Goal: Task Accomplishment & Management: Use online tool/utility

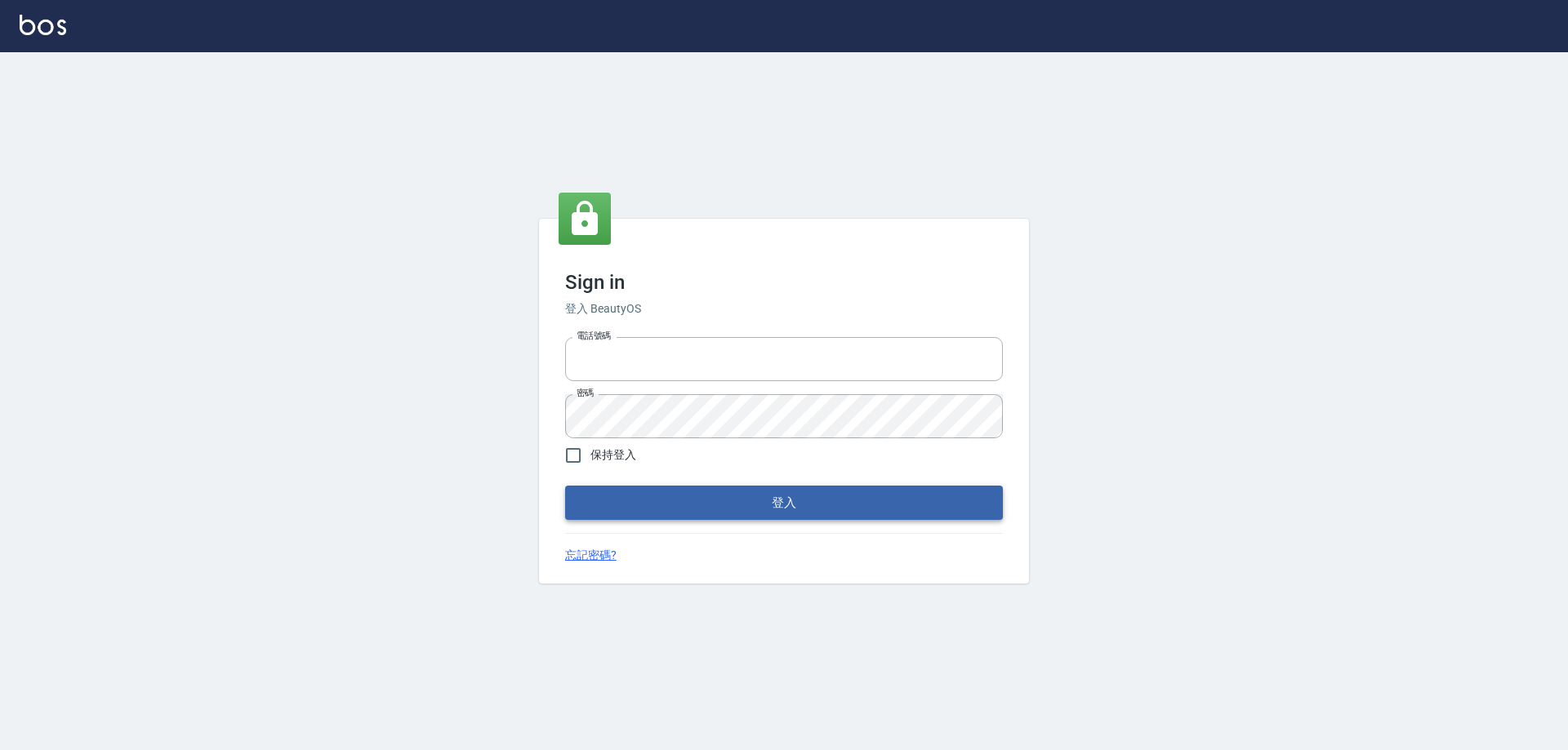
type input "0426657991"
click at [706, 507] on button "登入" at bounding box center [784, 502] width 437 height 35
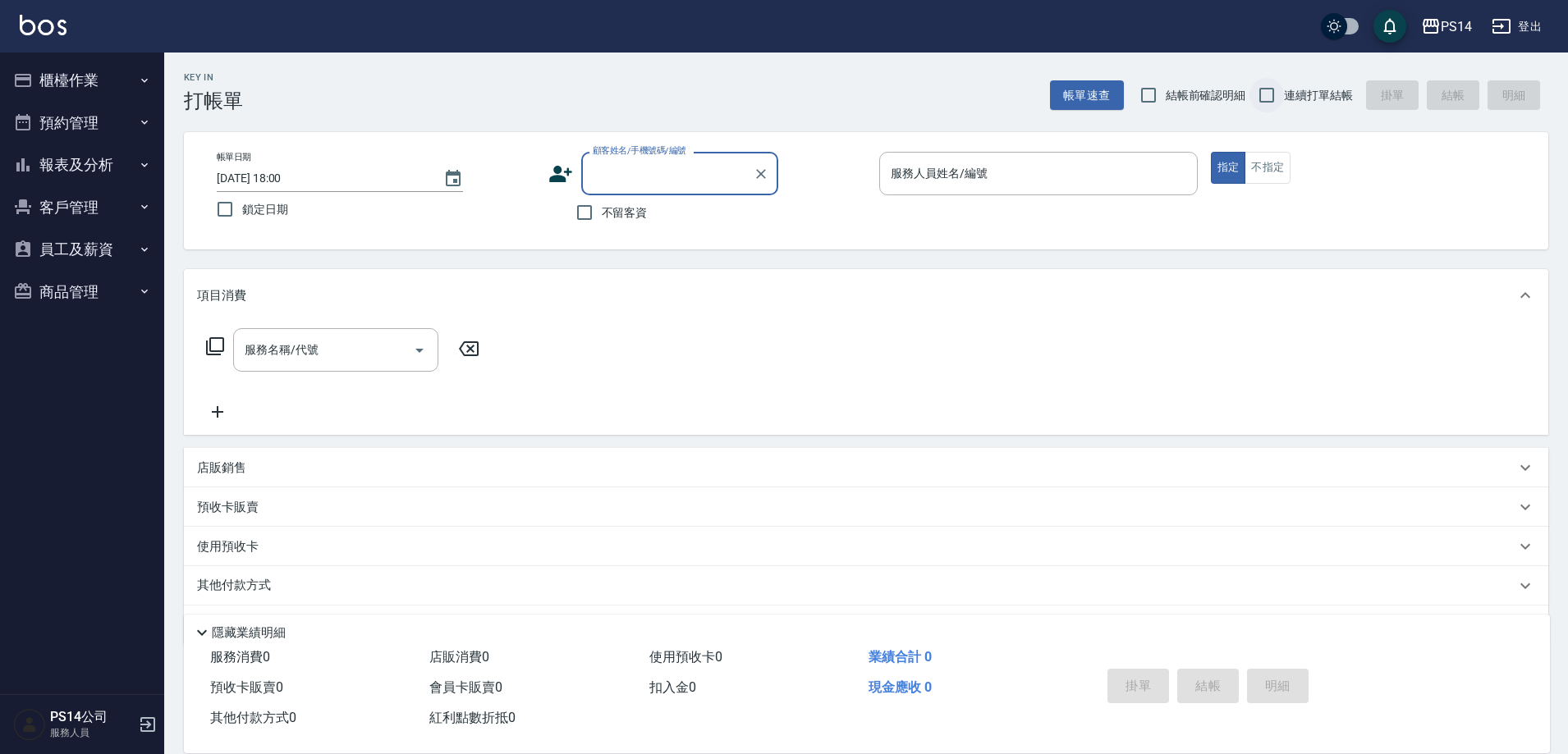
click at [1266, 95] on input "連續打單結帳" at bounding box center [1266, 95] width 35 height 35
checkbox input "true"
click at [592, 218] on input "不留客資" at bounding box center [584, 212] width 35 height 35
checkbox input "true"
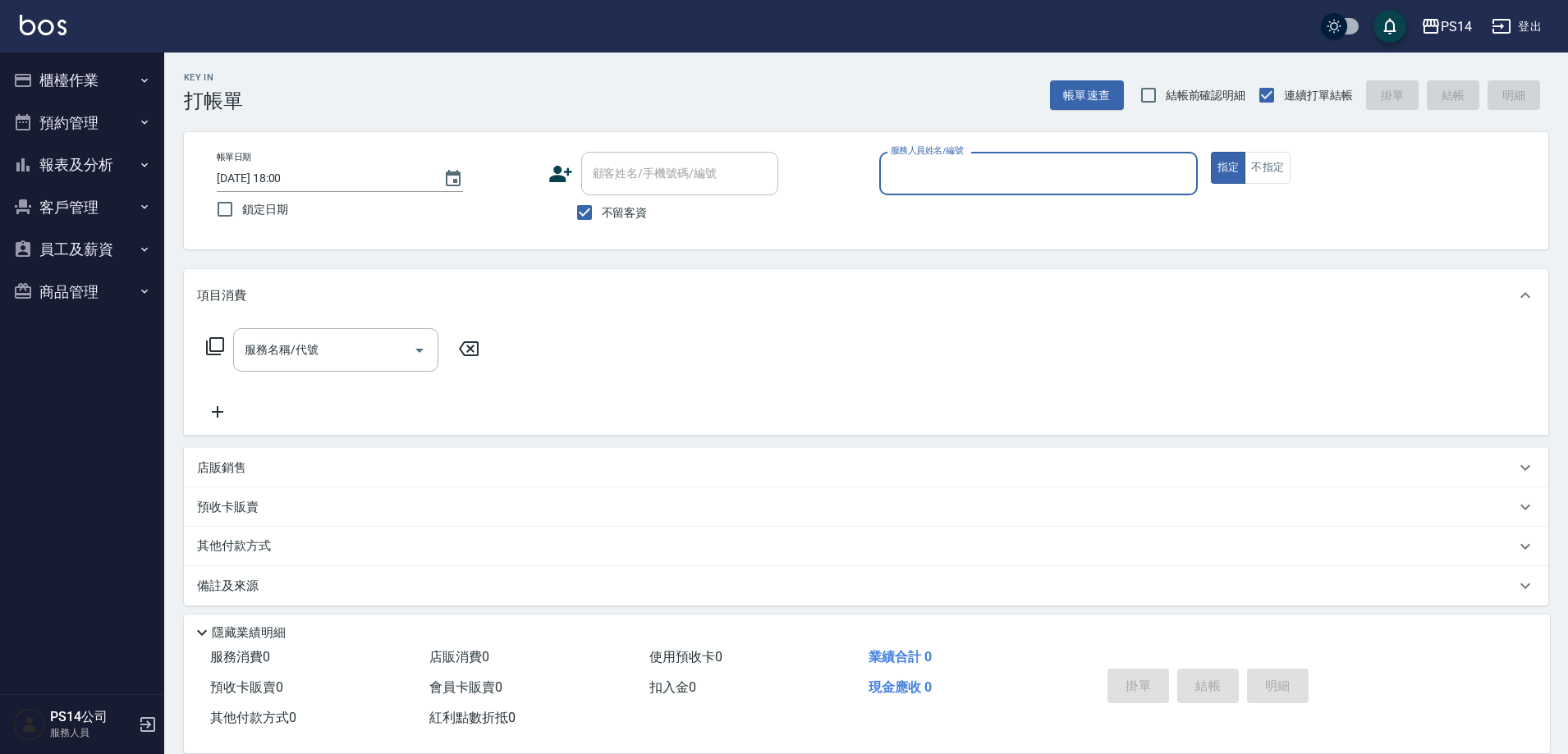
click at [940, 179] on input "服務人員姓名/編號" at bounding box center [1038, 174] width 303 height 29
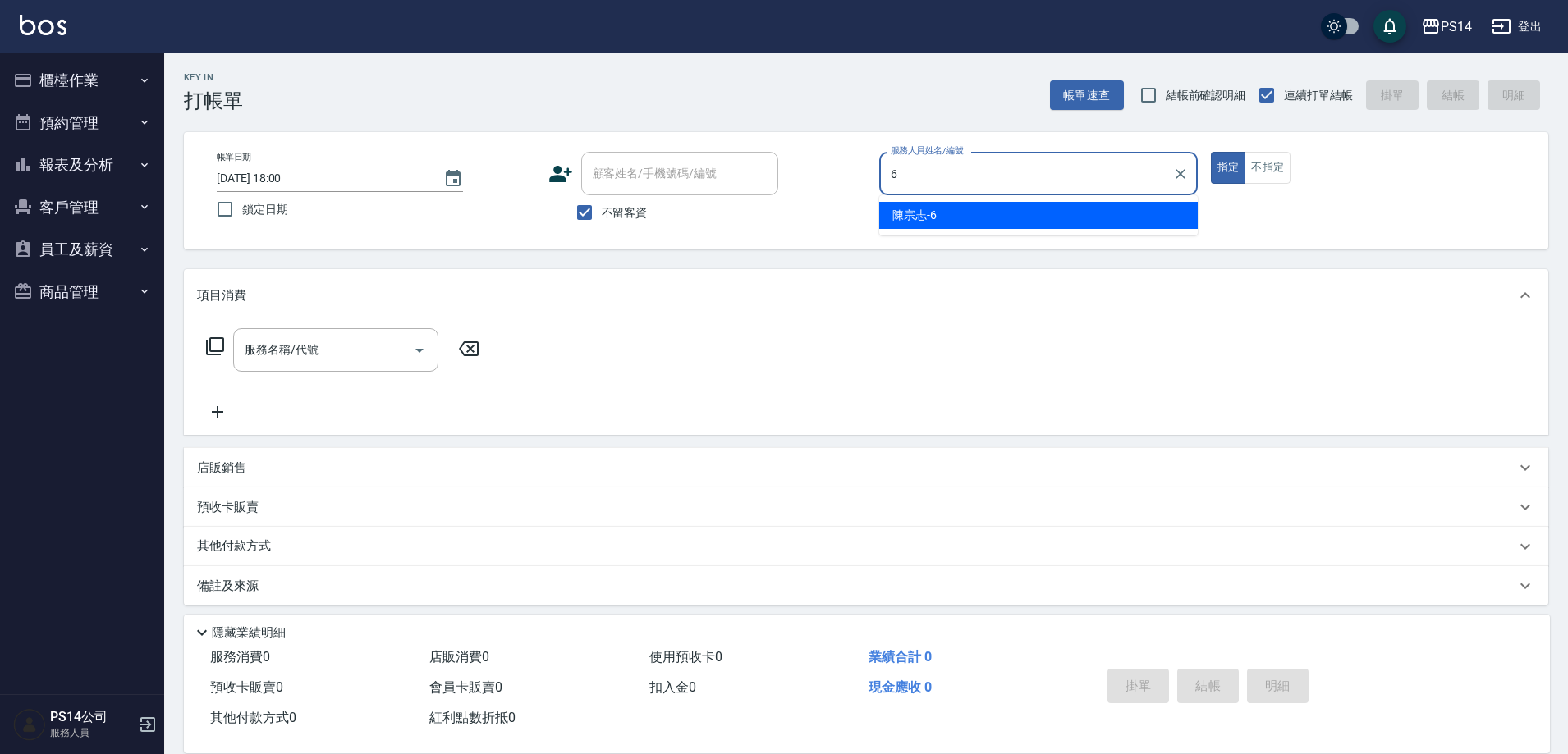
type input "[PERSON_NAME]-6"
type button "true"
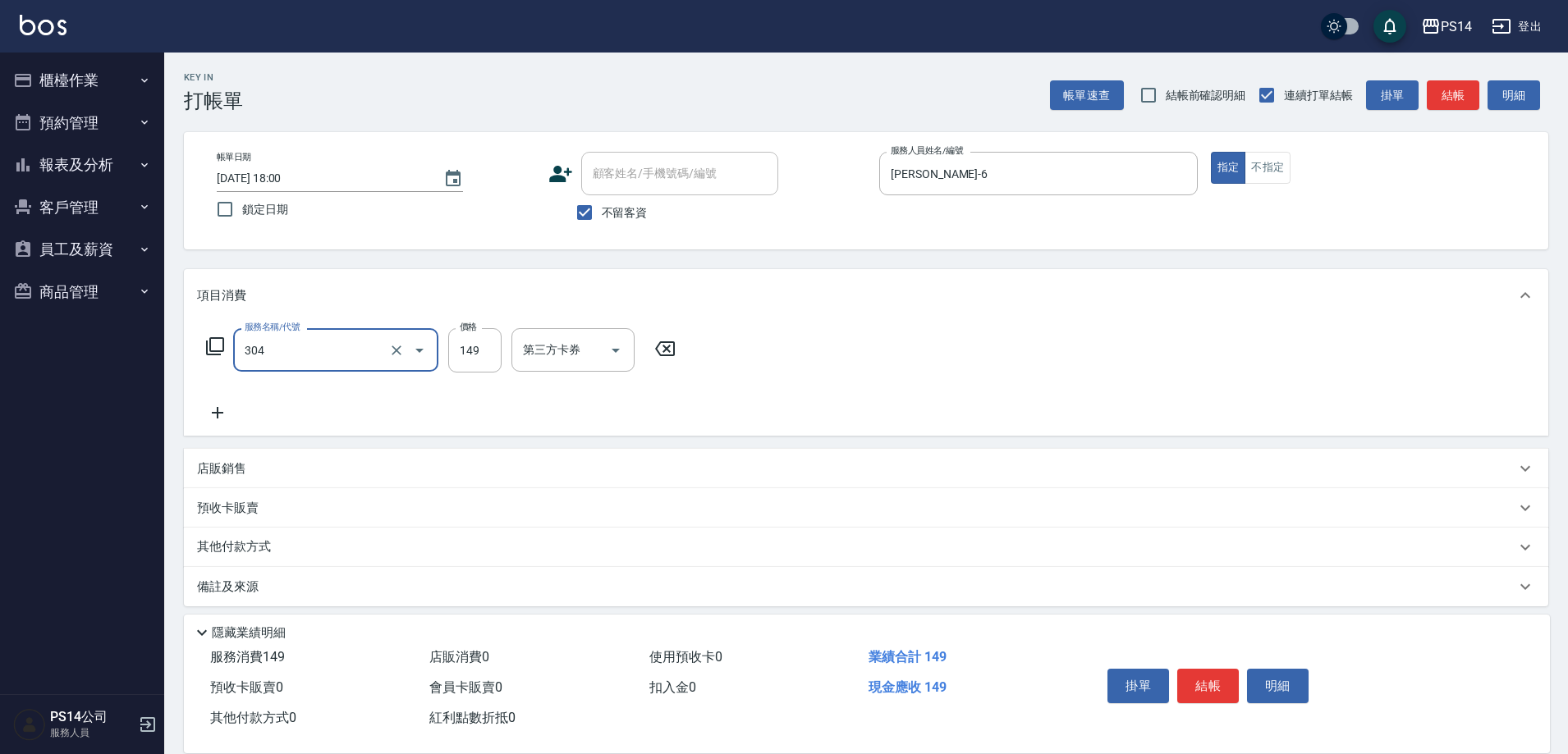
type input "剪髮(304)"
click at [1286, 179] on button "不指定" at bounding box center [1267, 168] width 46 height 32
type button "false"
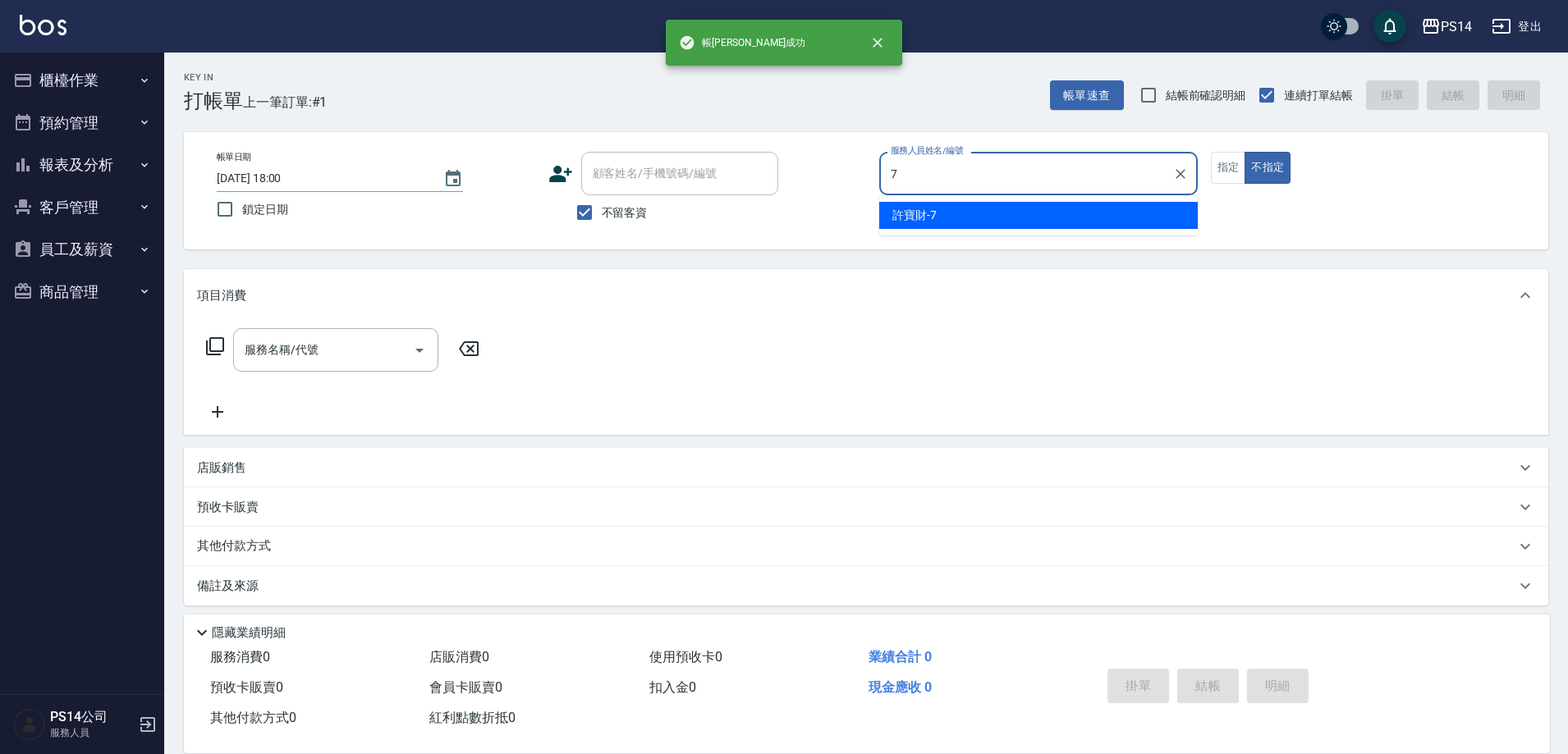
type input "[PERSON_NAME]-7"
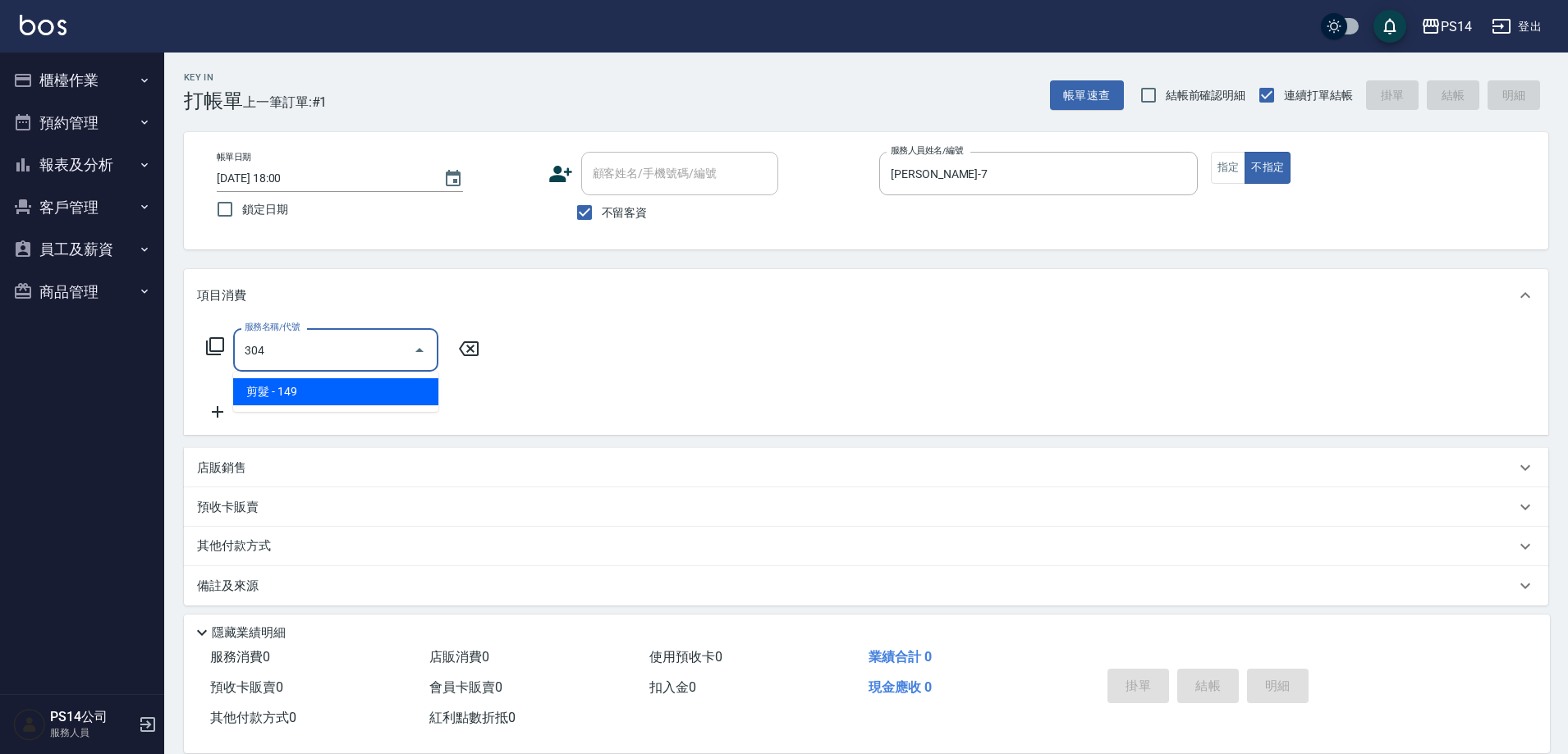
type input "剪髮(304)"
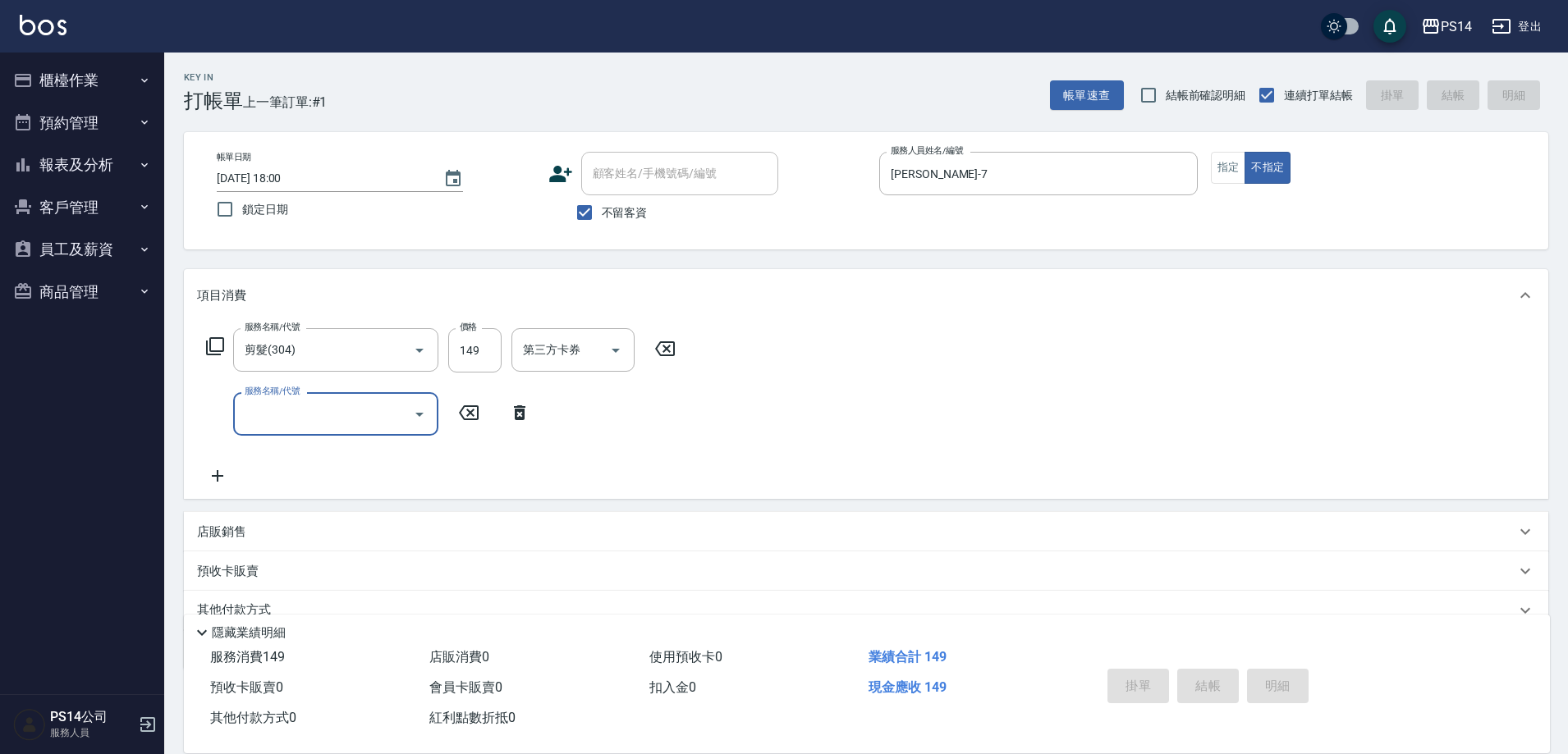
type input "[DATE] 18:01"
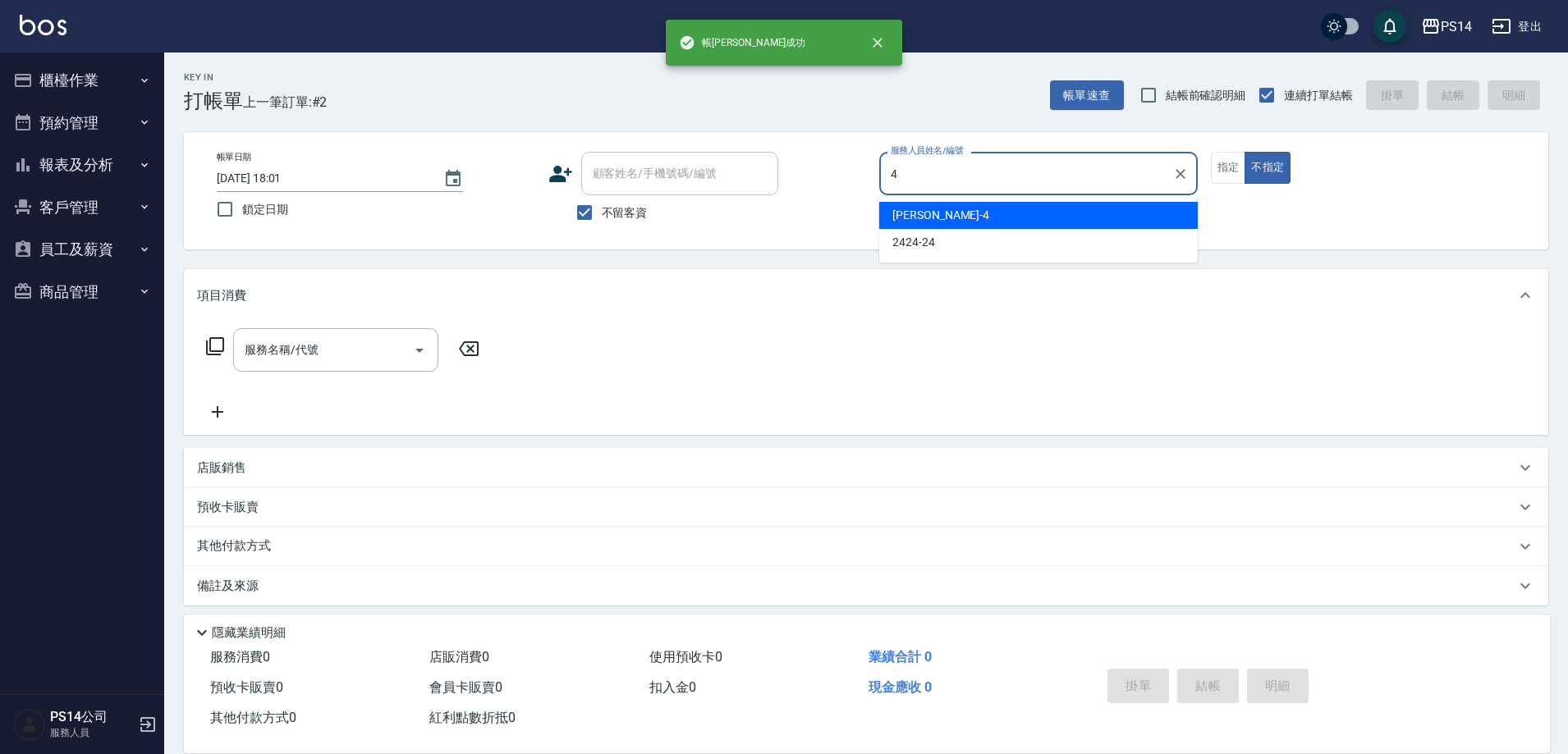
type input "[PERSON_NAME]-4"
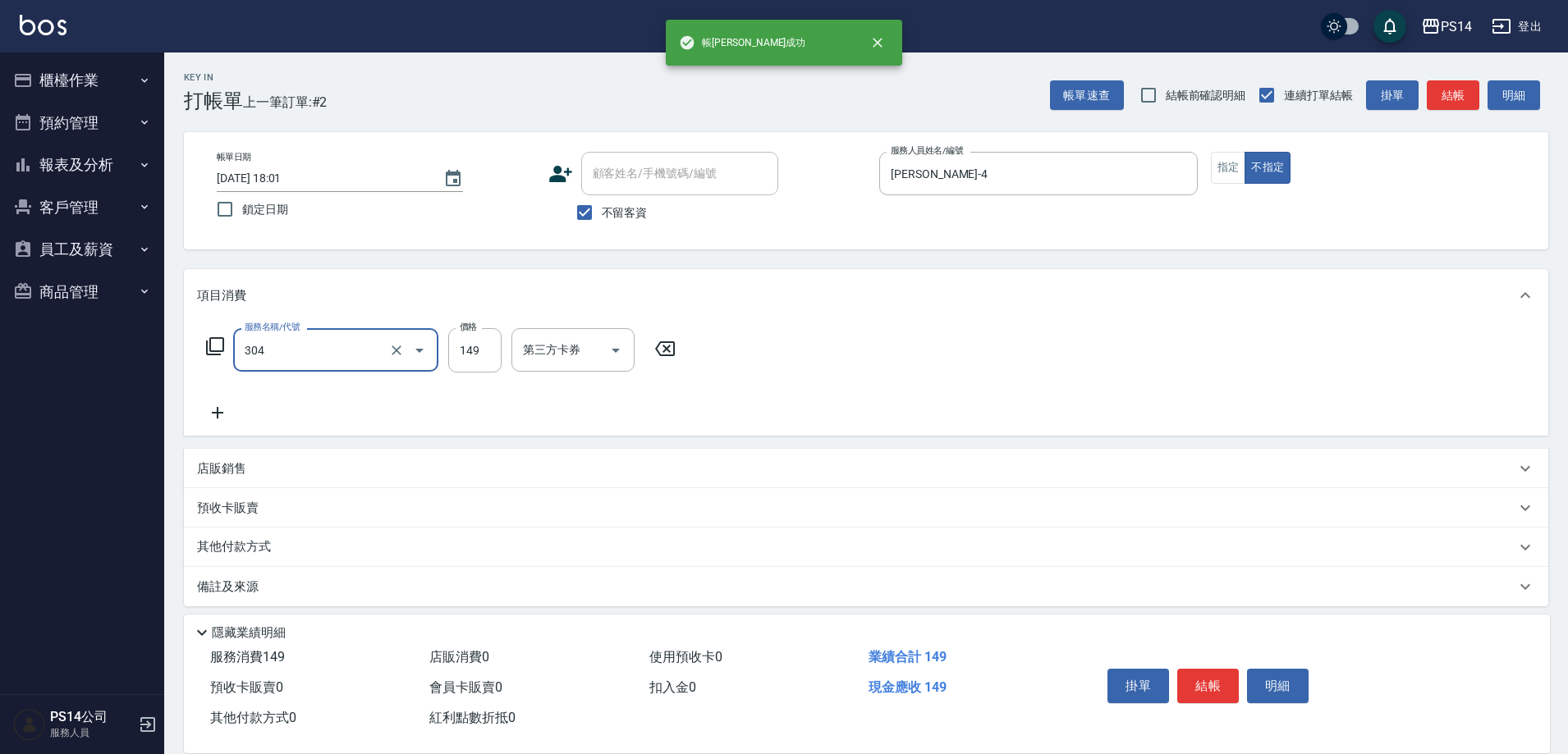
type input "剪髮(304)"
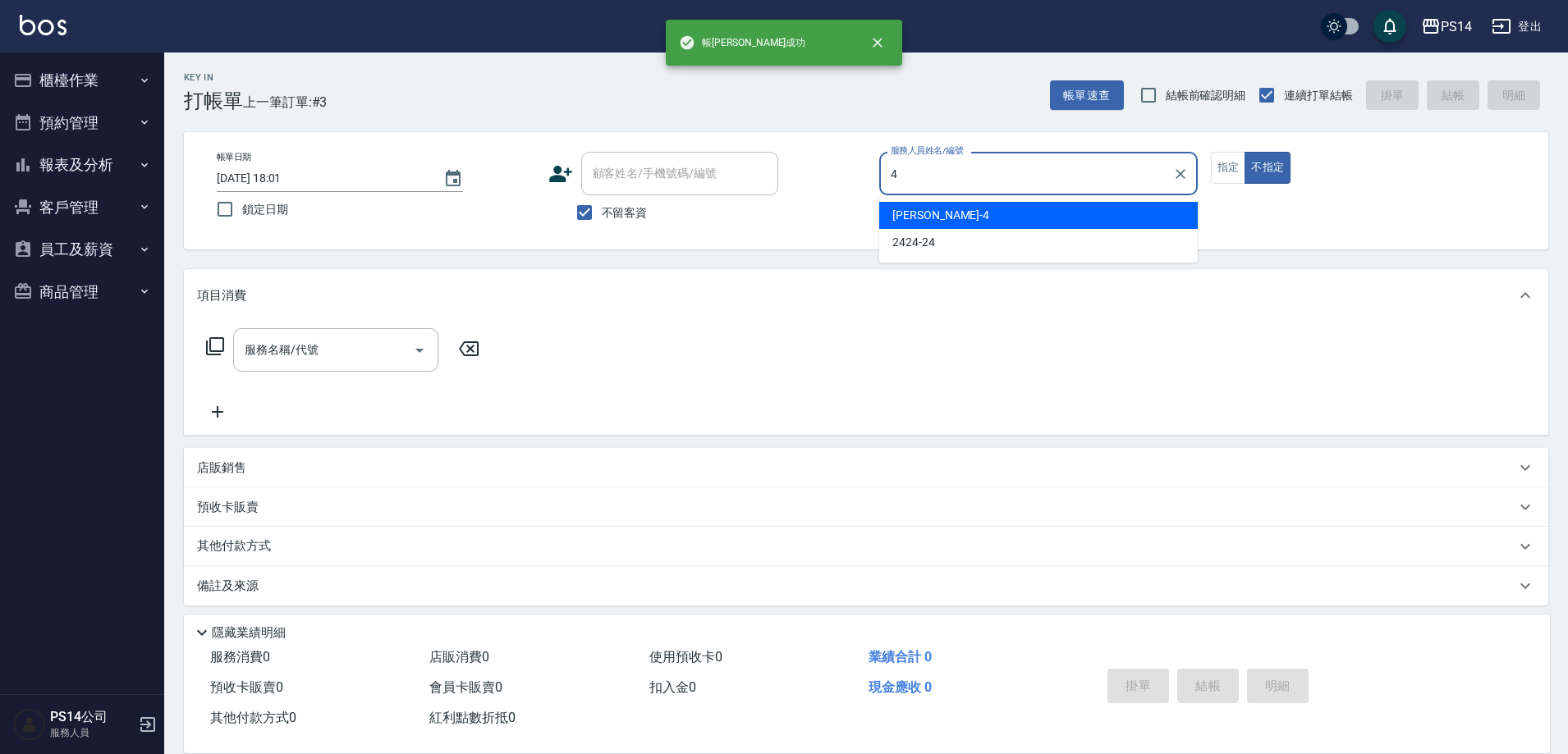
type input "[PERSON_NAME]-4"
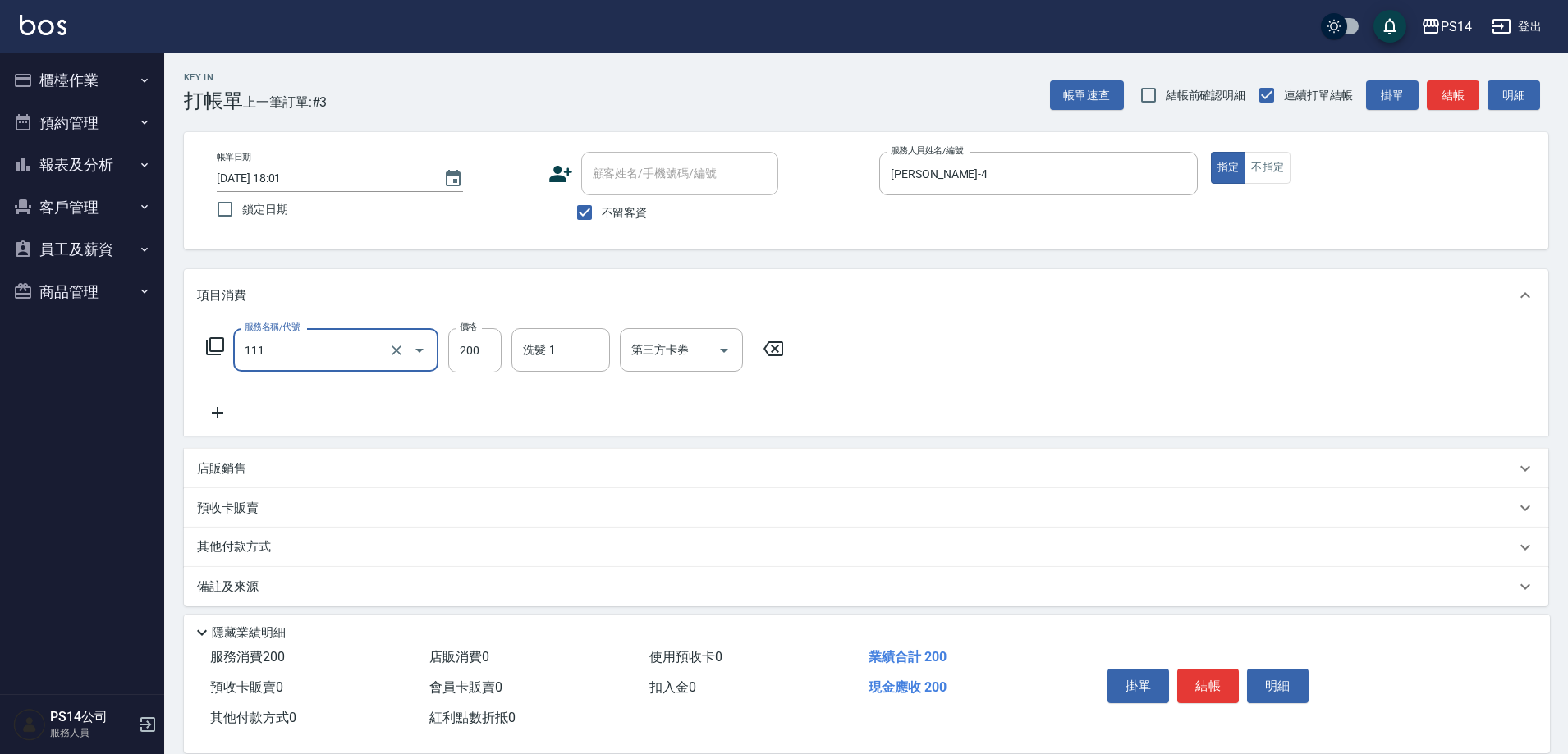
type input "200(111)"
type input "[PERSON_NAME]-26"
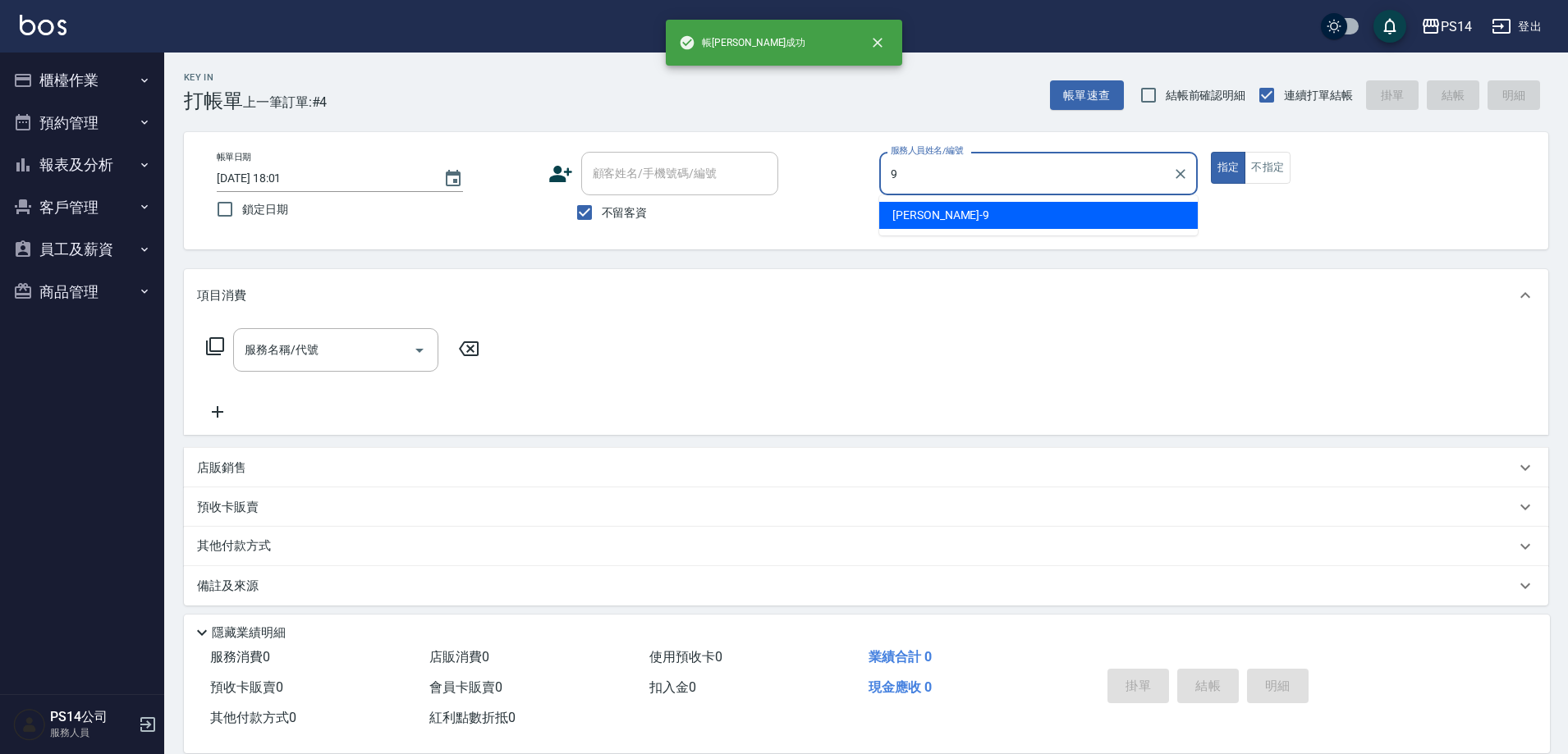
type input "[PERSON_NAME]-9"
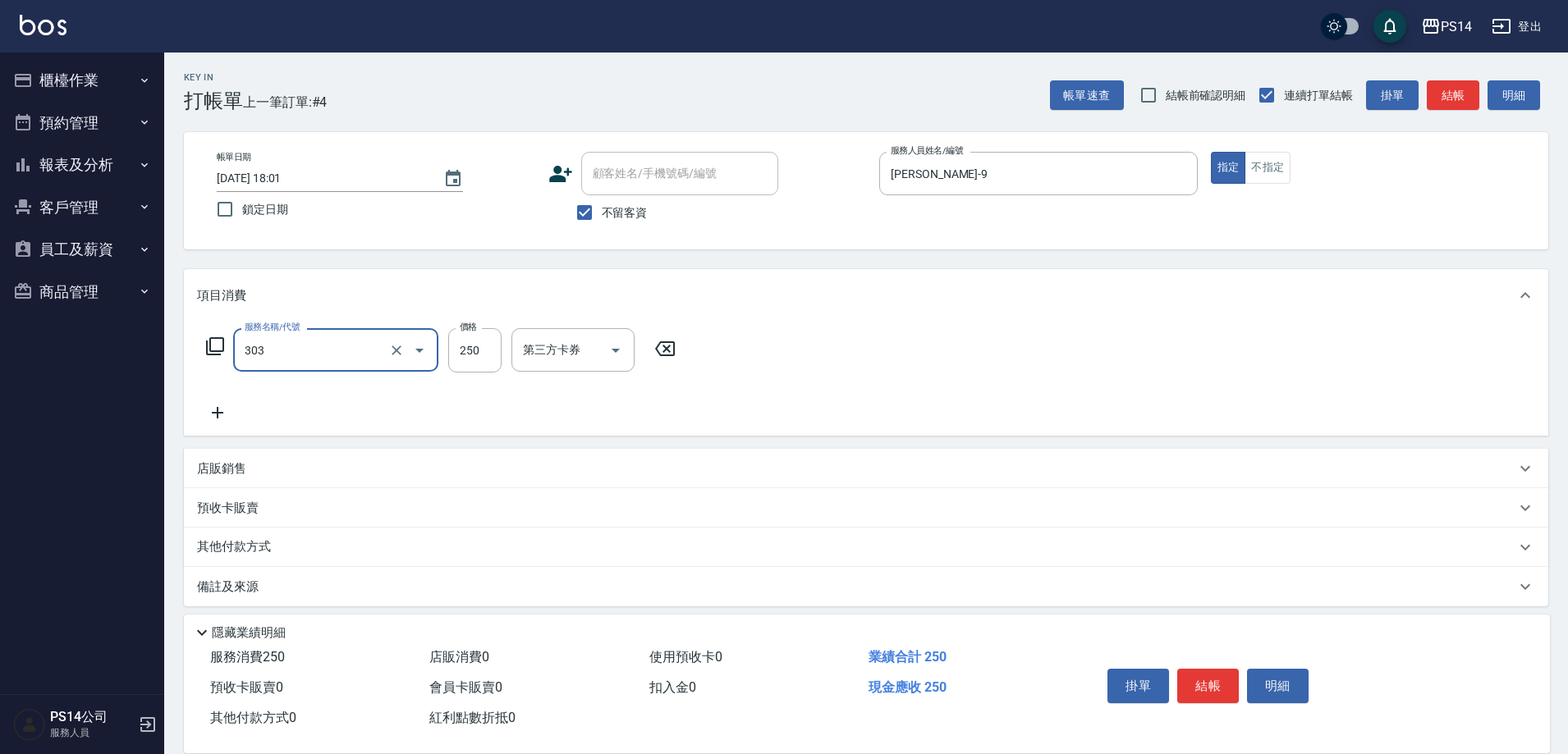
type input "剪髮(303)"
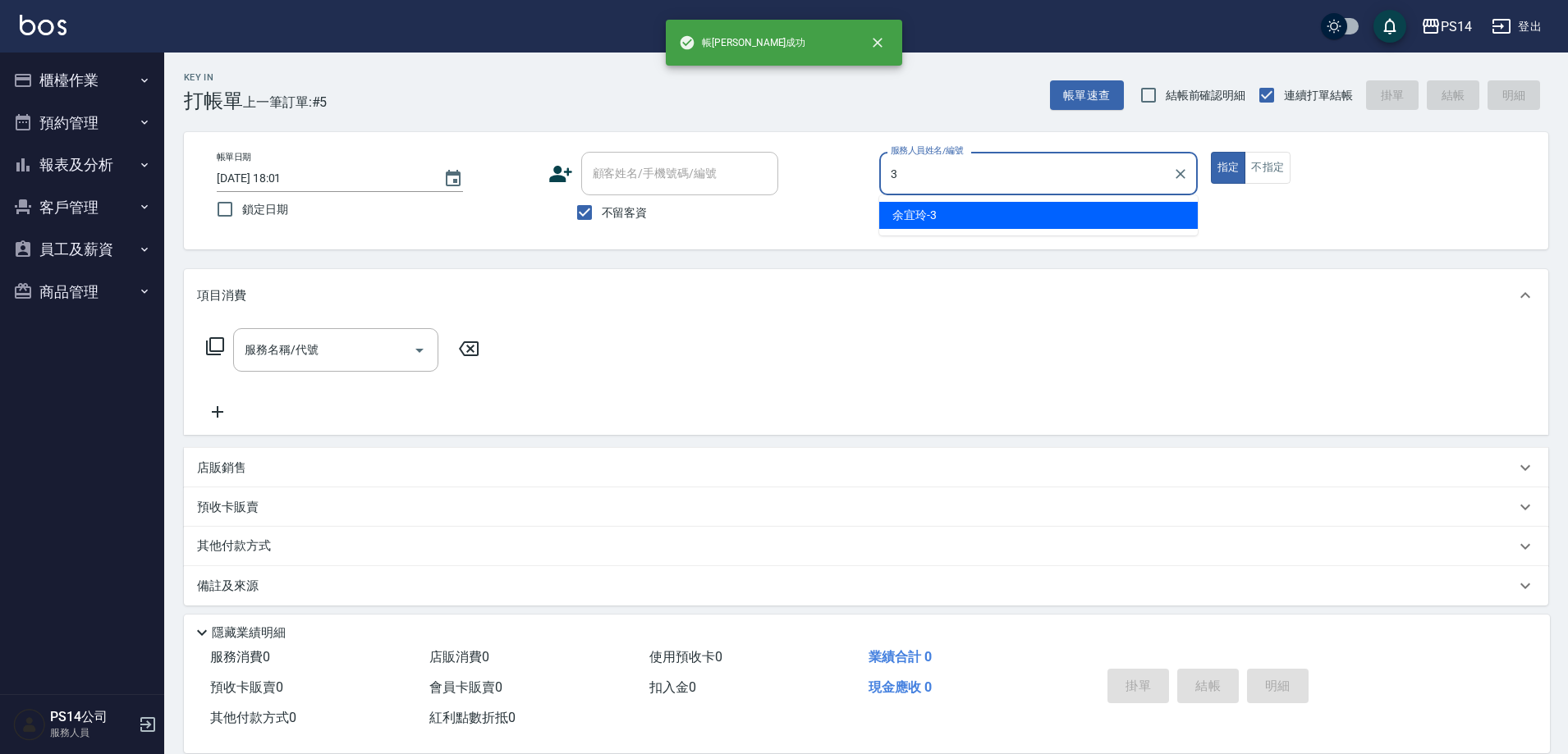
type input "[PERSON_NAME]-3"
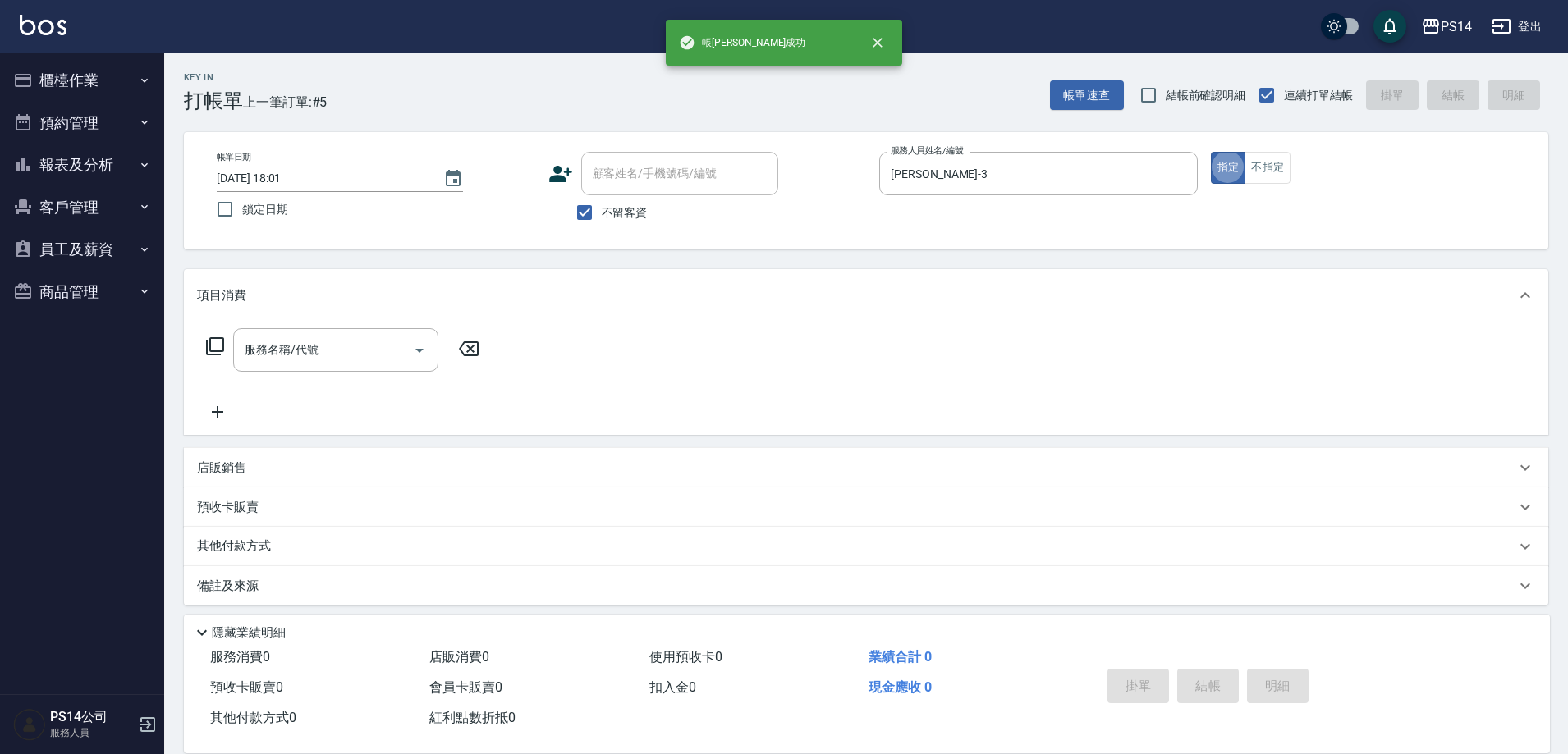
scroll to position [9, 0]
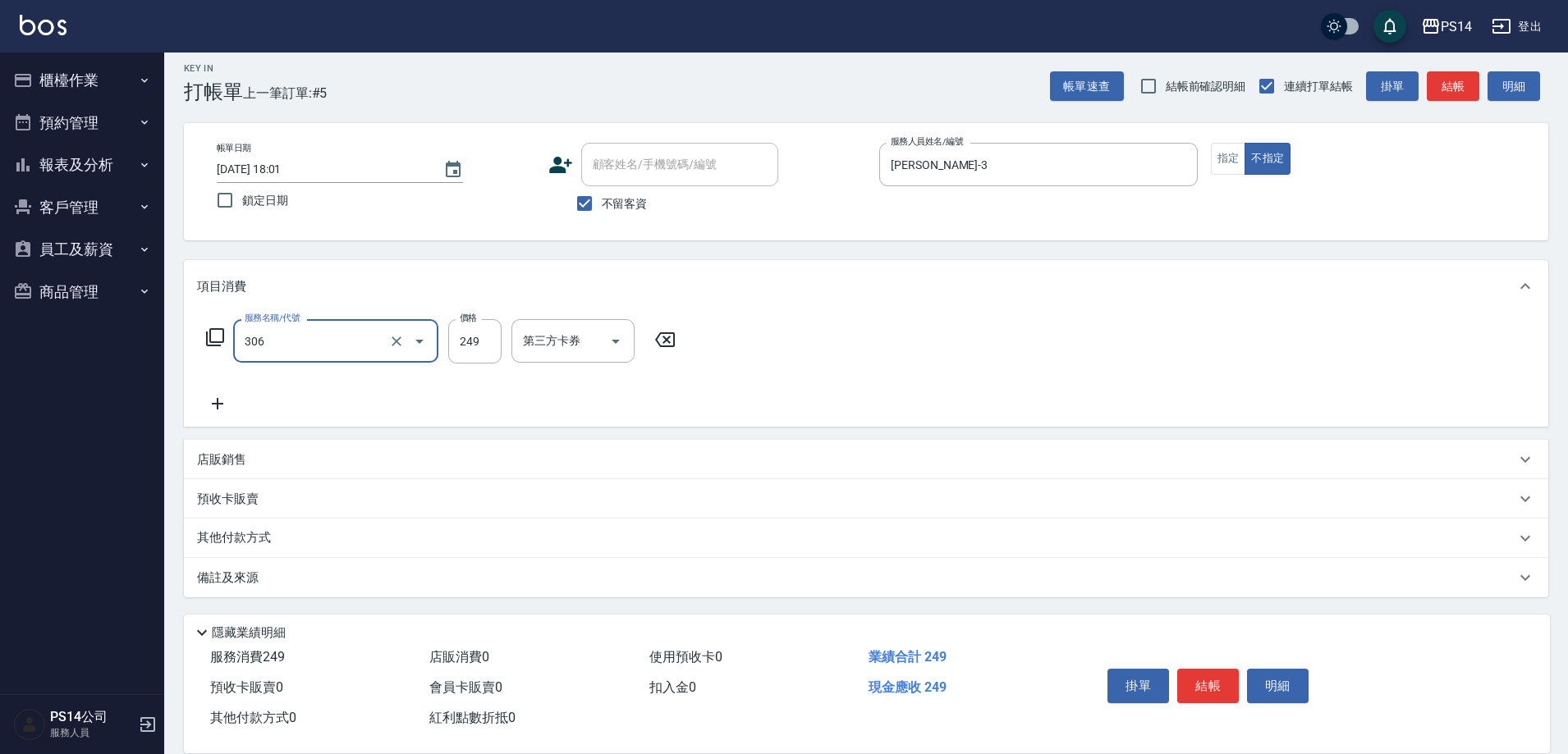
type input "剪髮(306)"
type input "李祥君 -37"
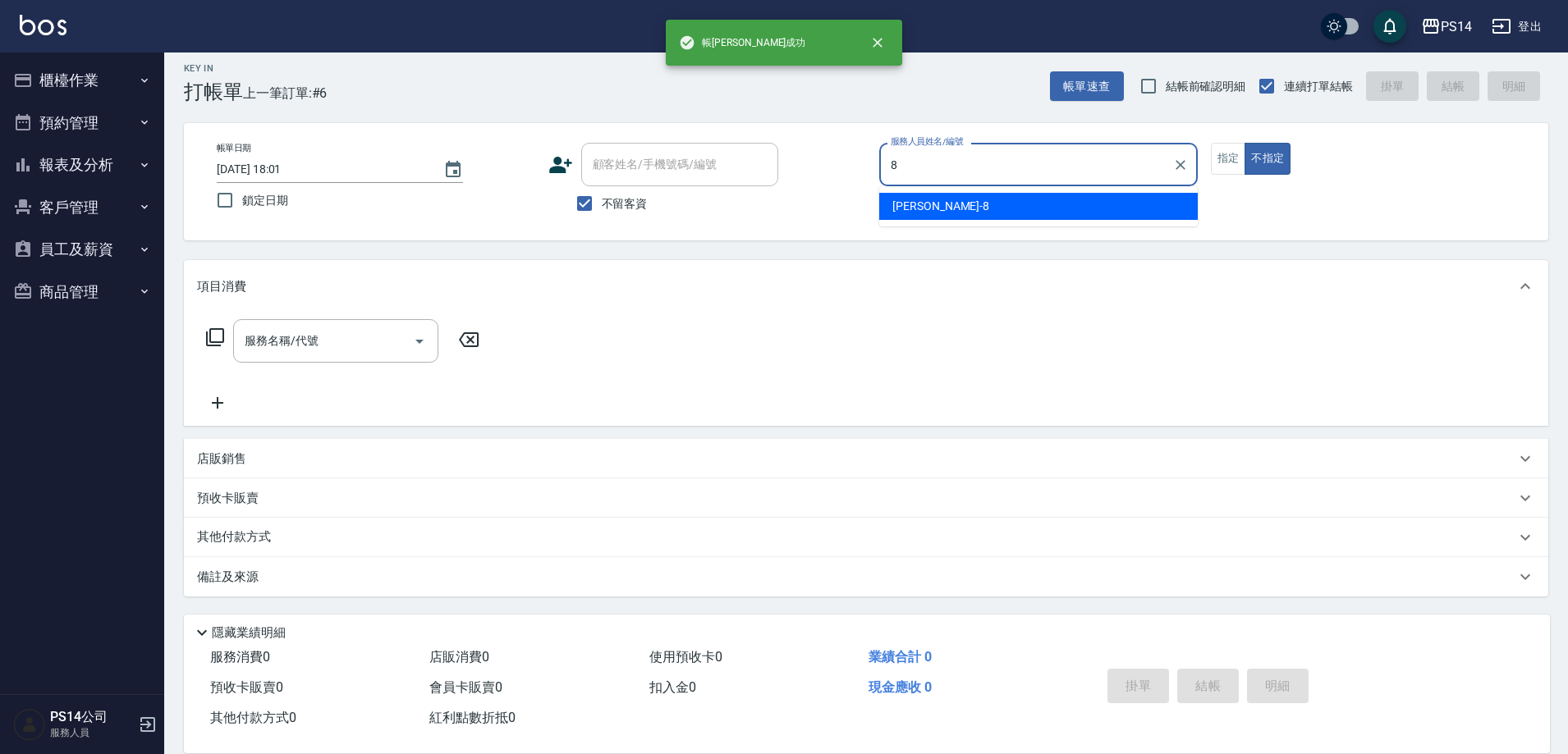
type input "[PERSON_NAME]-8"
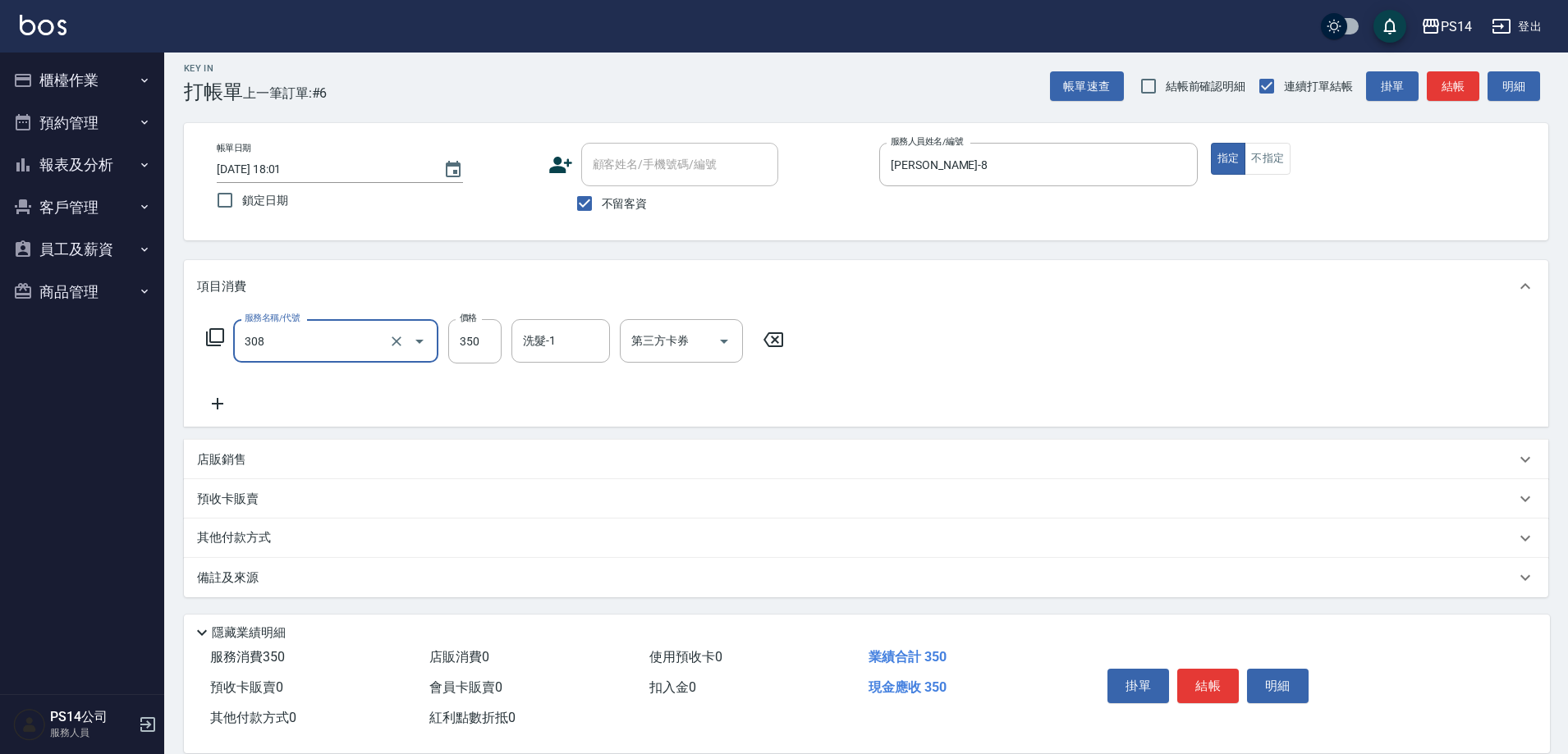
type input "洗+剪(308)"
type input "[PERSON_NAME]-26"
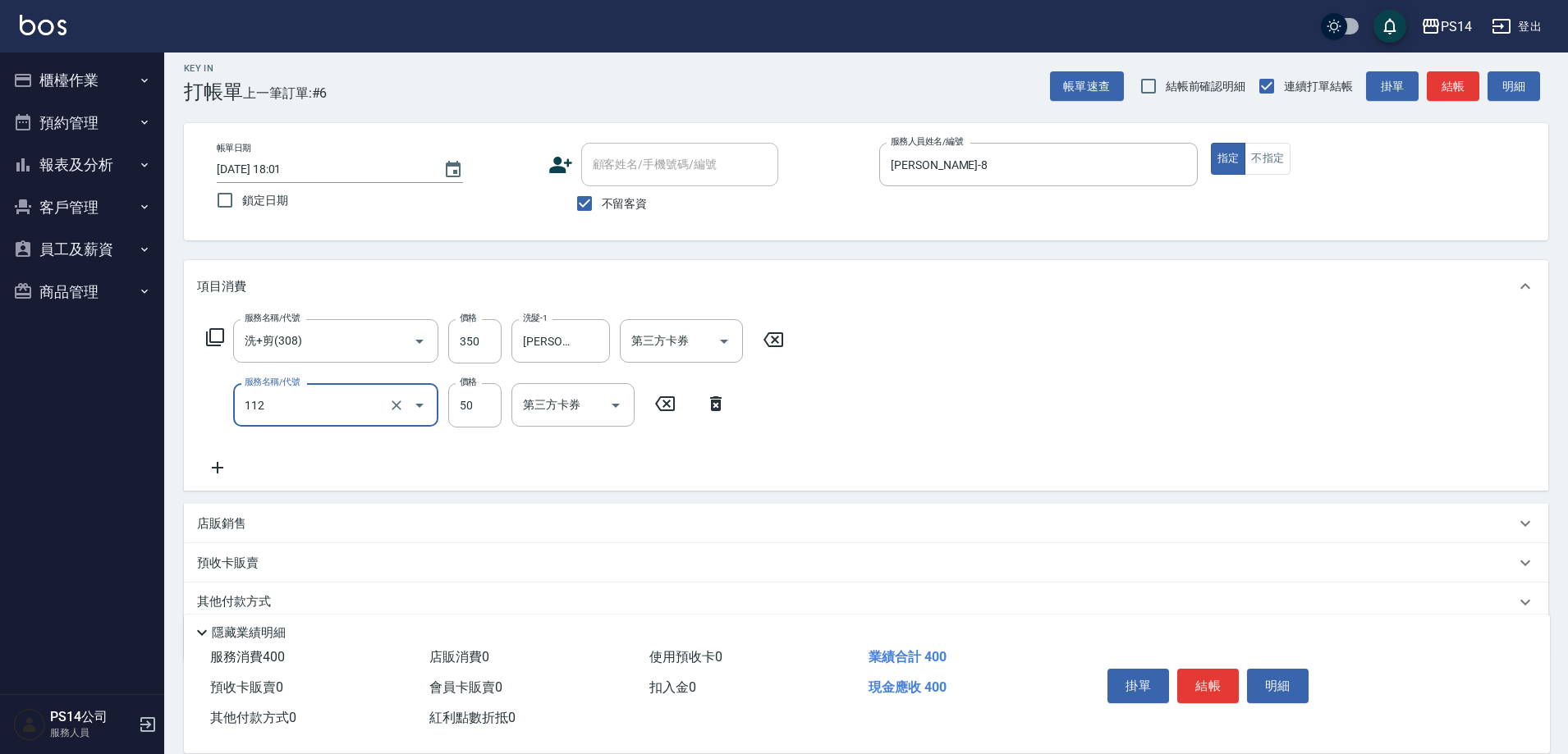
type input "精油50(112)"
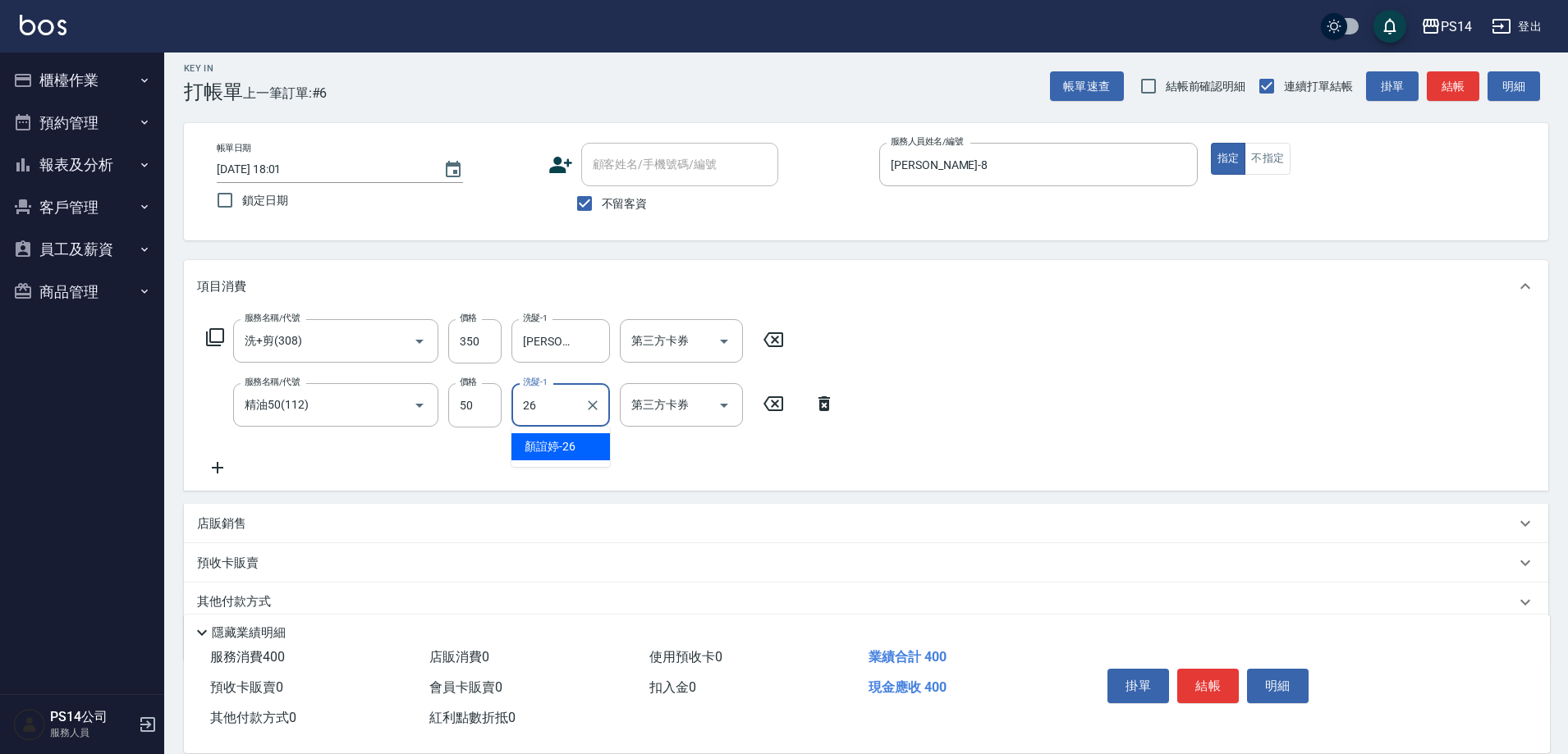
type input "[PERSON_NAME]-26"
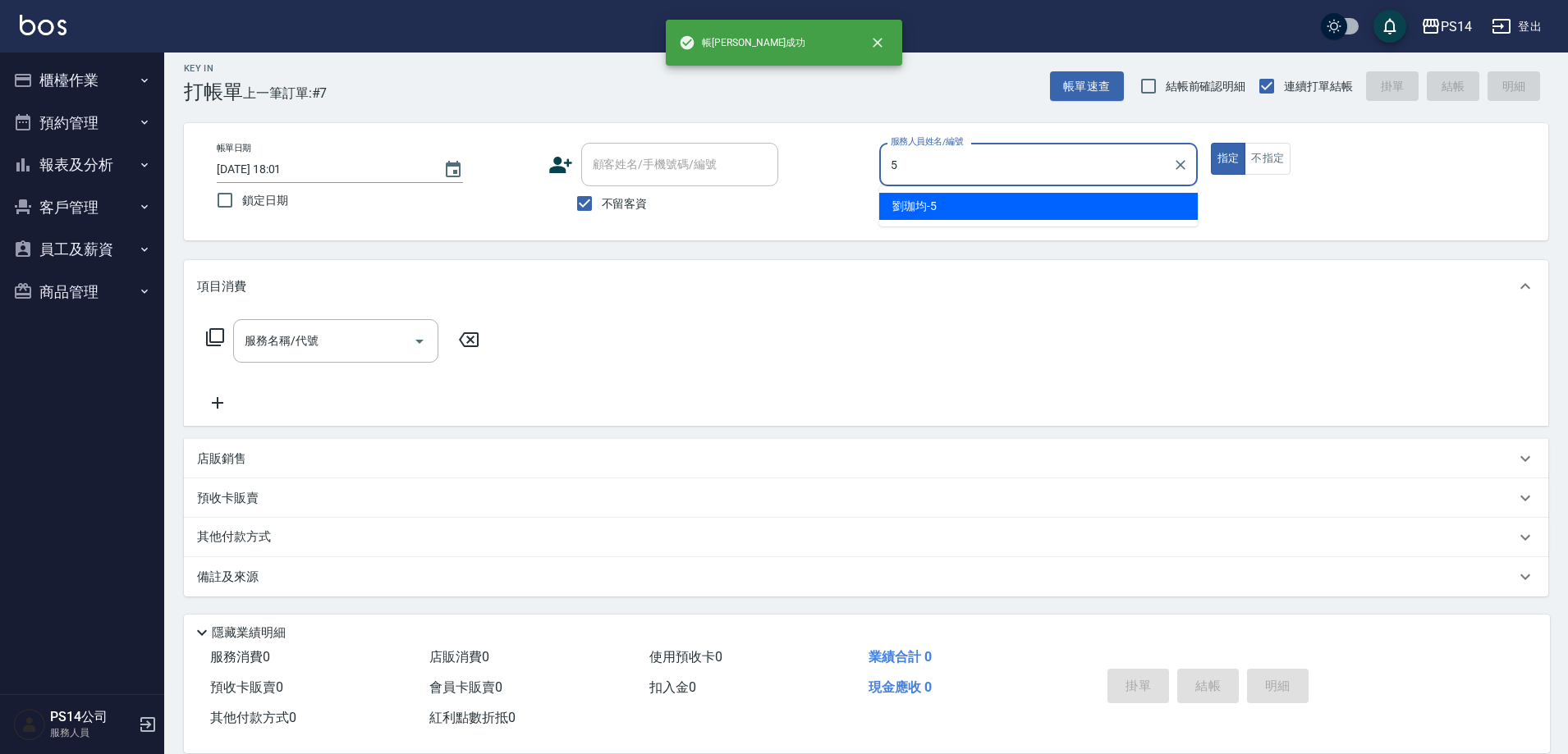
type input "劉珈均-5"
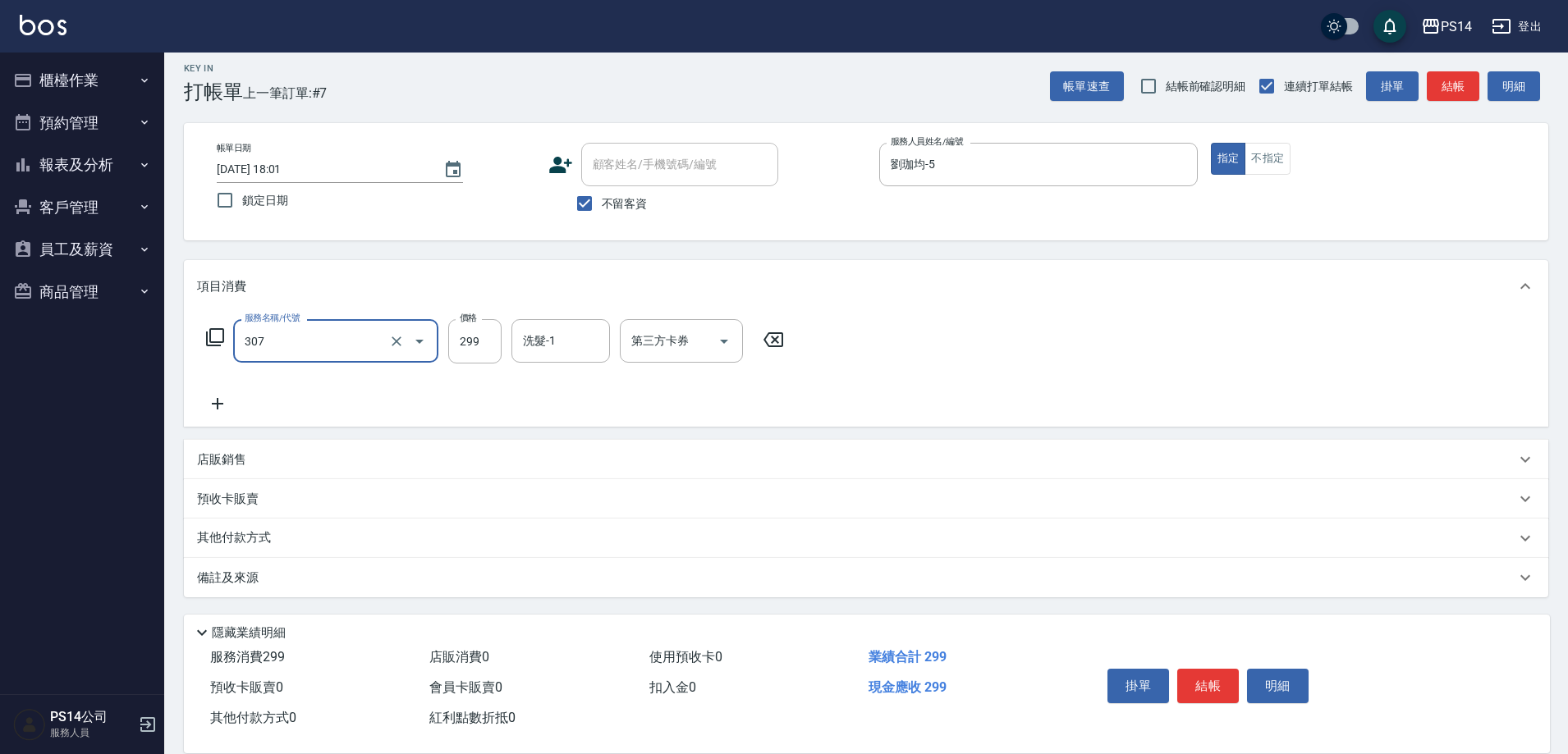
type input "剪髮(307)"
type input "劉珈均-5"
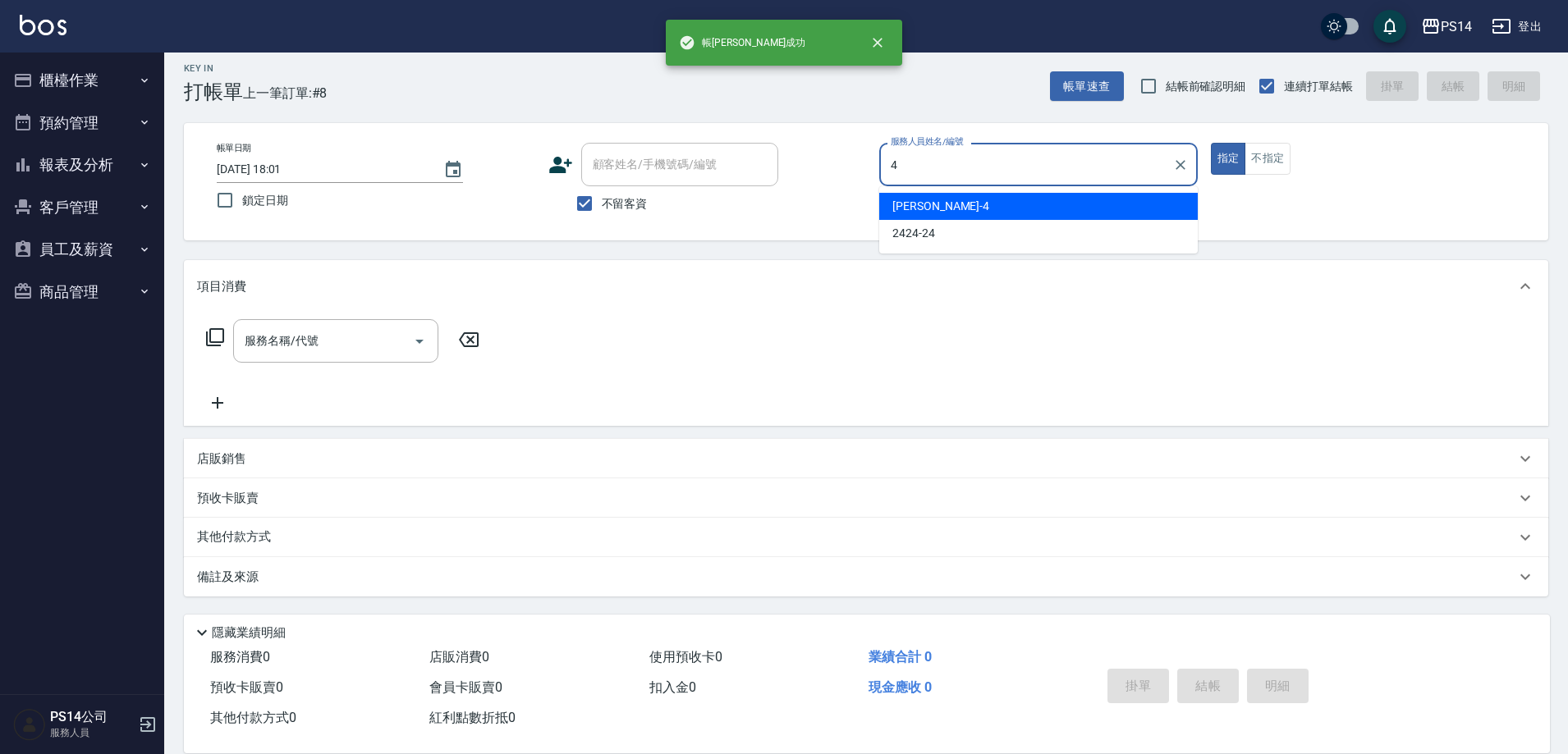
type input "[PERSON_NAME]-4"
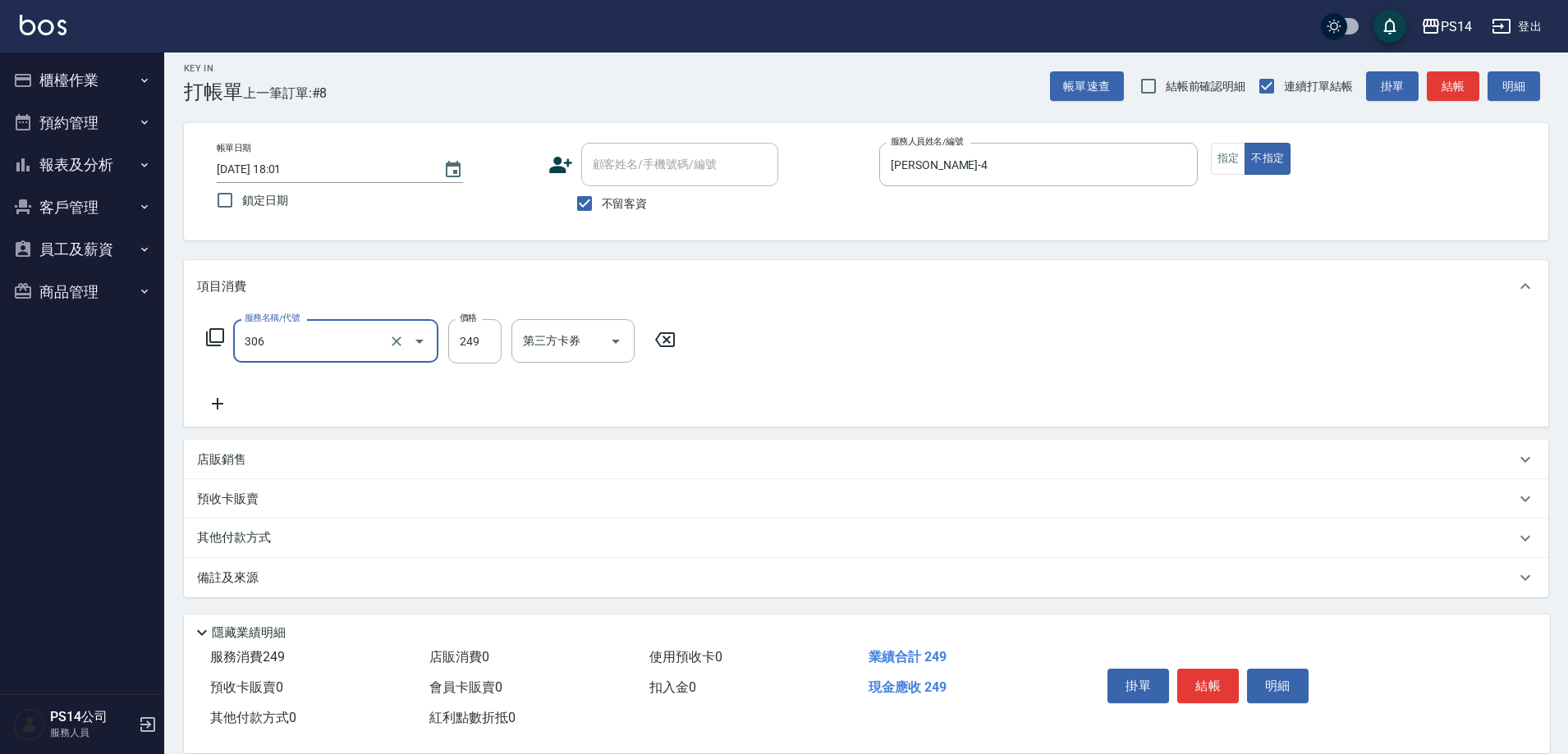
type input "剪髮(306)"
type input "[PERSON_NAME]-4"
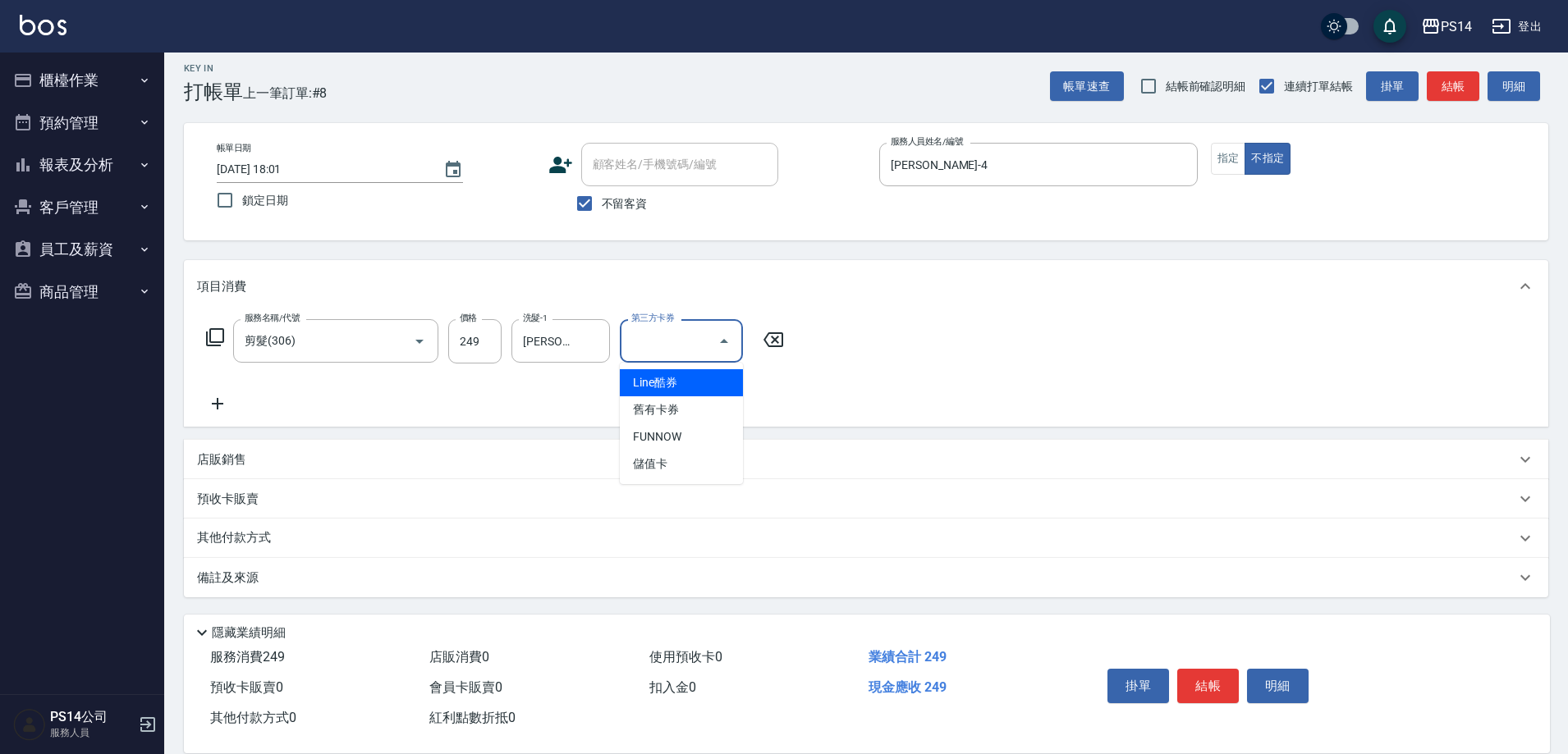
type input "Line酷券"
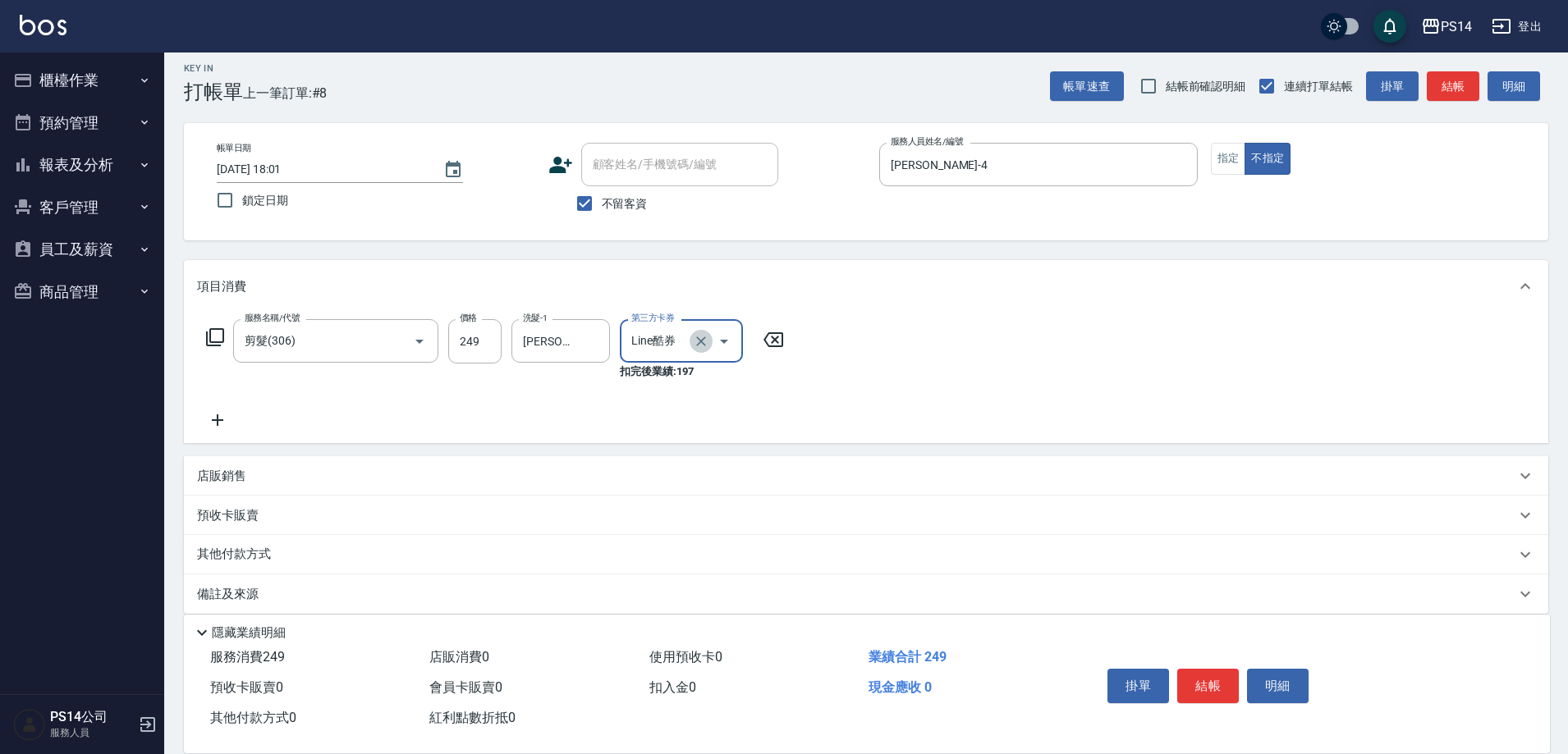
click at [704, 343] on icon "Clear" at bounding box center [701, 341] width 16 height 16
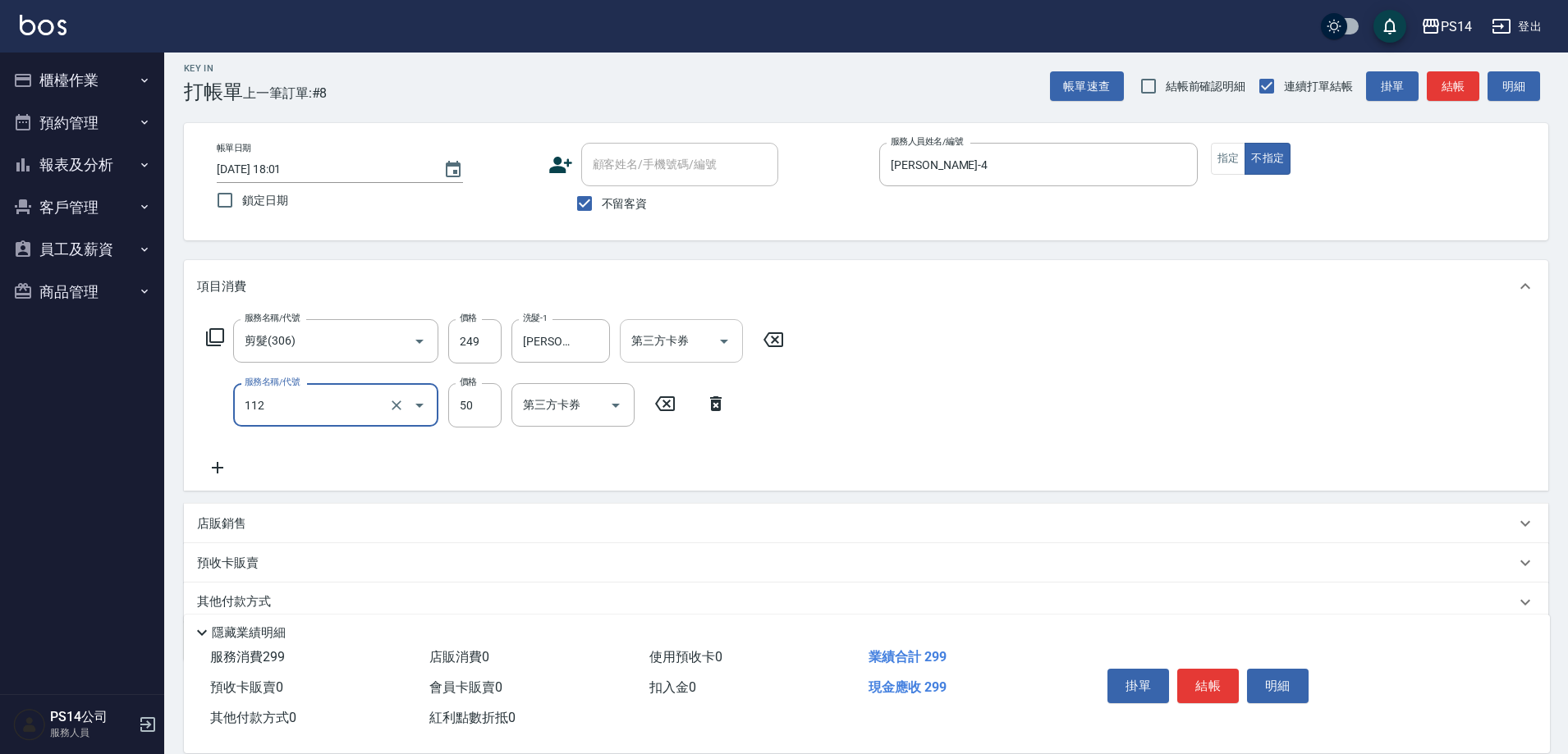
type input "精油50(112)"
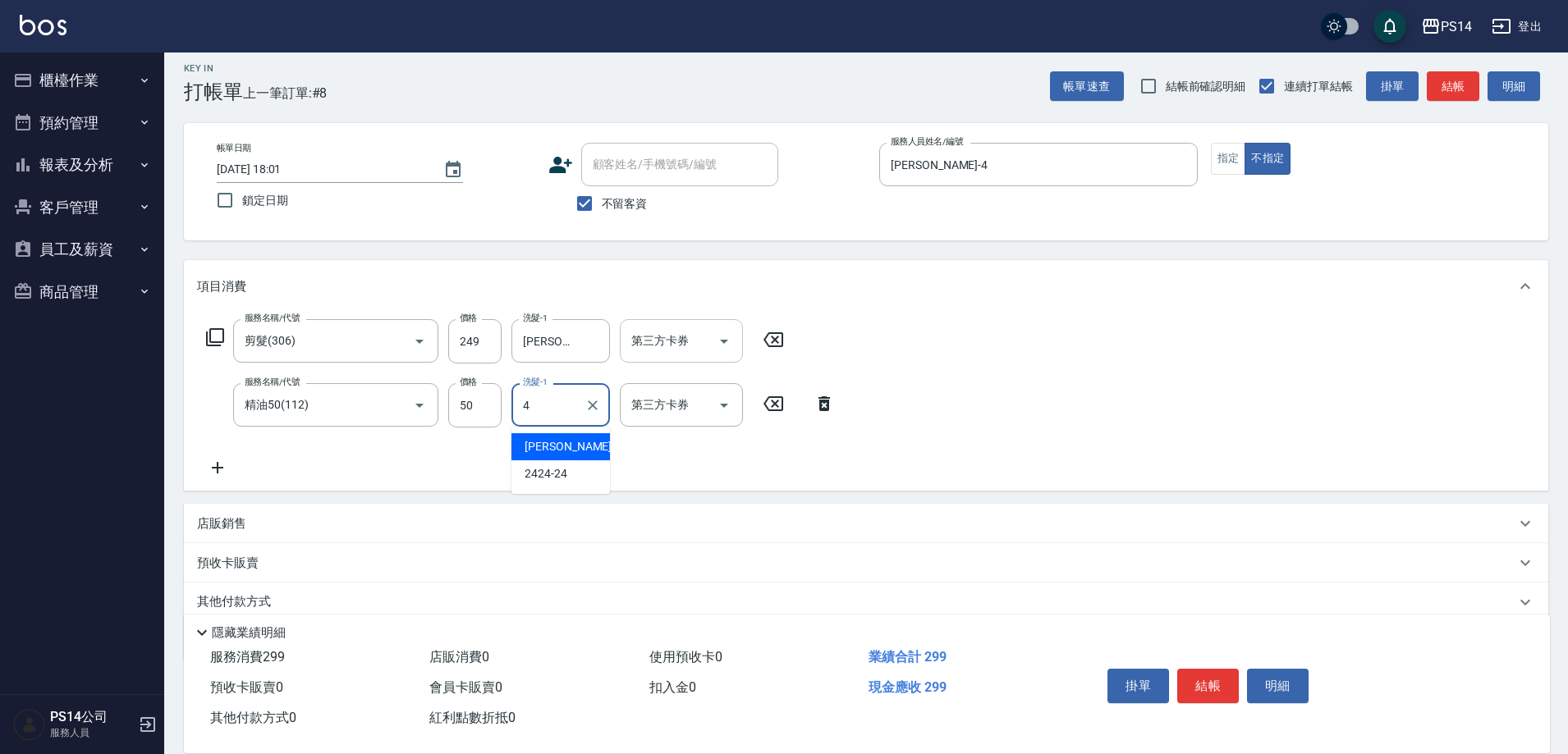
type input "[PERSON_NAME]-4"
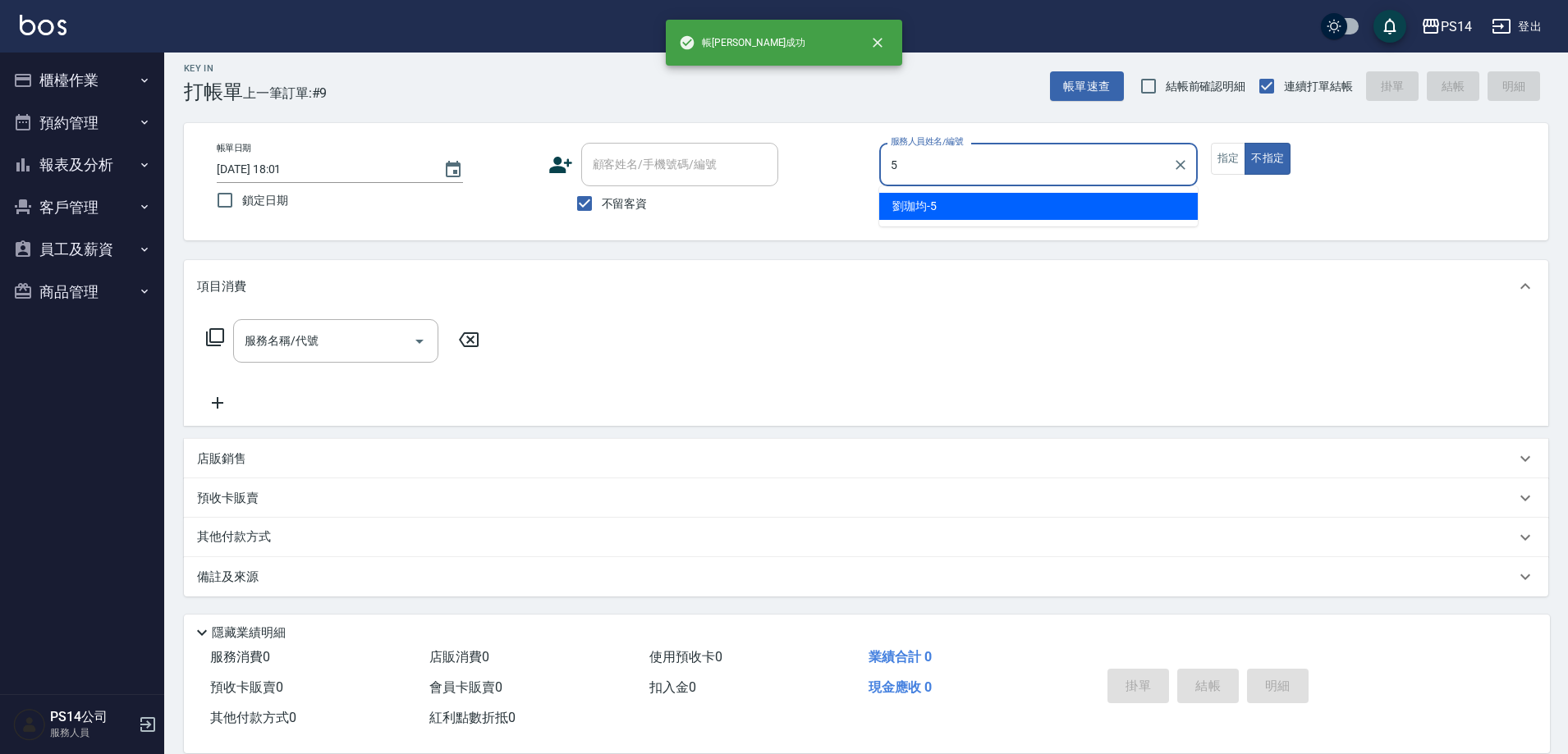
type input "劉珈均-5"
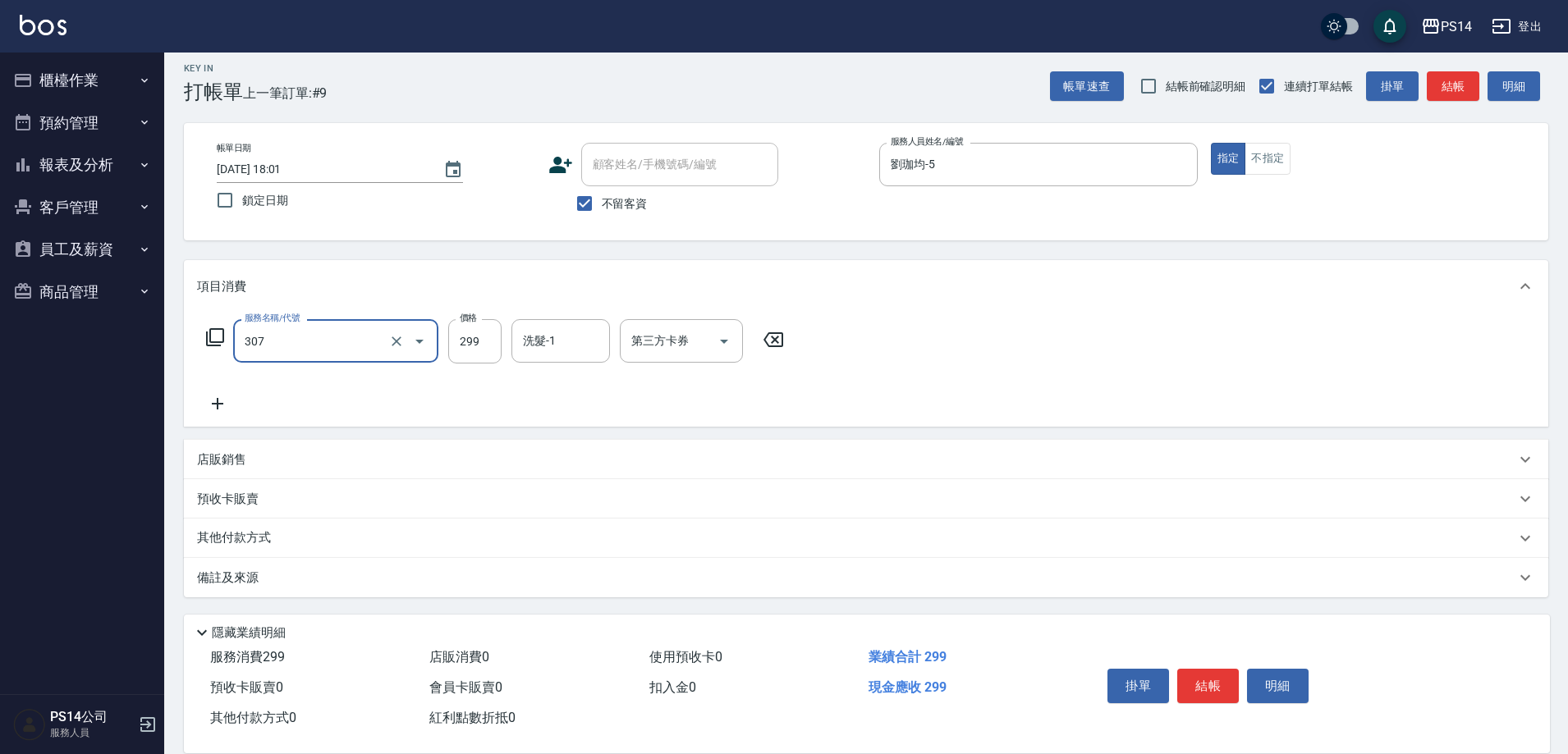
type input "剪髮(307)"
type input "劉珈均-5"
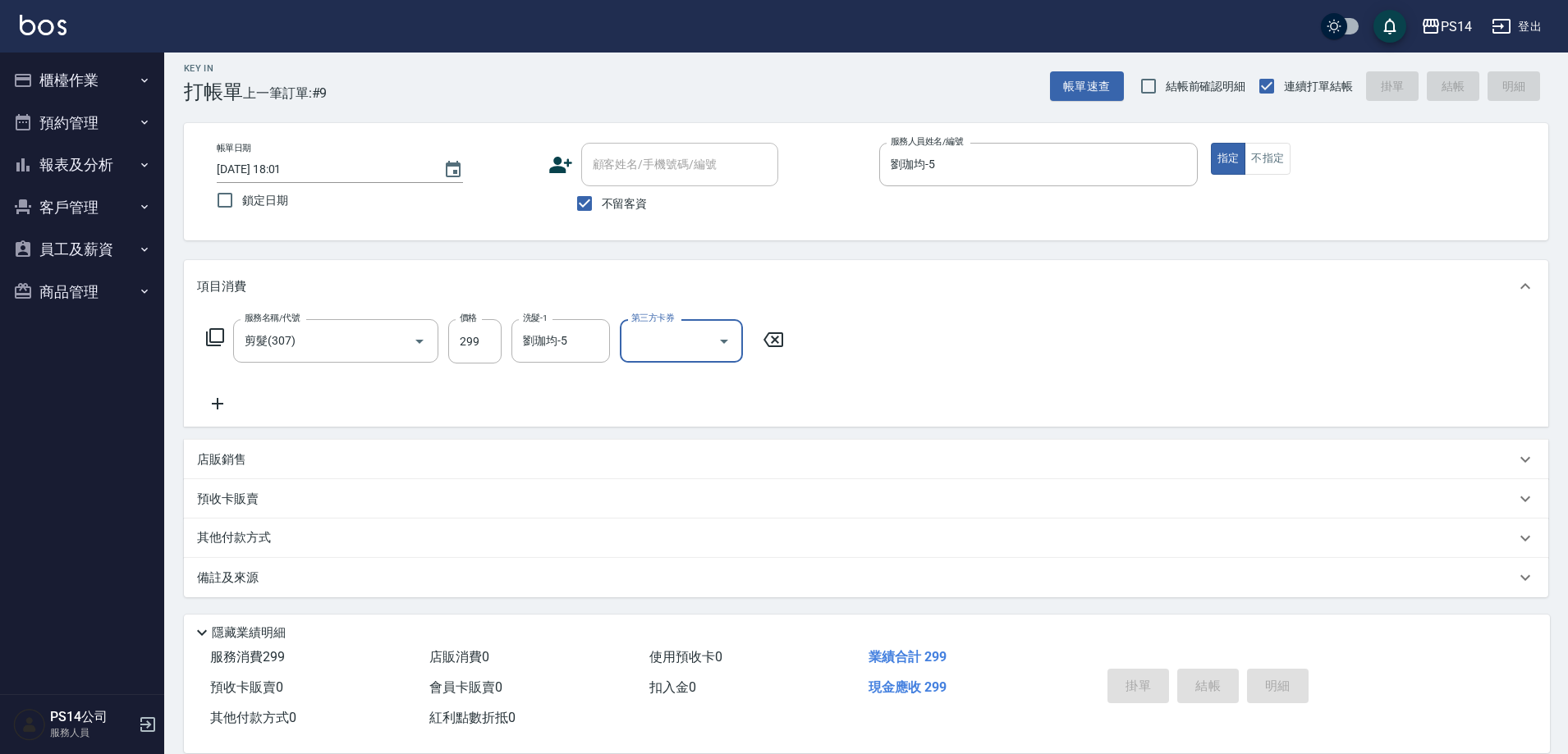
type input "[DATE] 18:02"
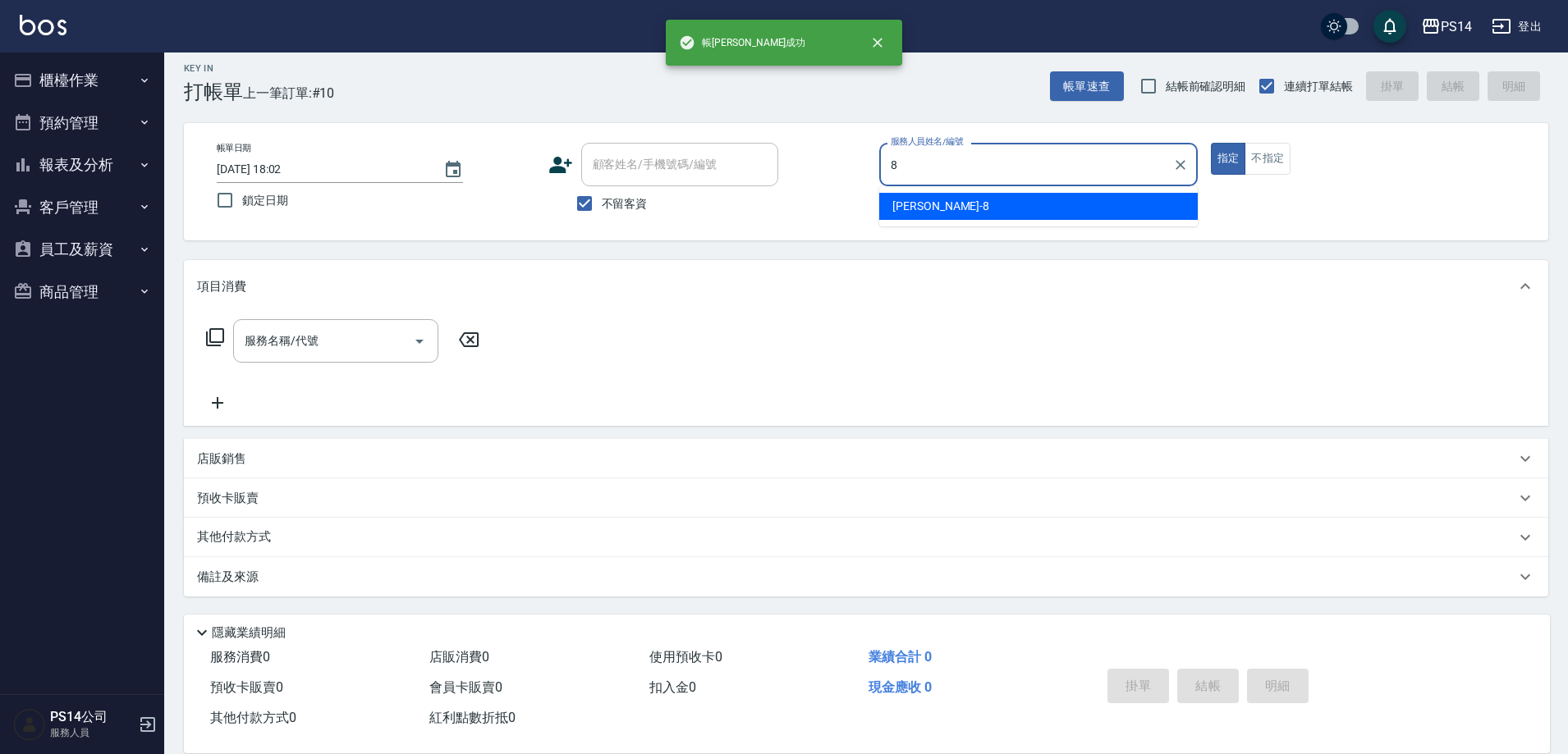
type input "[PERSON_NAME]-8"
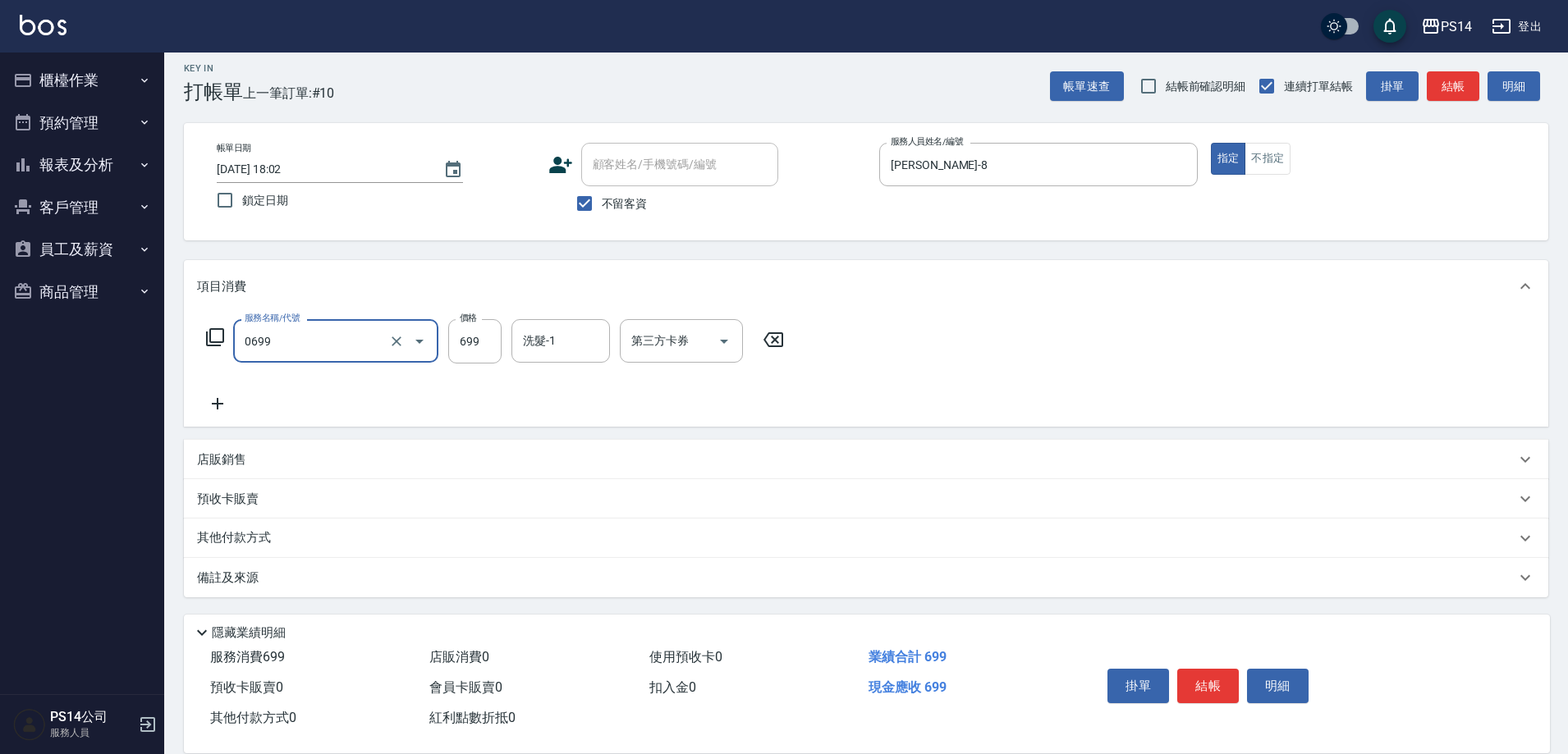
type input "精油SPA(0699)"
type input "李祥君 -37"
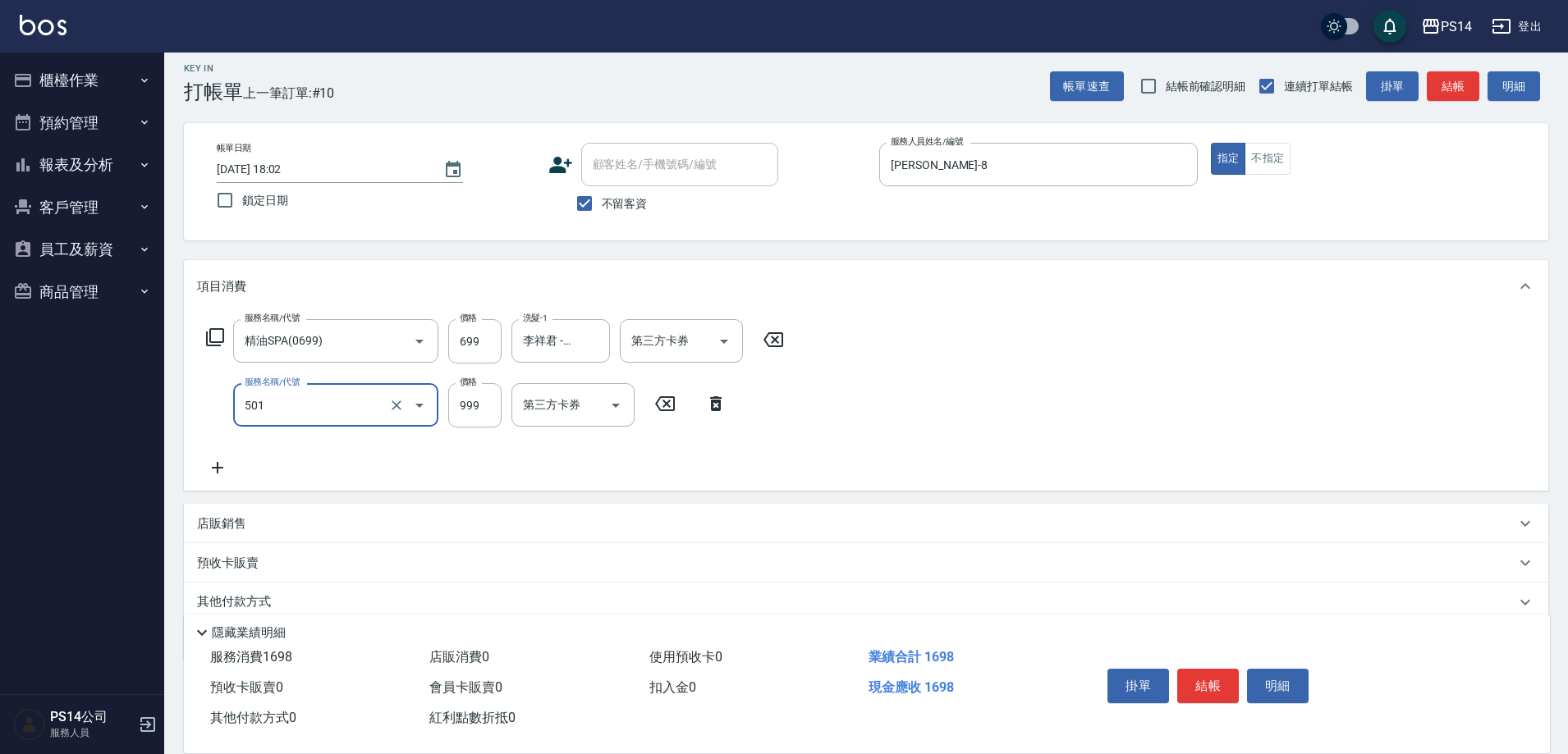
type input "染髮(501)"
type input "1200"
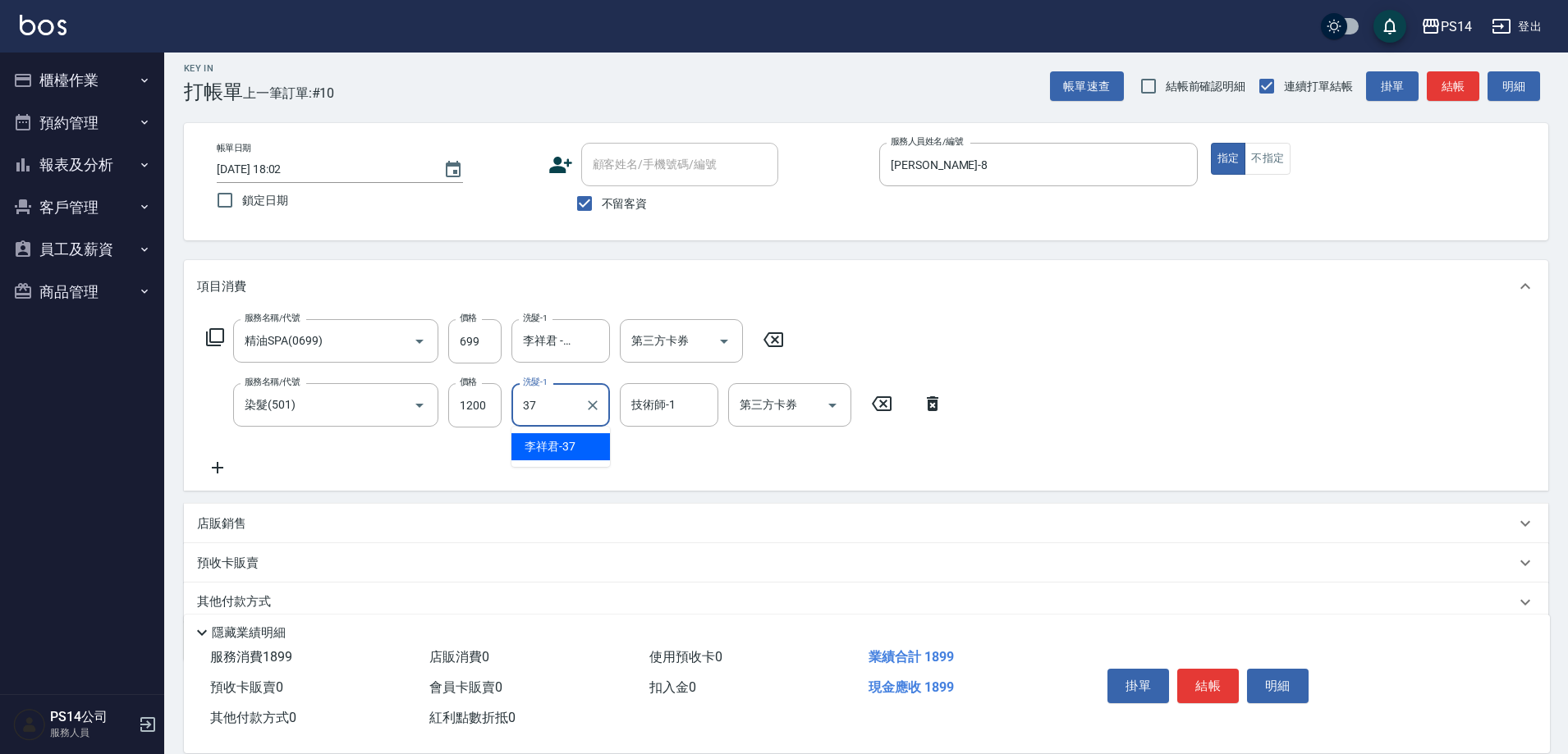
type input "李祥君 -37"
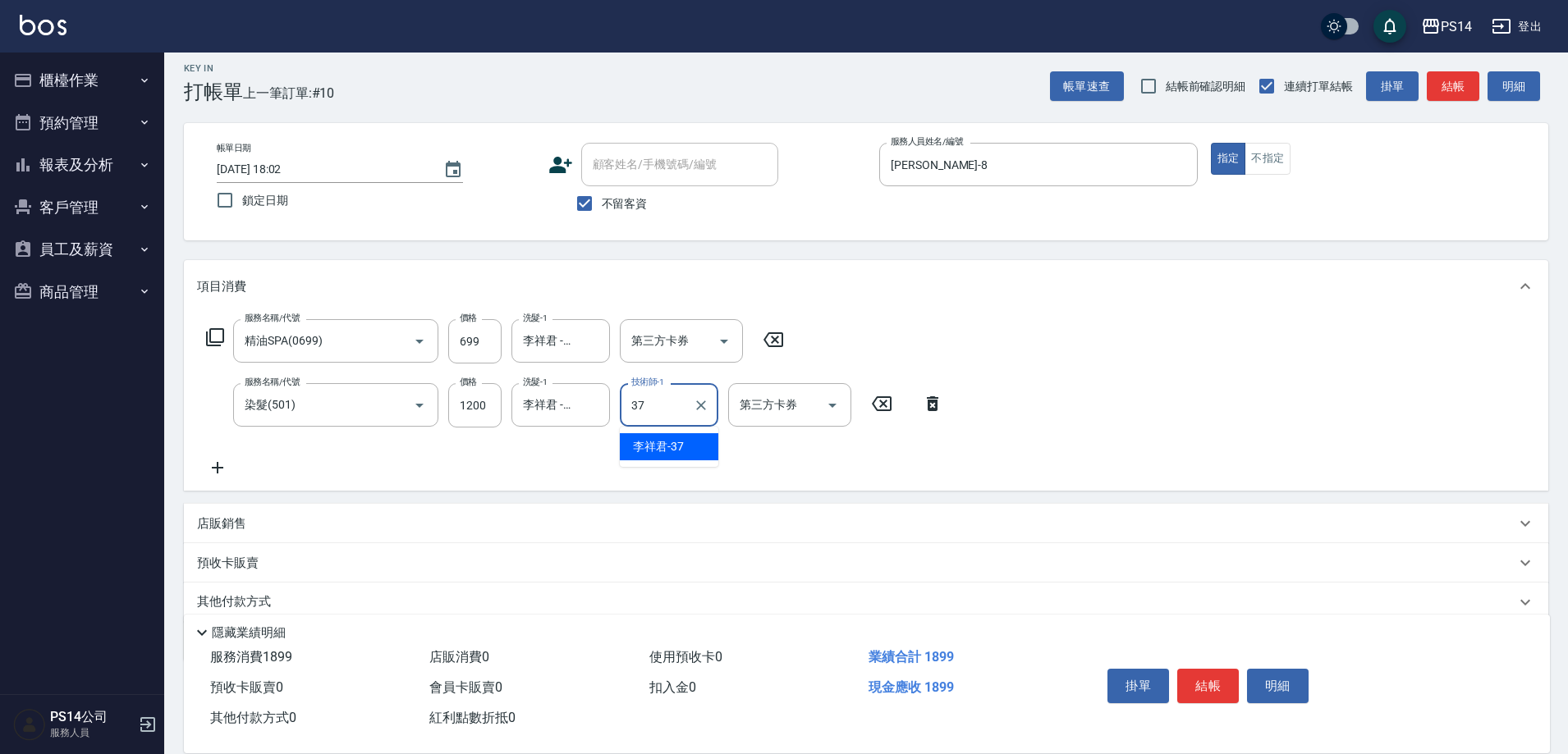
type input "李祥君 -37"
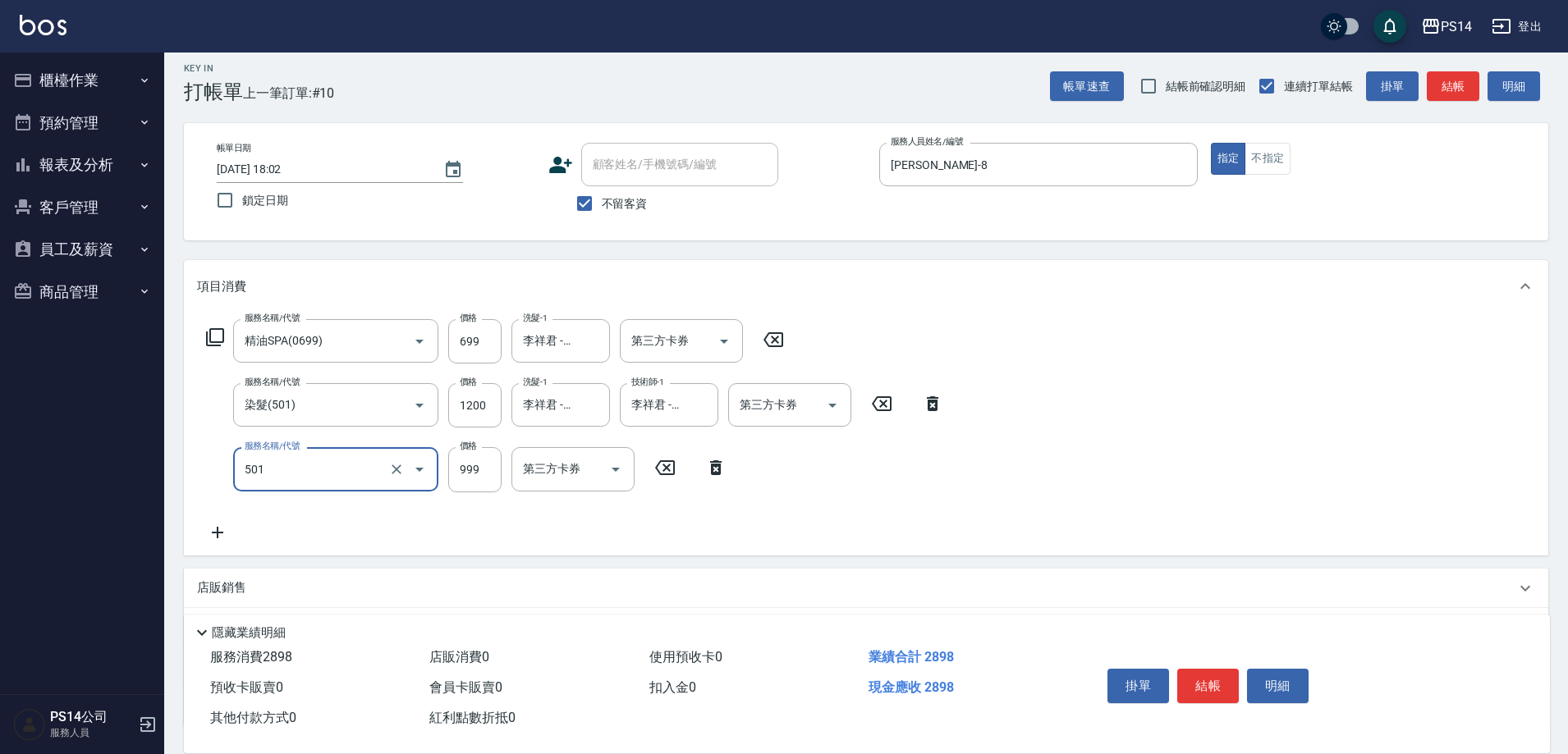
type input "染髮(501)"
type input "1200"
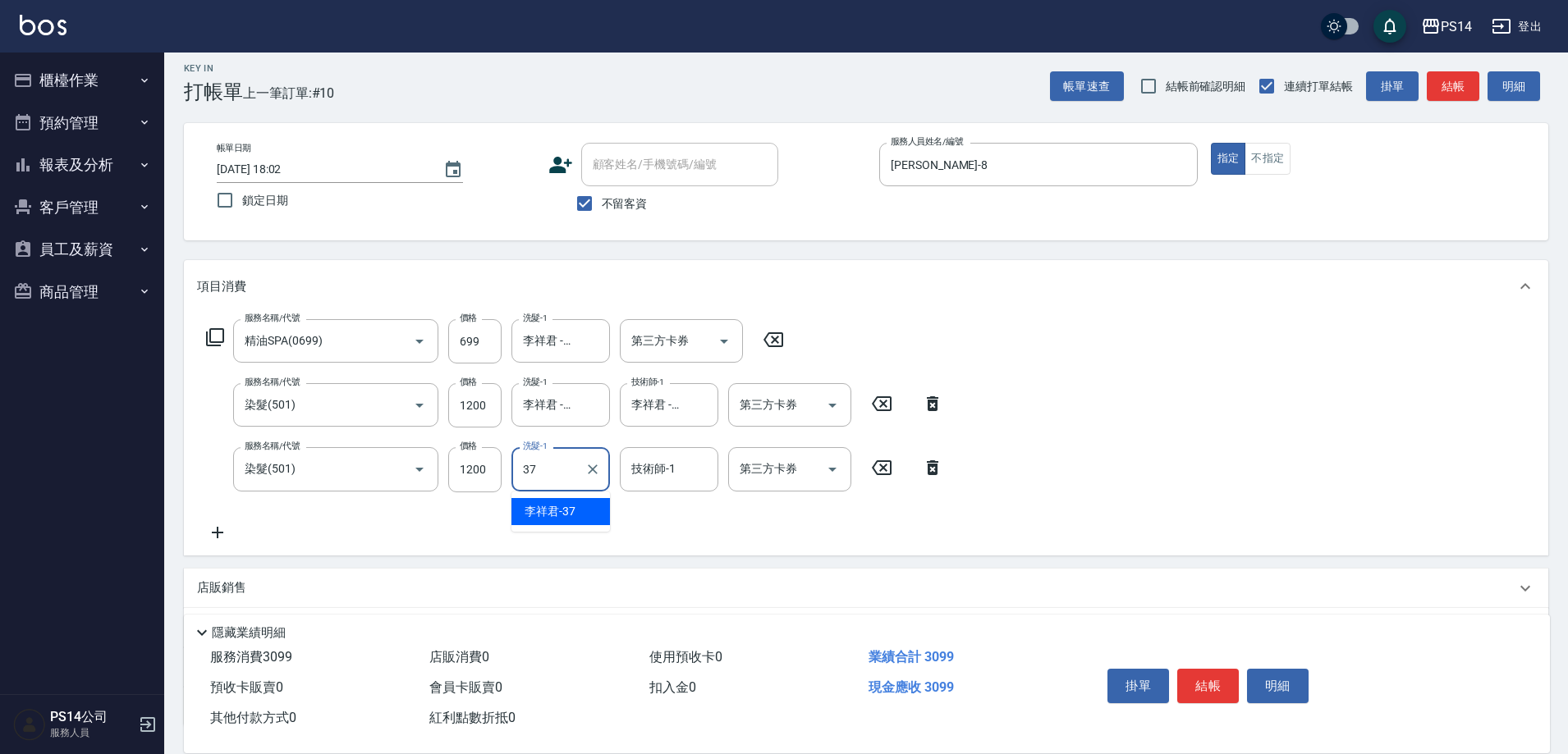
type input "李祥君 -37"
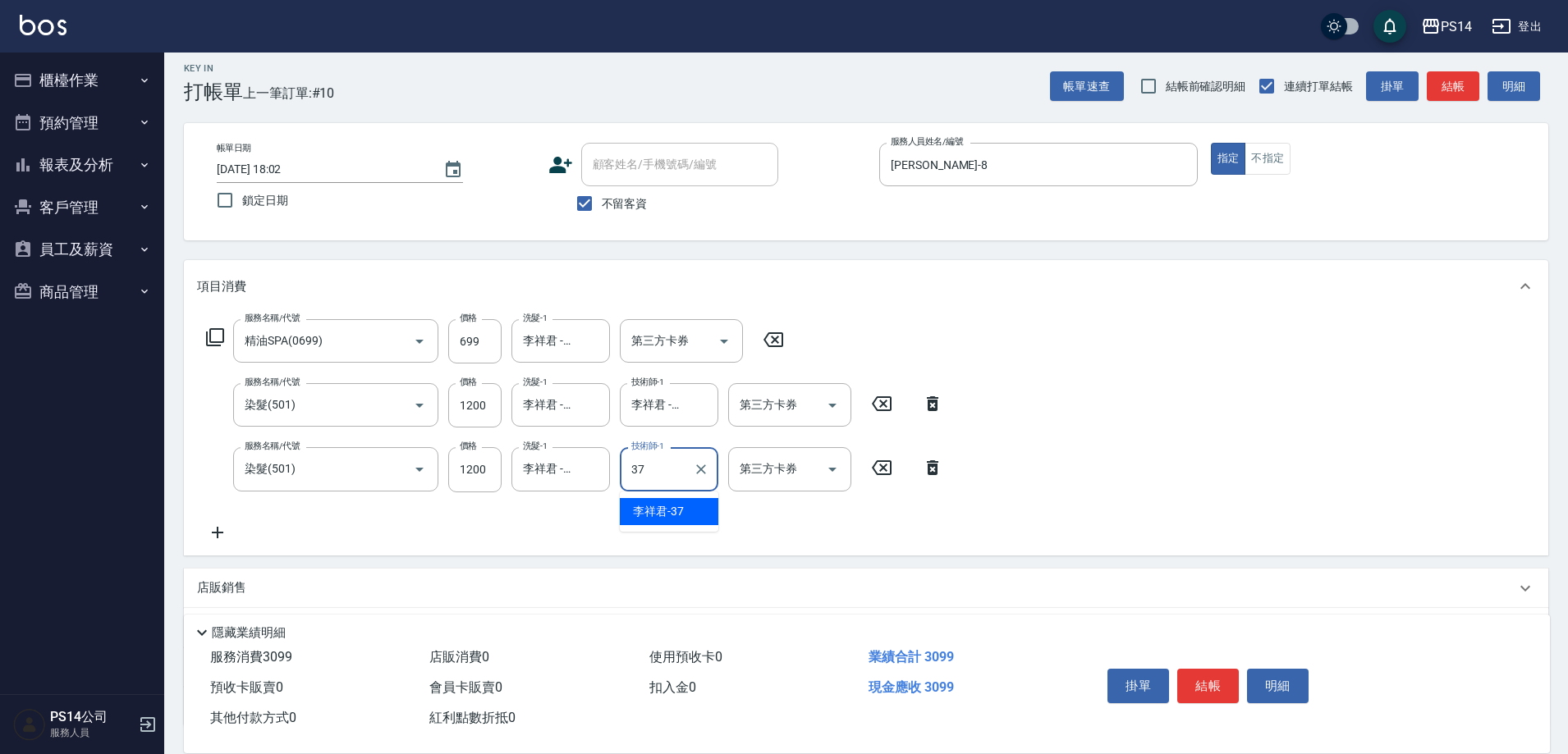
type input "李祥君 -37"
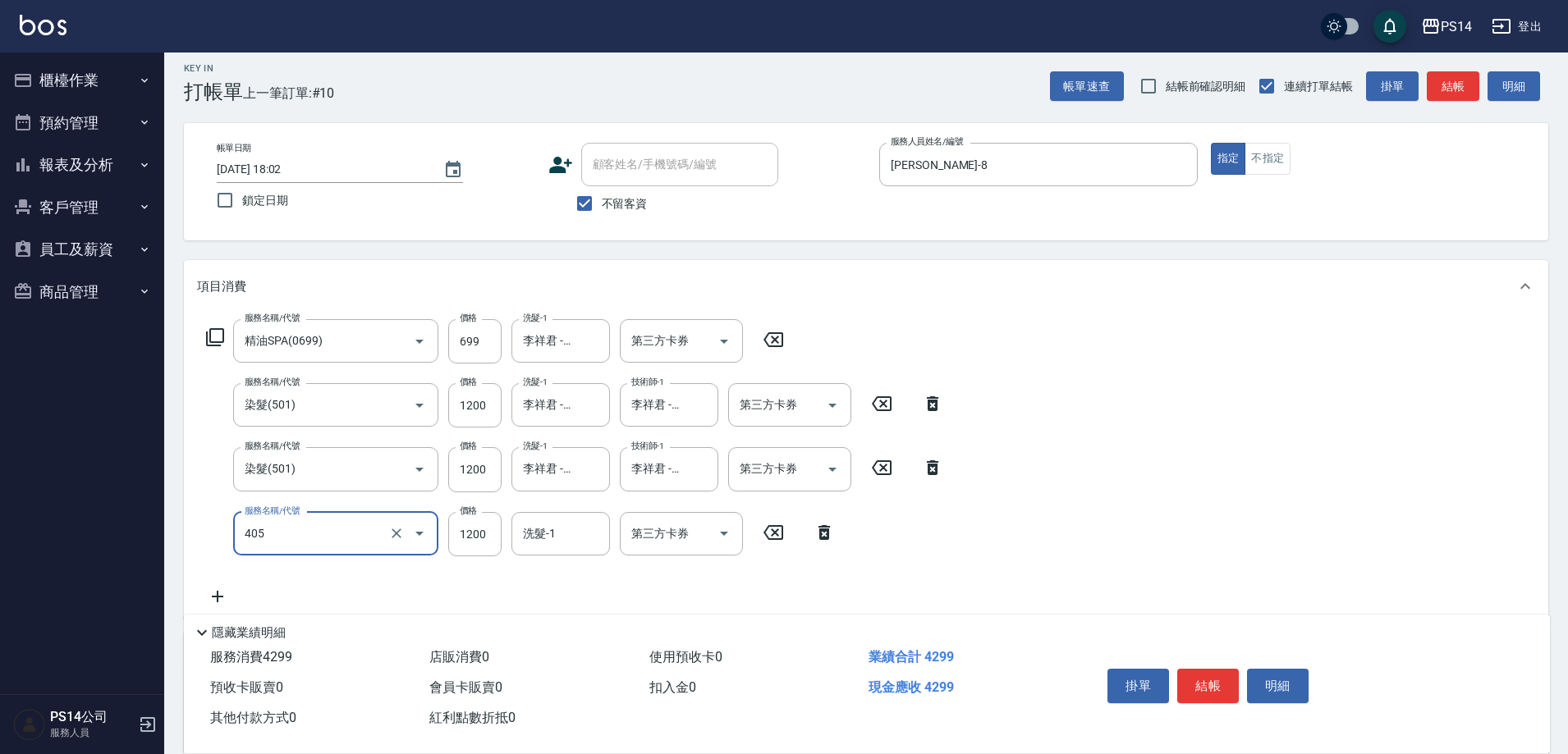
type input "1200護(405)"
type input "李祥君 -37"
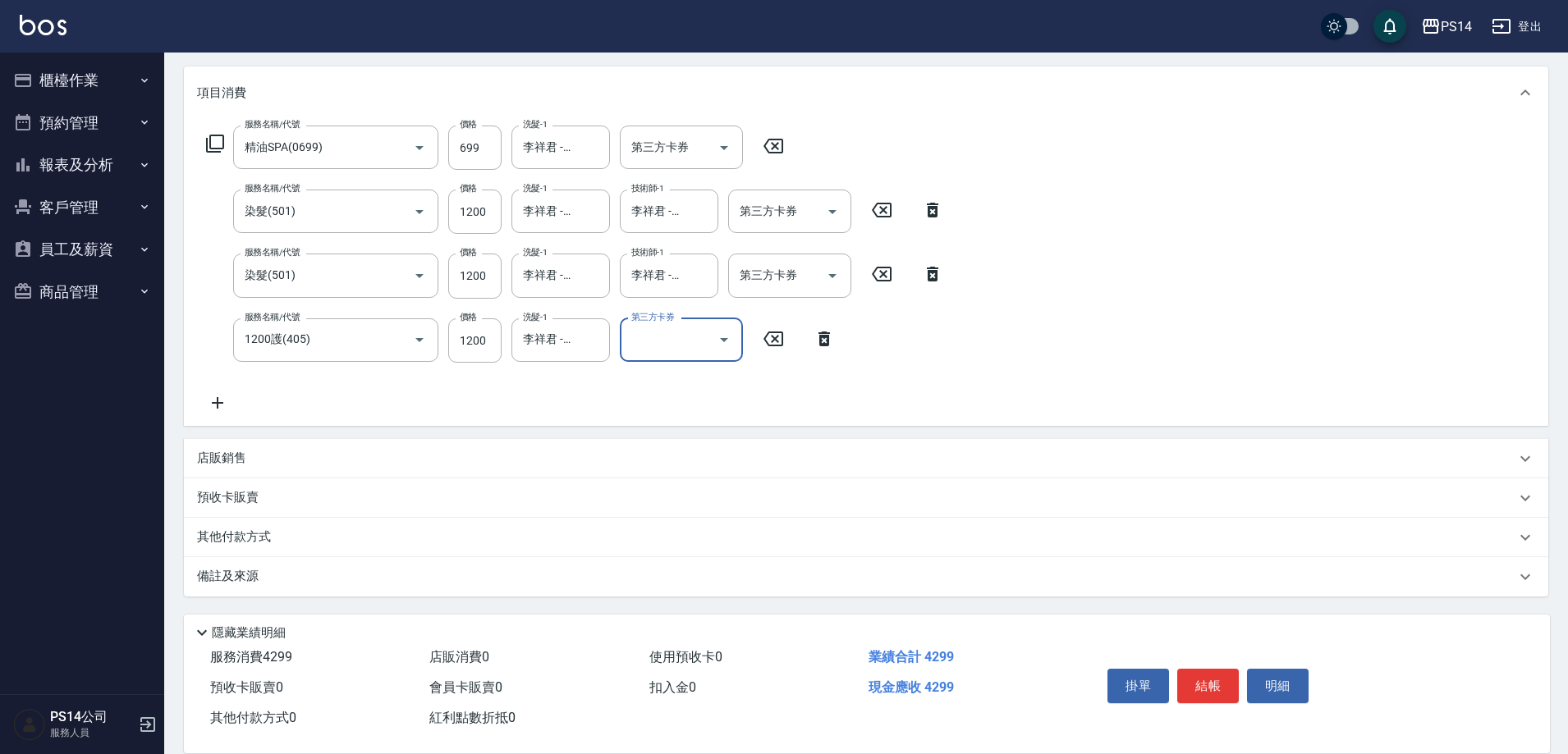
click at [227, 457] on p "店販銷售" at bounding box center [222, 458] width 49 height 17
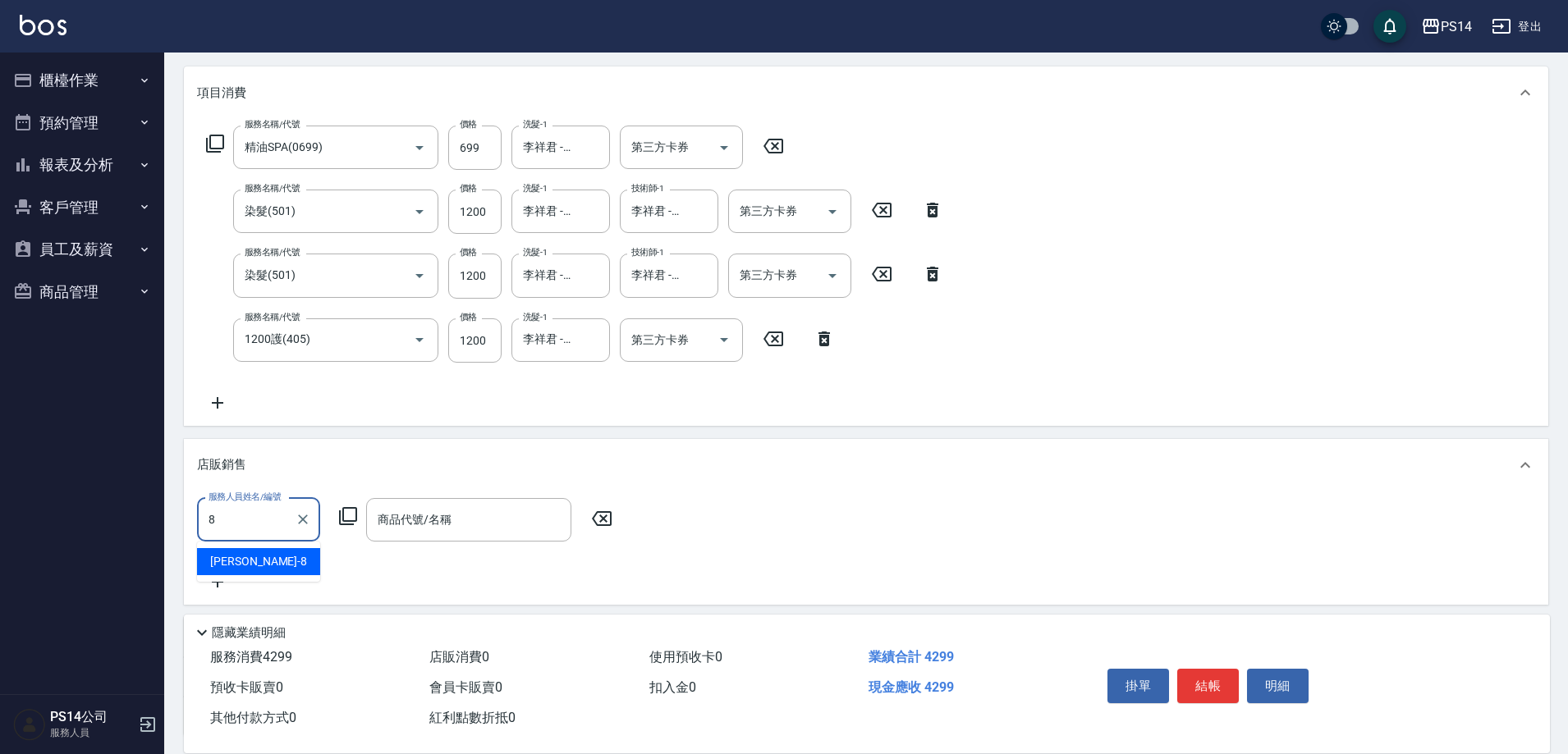
type input "[PERSON_NAME]-8"
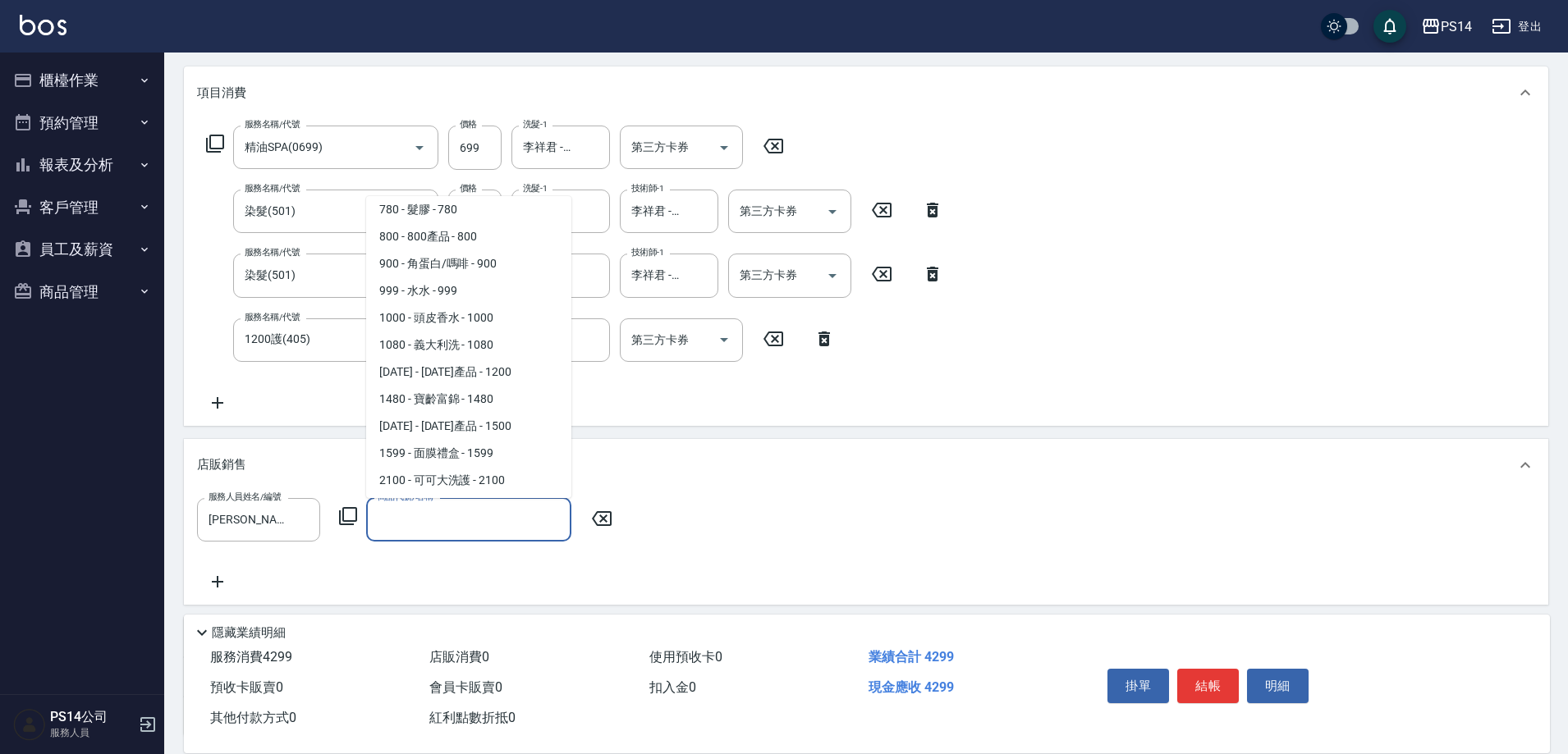
scroll to position [223, 0]
type input "髮膠"
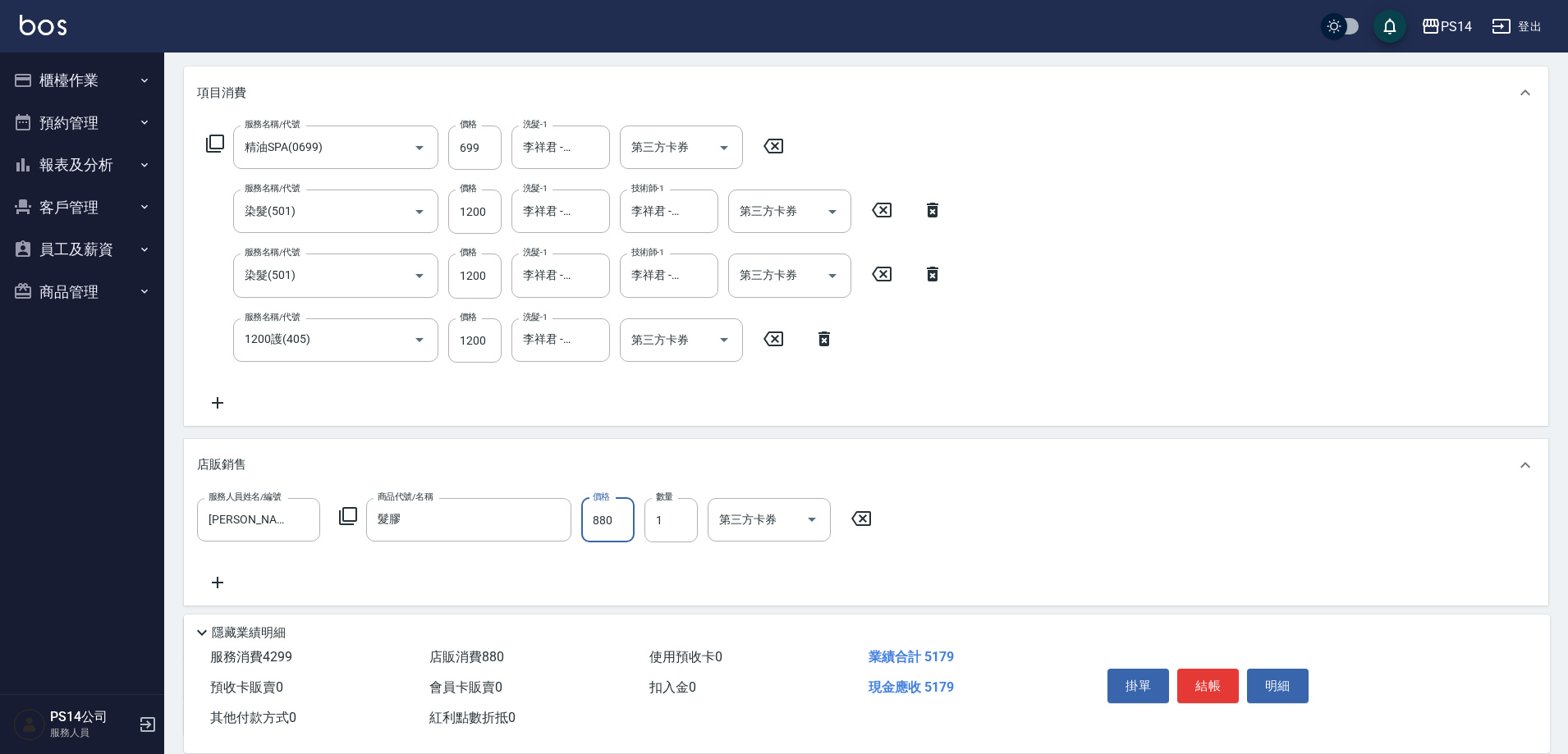
type input "880"
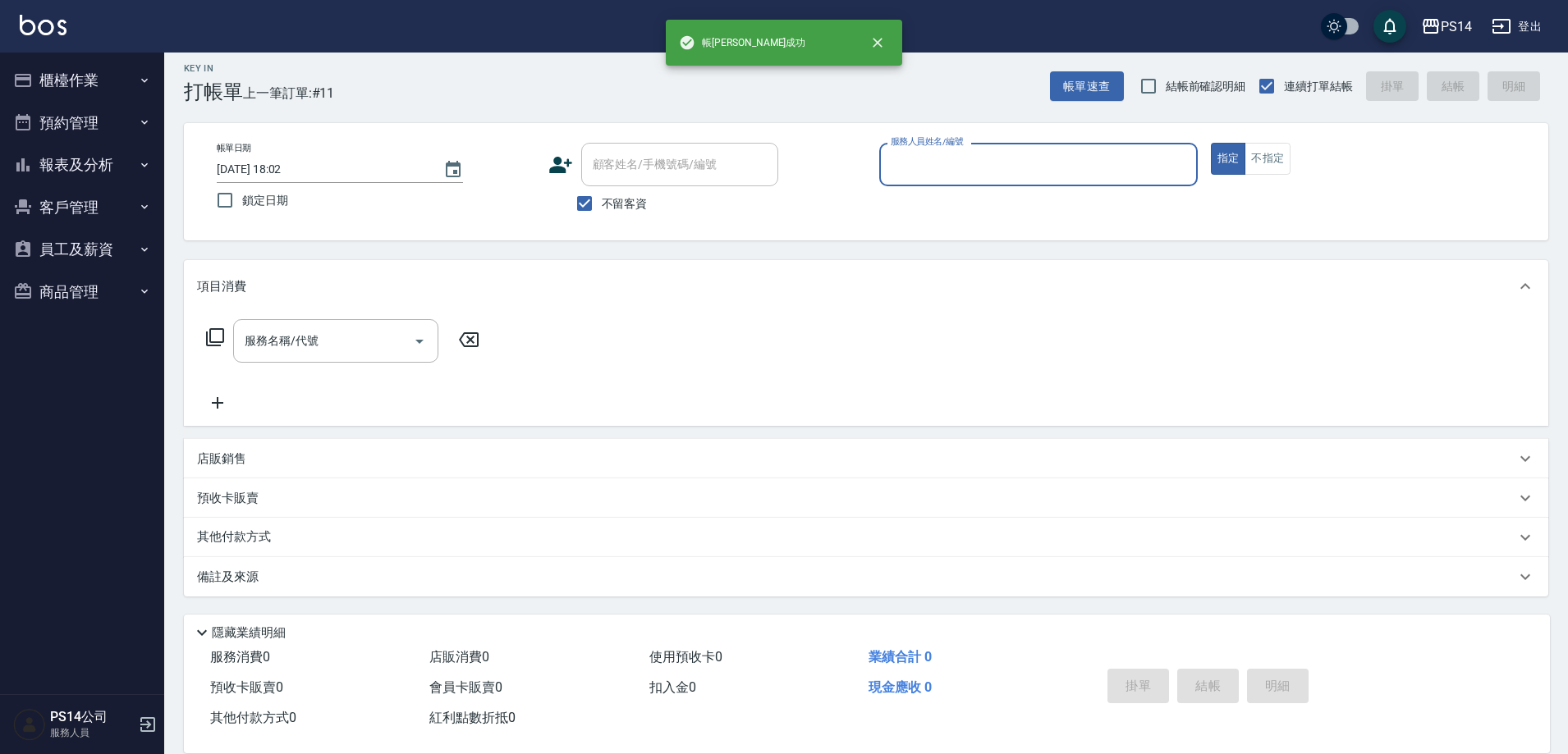
scroll to position [9, 0]
type input "[PERSON_NAME]-6"
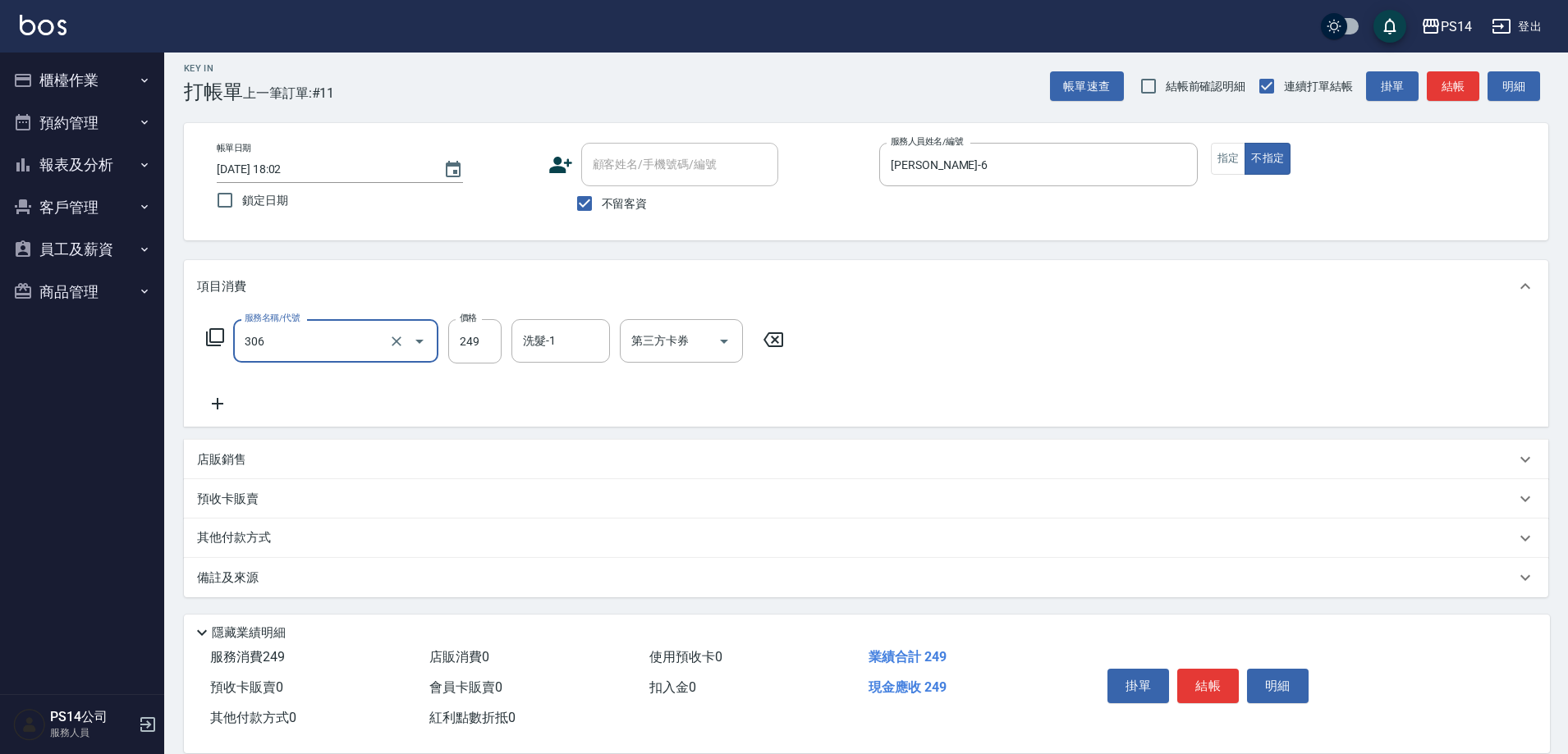
type input "剪髮(306)"
type input "李祥君 -37"
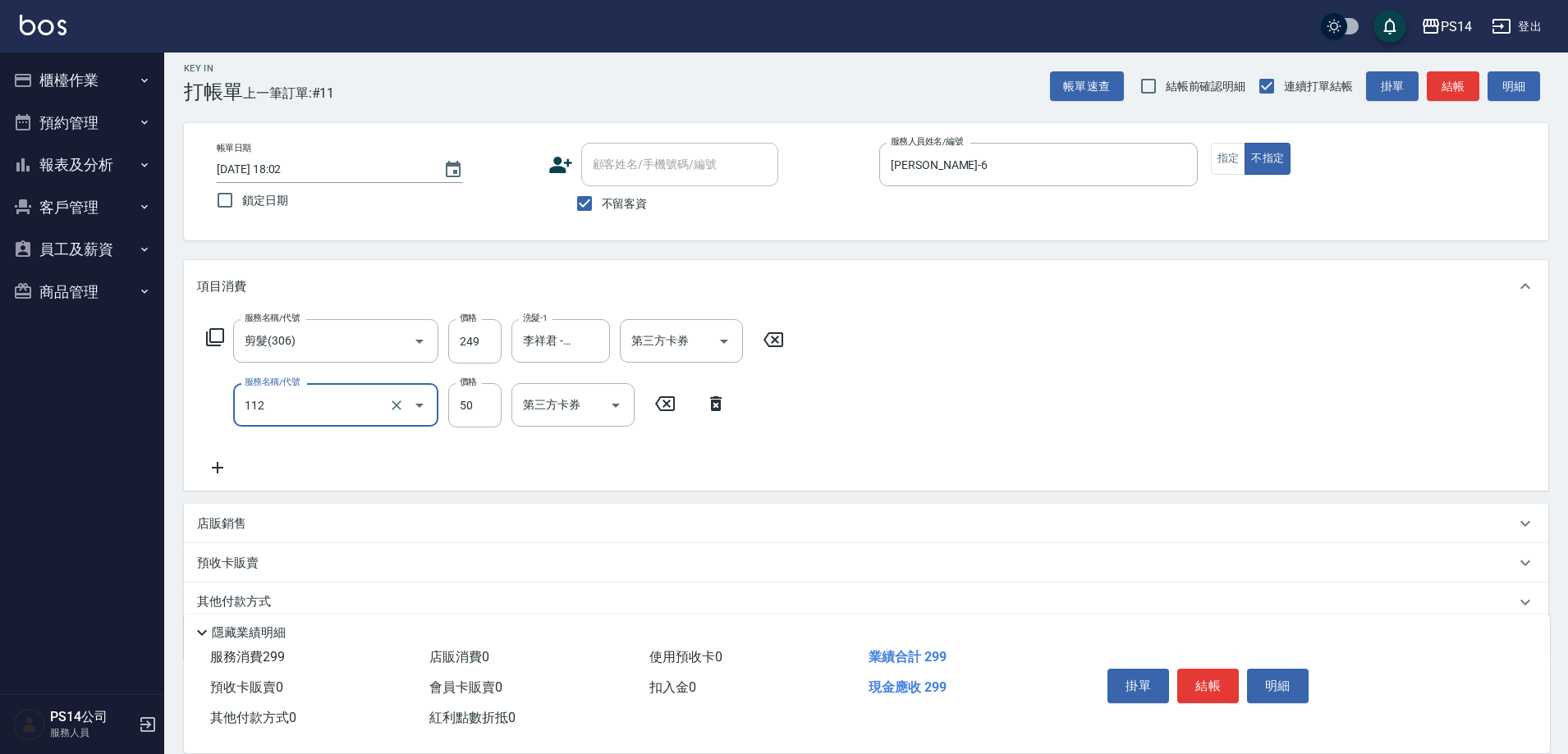
type input "精油50(112)"
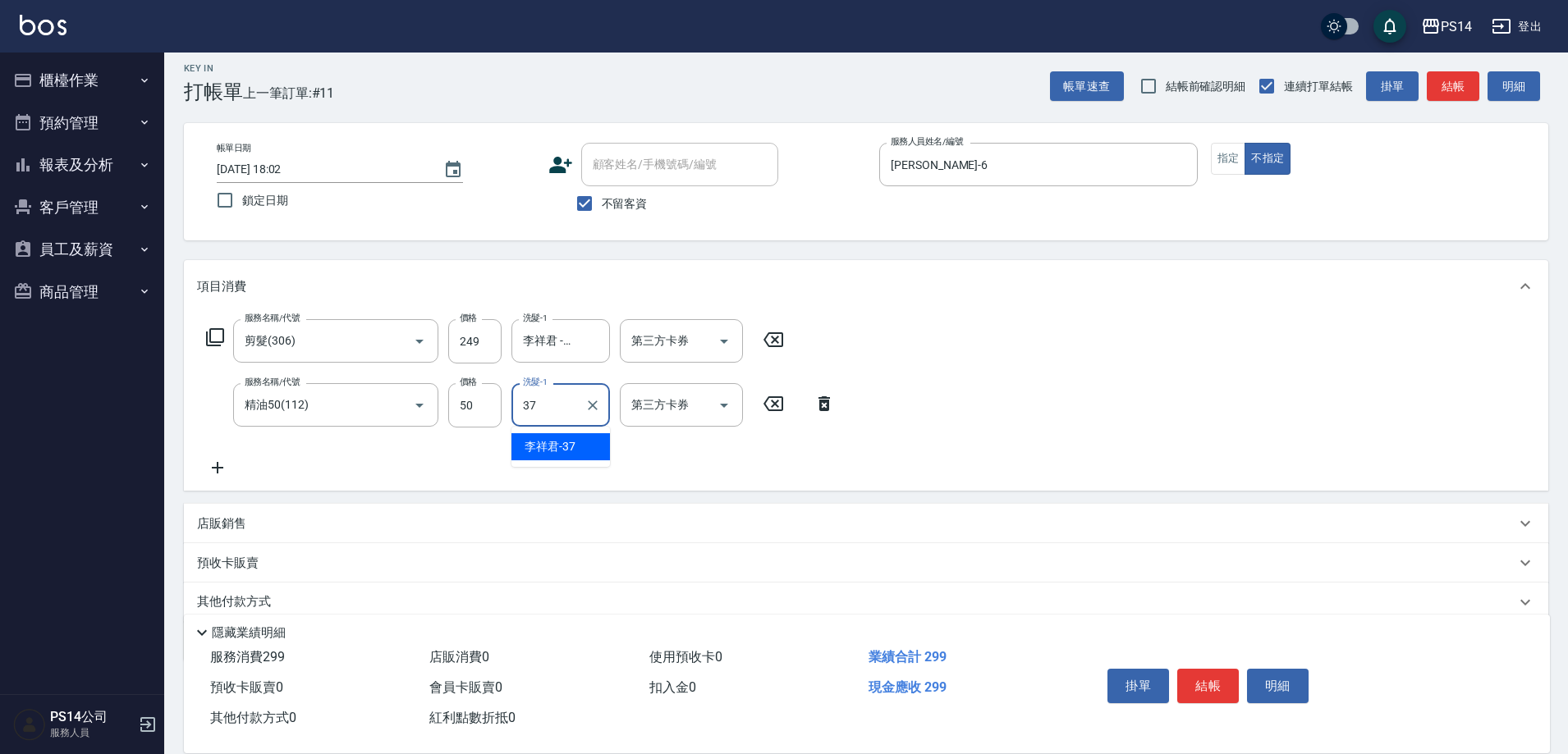
type input "李祥君 -37"
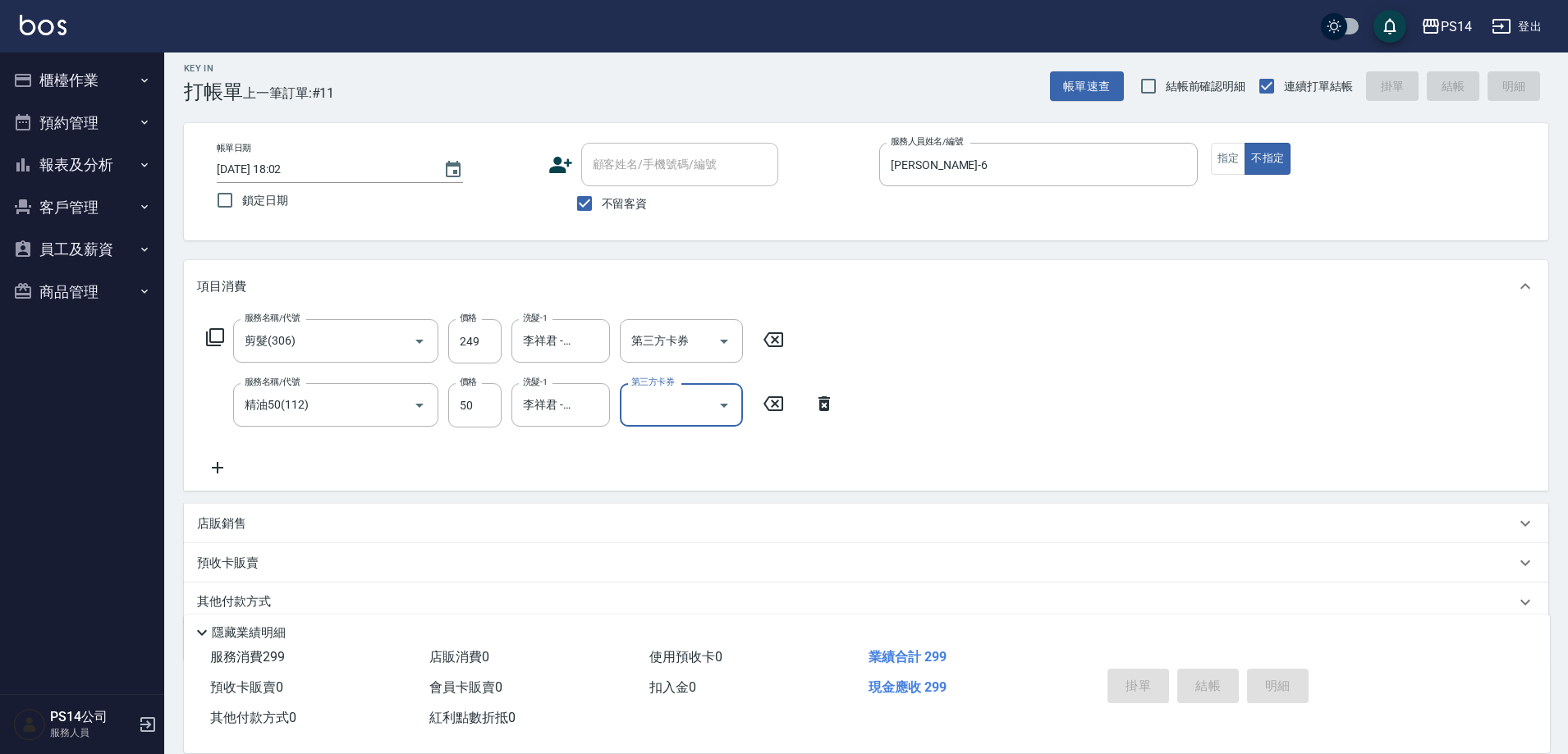
type input "[DATE] 18:03"
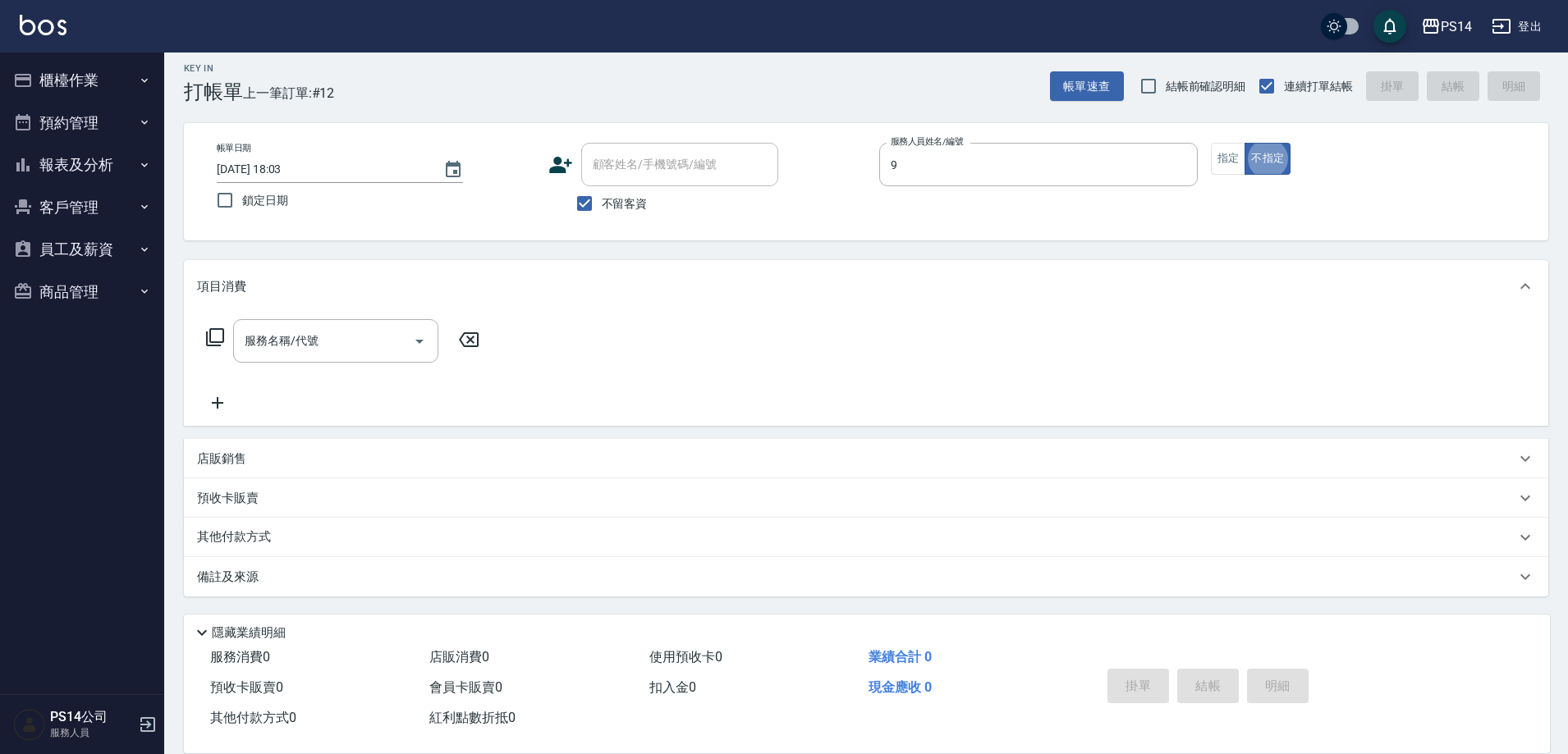
type input "[PERSON_NAME]-9"
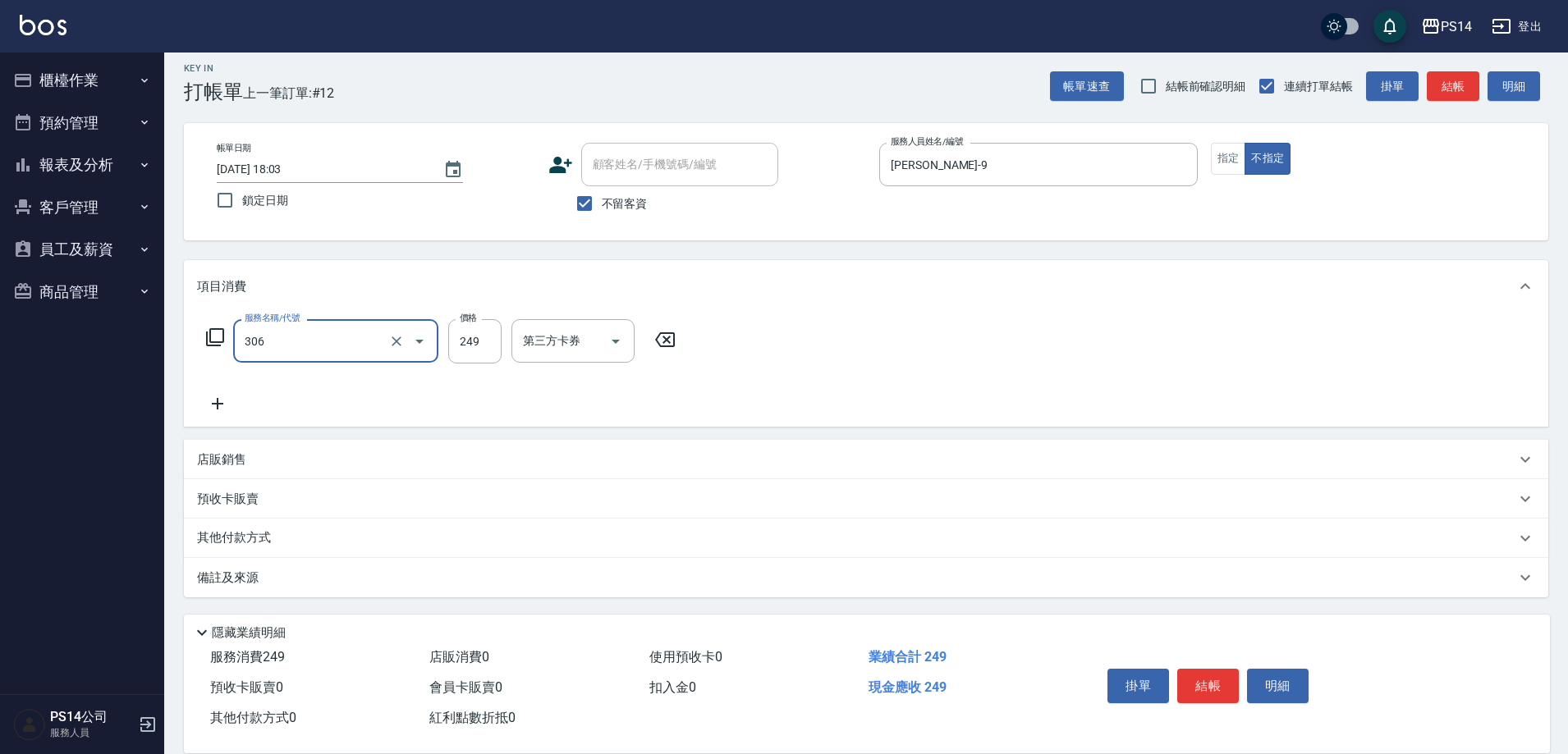
type input "剪髮(306)"
type input "[PERSON_NAME]-26"
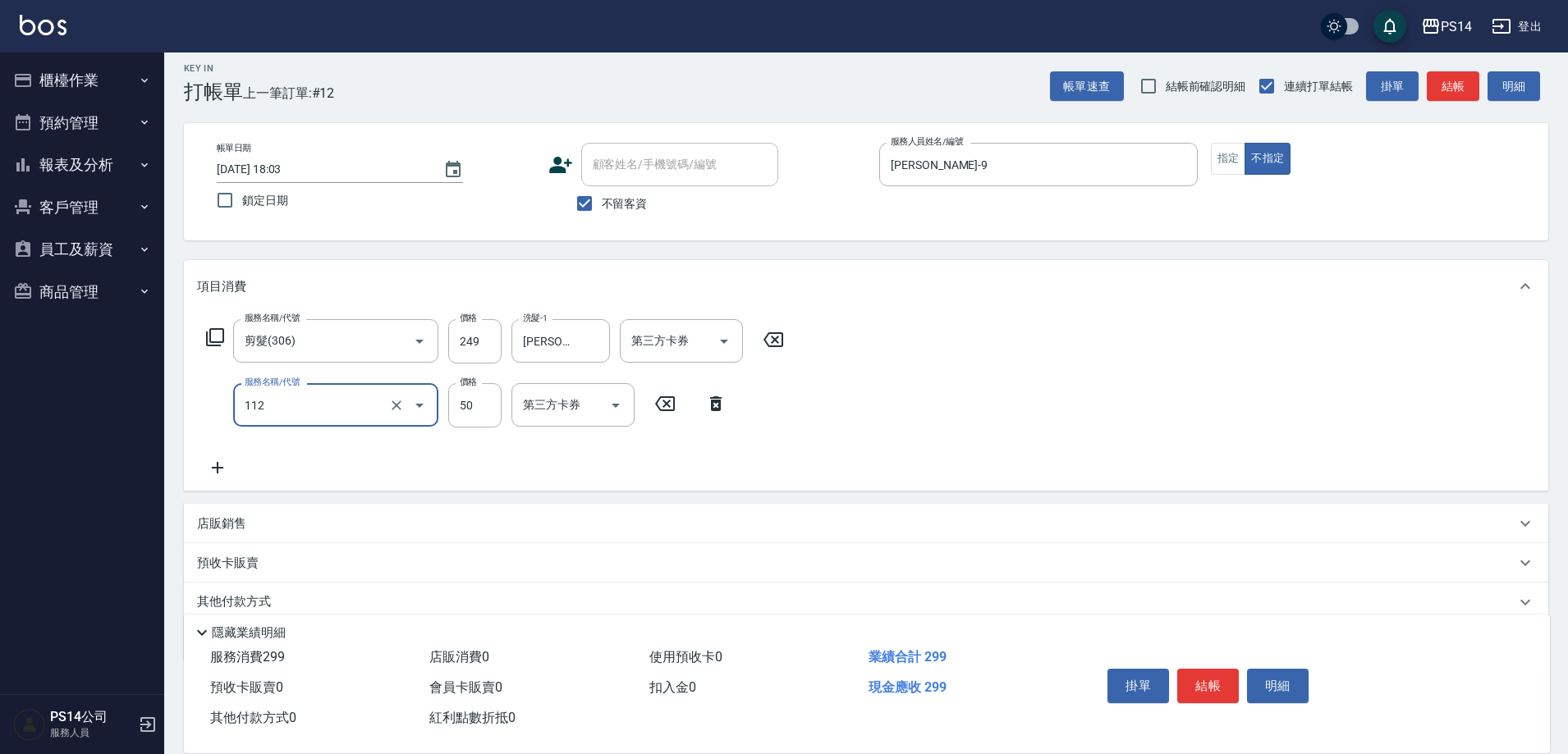
type input "精油50(112)"
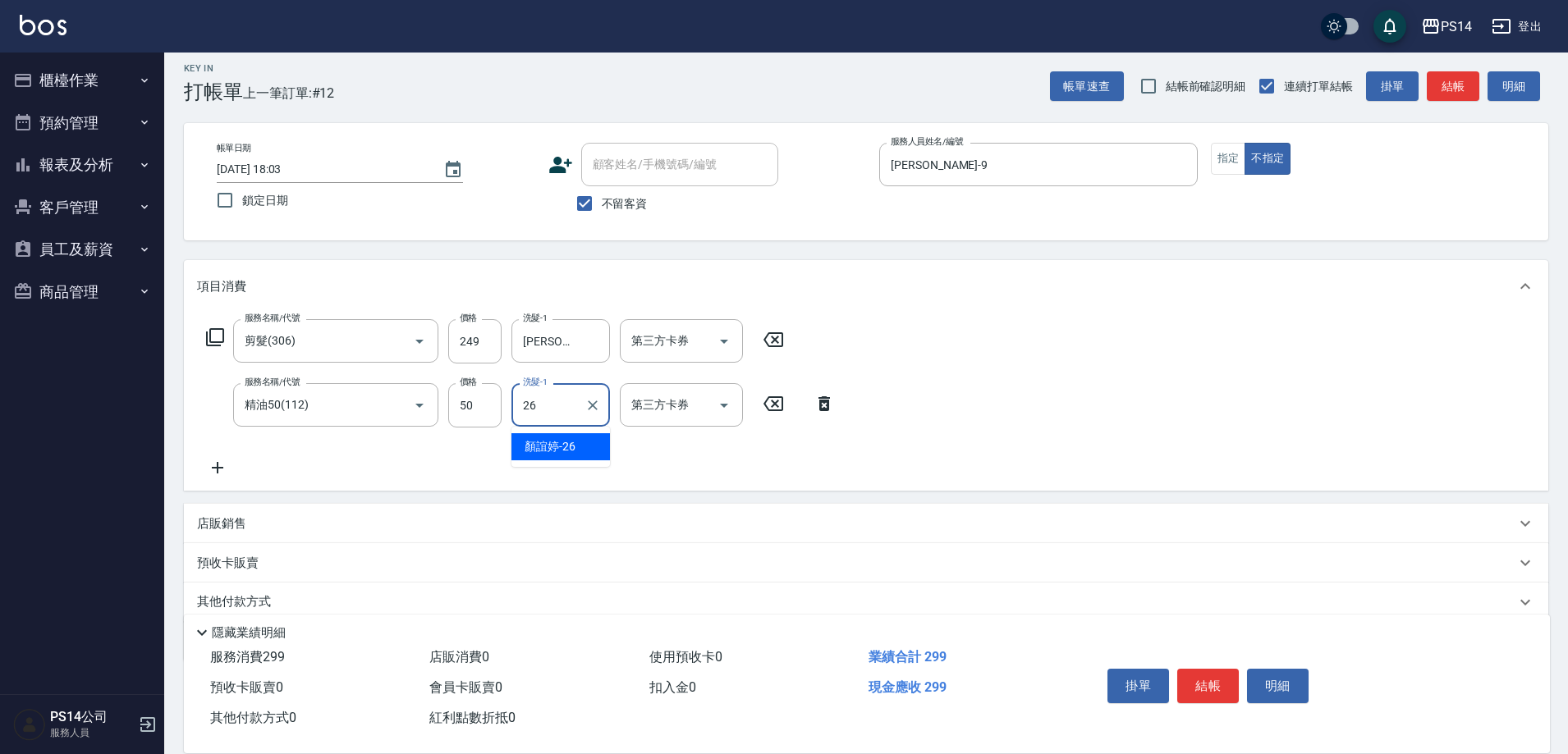
type input "[PERSON_NAME]-26"
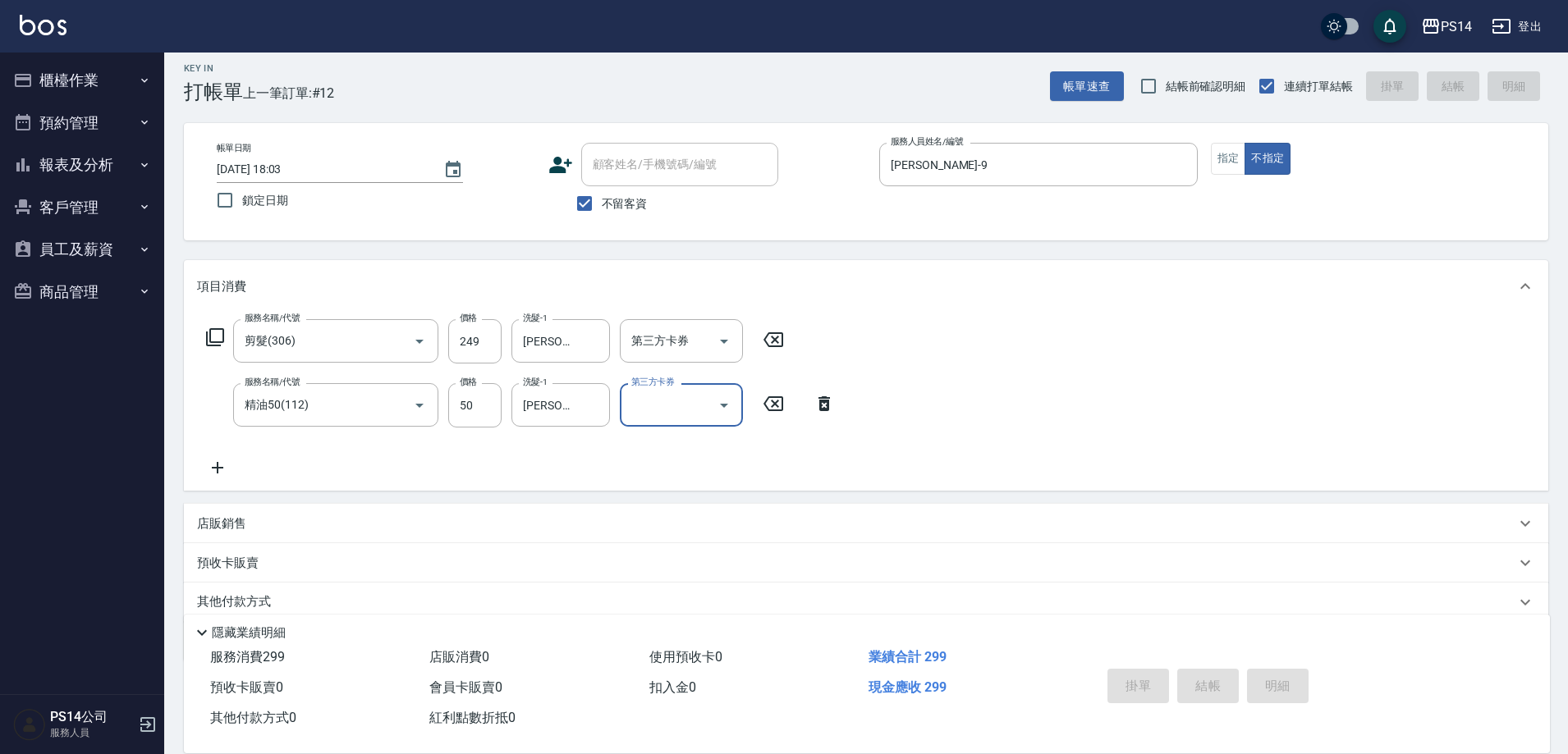
type input "[DATE] 18:04"
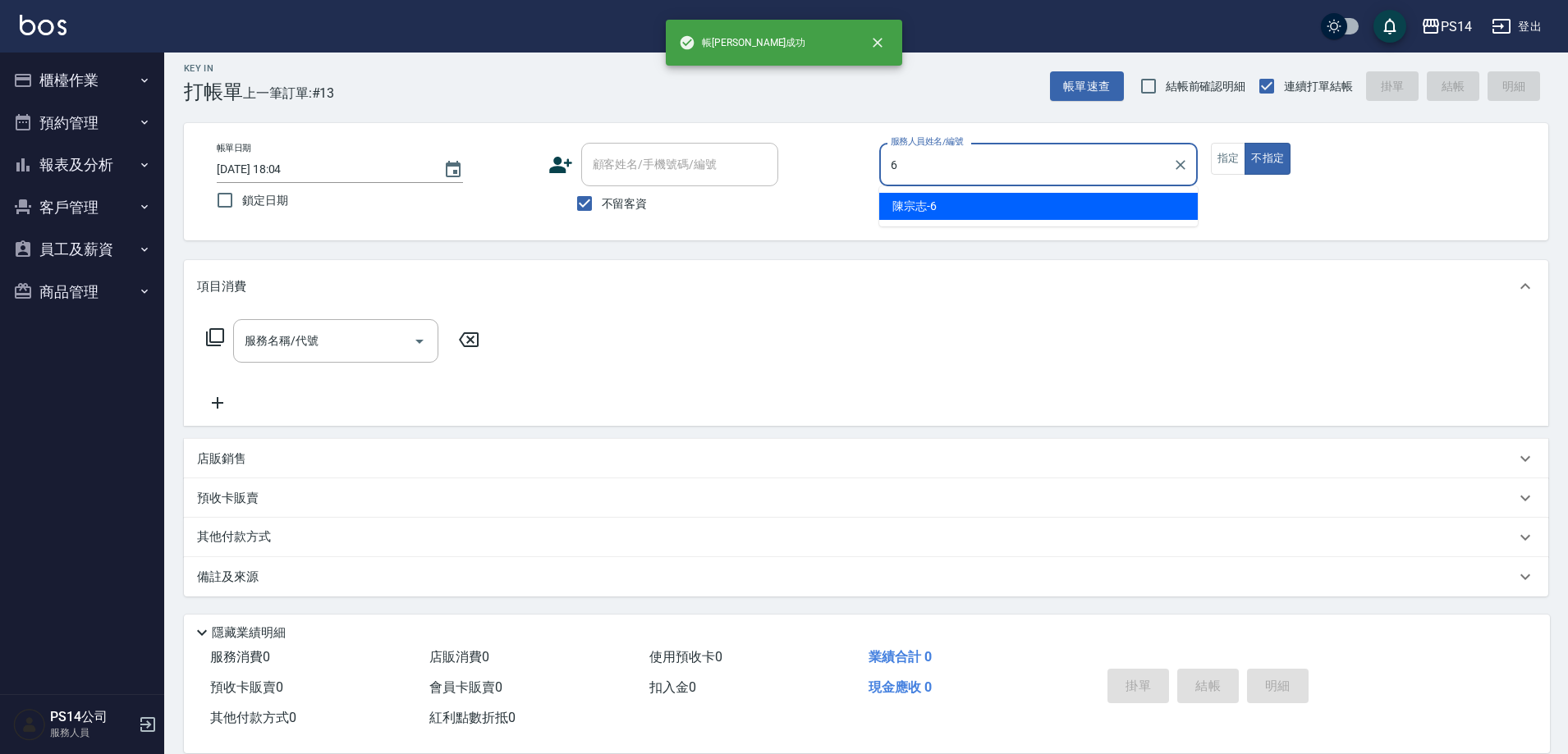
type input "[PERSON_NAME]-6"
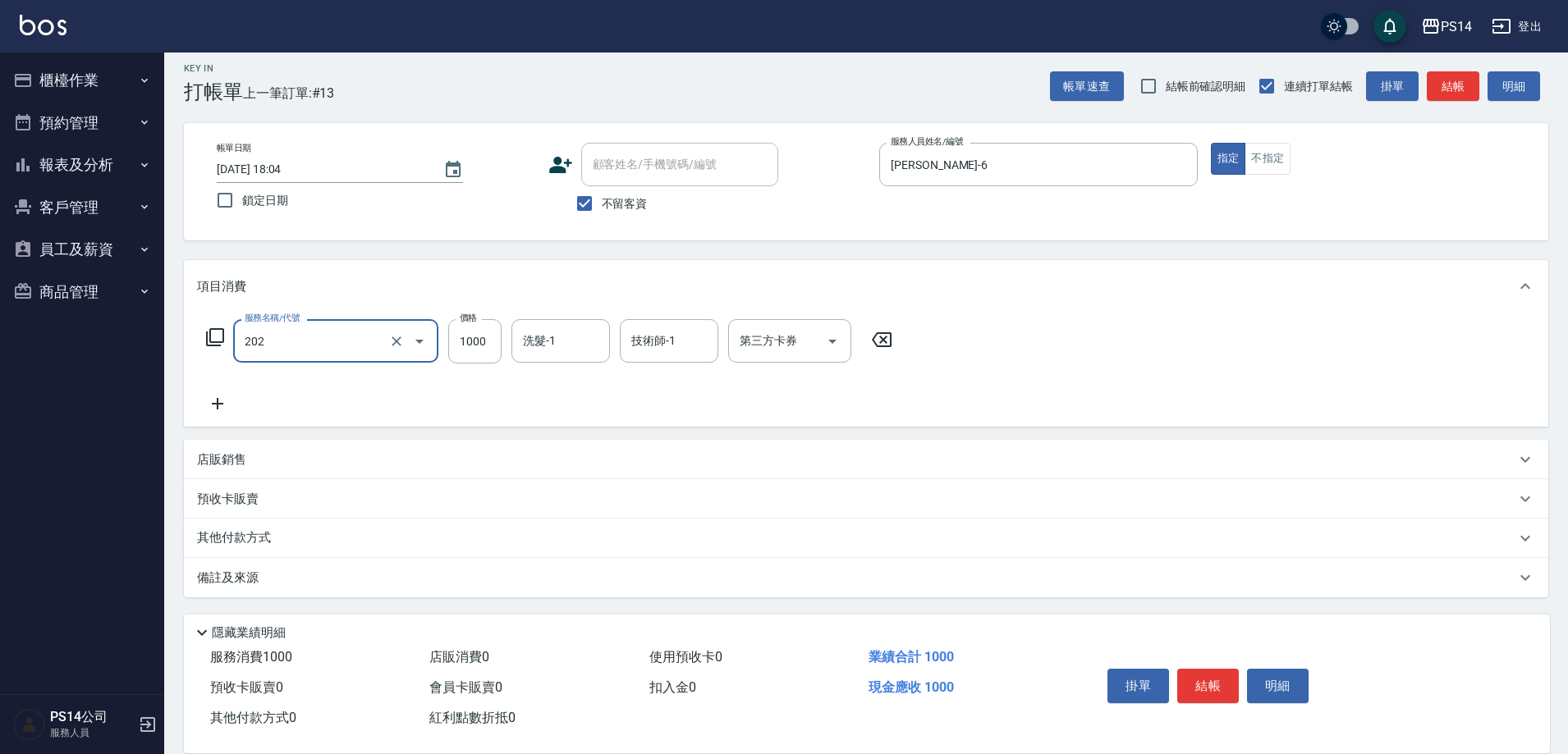
type input "燙髮(202)"
type input "1599"
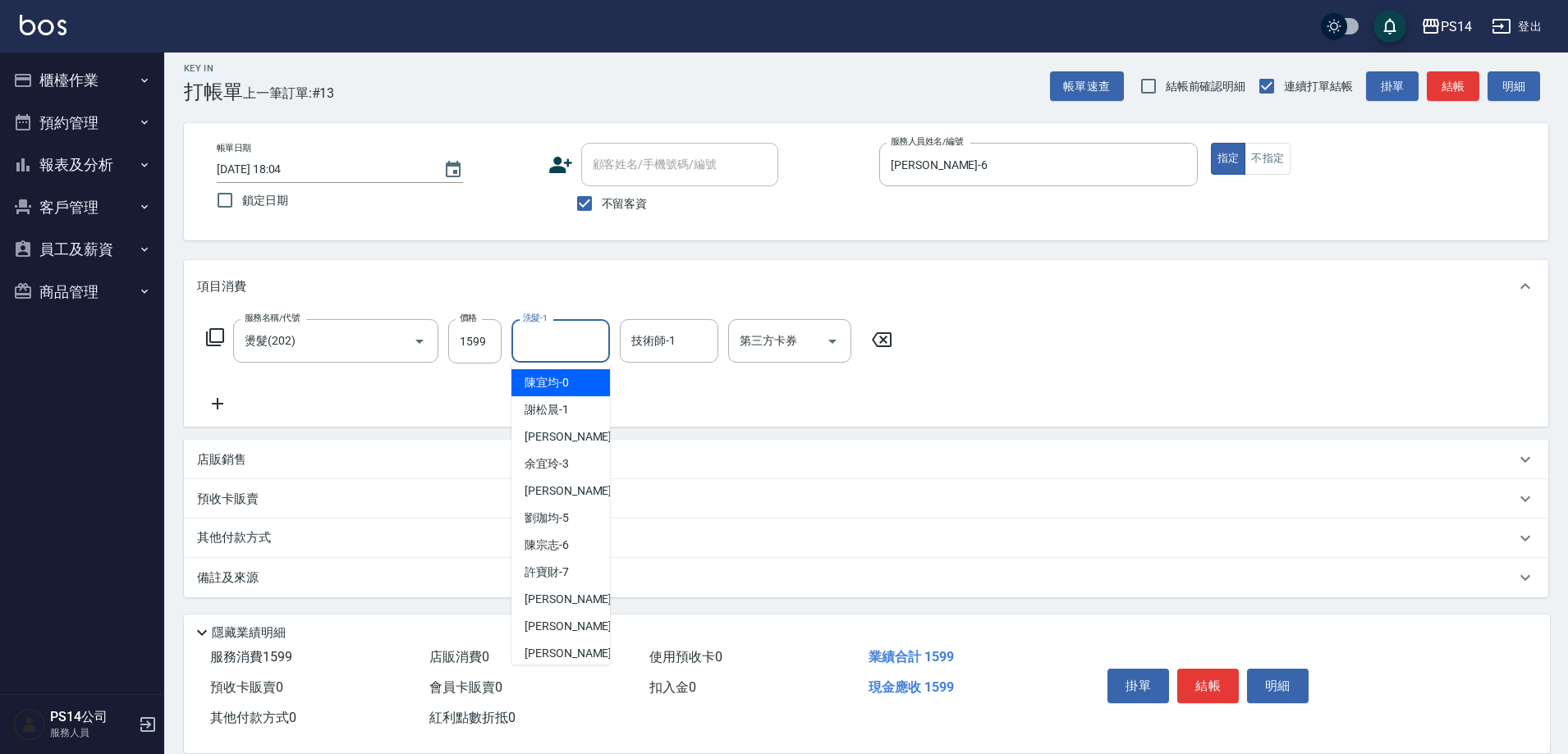
drag, startPoint x: 547, startPoint y: 335, endPoint x: 575, endPoint y: 353, distance: 33.3
click at [548, 335] on input "洗髮-1" at bounding box center [560, 341] width 84 height 29
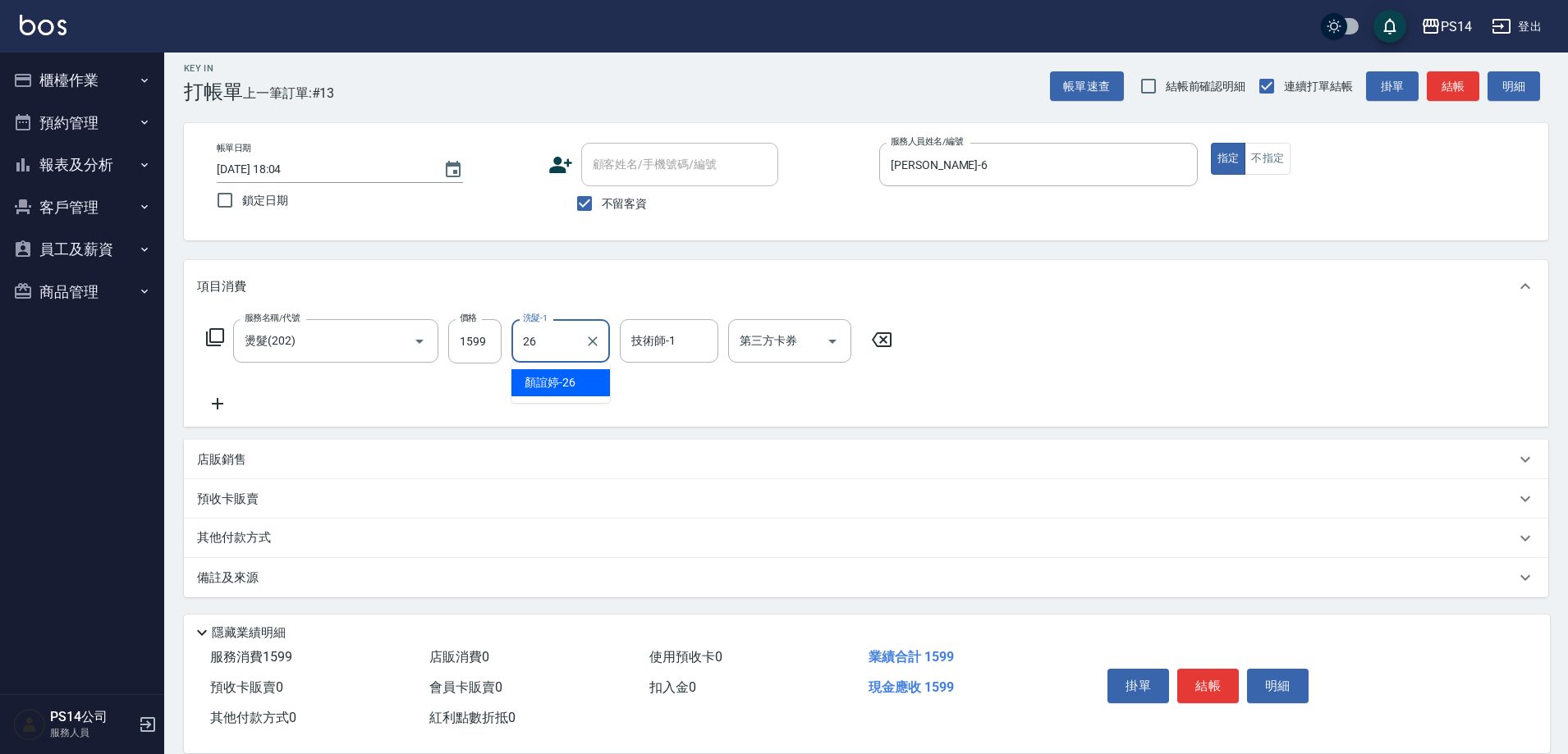
type input "[PERSON_NAME]-26"
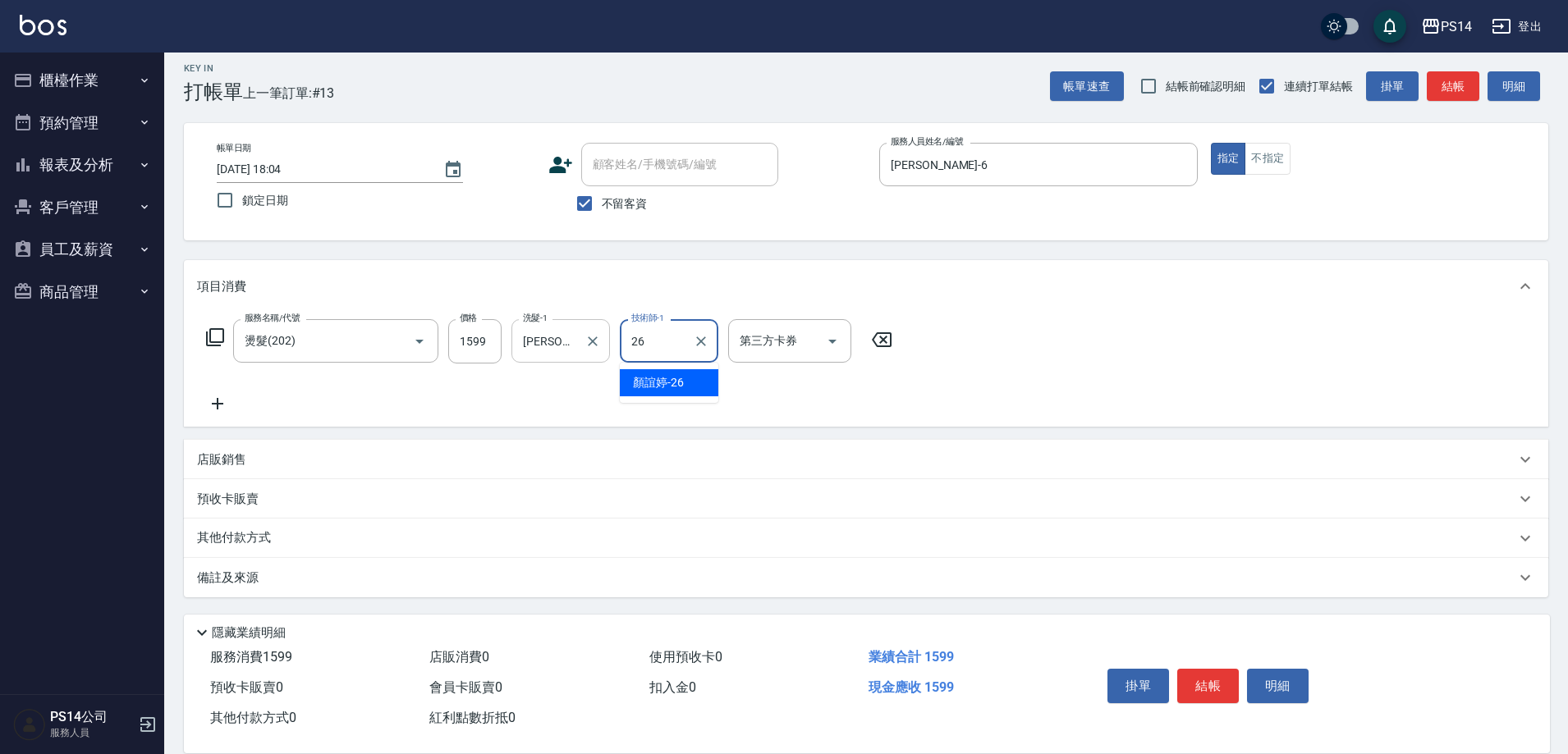
type input "[PERSON_NAME]-26"
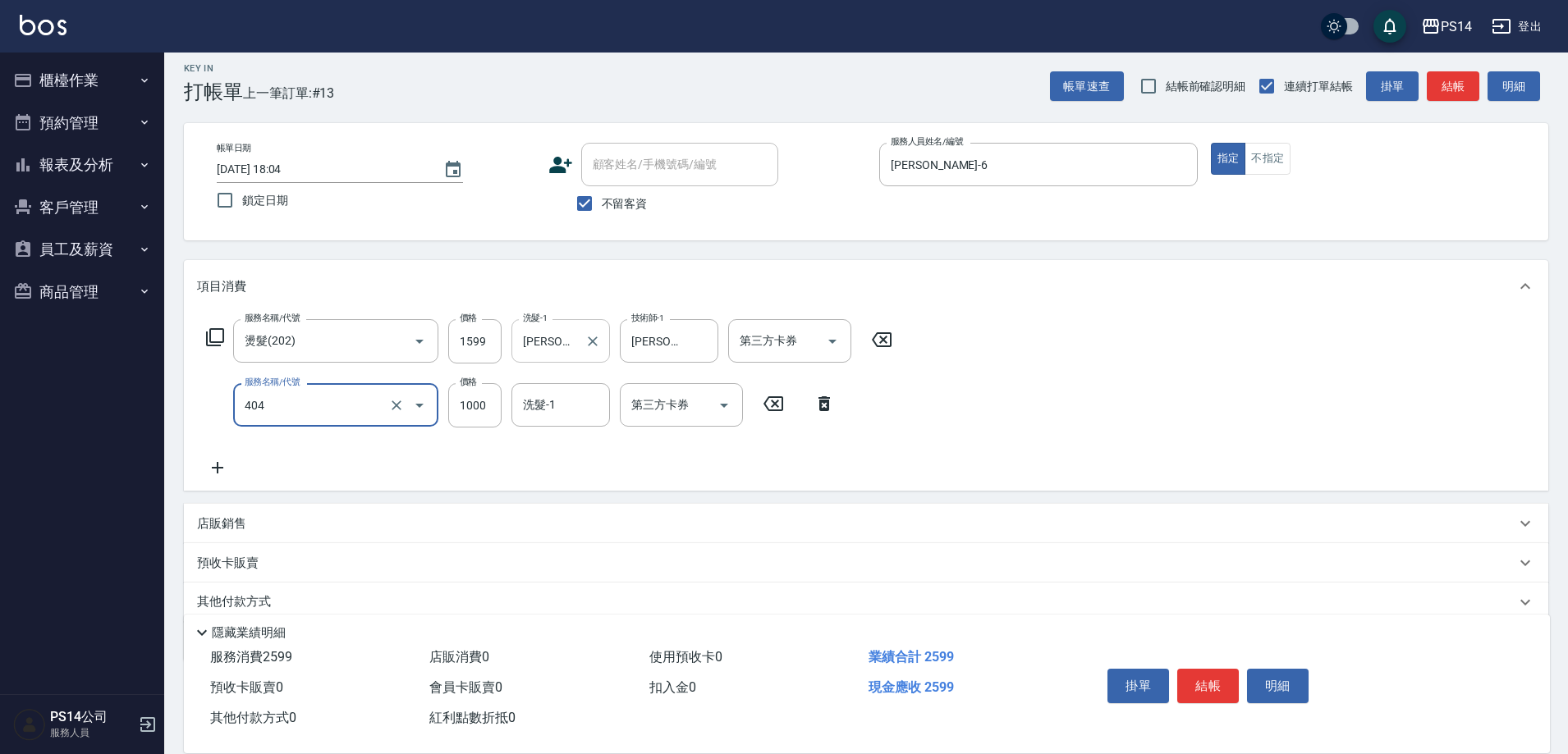
type input "1000護(404)"
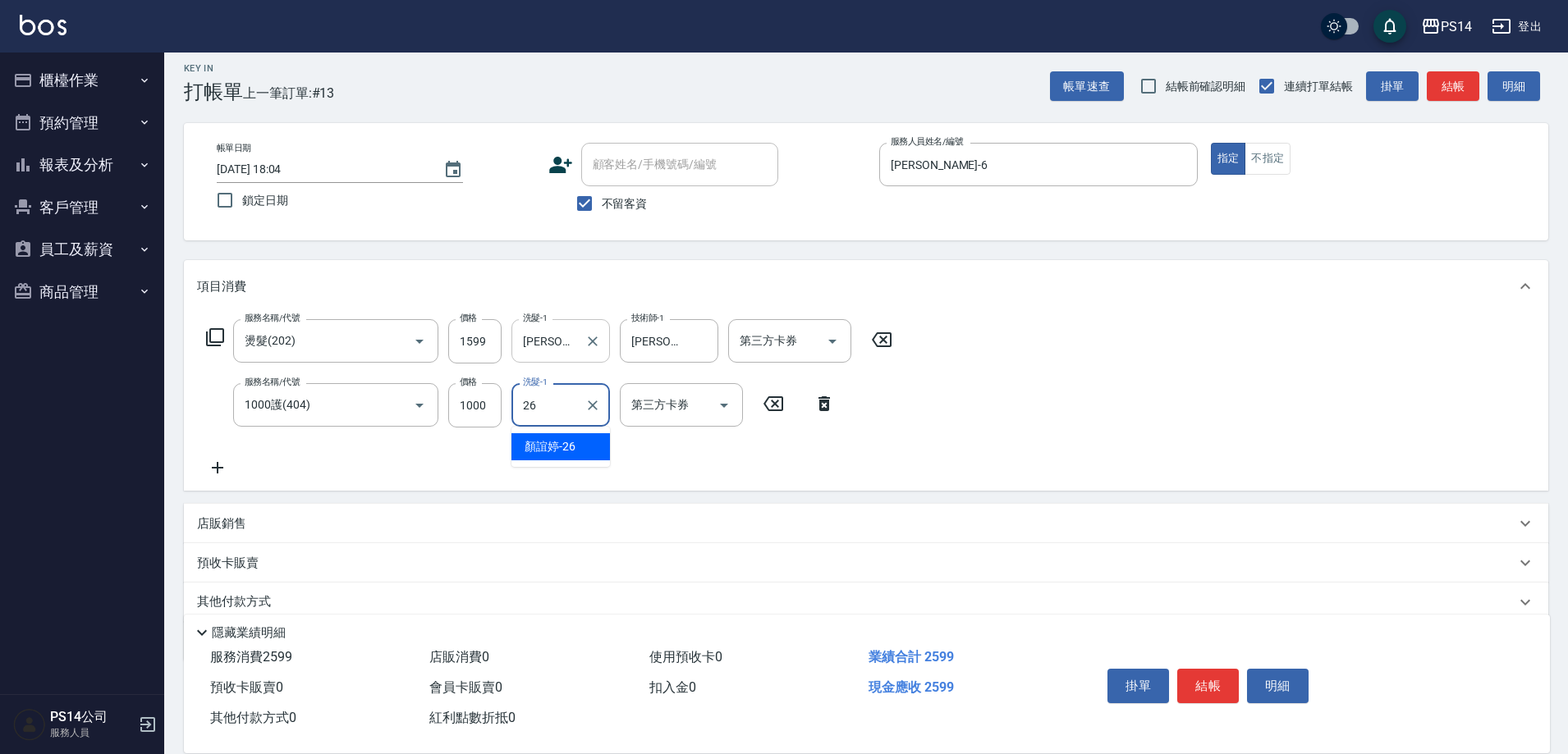
type input "[PERSON_NAME]-26"
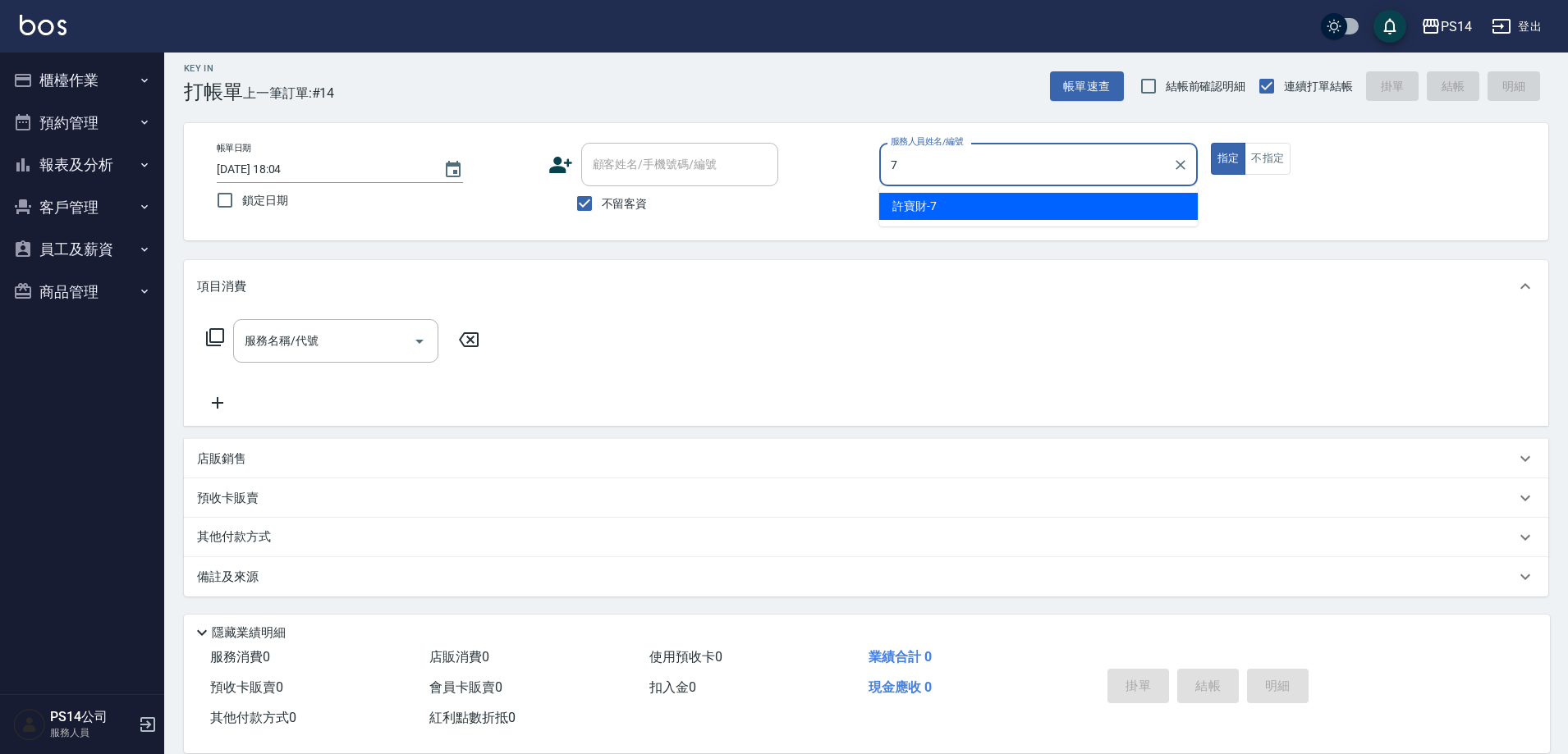
type input "[PERSON_NAME]-7"
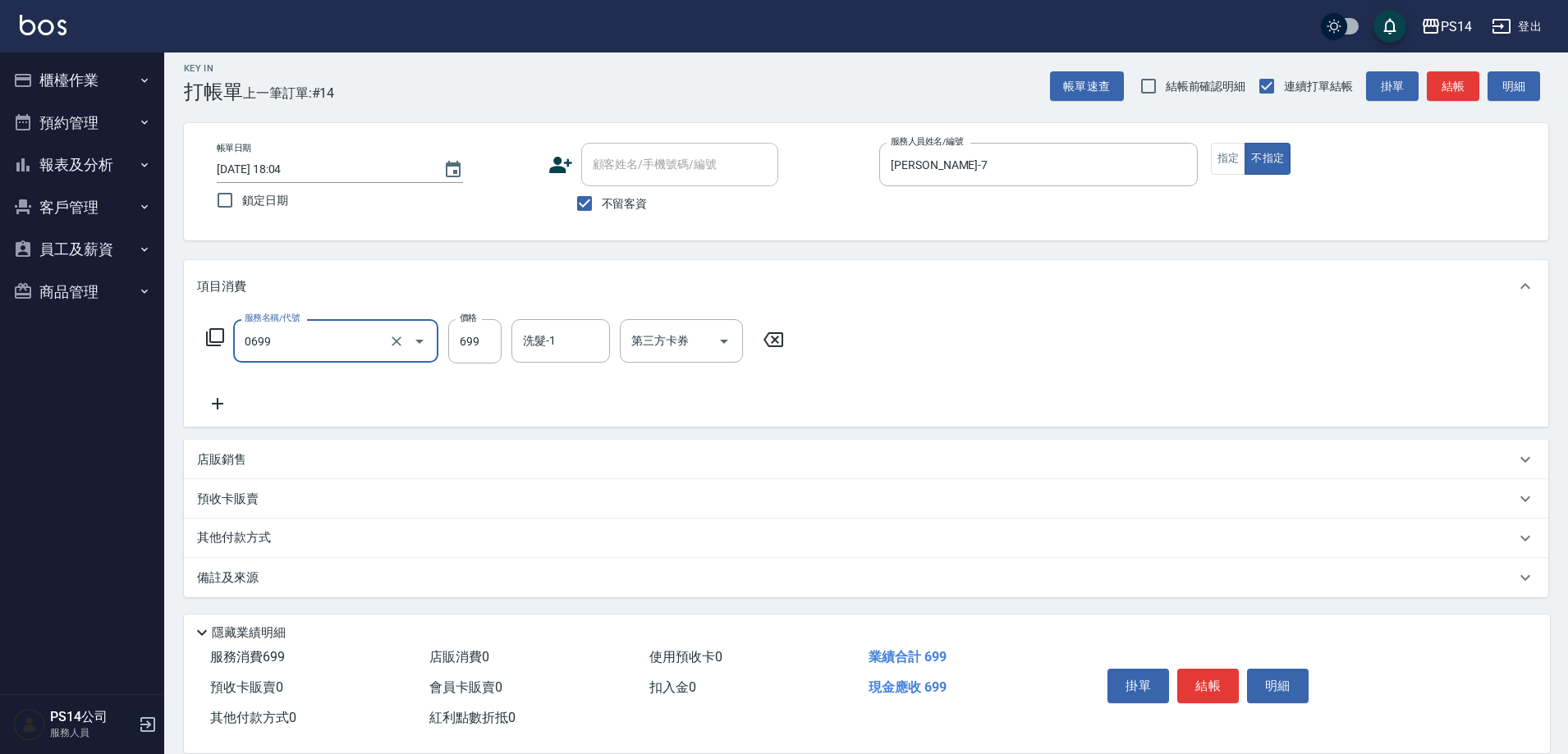
type input "精油SPA(0699)"
type input "李祥君 -37"
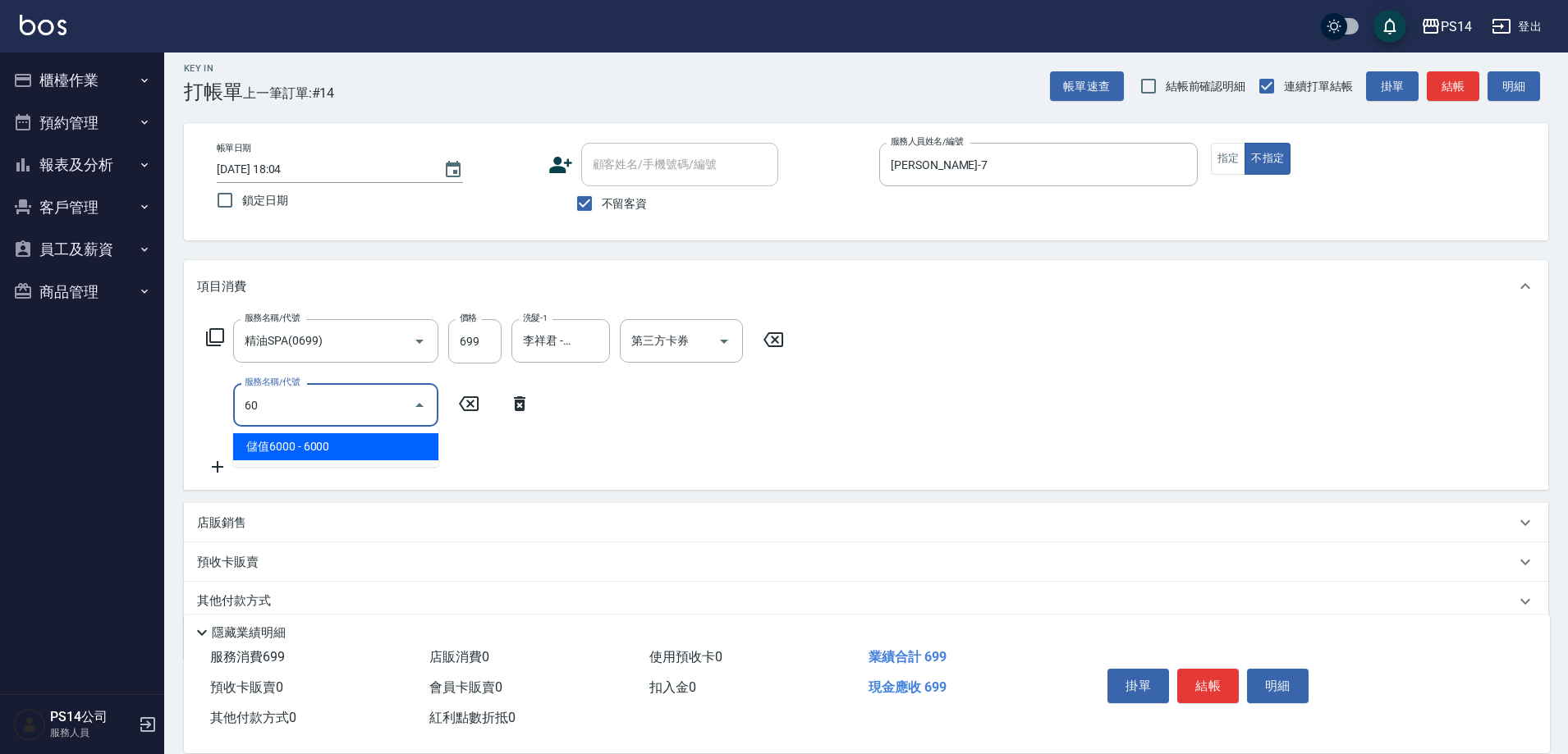
type input "6"
type input "剪髮(304)"
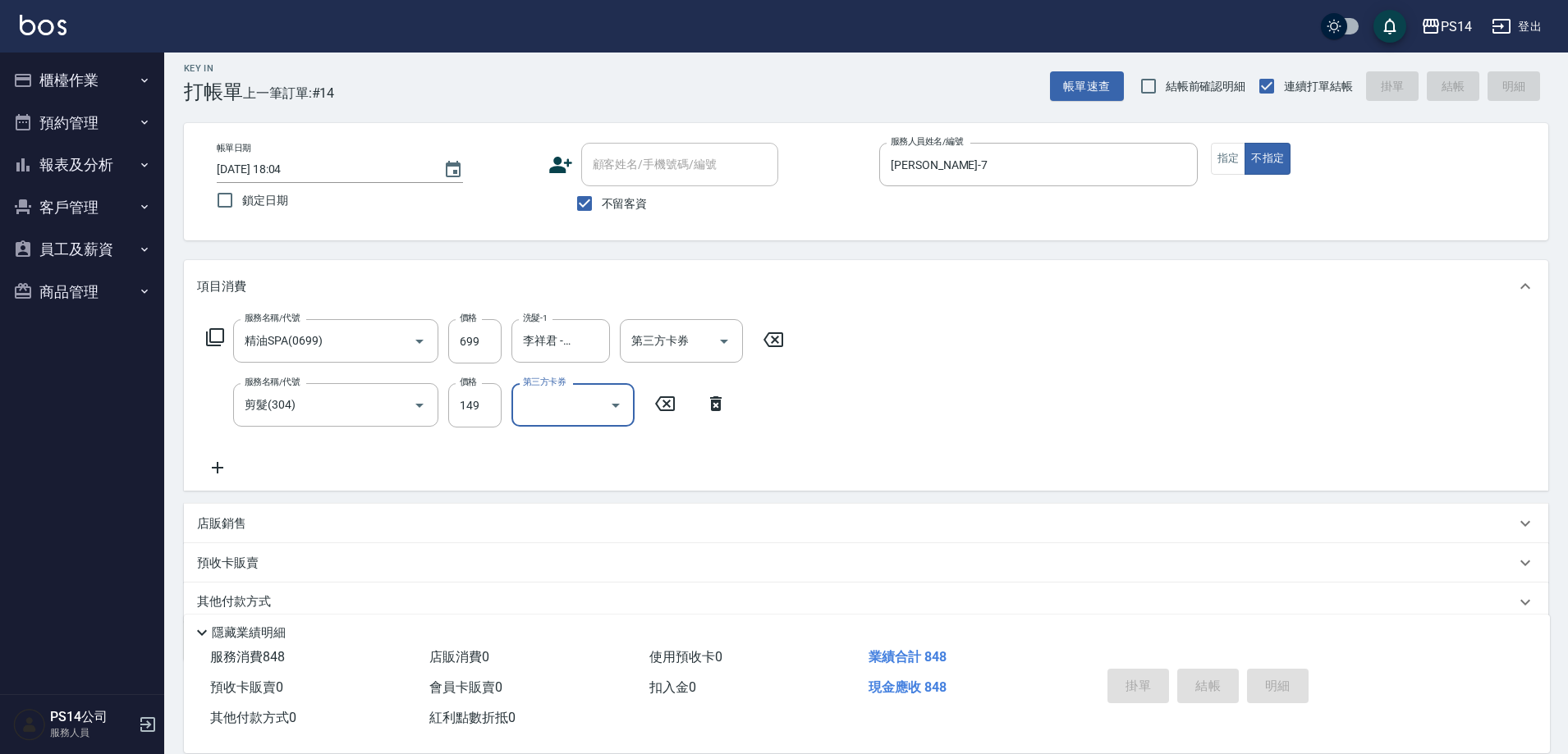
type input "[DATE] 18:05"
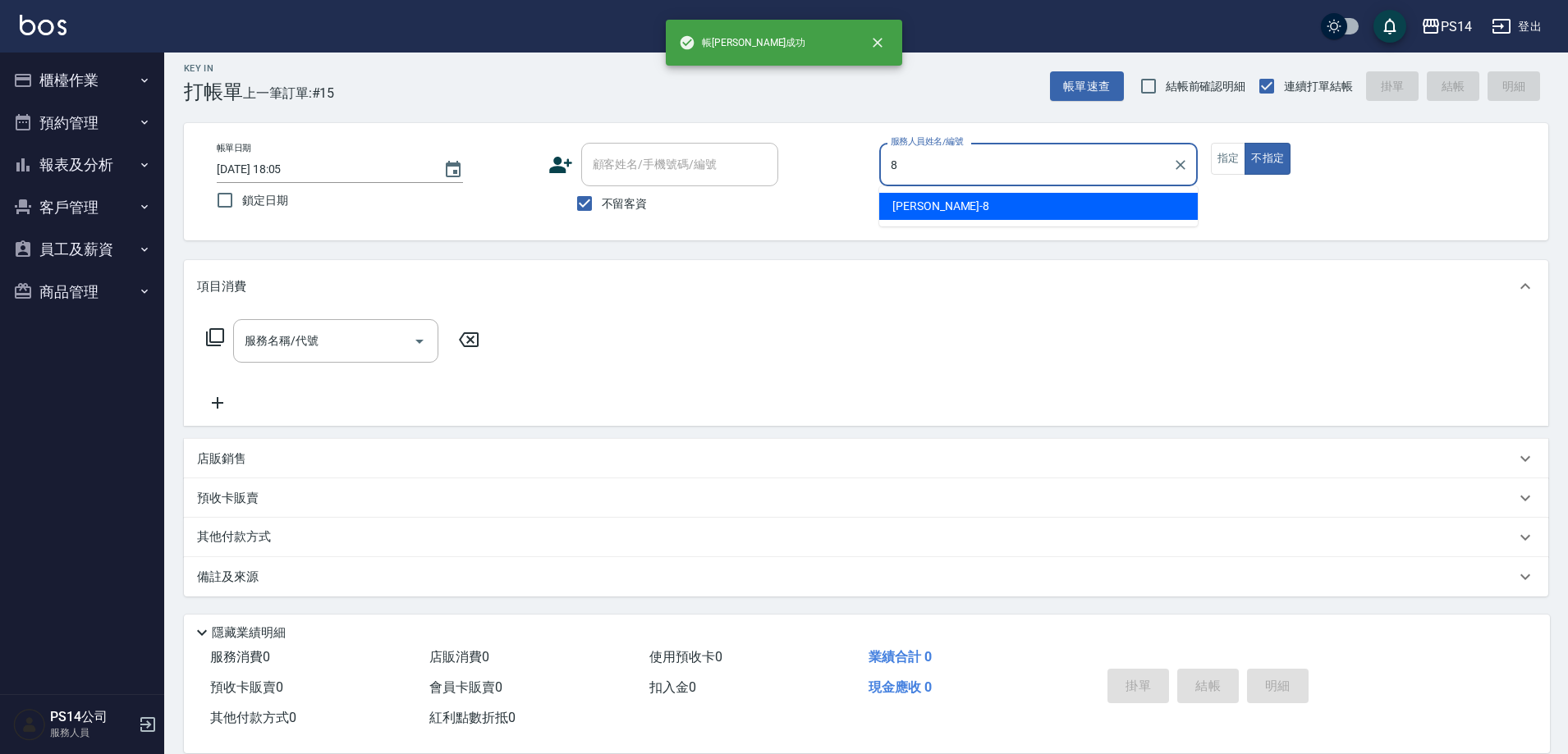
type input "[PERSON_NAME]-8"
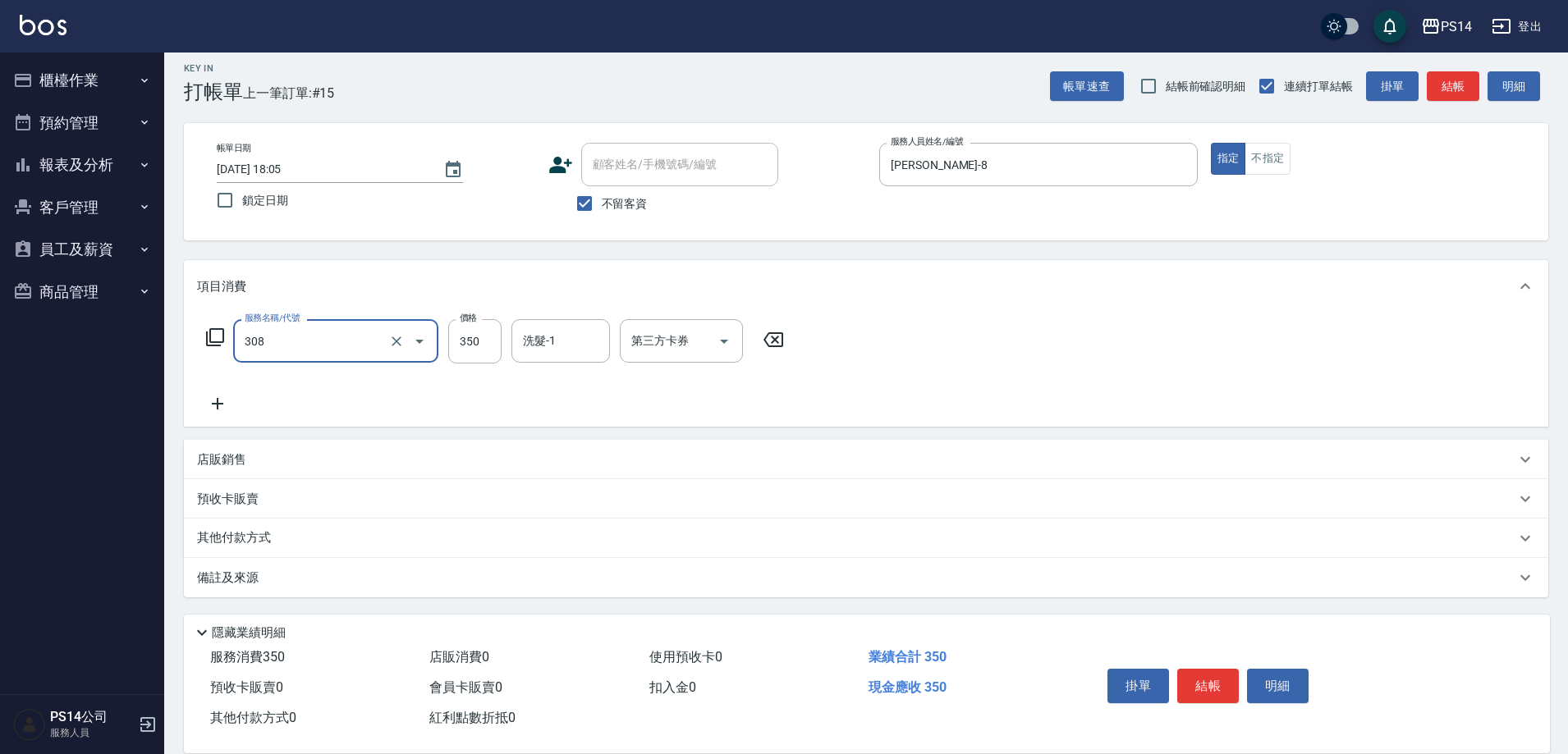
type input "洗+剪(308)"
type input "李祥君 -37"
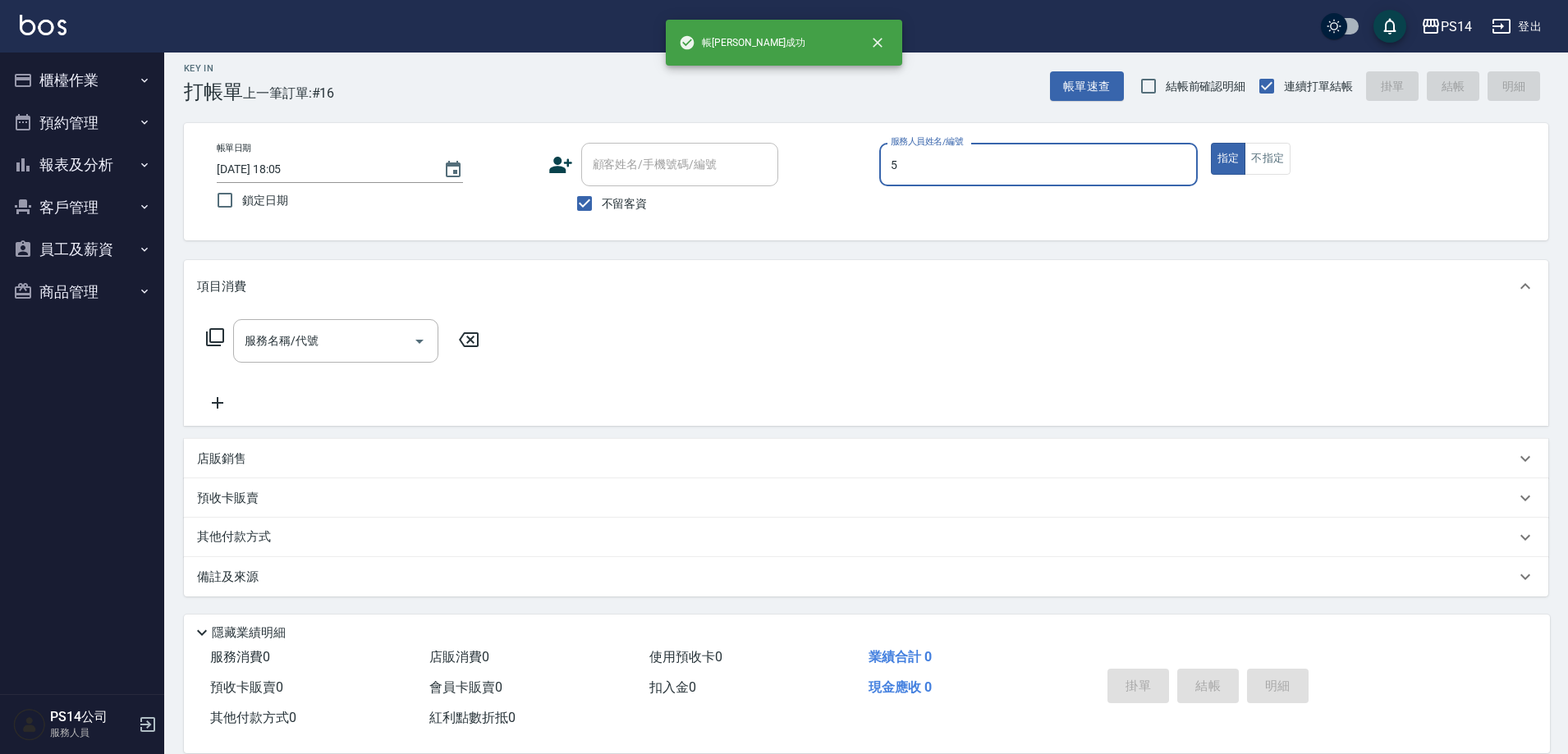
type input "劉珈均-5"
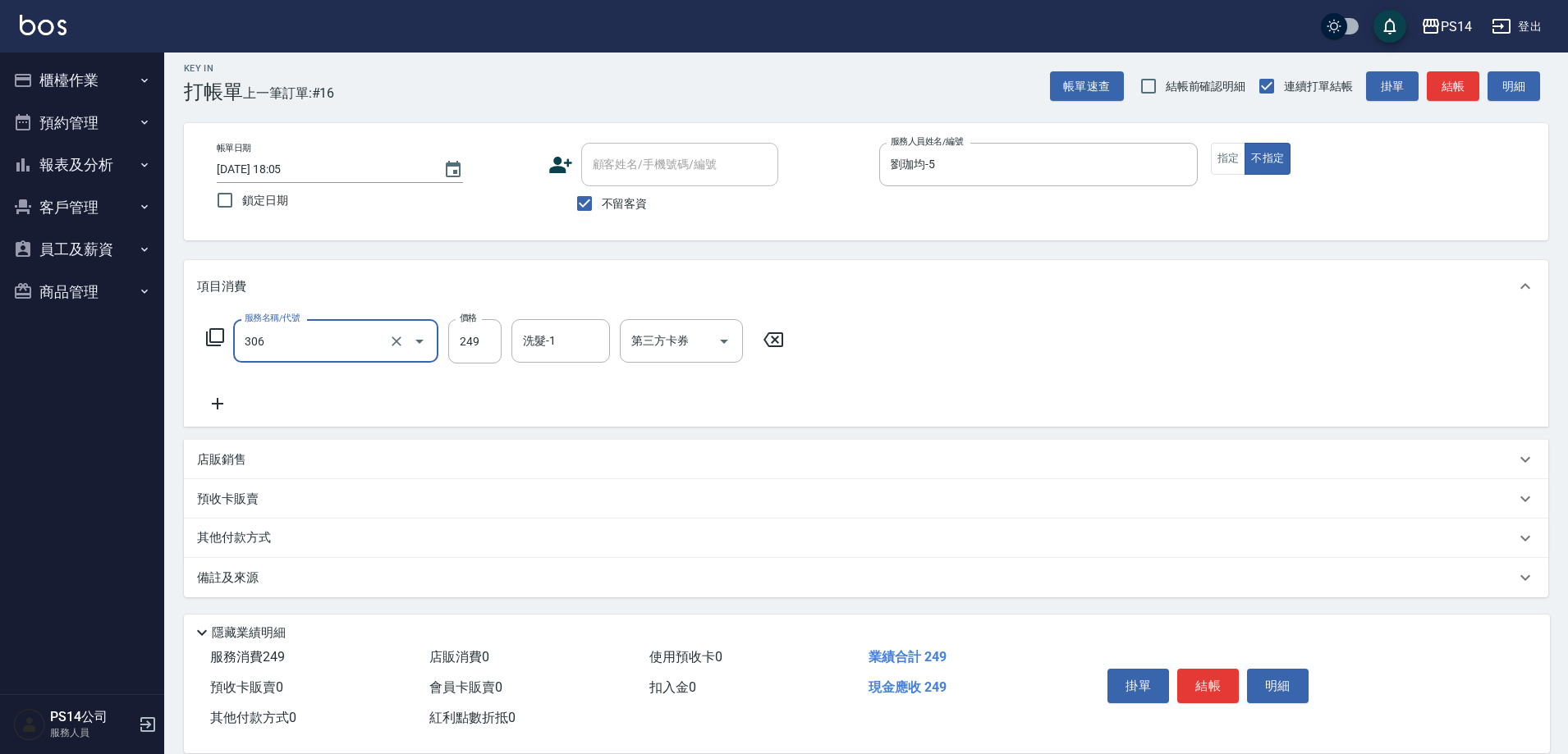
type input "剪髮(306)"
type input "劉珈均-5"
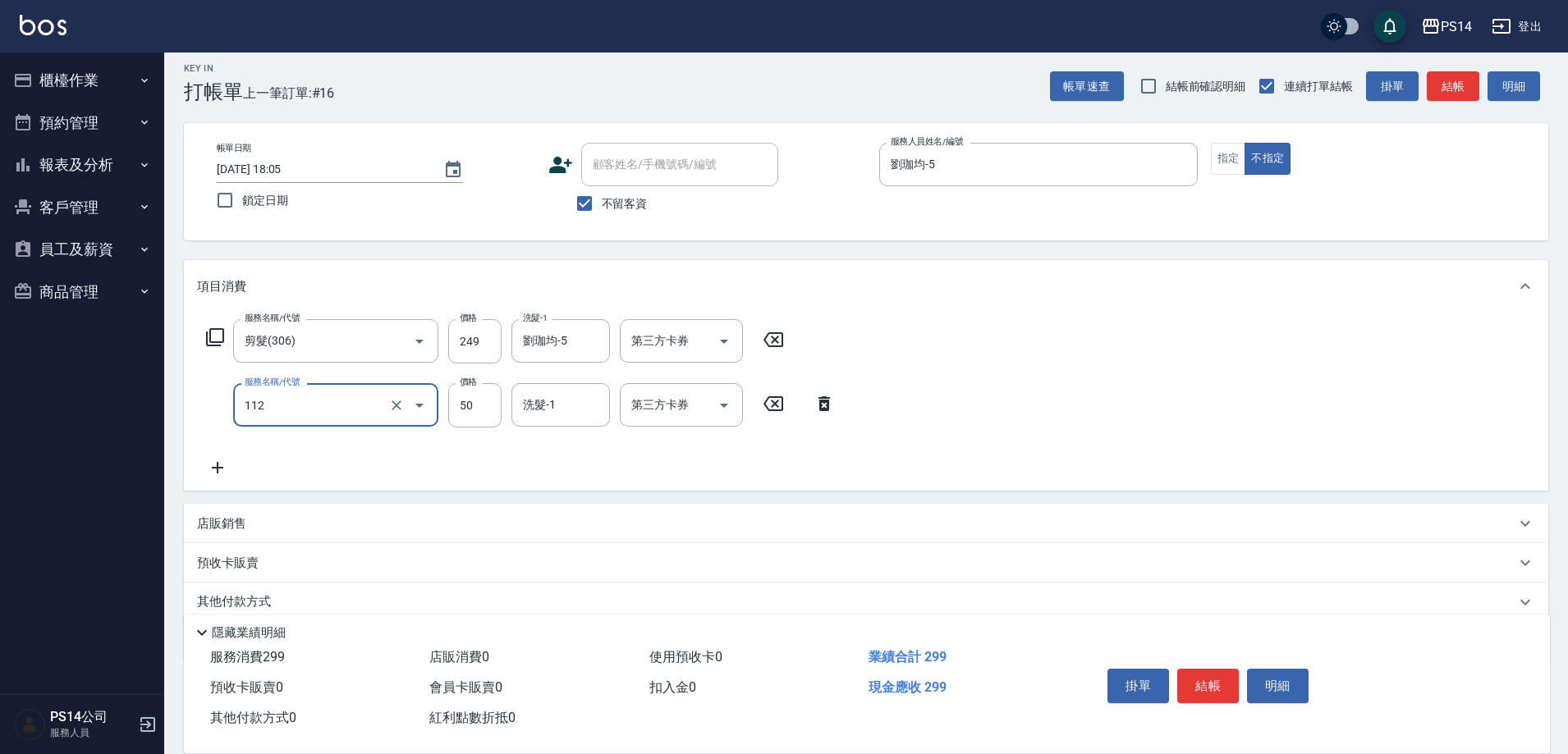
type input "精油50(112)"
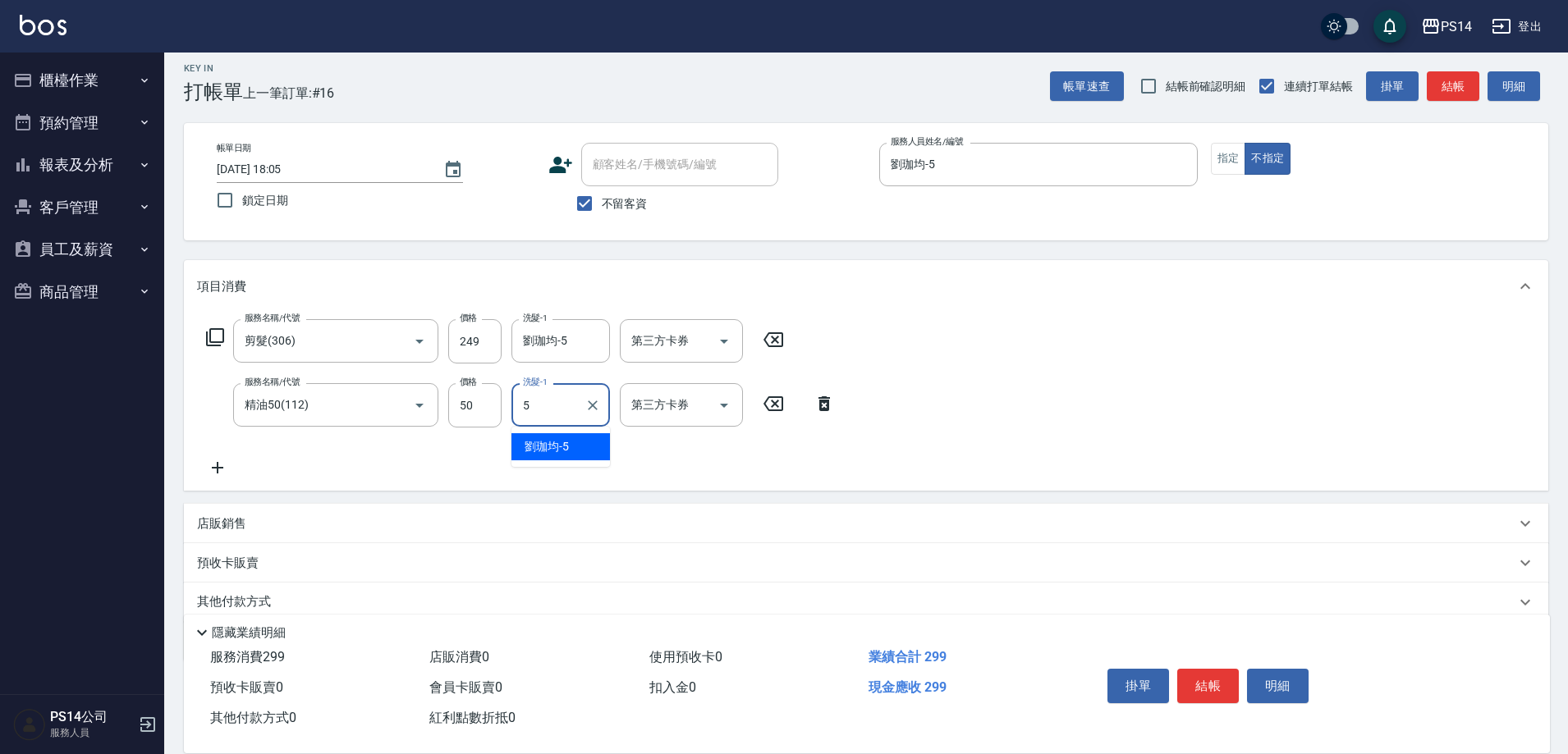
type input "劉珈均-5"
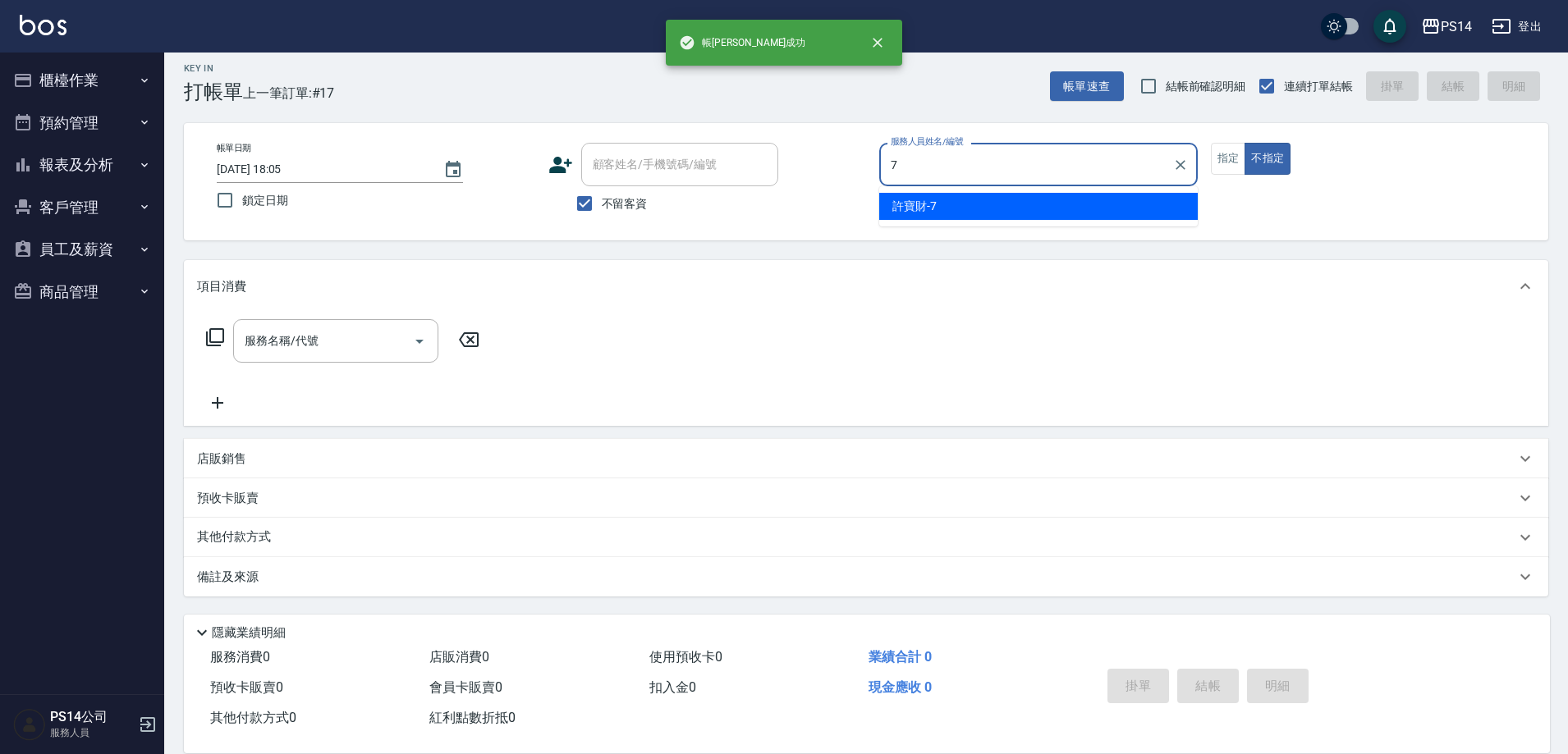
type input "[PERSON_NAME]-7"
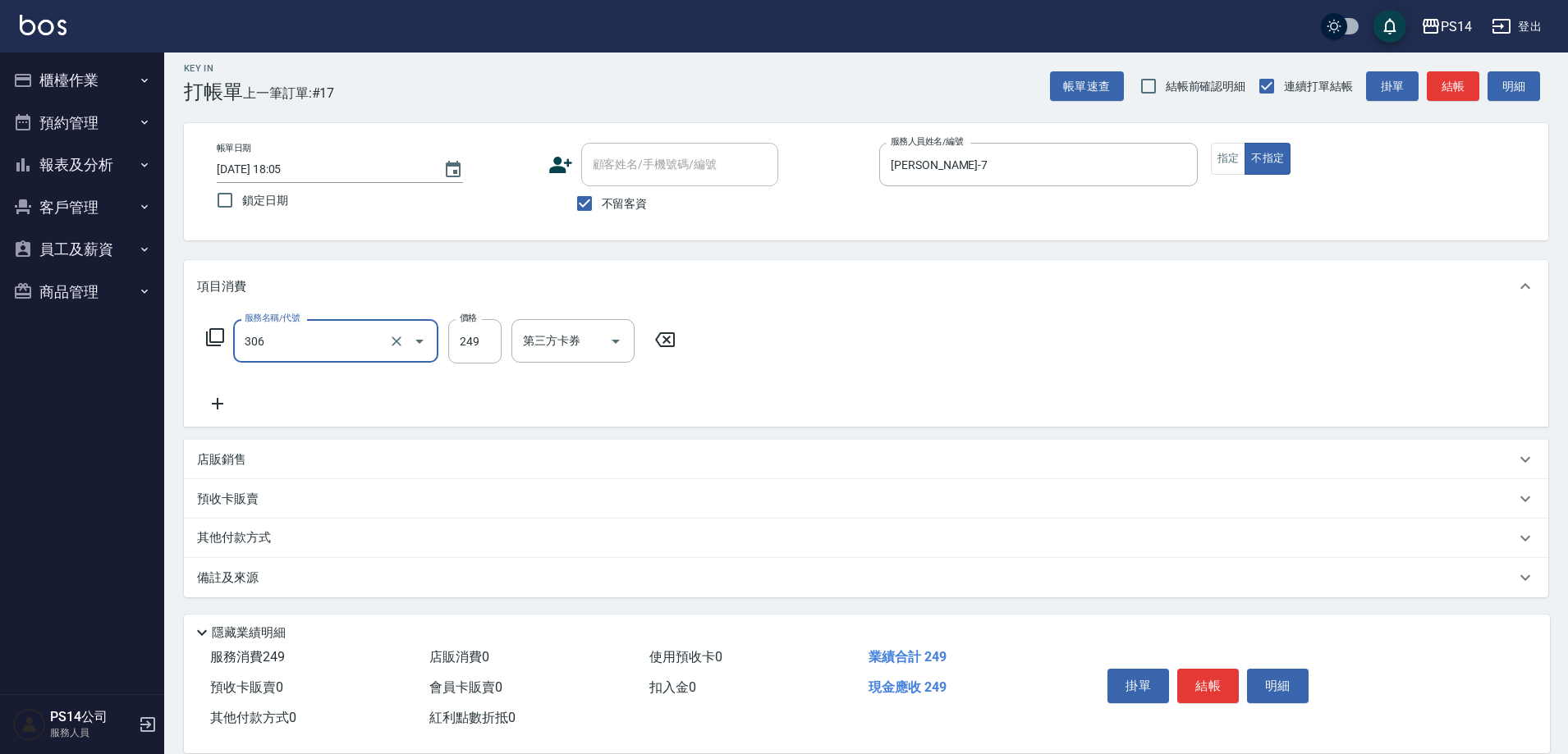
type input "剪髮(306)"
type input "[PERSON_NAME]-7"
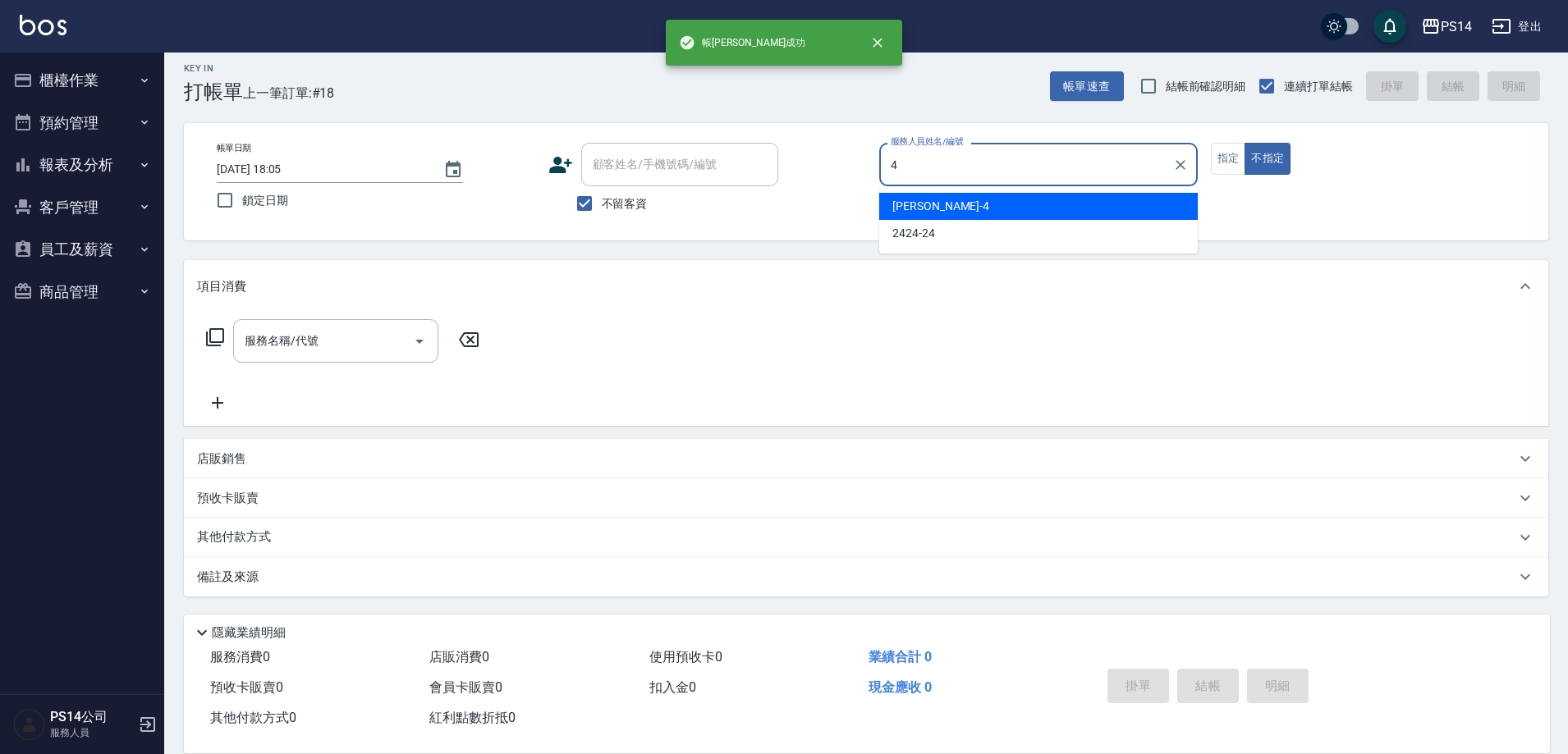
type input "[PERSON_NAME]-4"
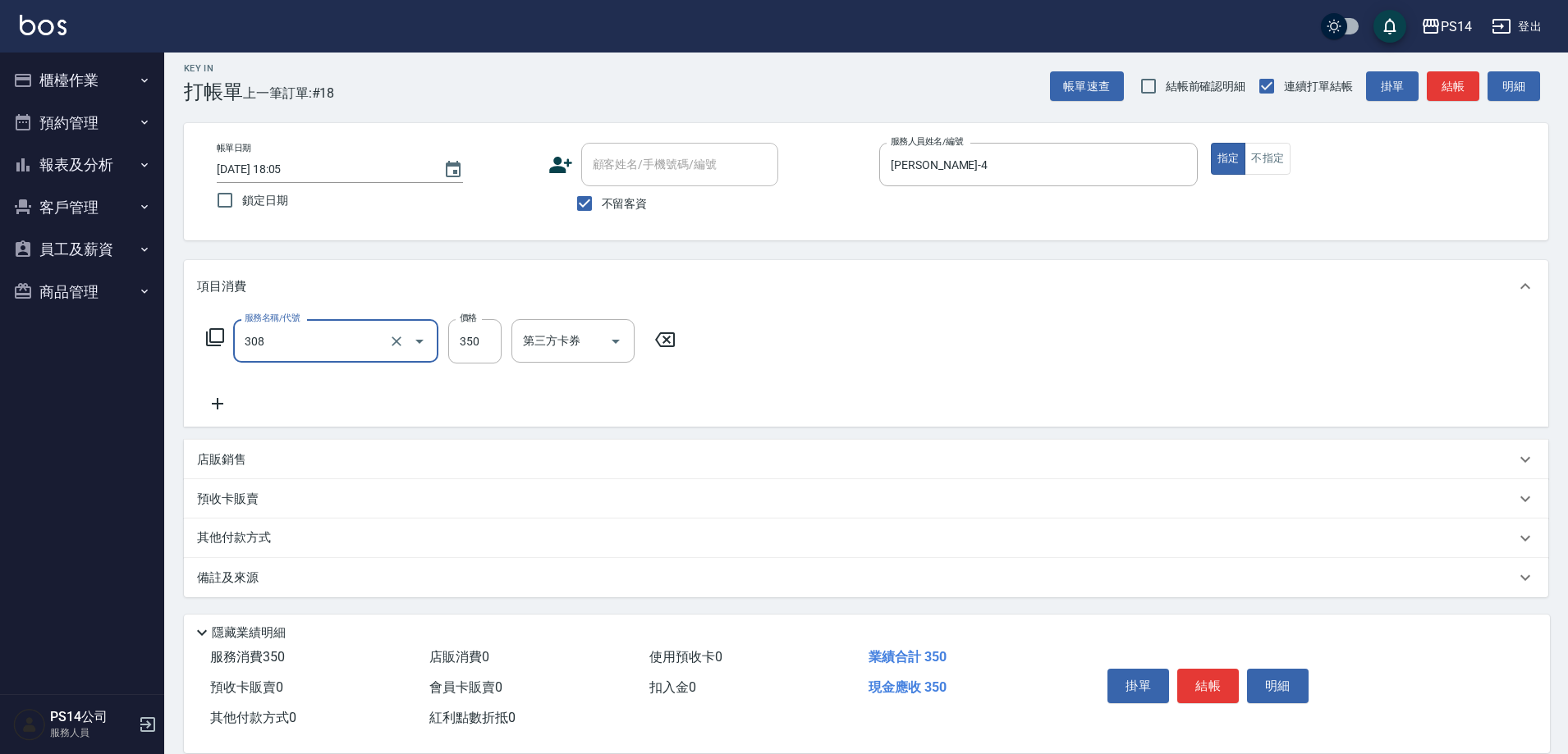
type input "洗+剪(308)"
type input "劉珈均-5"
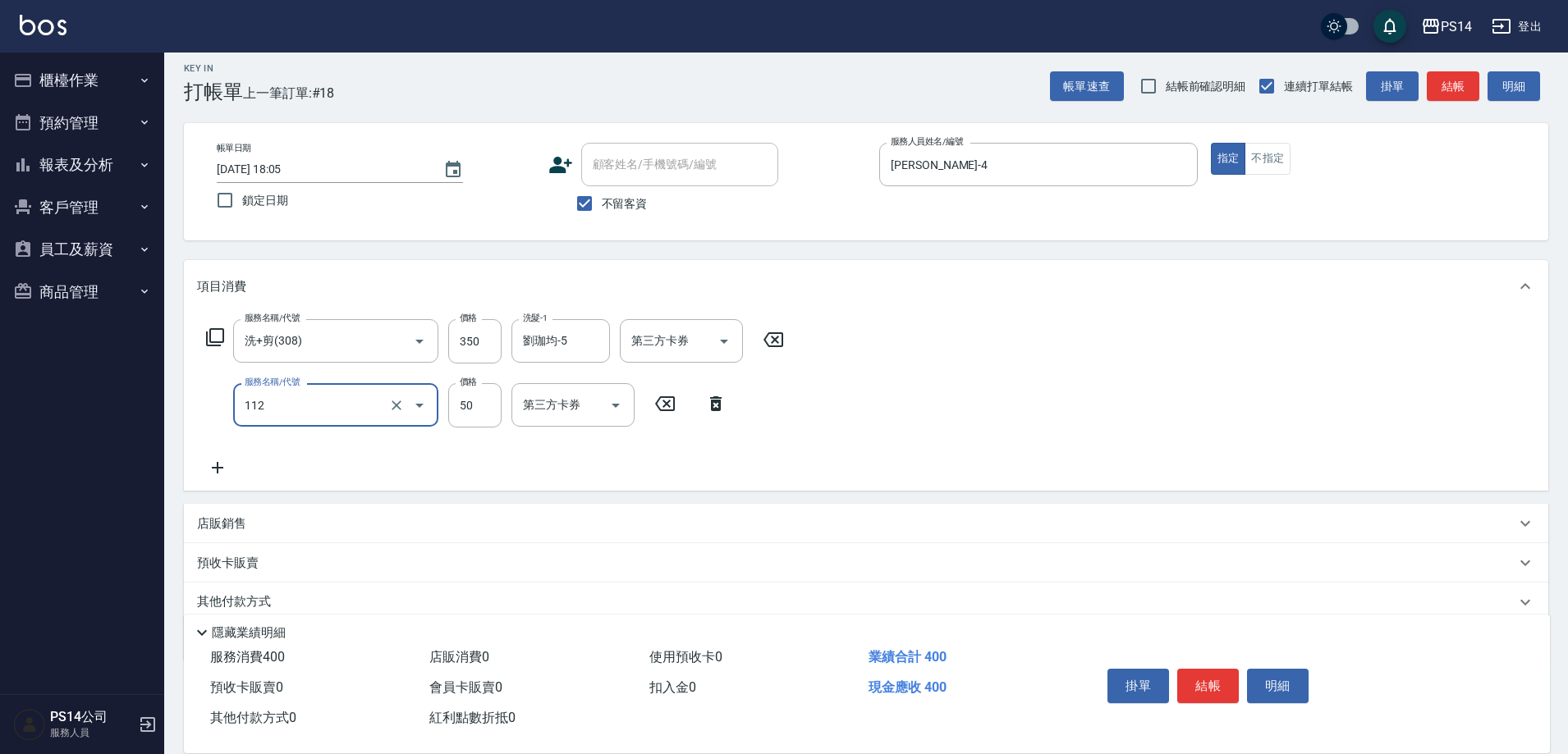
type input "精油50(112)"
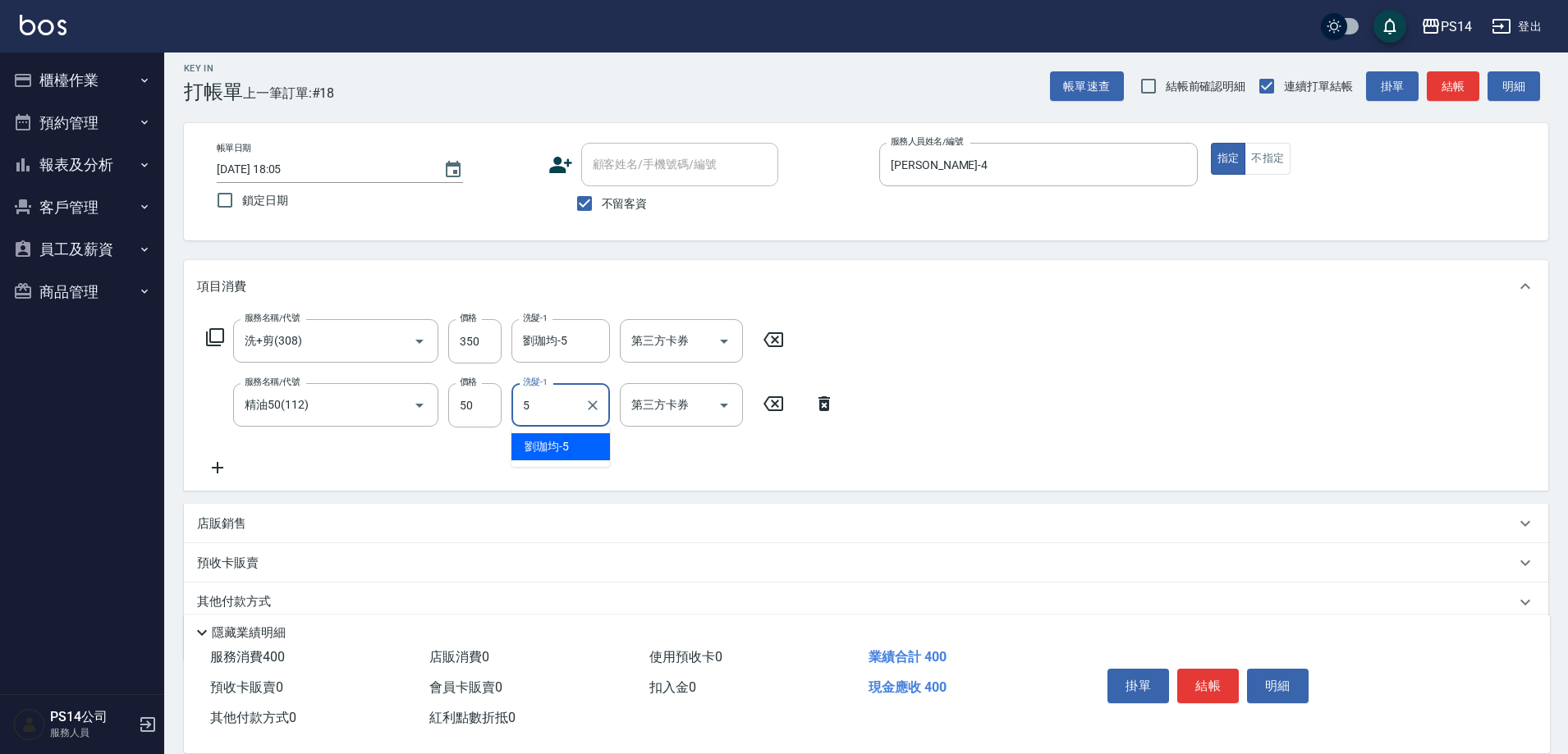
type input "劉珈均-5"
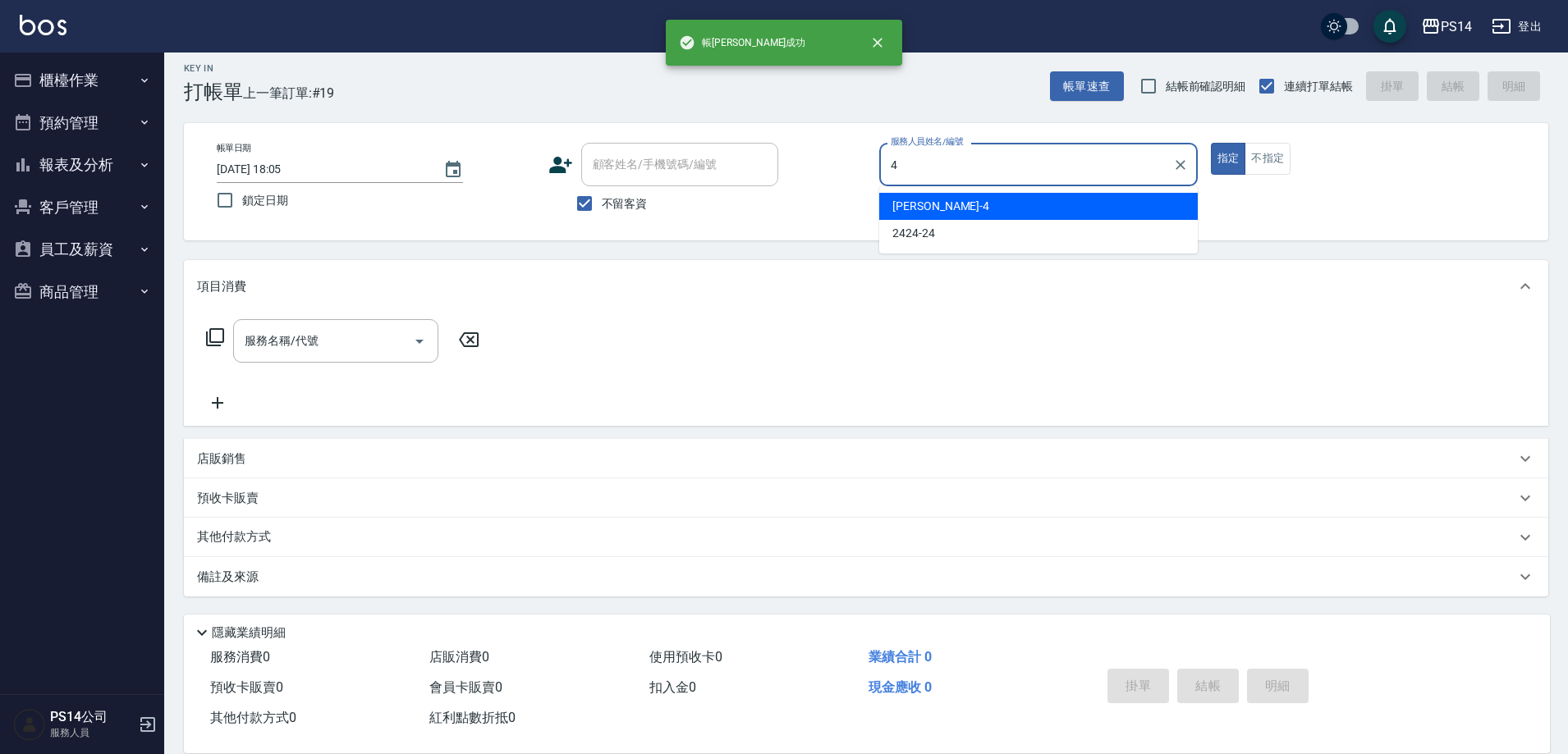
type input "[PERSON_NAME]-4"
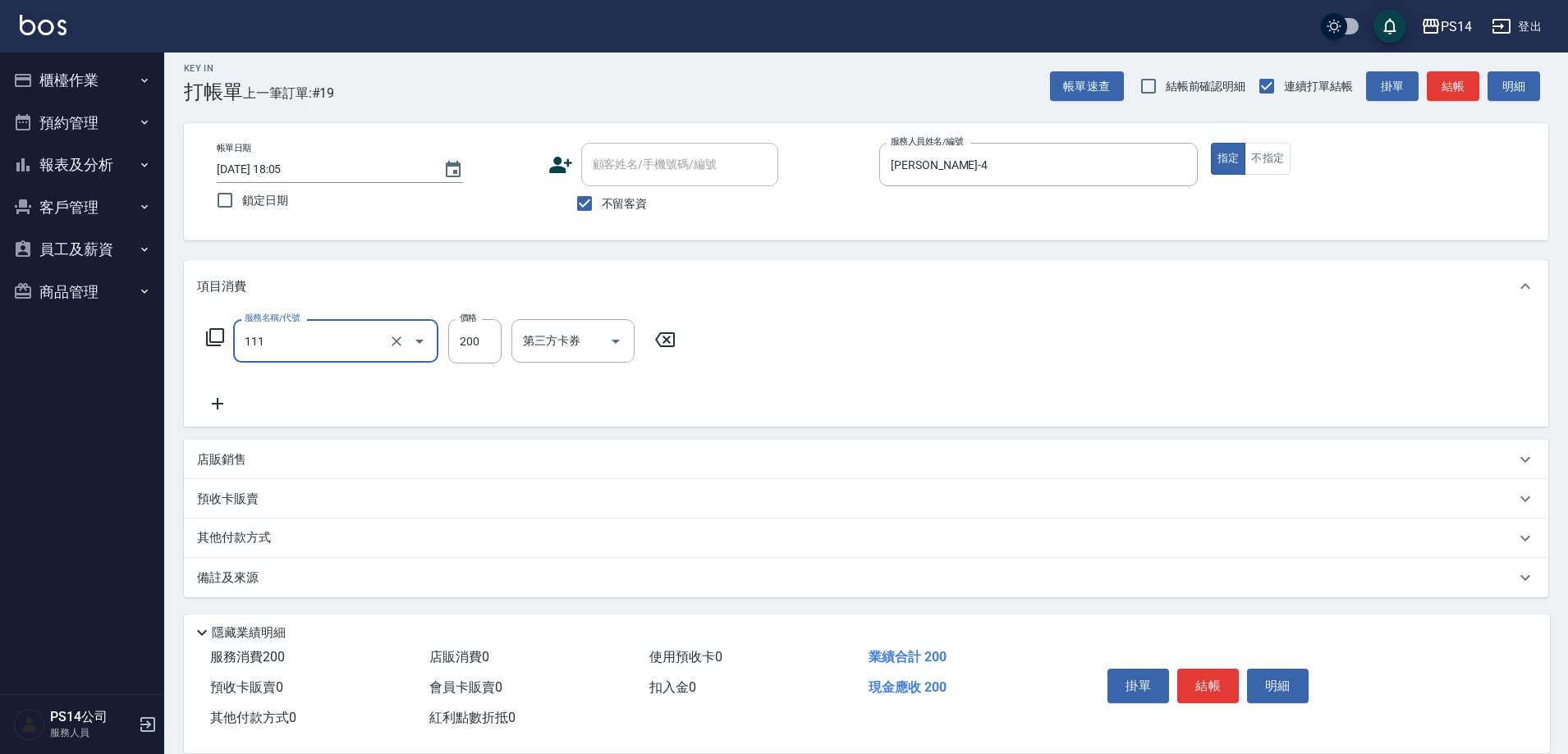
type input "200(111)"
type input "[PERSON_NAME]-4"
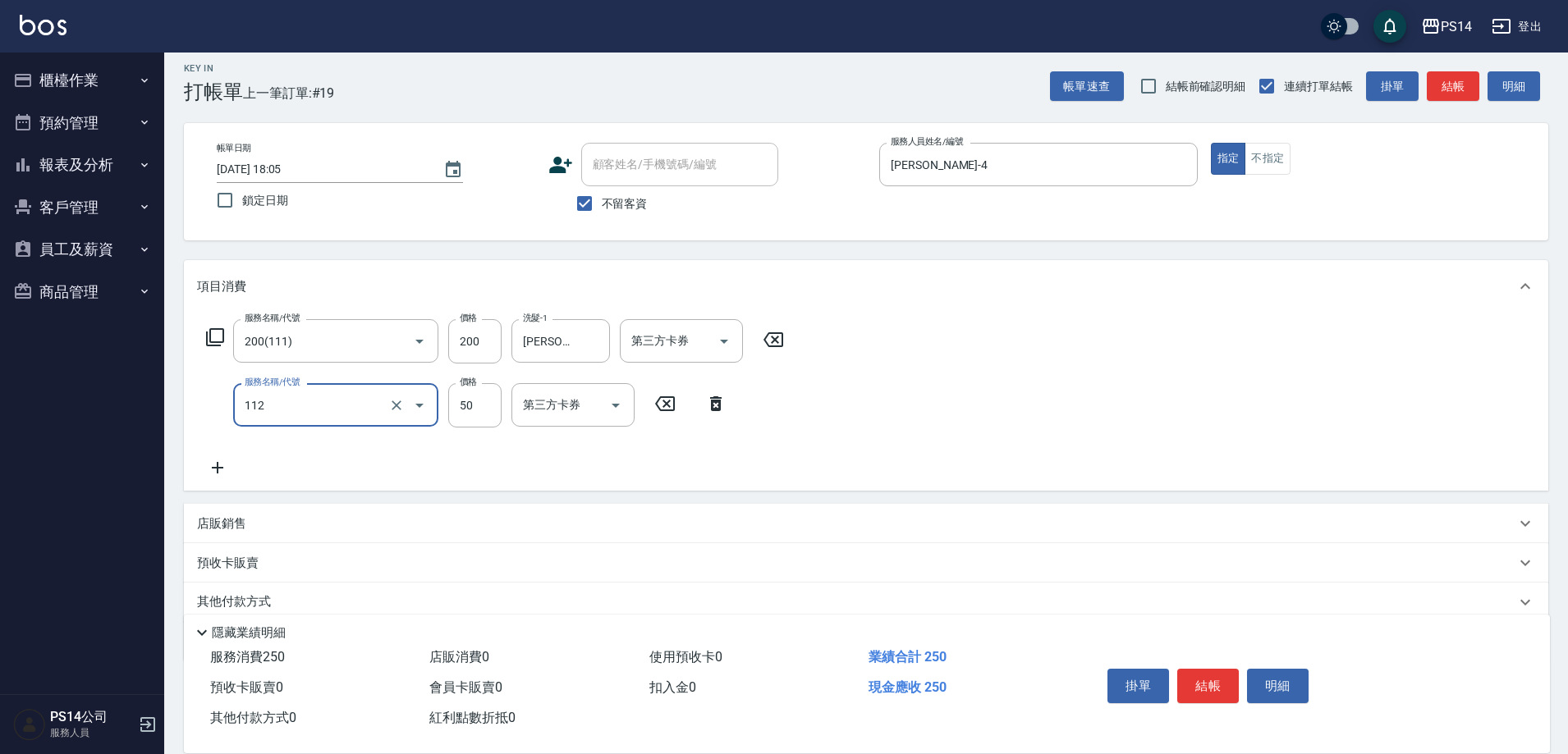
type input "精油50(112)"
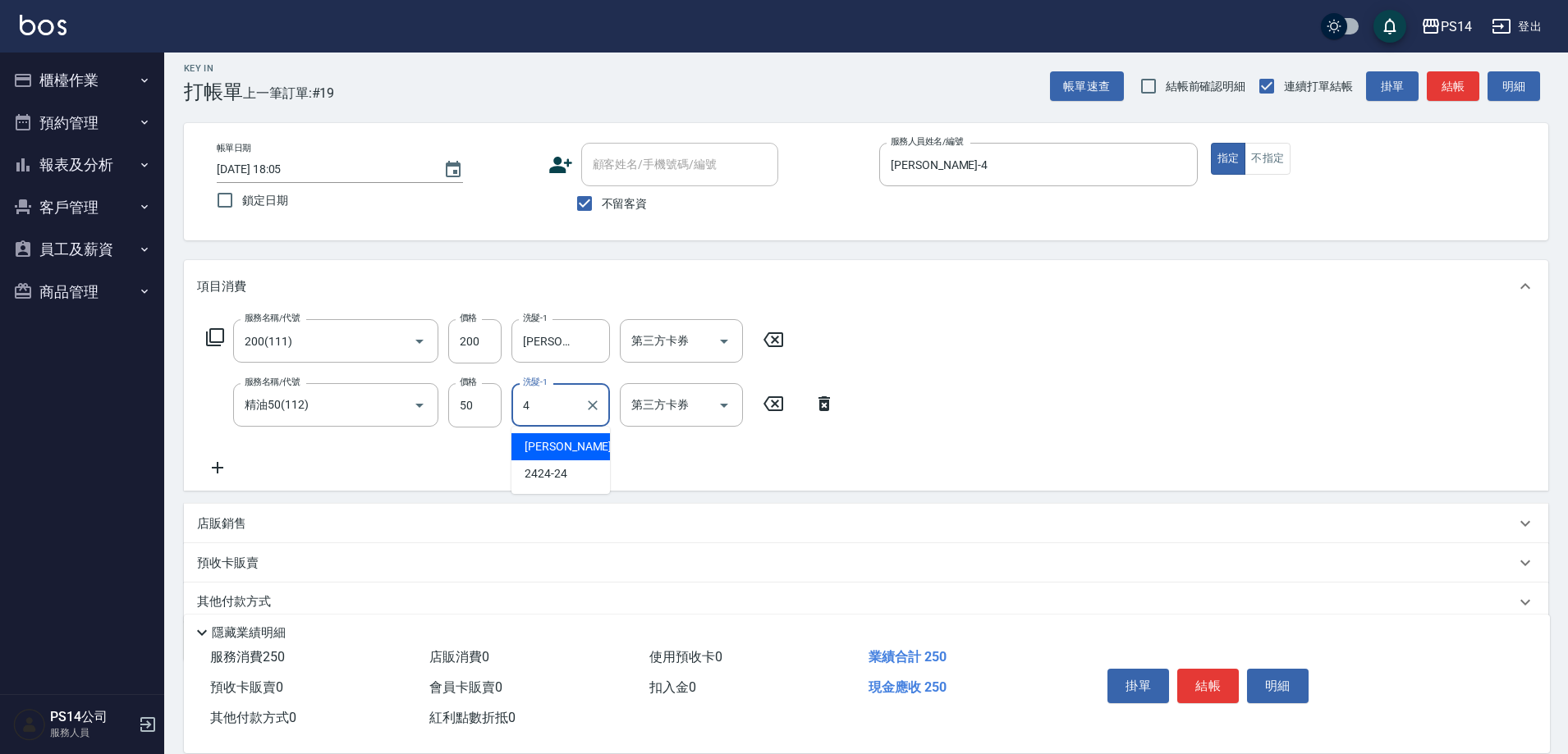
type input "[PERSON_NAME]-4"
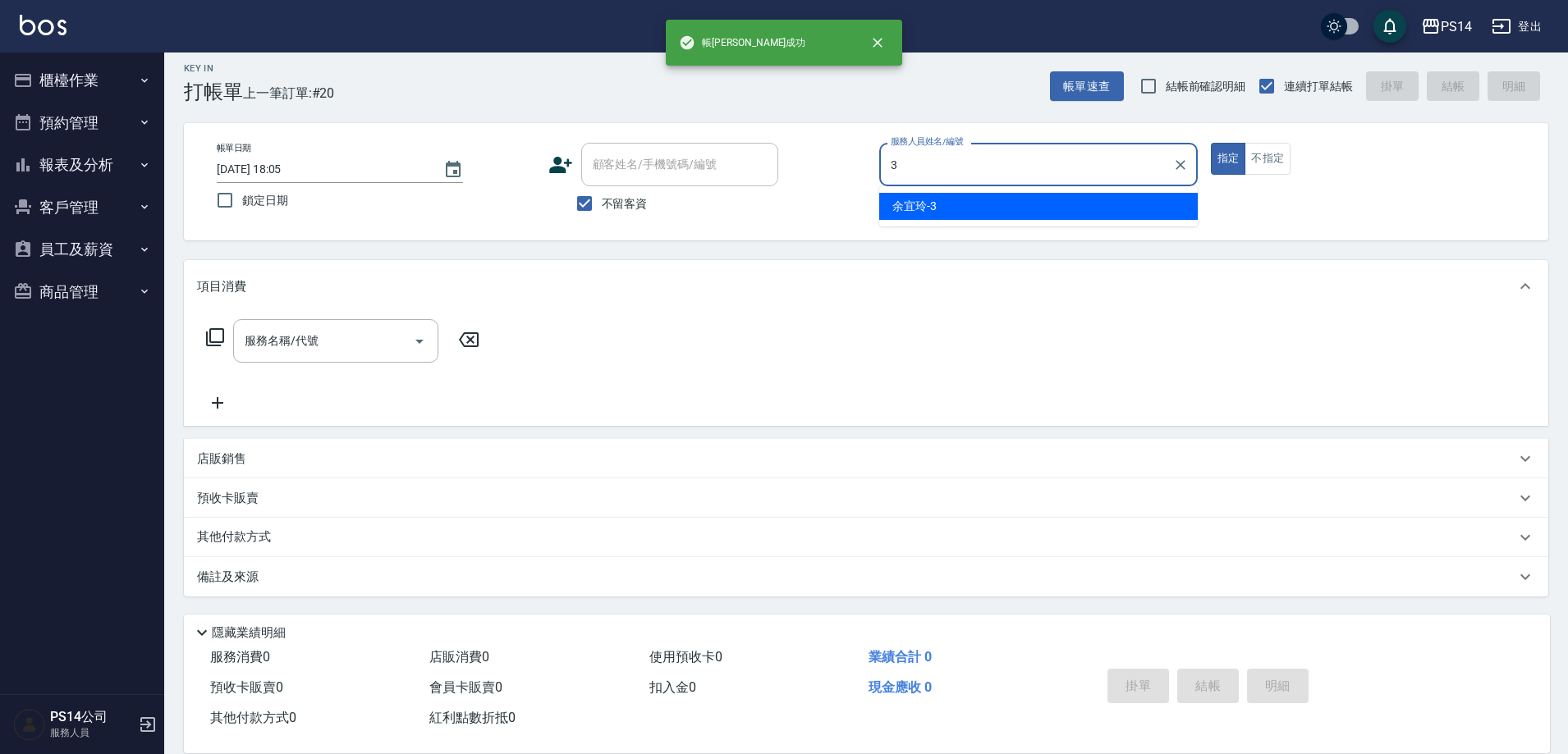
type input "[PERSON_NAME]-3"
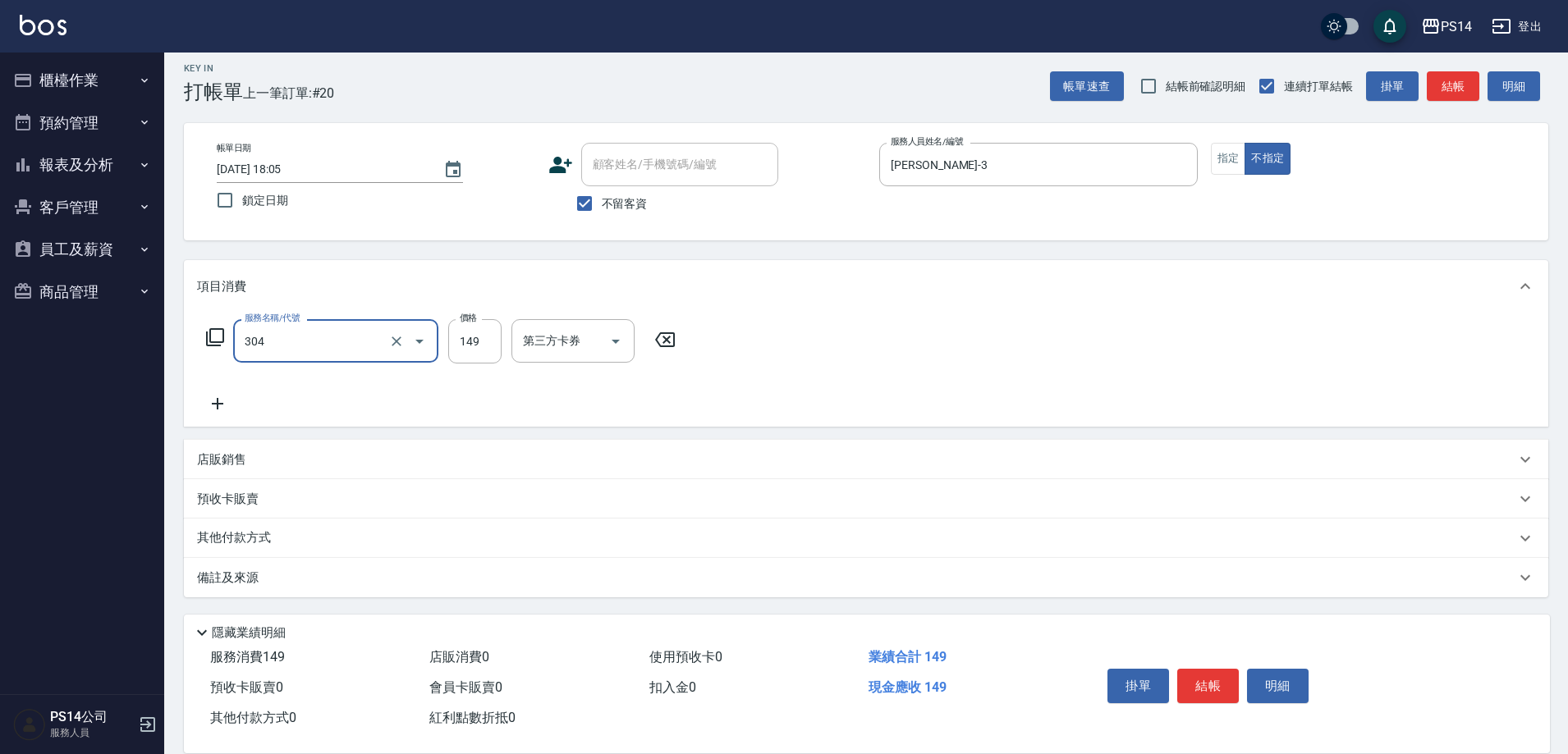
type input "剪髮(304)"
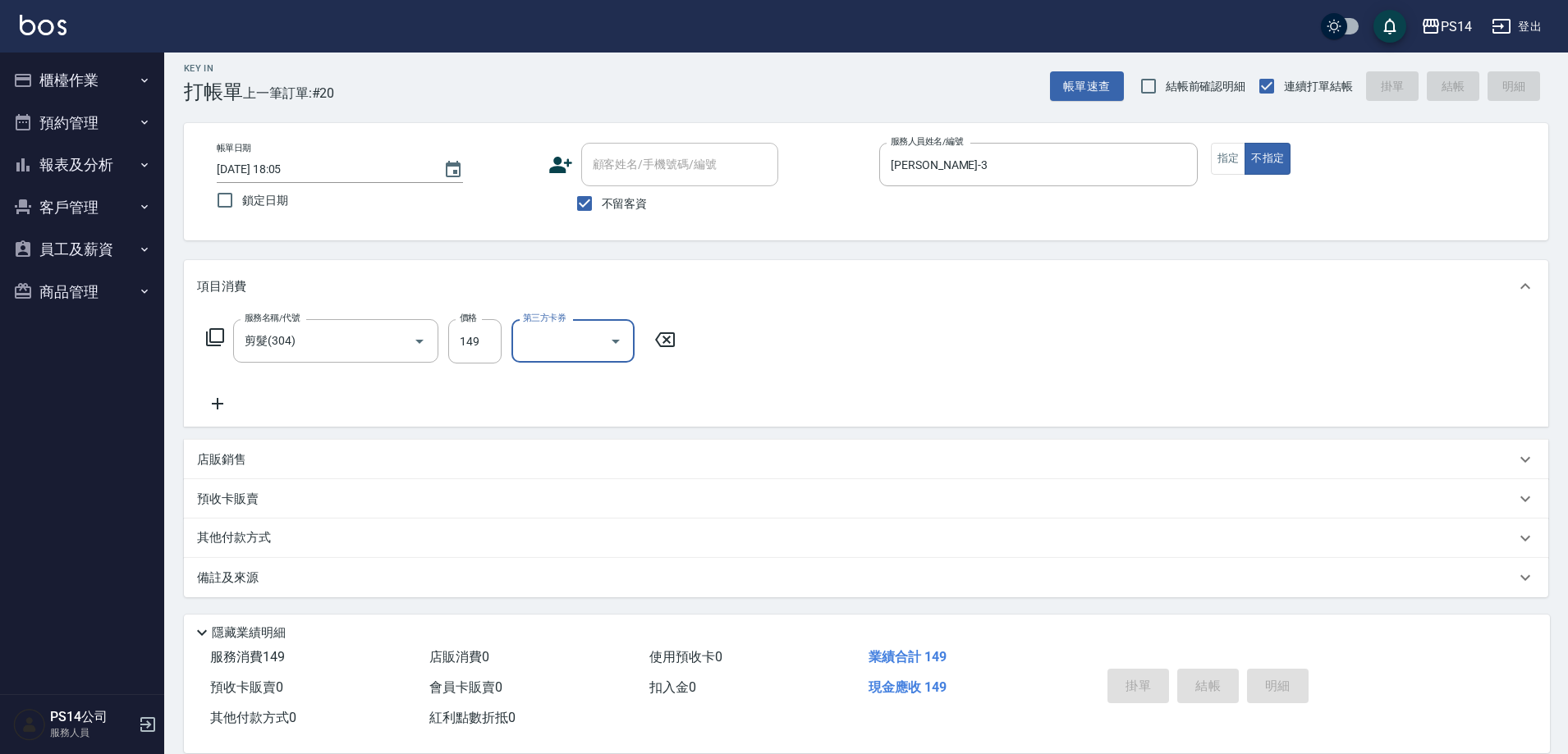
type input "[DATE] 18:06"
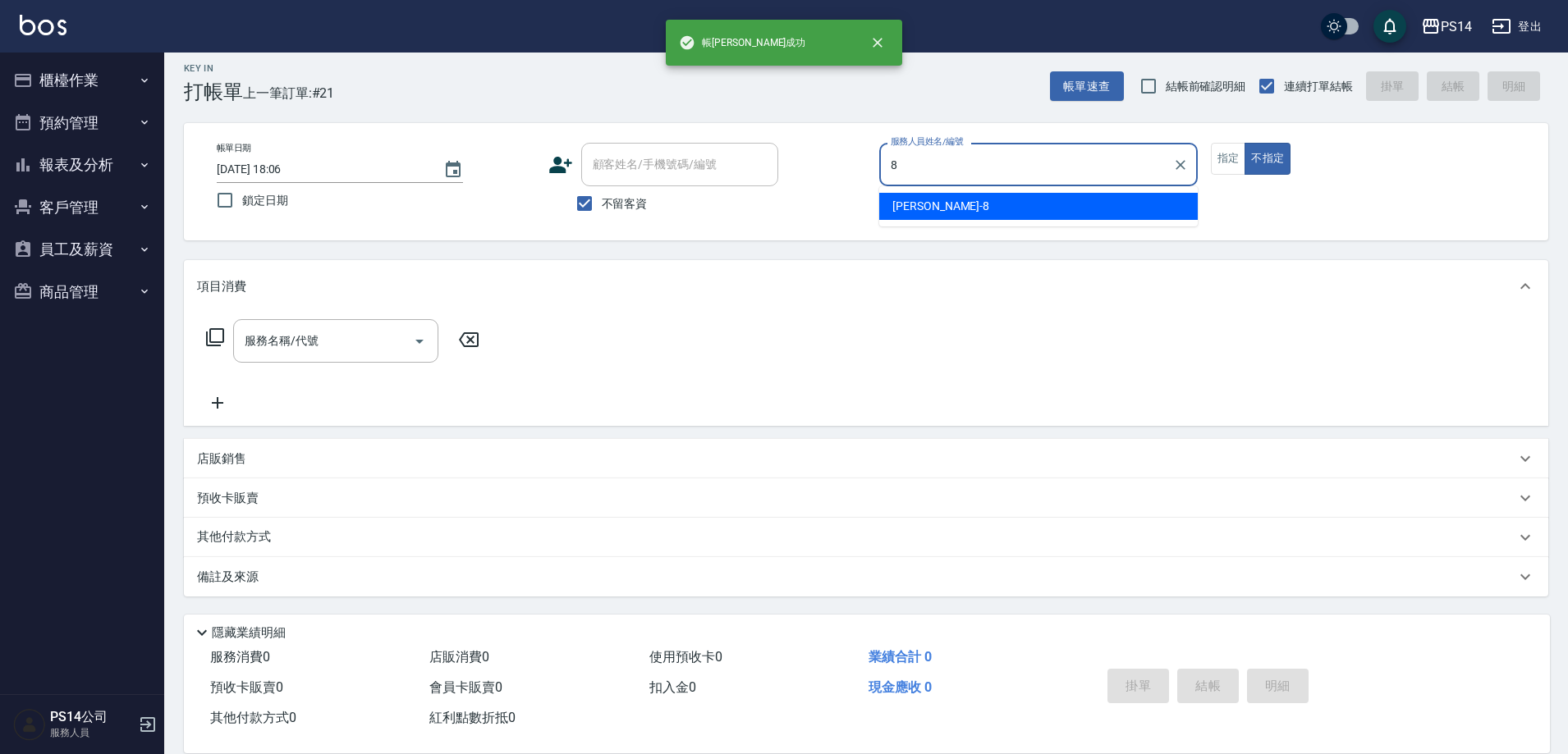
type input "[PERSON_NAME]-8"
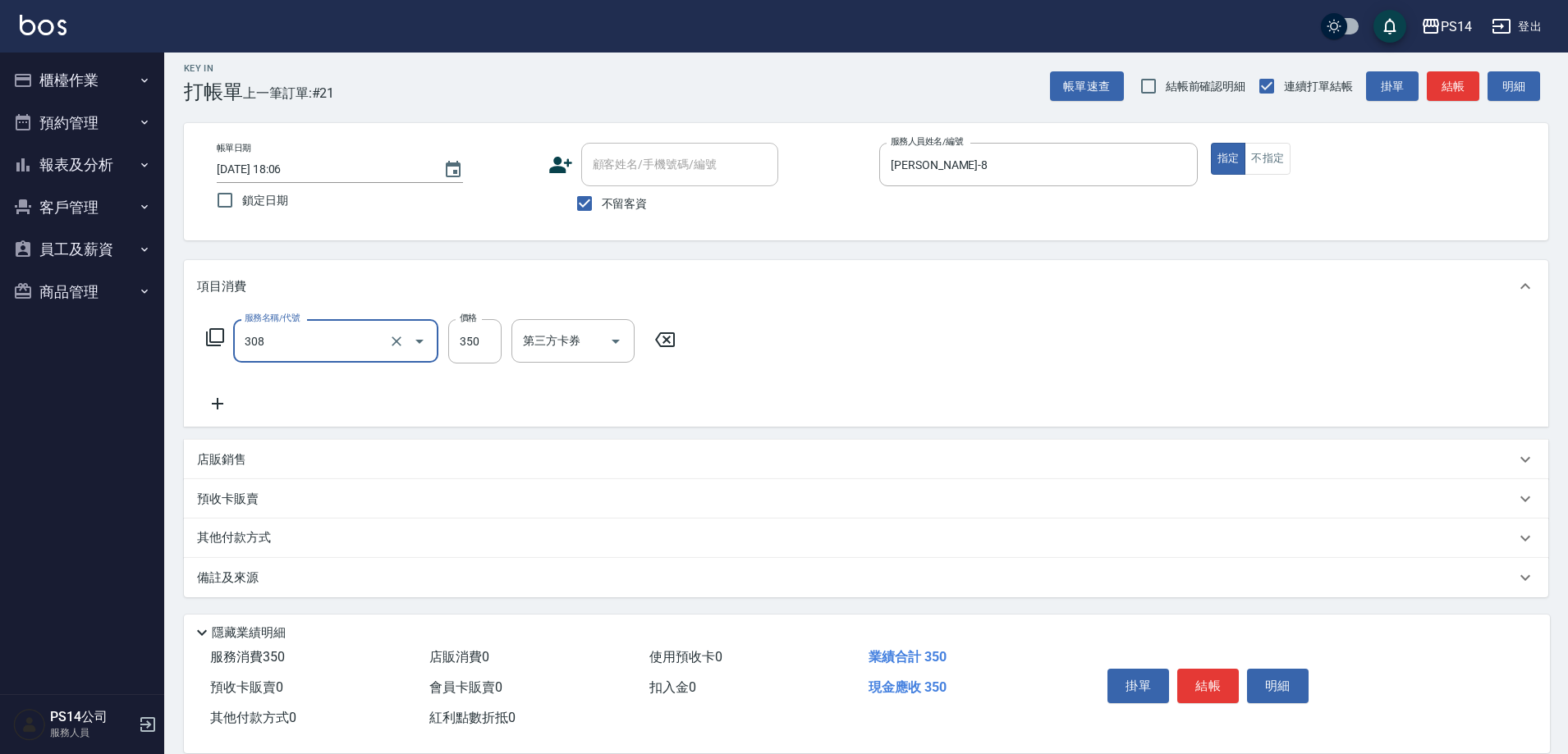
type input "洗+剪(308)"
type input "李祥君 -37"
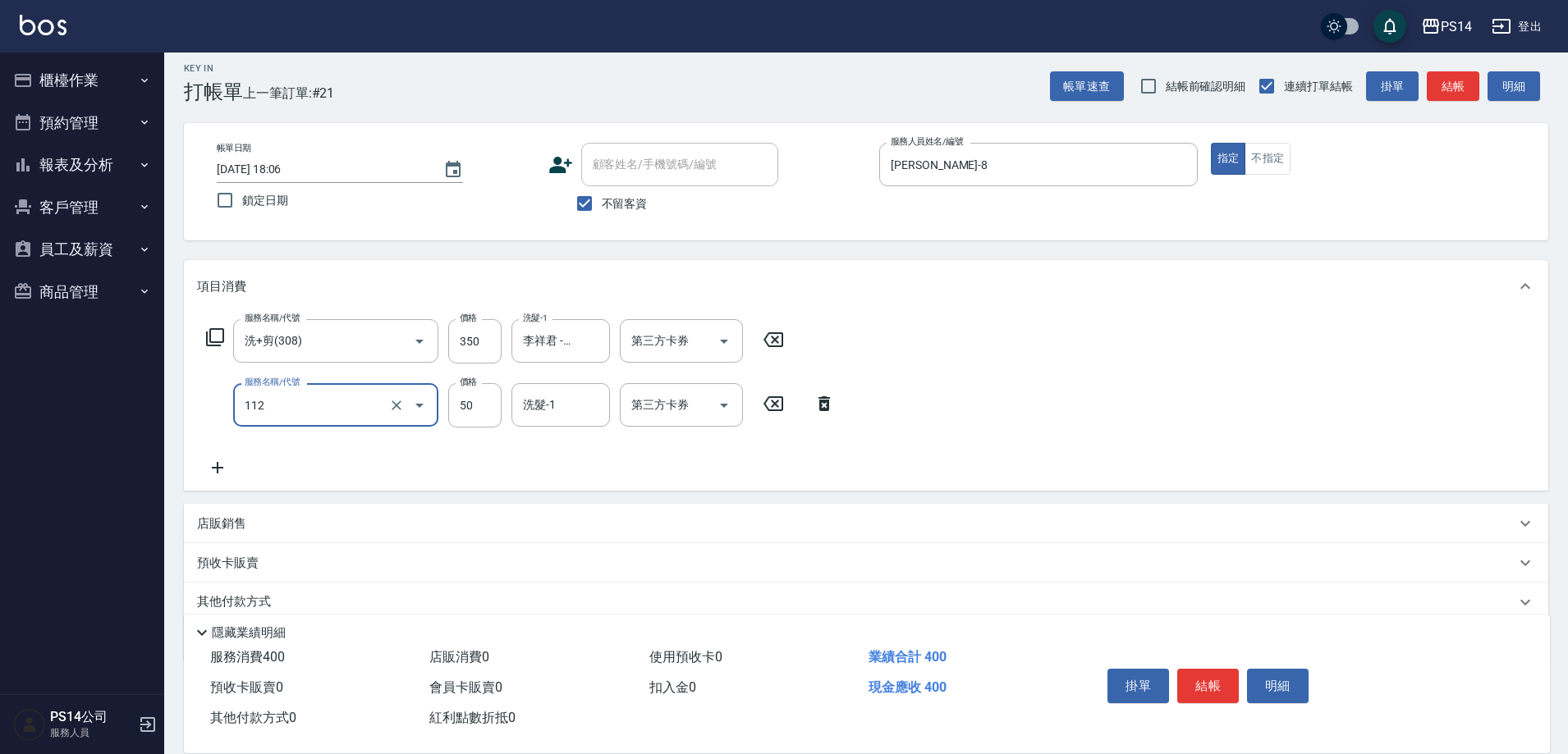
type input "精油50(112)"
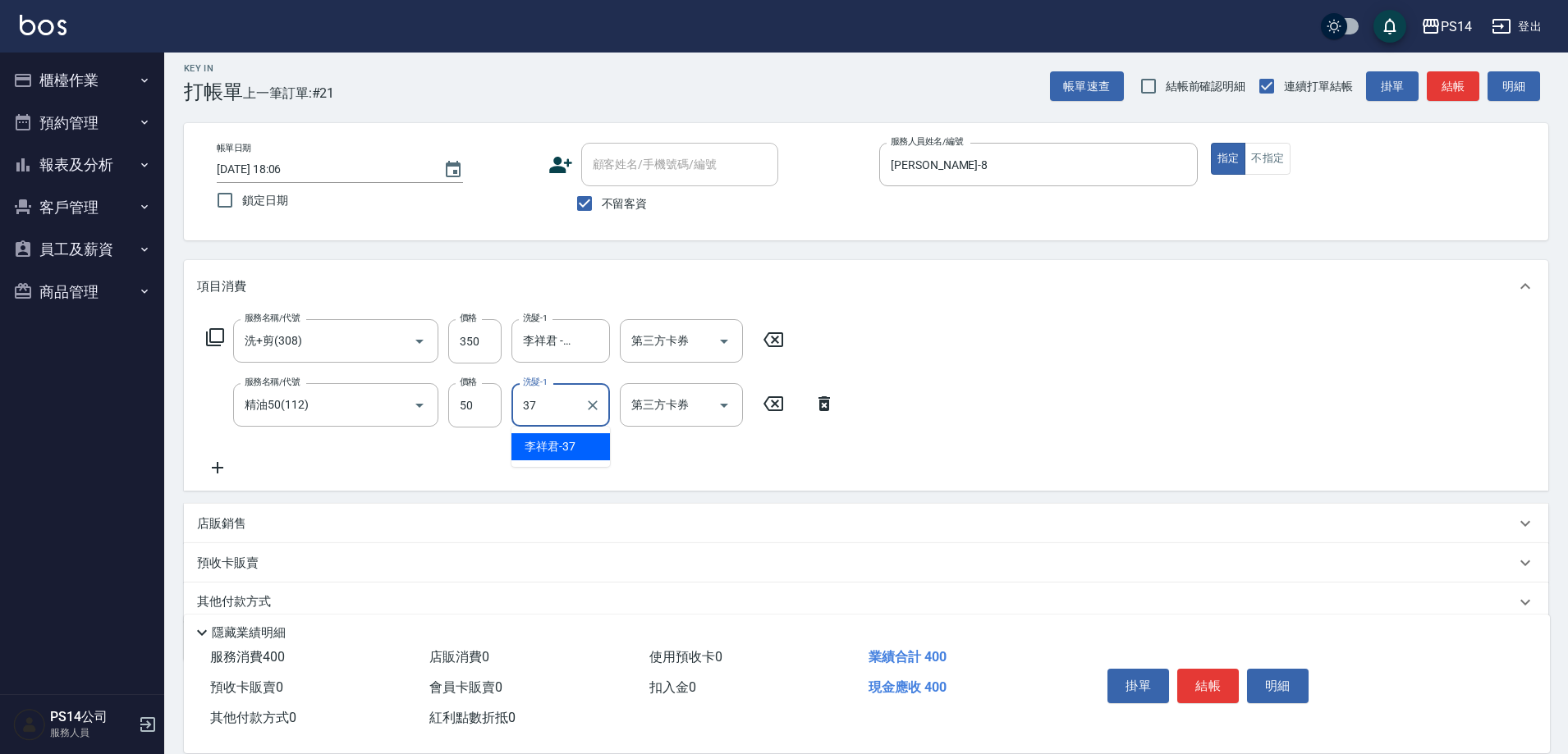
type input "李祥君 -37"
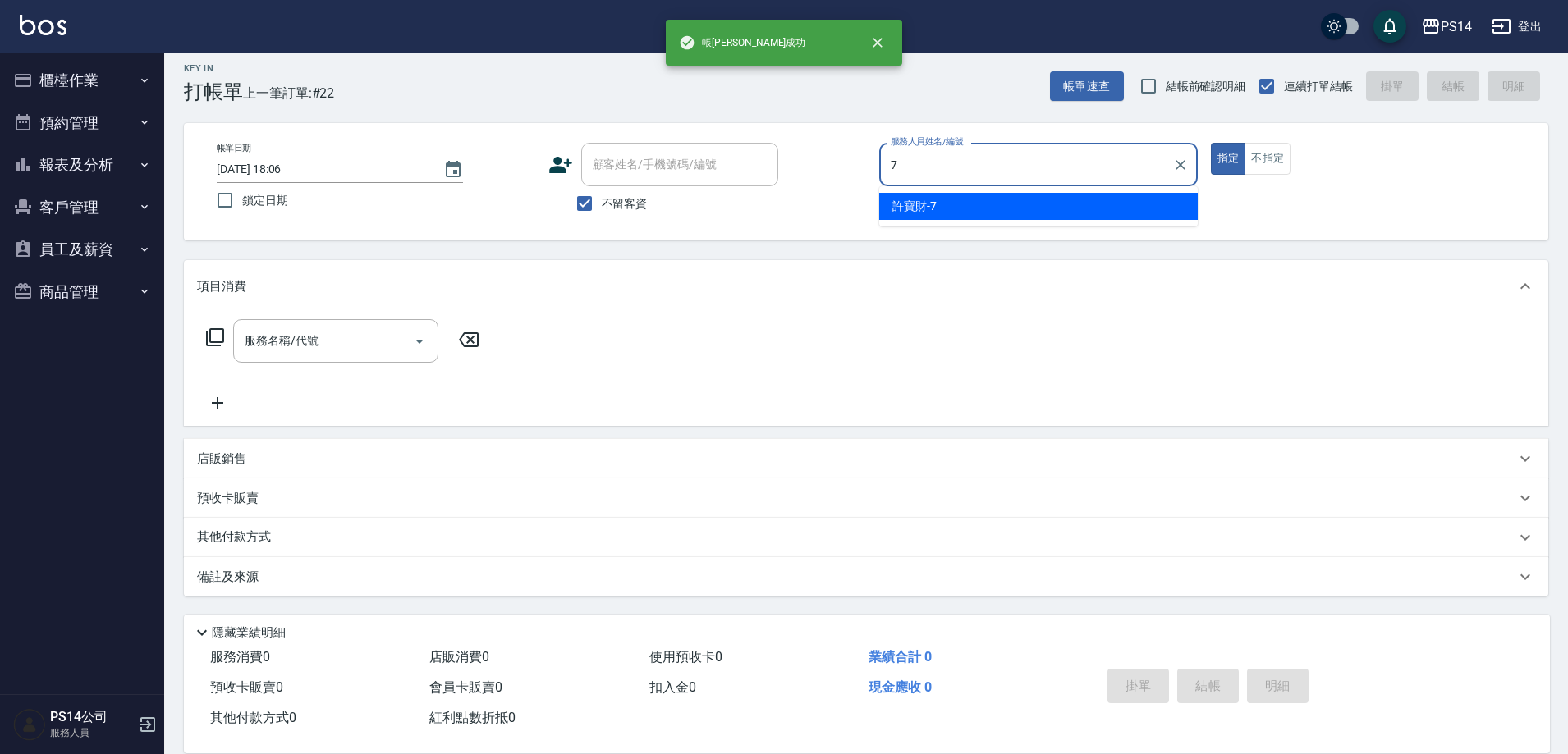
type input "[PERSON_NAME]-7"
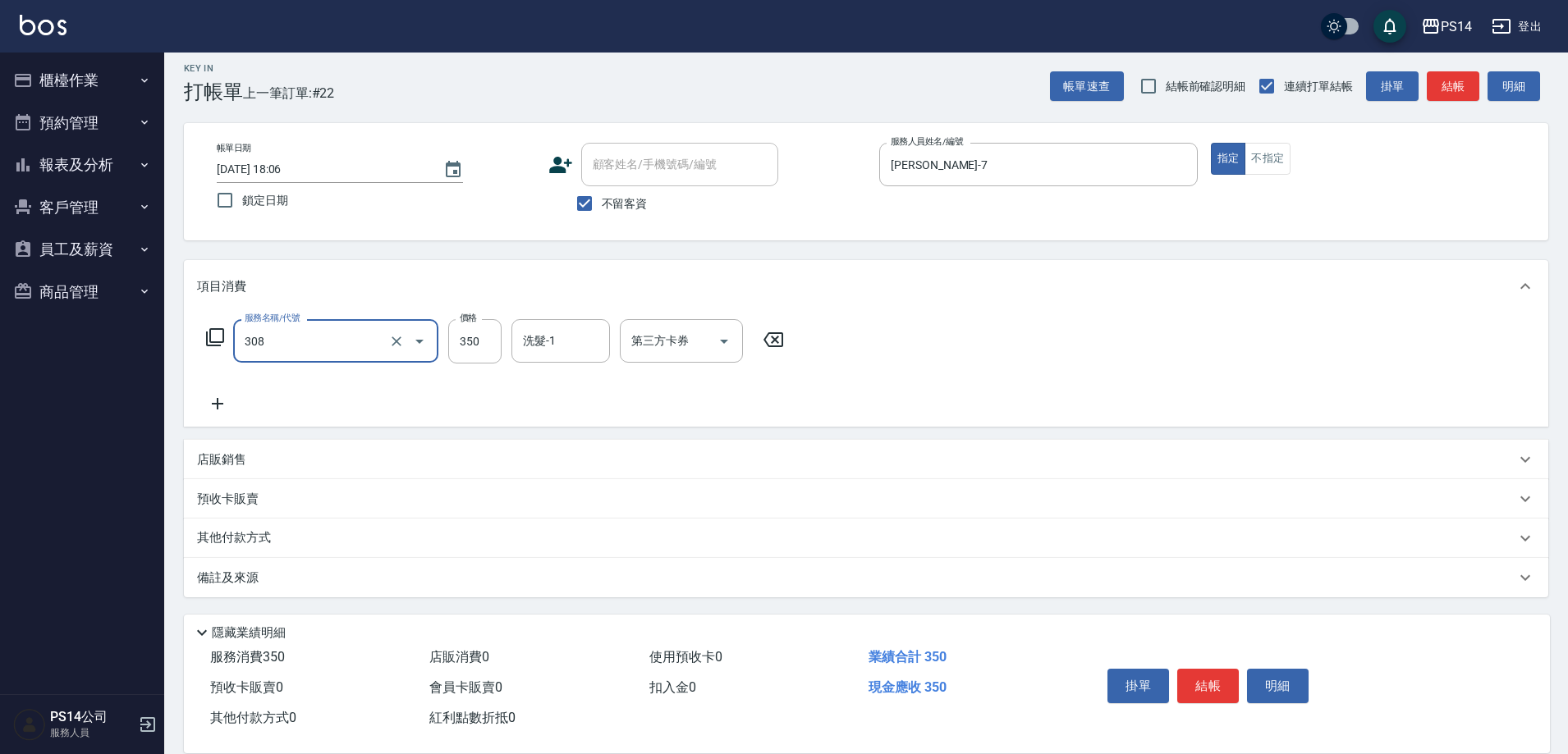
type input "洗+剪(308)"
type input "[PERSON_NAME]-26"
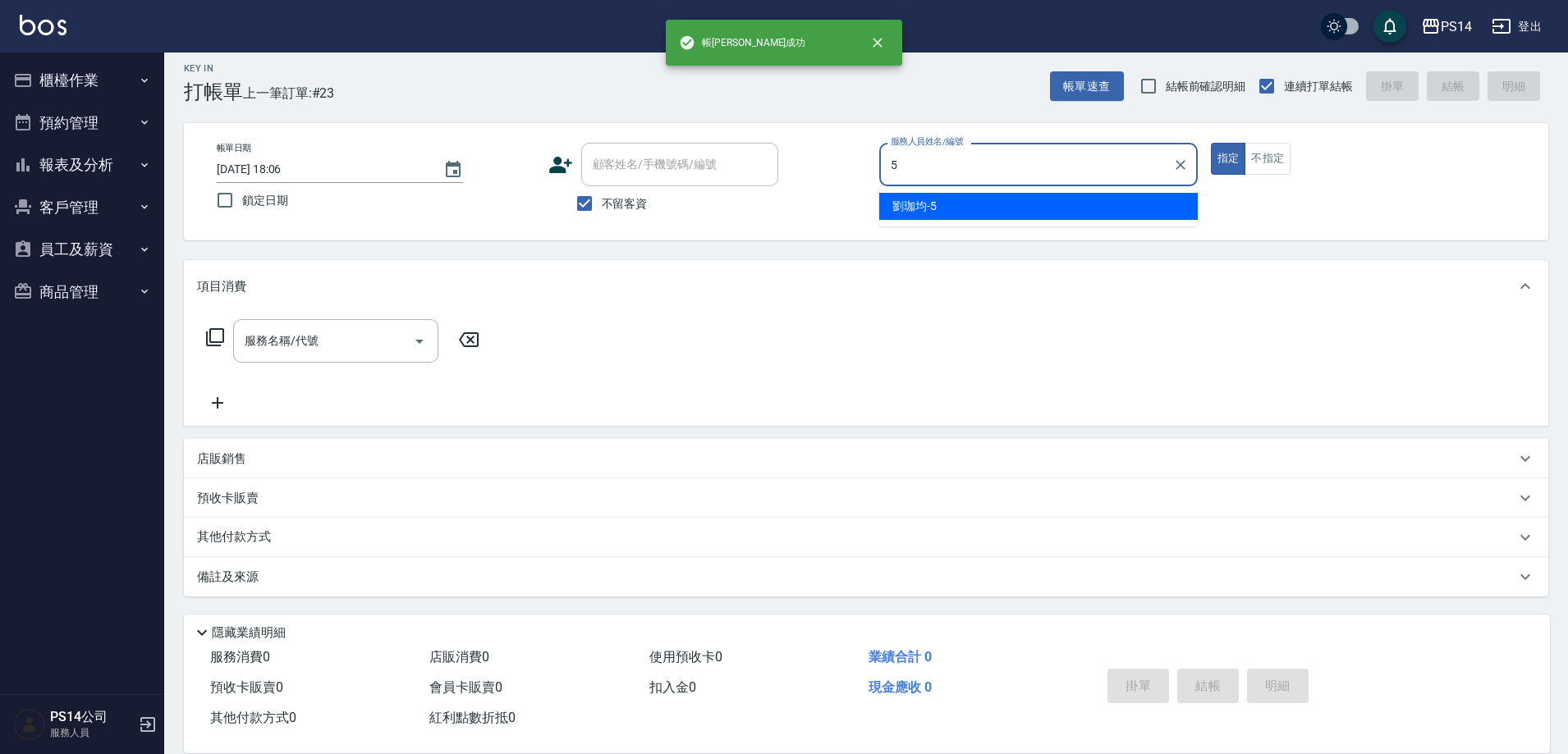
type input "劉珈均-5"
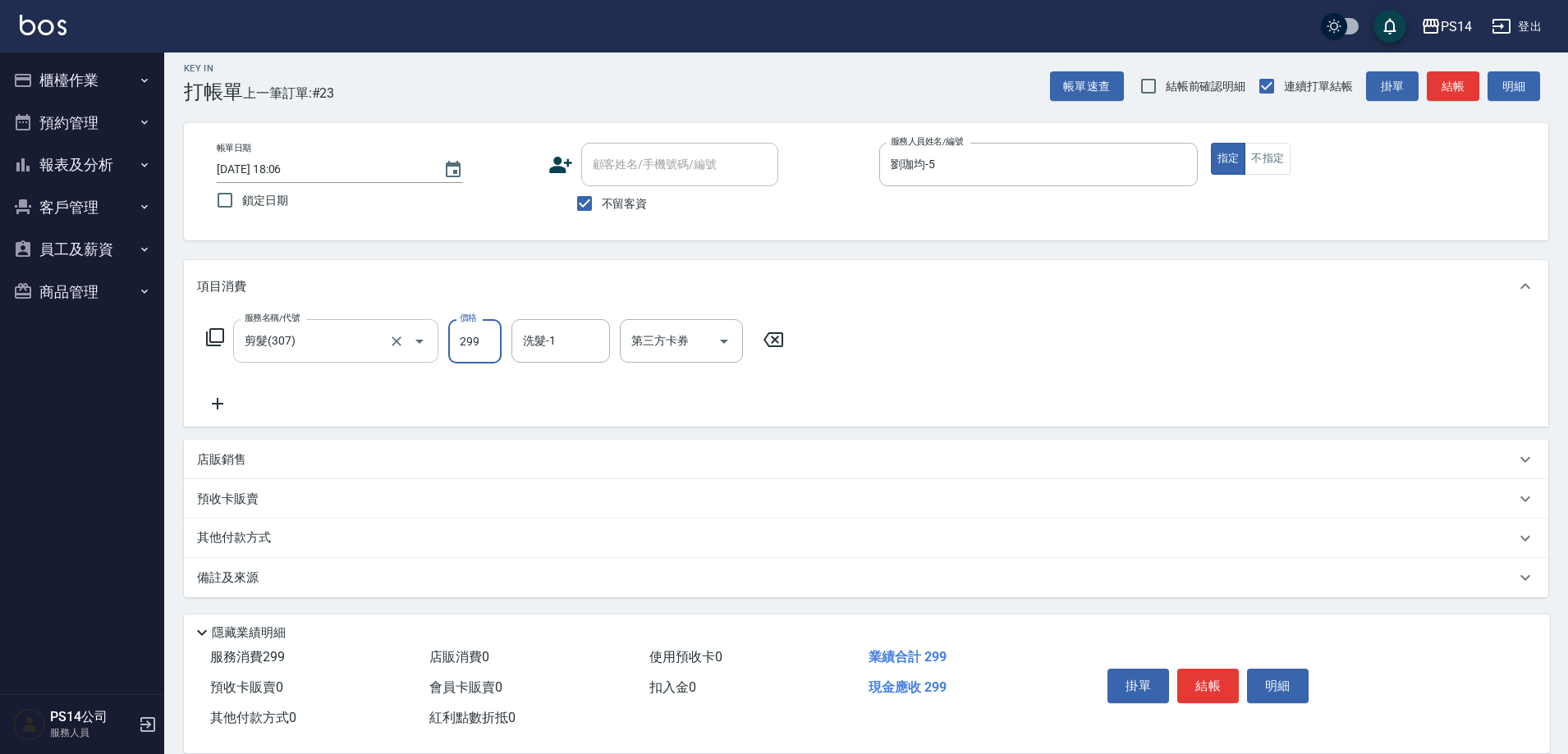
drag, startPoint x: 355, startPoint y: 344, endPoint x: 360, endPoint y: 332, distance: 13.0
click at [356, 344] on input "剪髮(307)" at bounding box center [313, 341] width 145 height 29
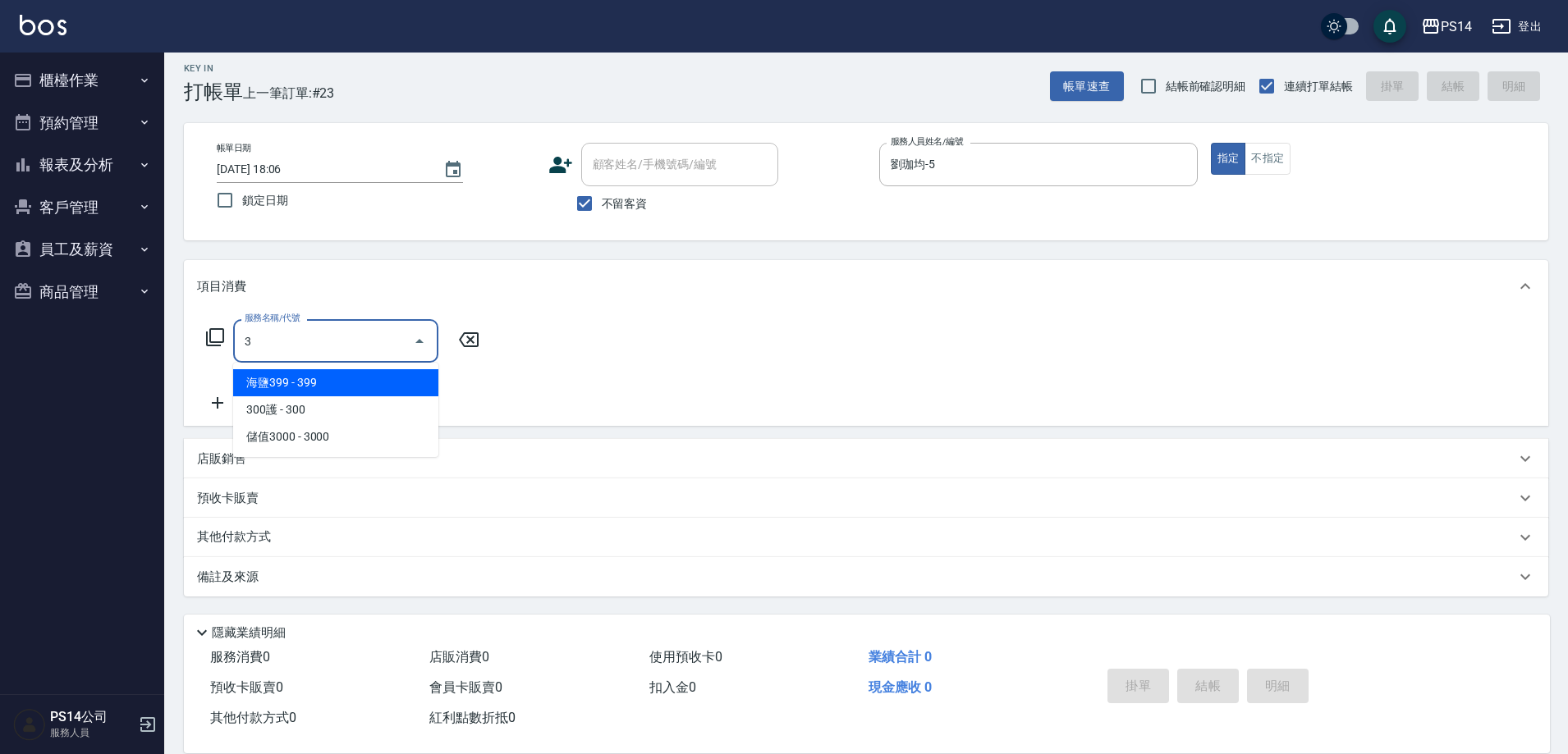
scroll to position [0, 0]
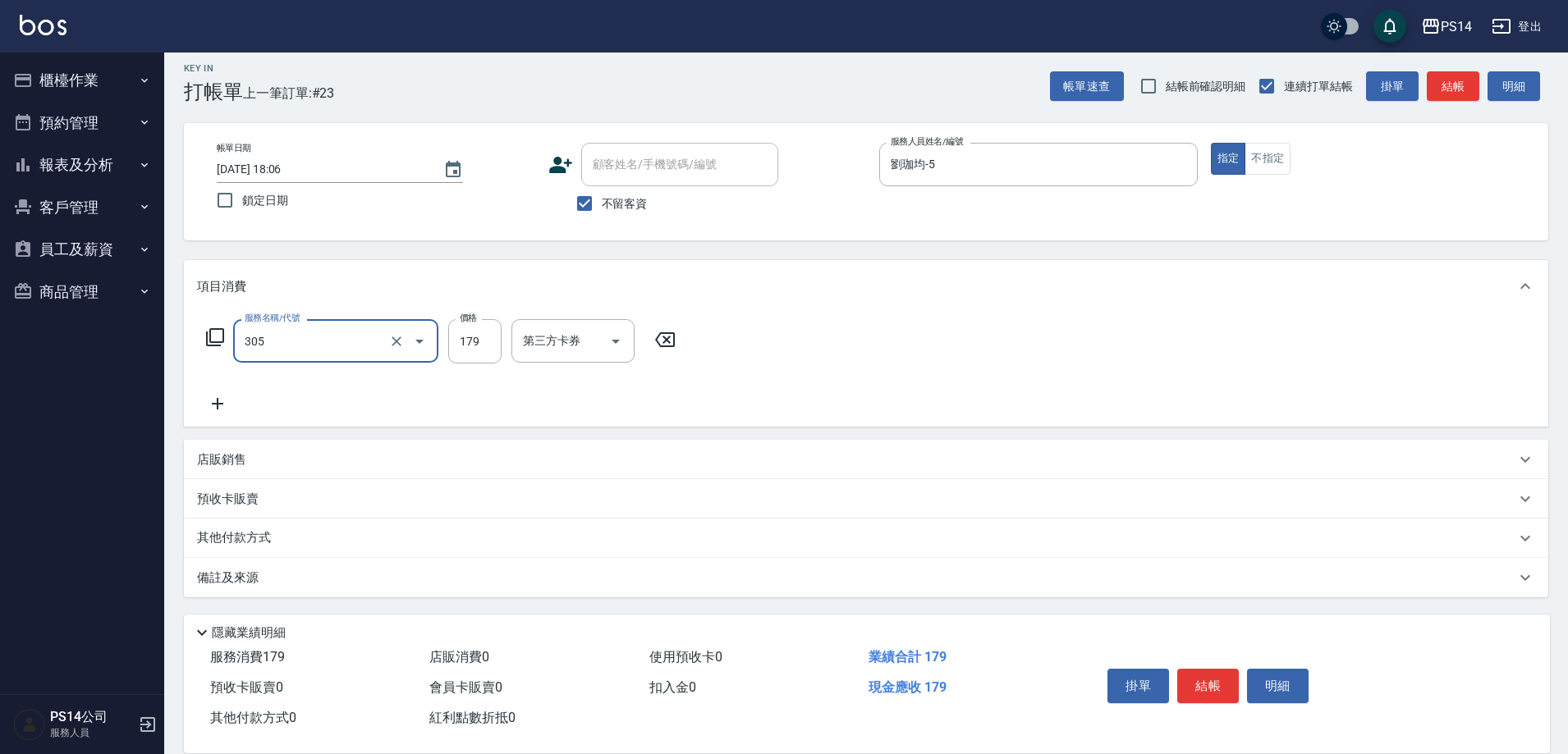
type input "剪髮(305)"
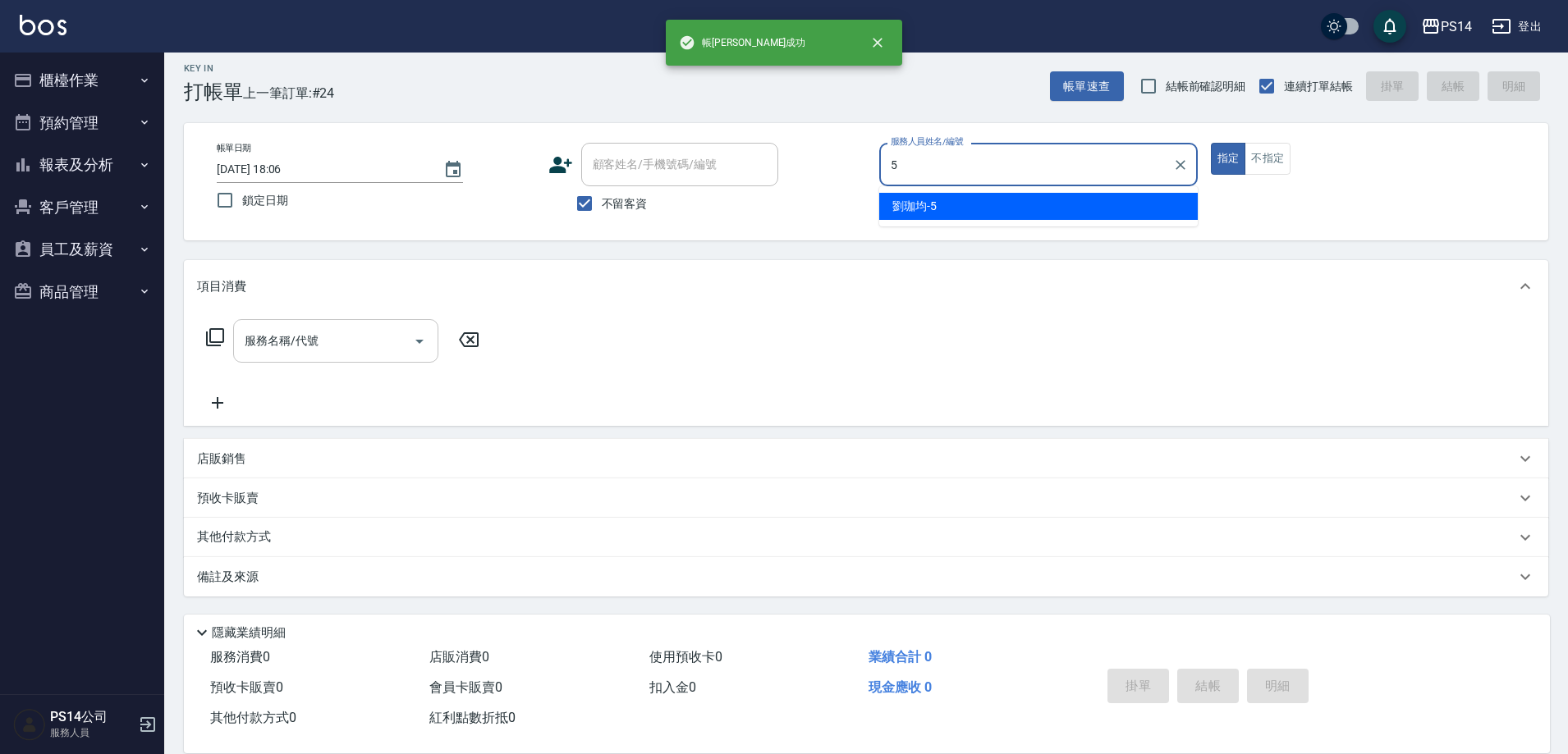
type input "劉珈均-5"
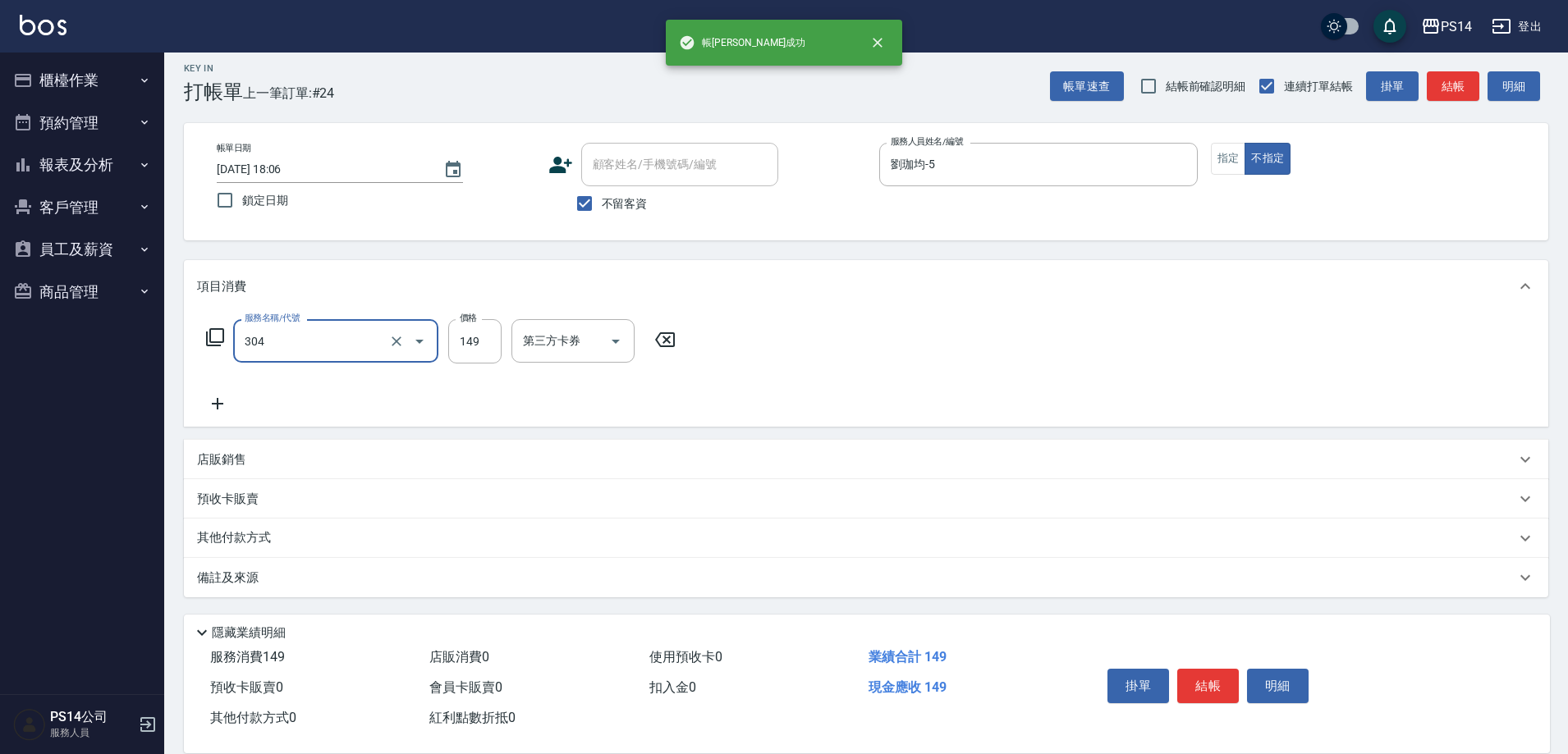
type input "剪髮(304)"
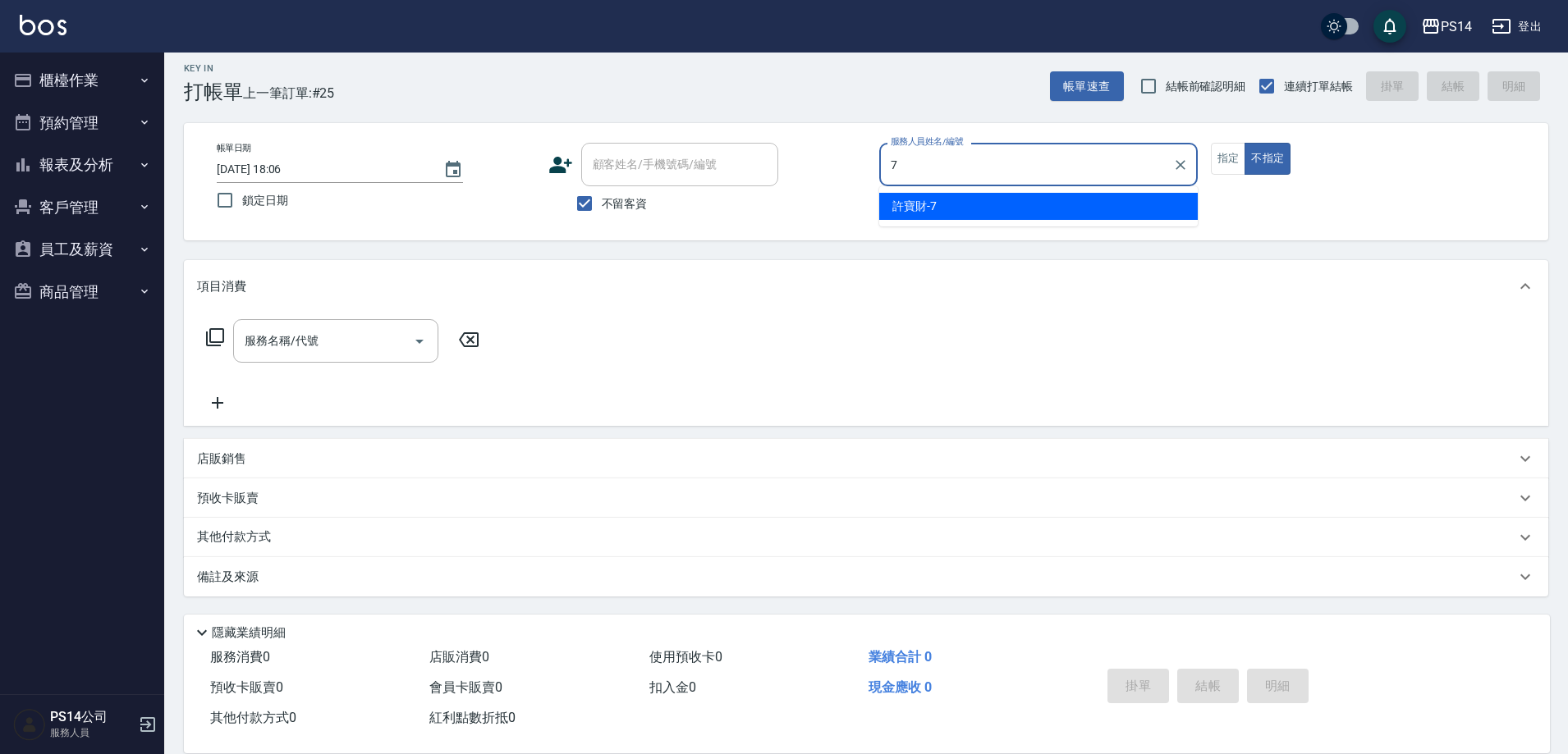
type input "[PERSON_NAME]-7"
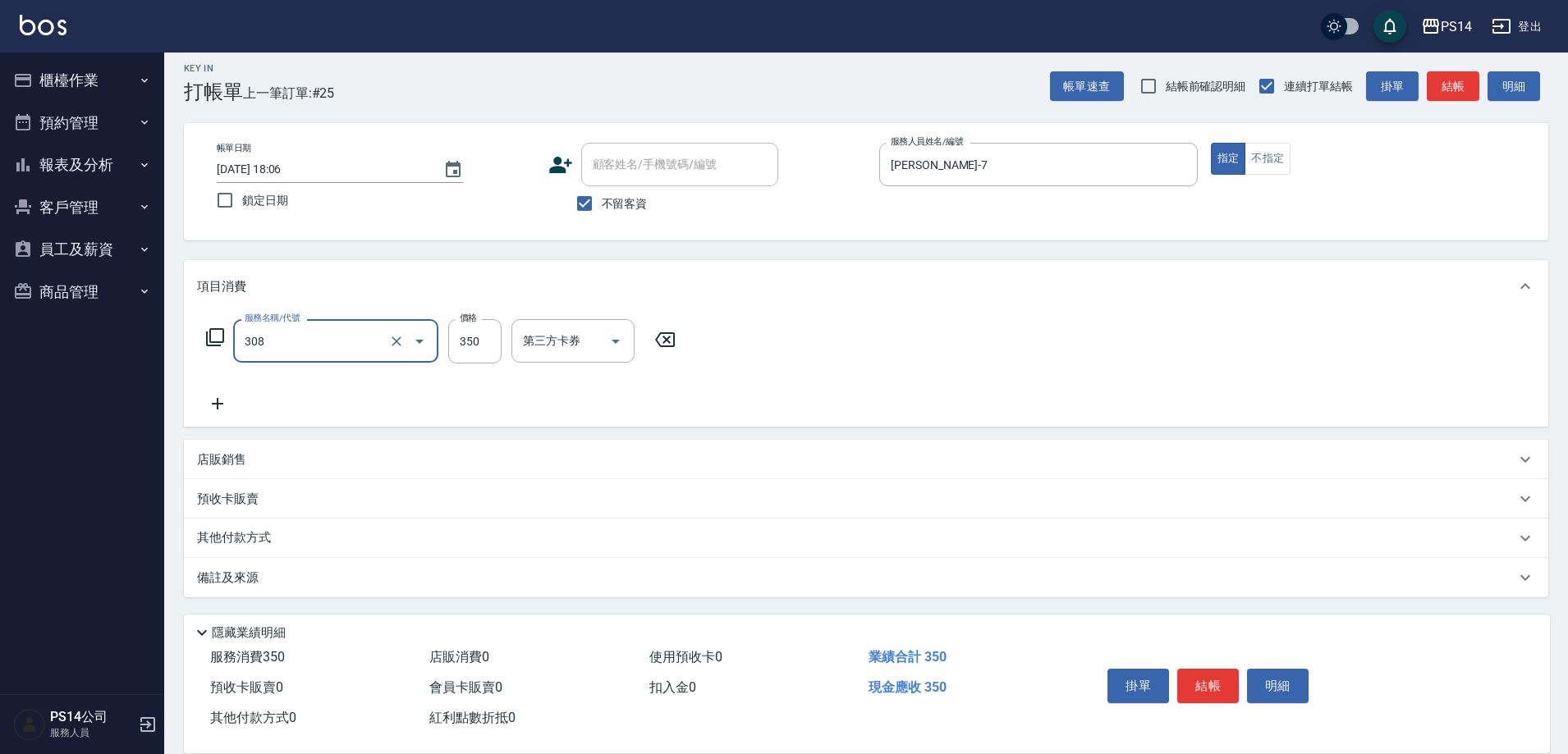
type input "洗+剪(308)"
type input "[PERSON_NAME]-11"
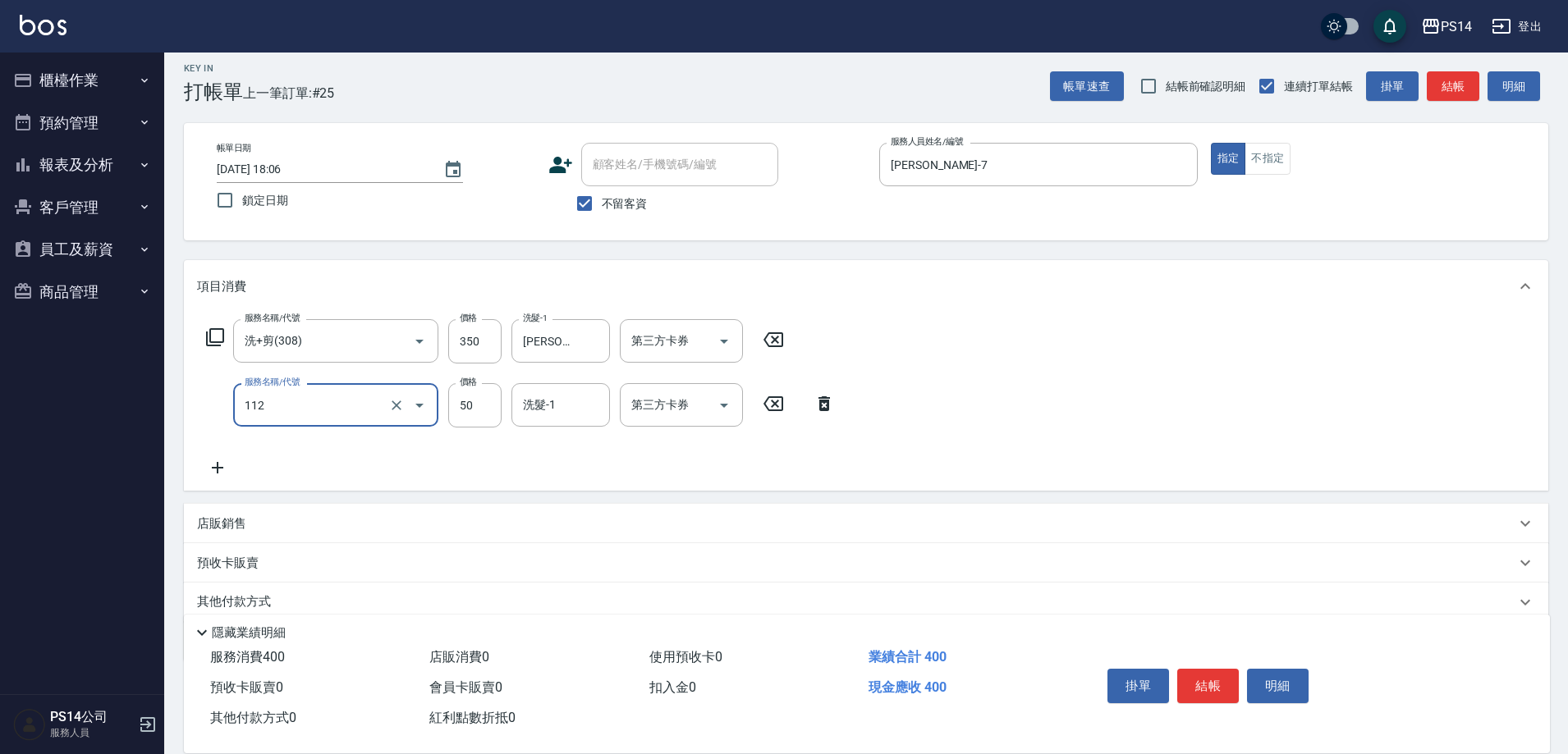
type input "精油50(112)"
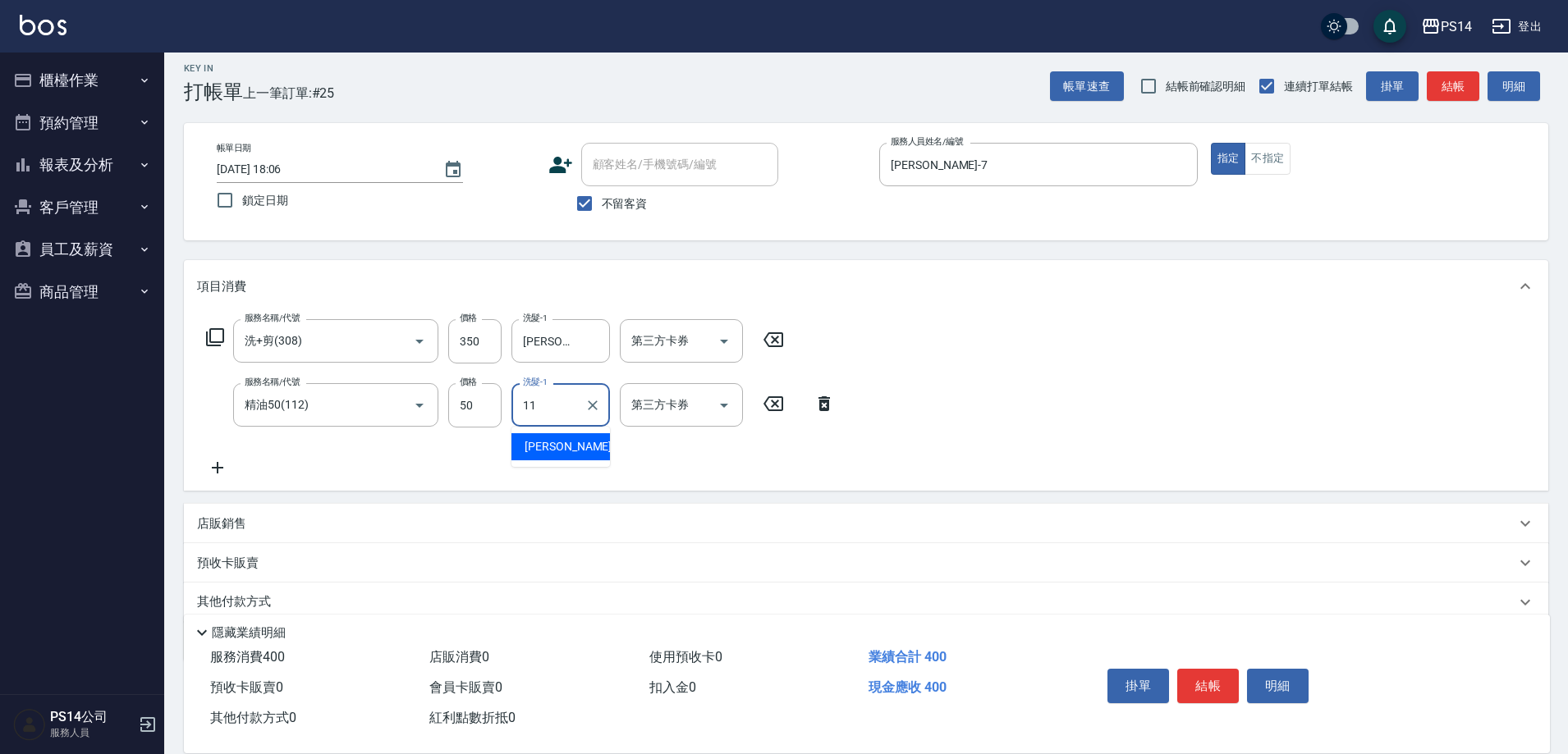
type input "[PERSON_NAME]-11"
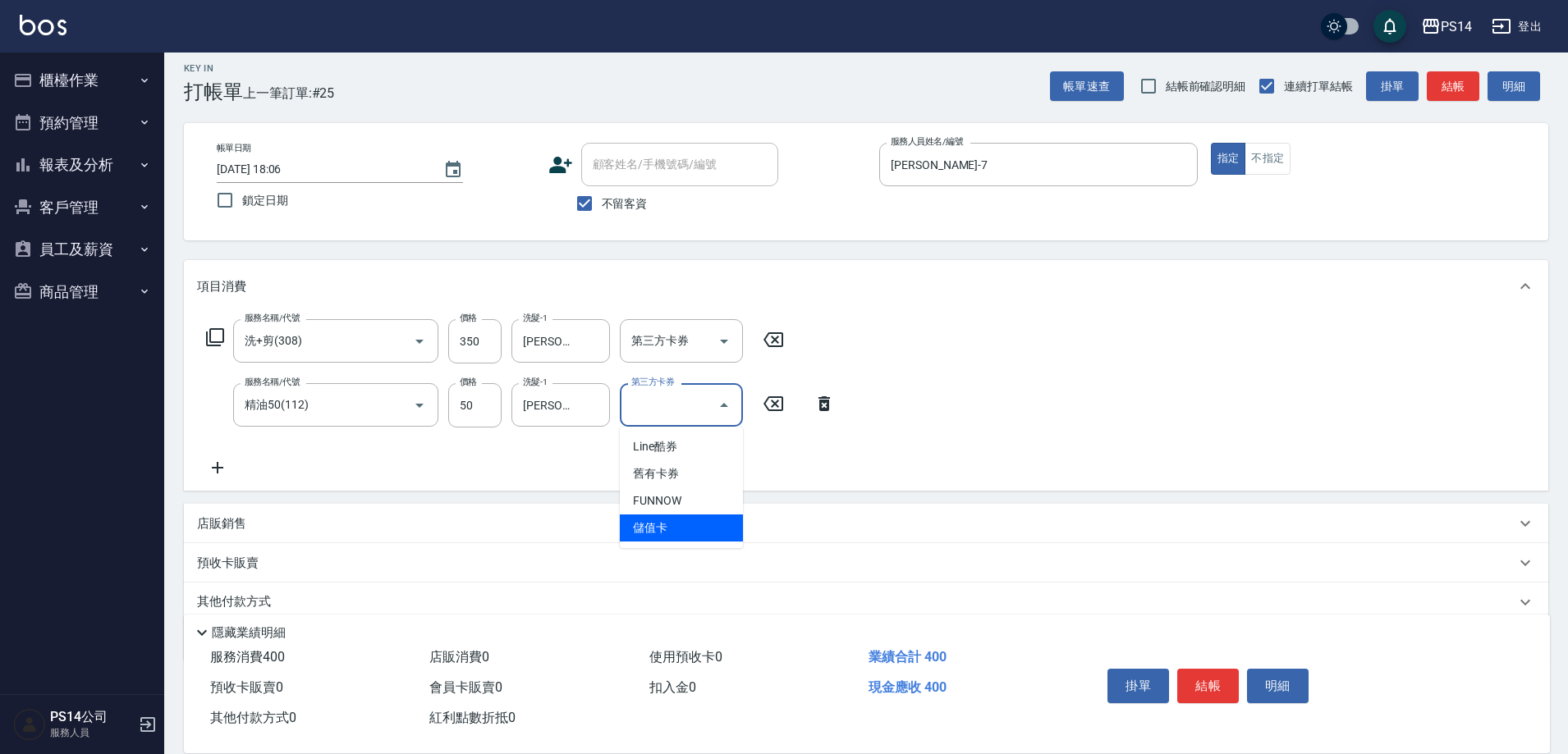
type input "儲值卡"
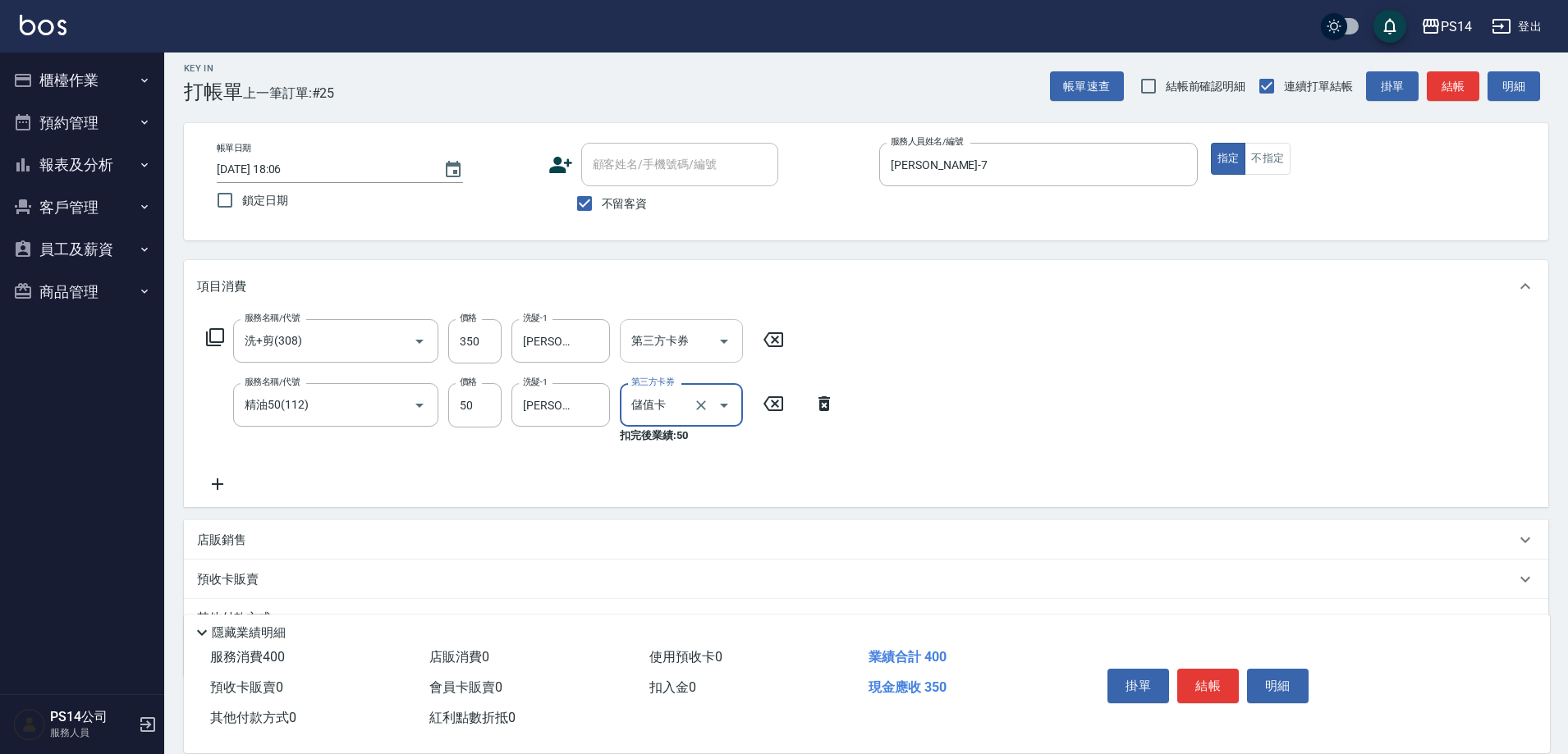
click at [723, 343] on icon "Open" at bounding box center [723, 341] width 20 height 20
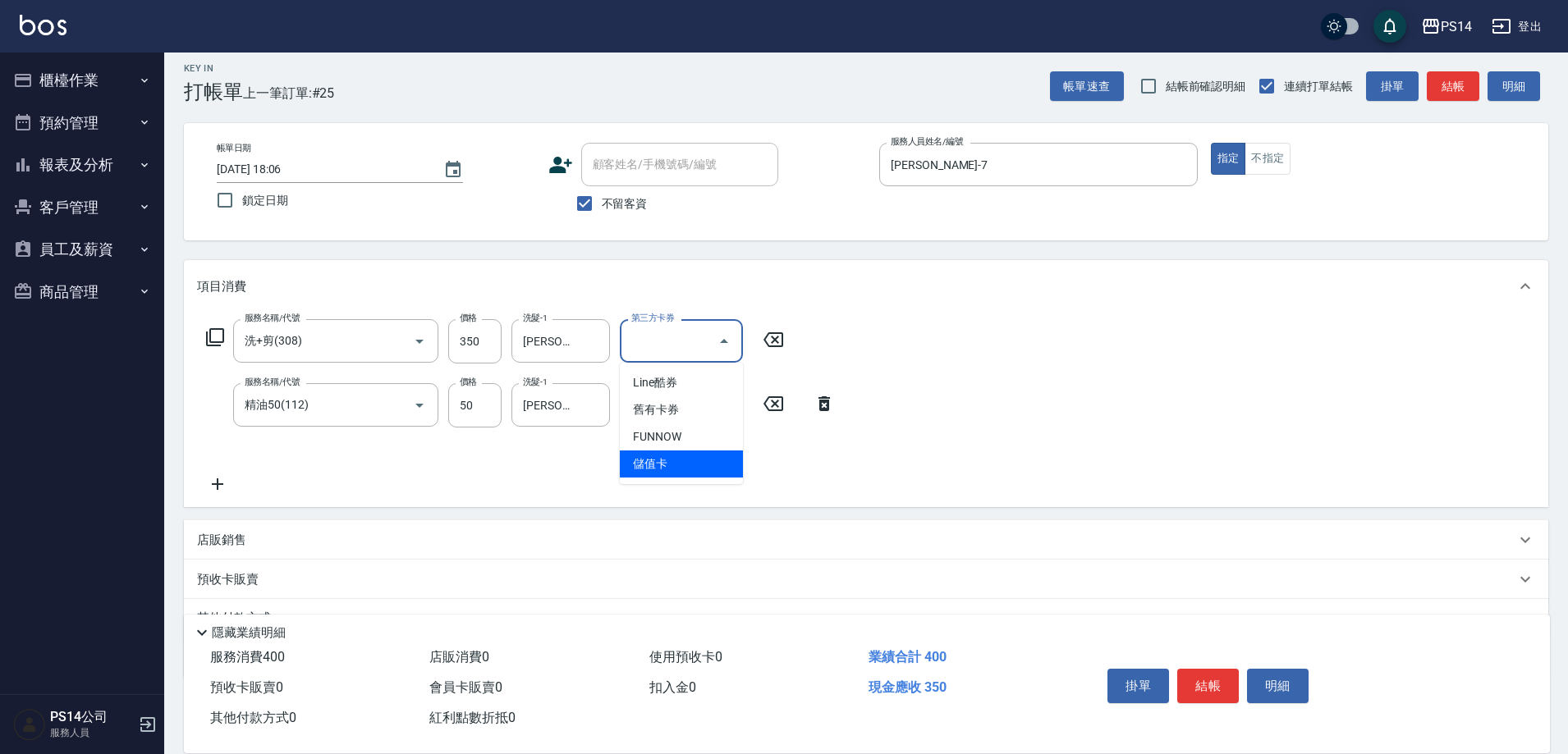
click at [711, 468] on span "儲值卡" at bounding box center [681, 464] width 123 height 27
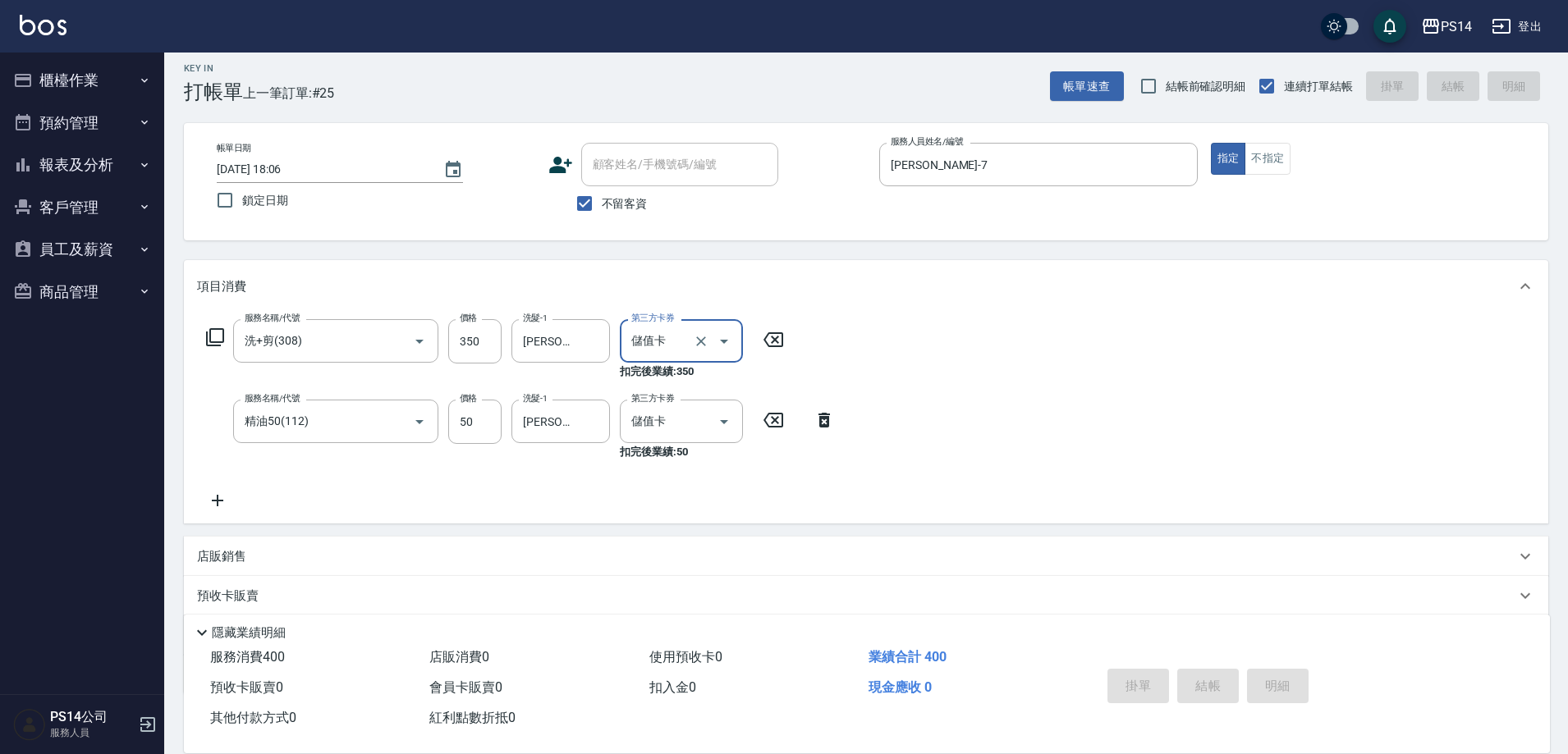
type input "儲值卡"
type input "[DATE] 18:19"
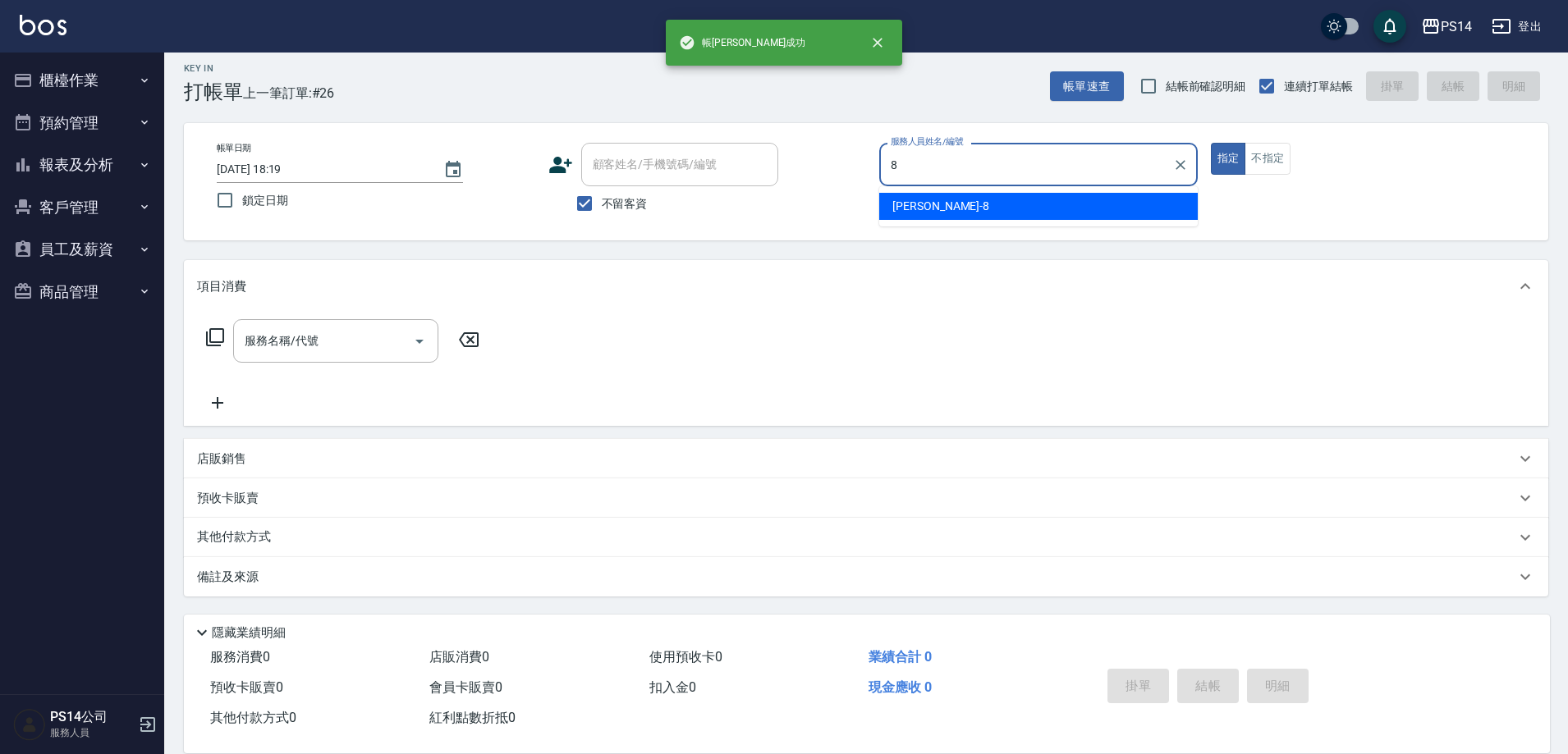
type input "[PERSON_NAME]-8"
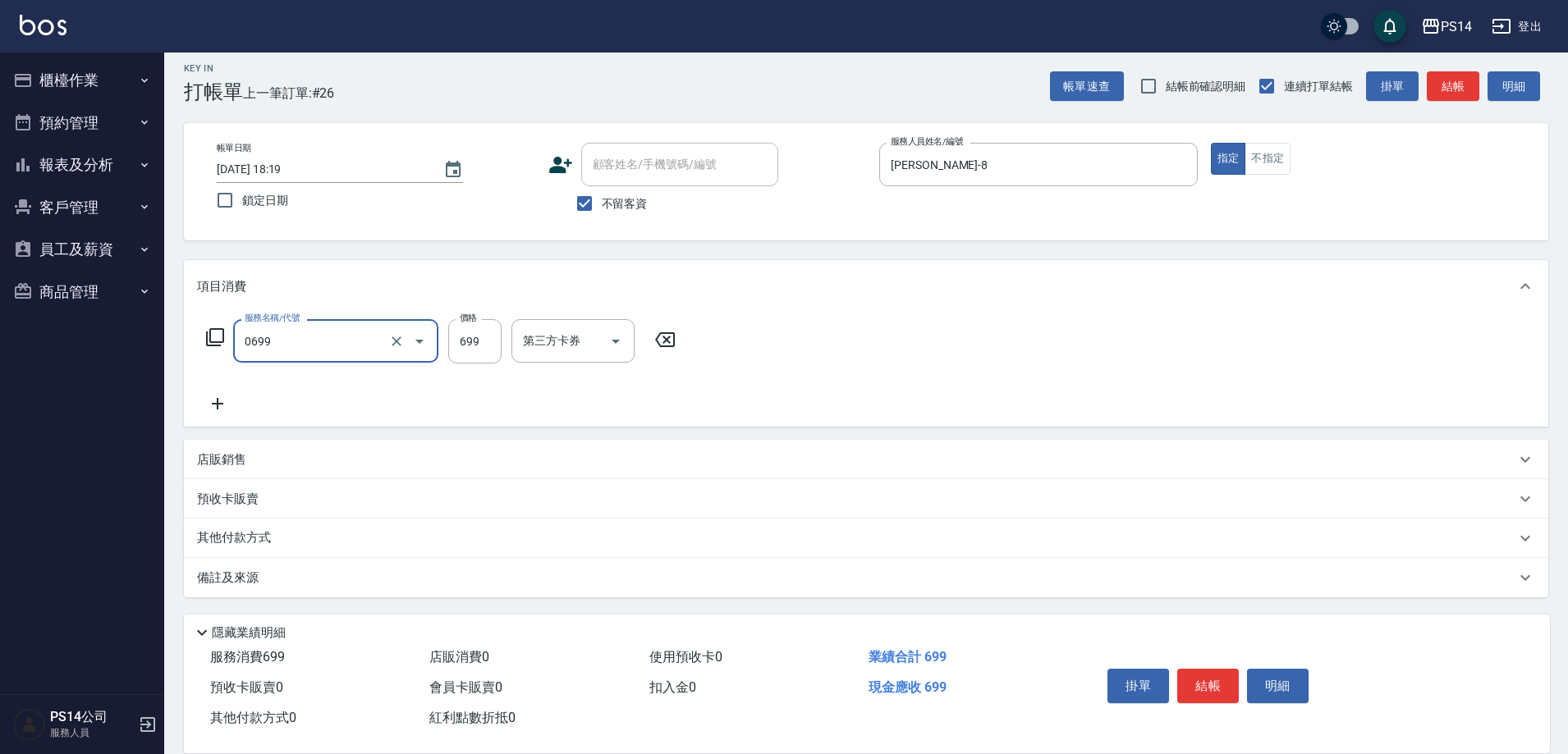
type input "精油SPA(0699)"
type input "李祥君 -37"
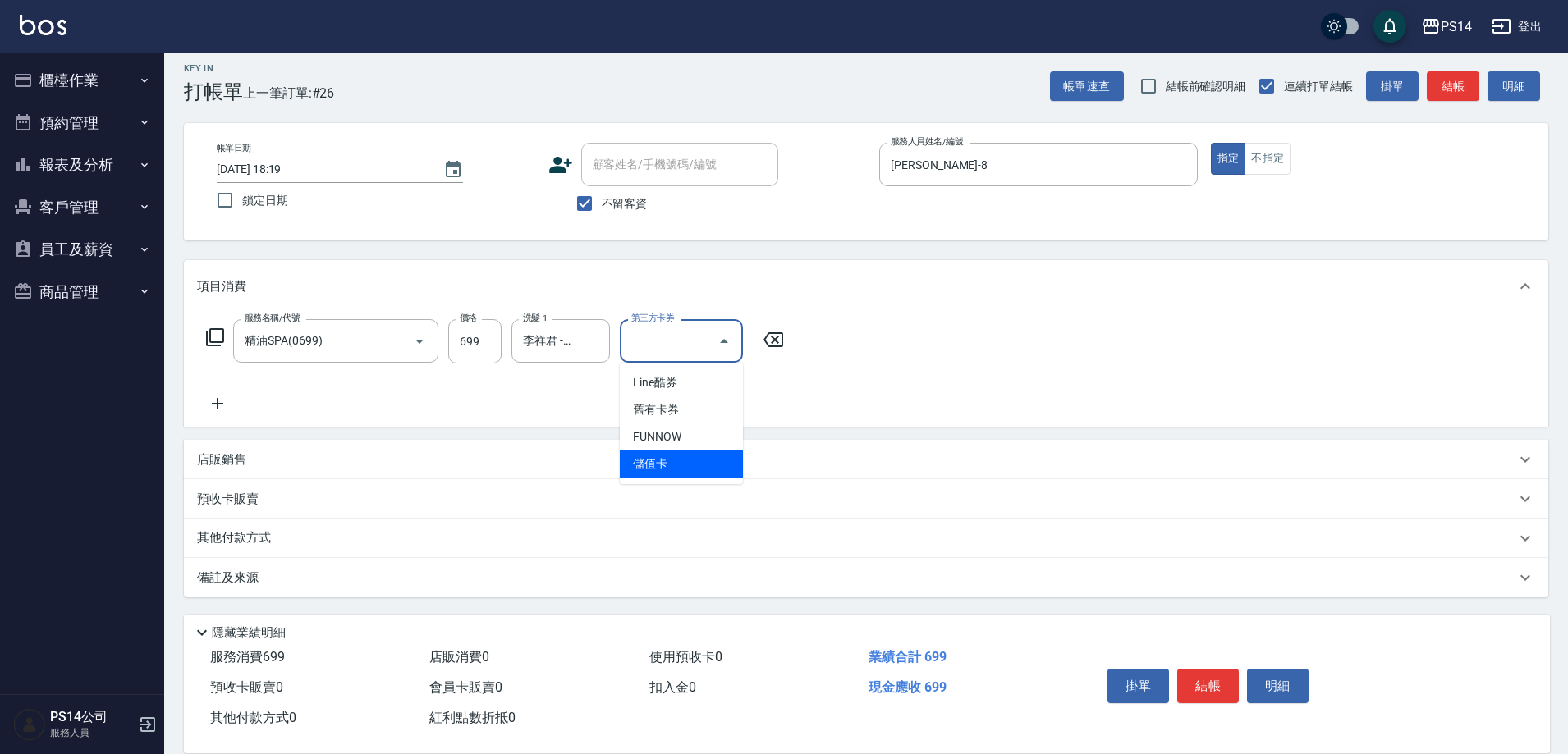
type input "儲值卡"
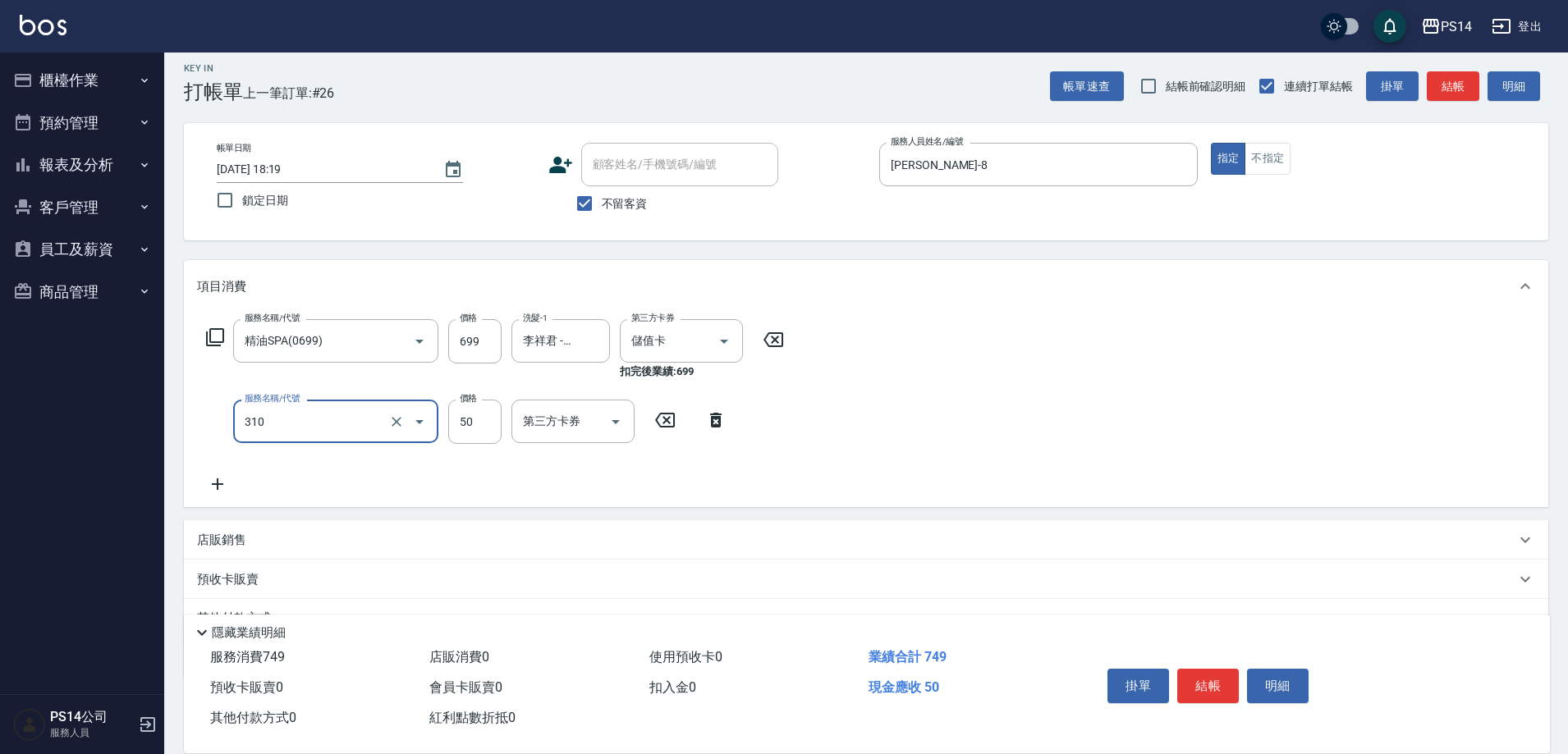
type input "剪瀏海(310)"
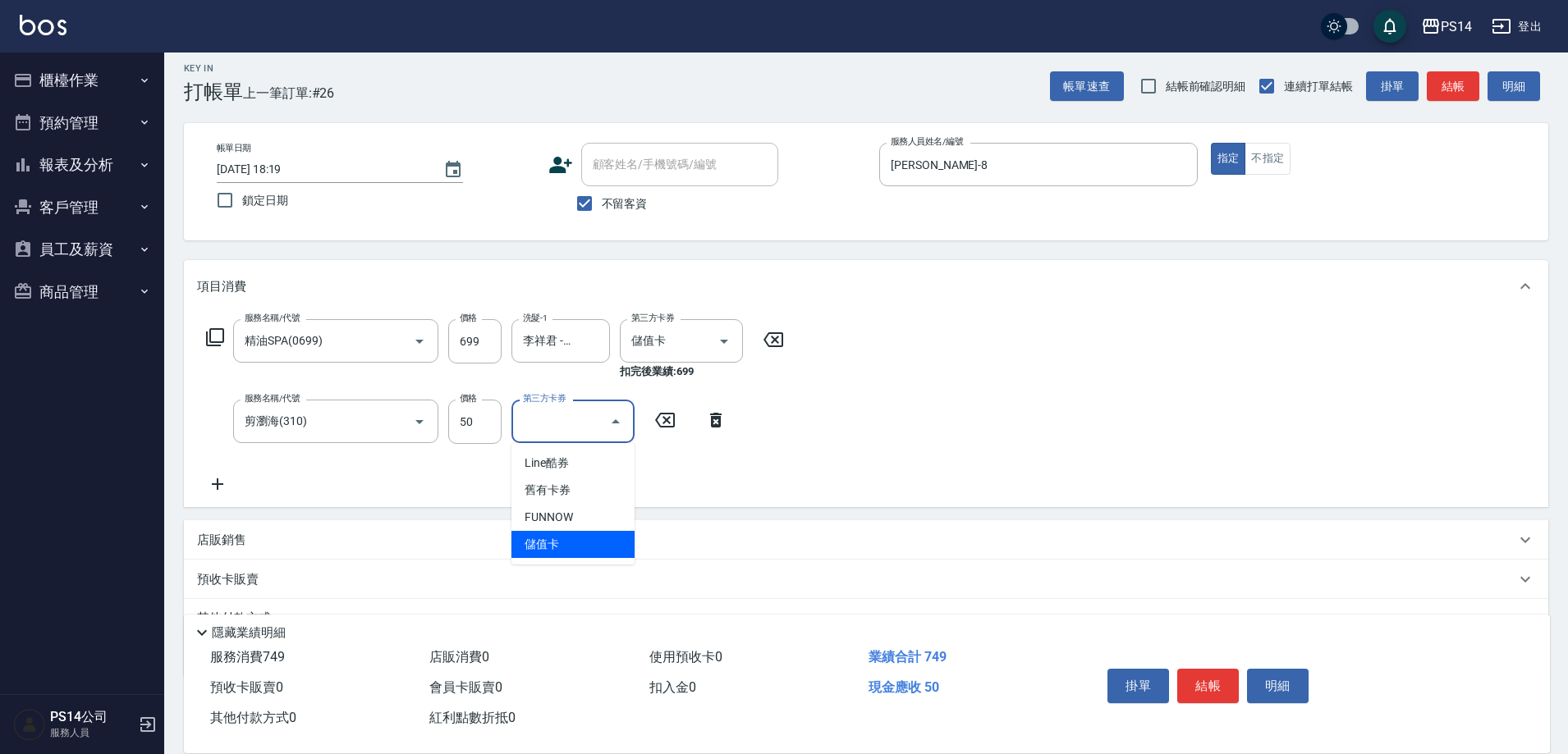
type input "儲值卡"
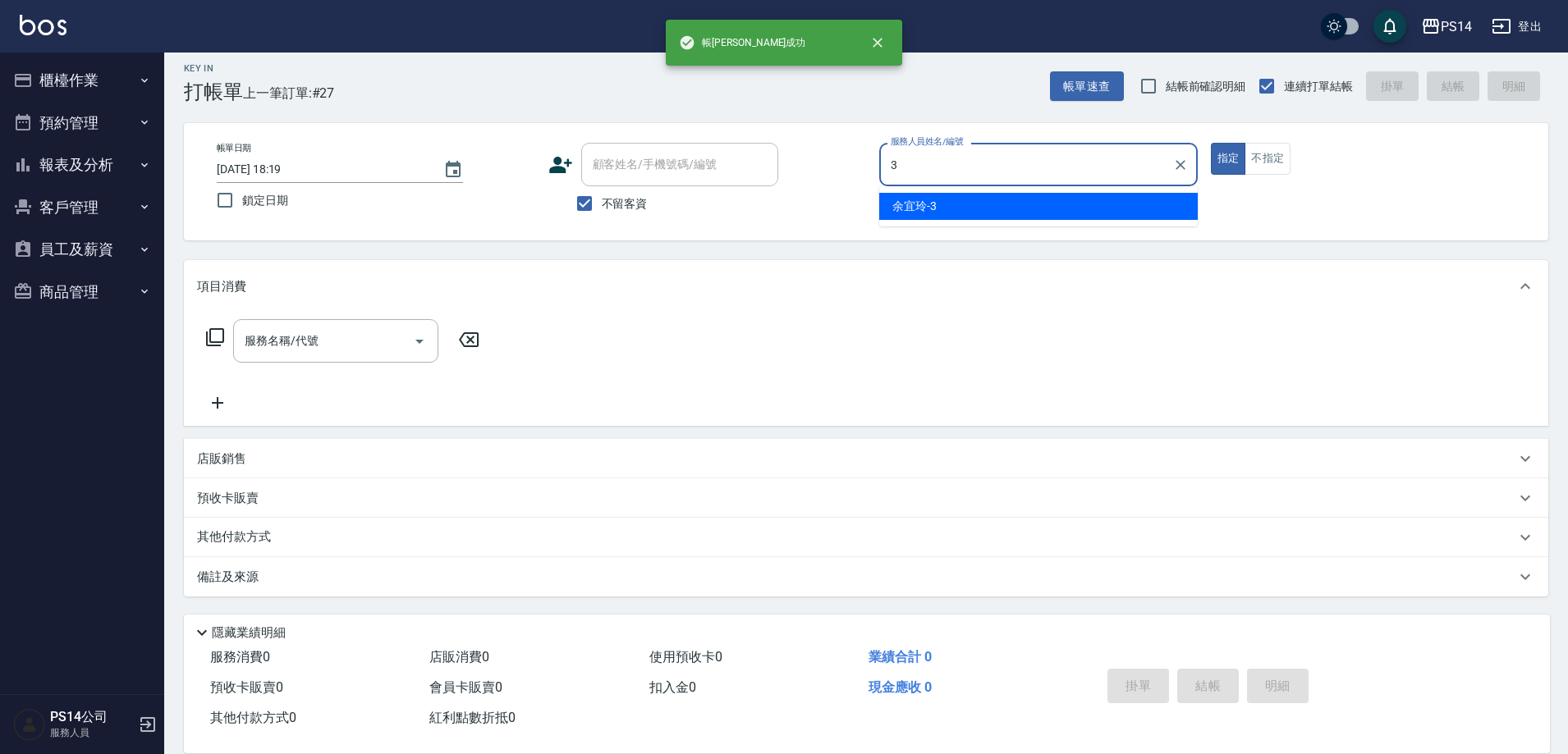
type input "[PERSON_NAME]-3"
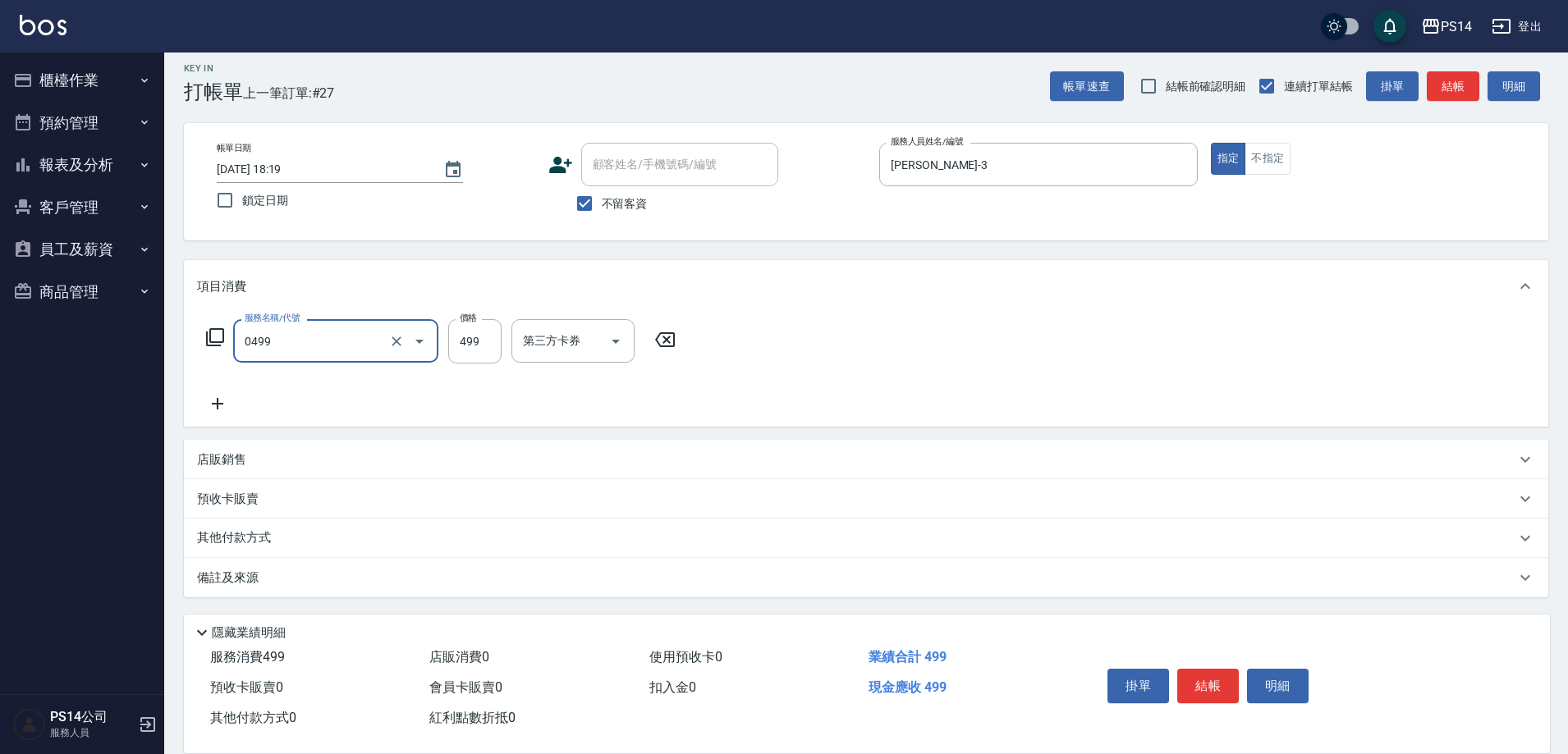
type input "[PERSON_NAME]499(0499)"
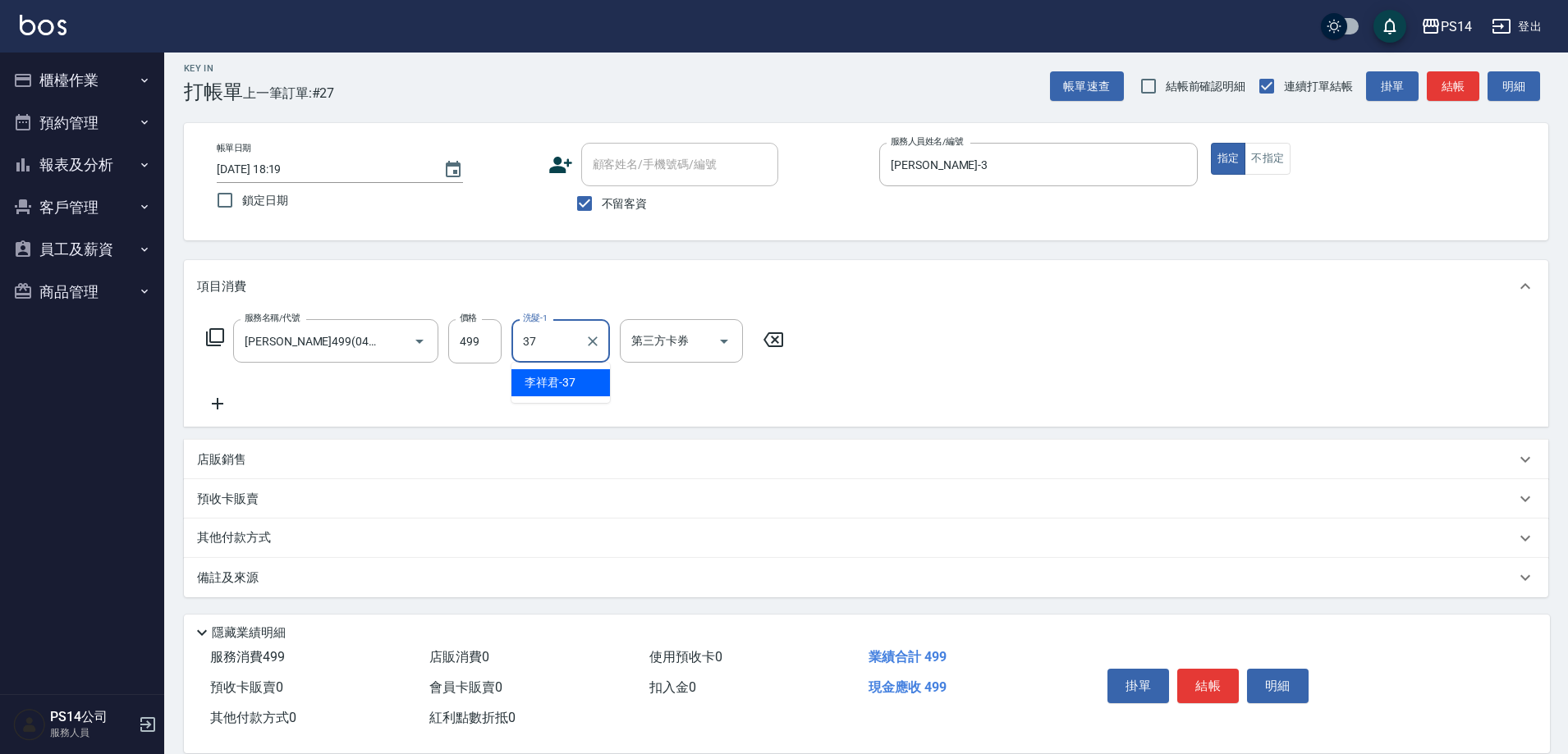
type input "李祥君 -37"
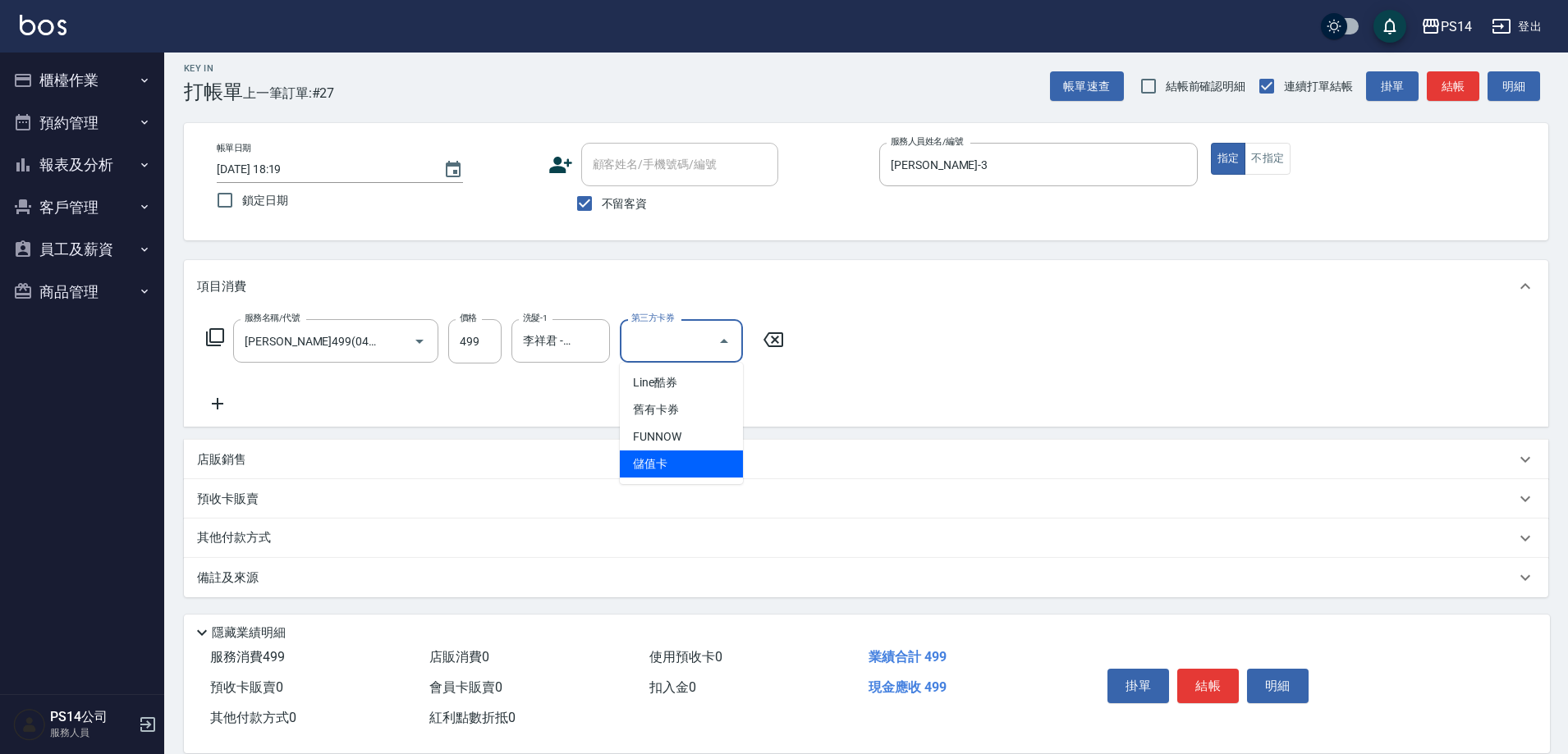
type input "儲值卡"
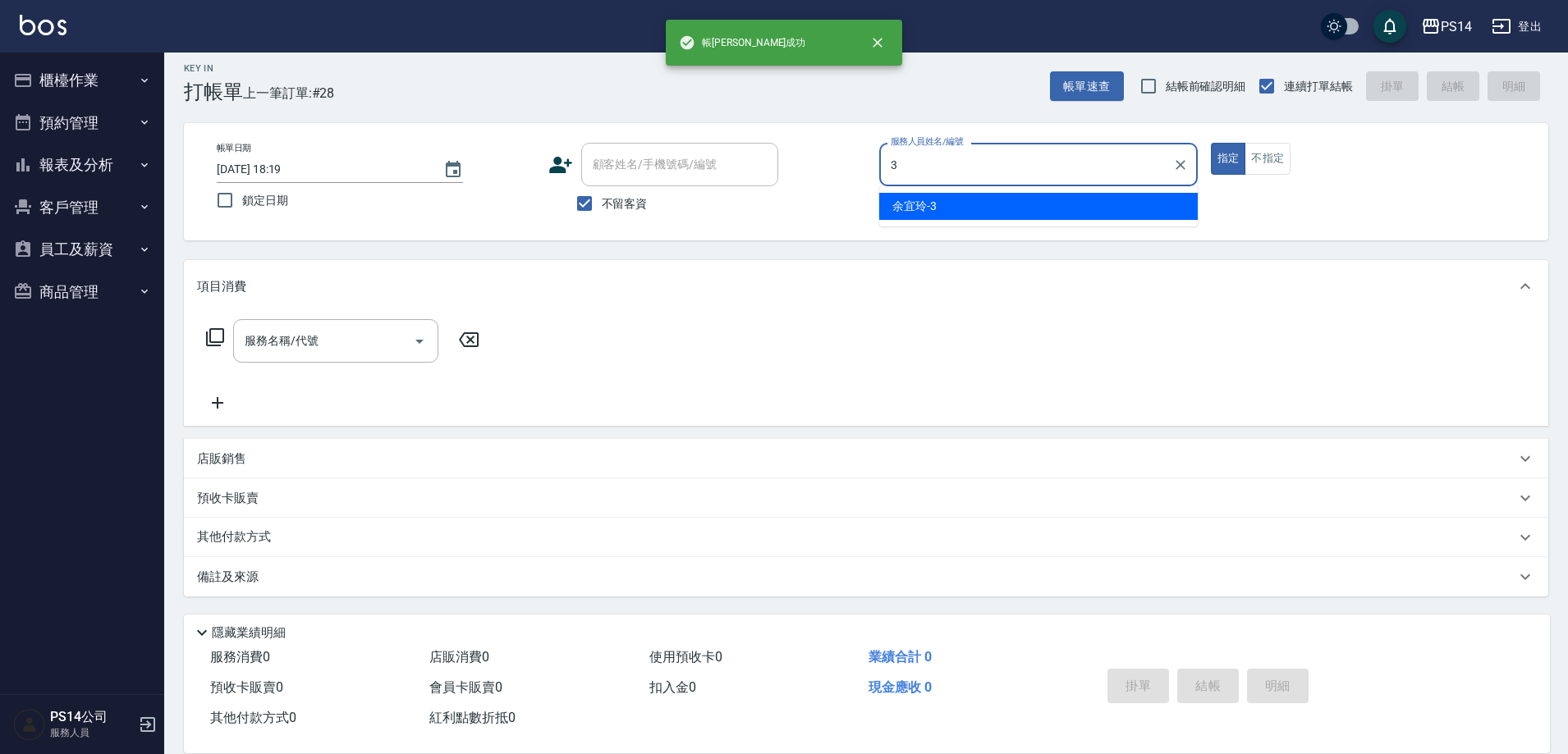
type input "[PERSON_NAME]-3"
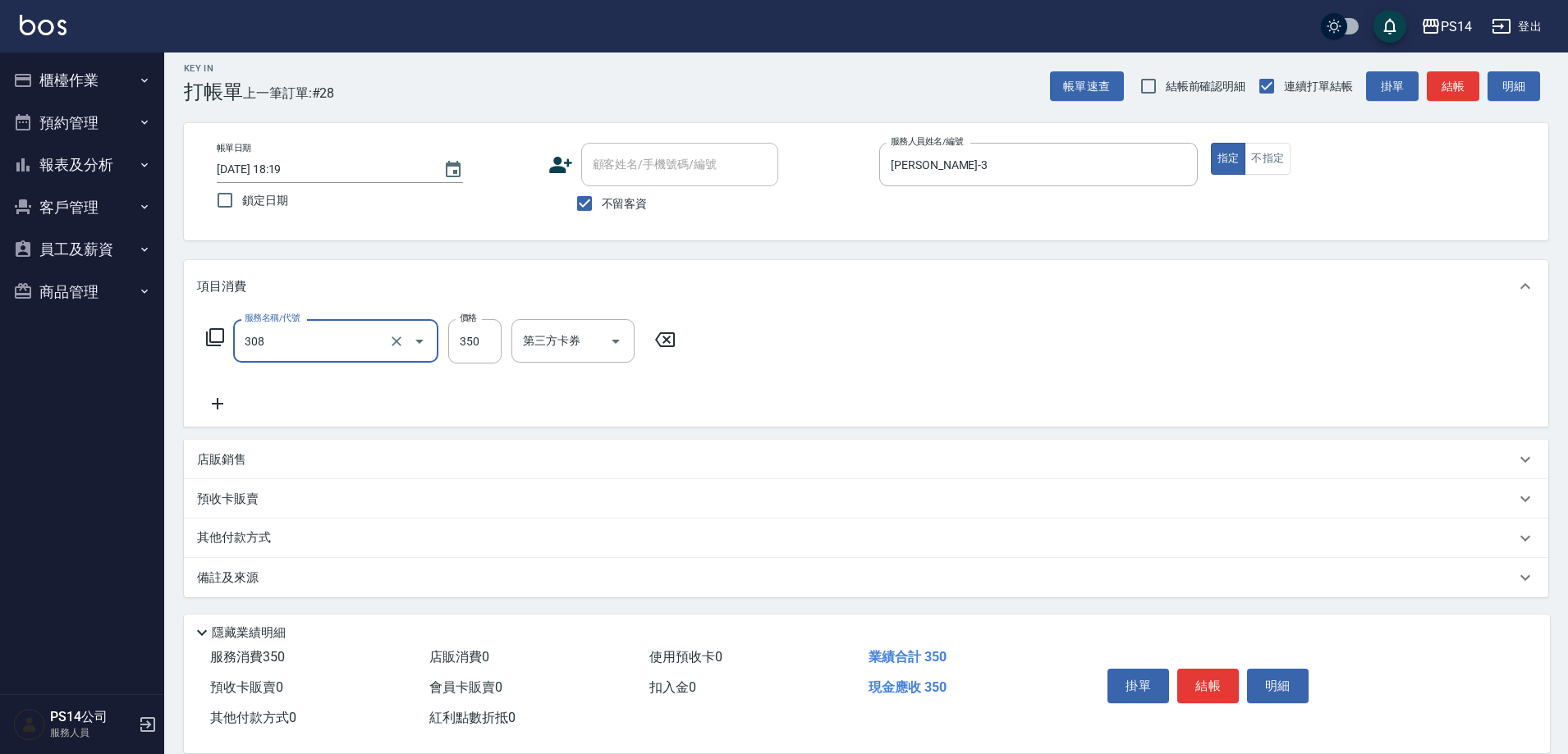
type input "洗+剪(308)"
type input "[PERSON_NAME]-11"
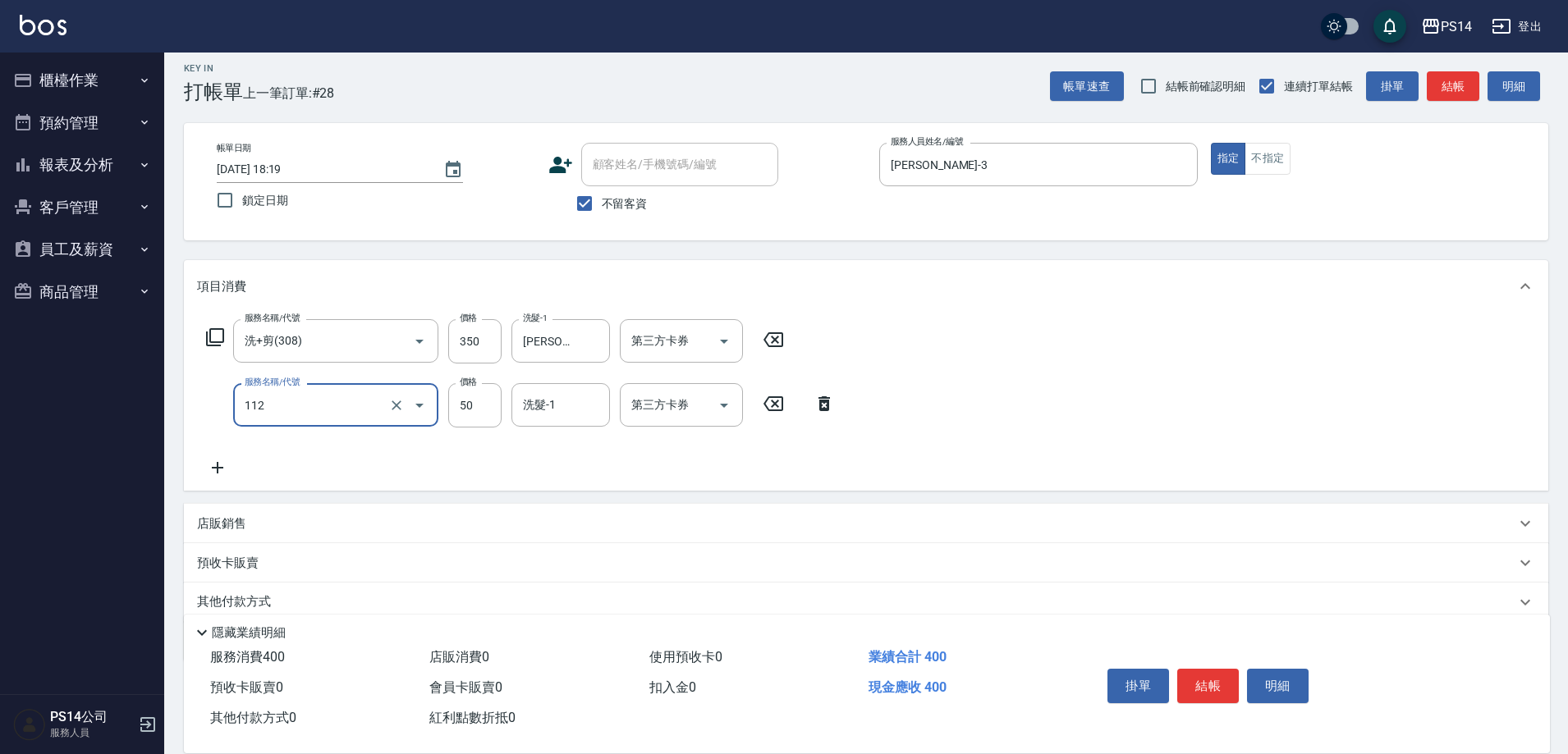
type input "精油50(112)"
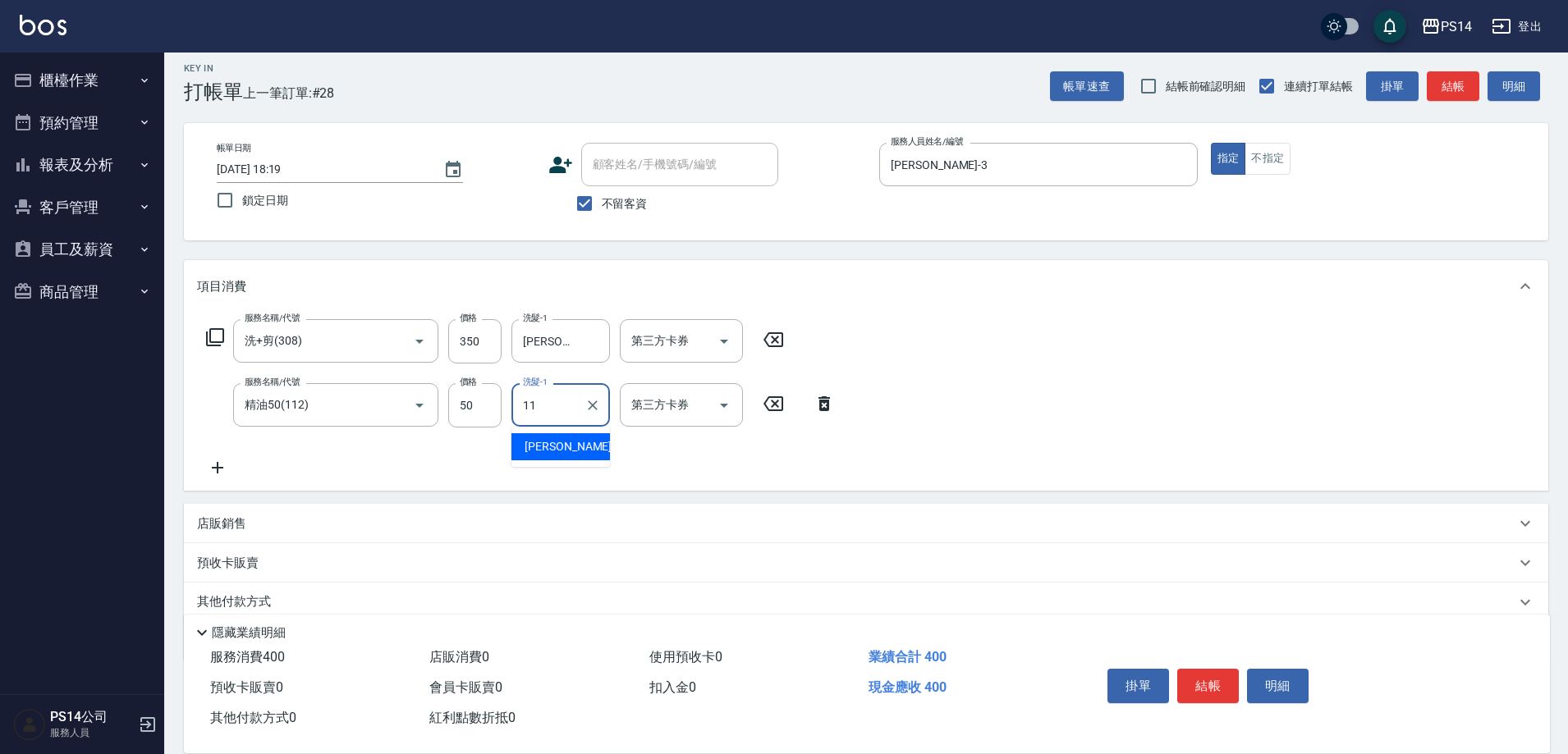
type input "[PERSON_NAME]-11"
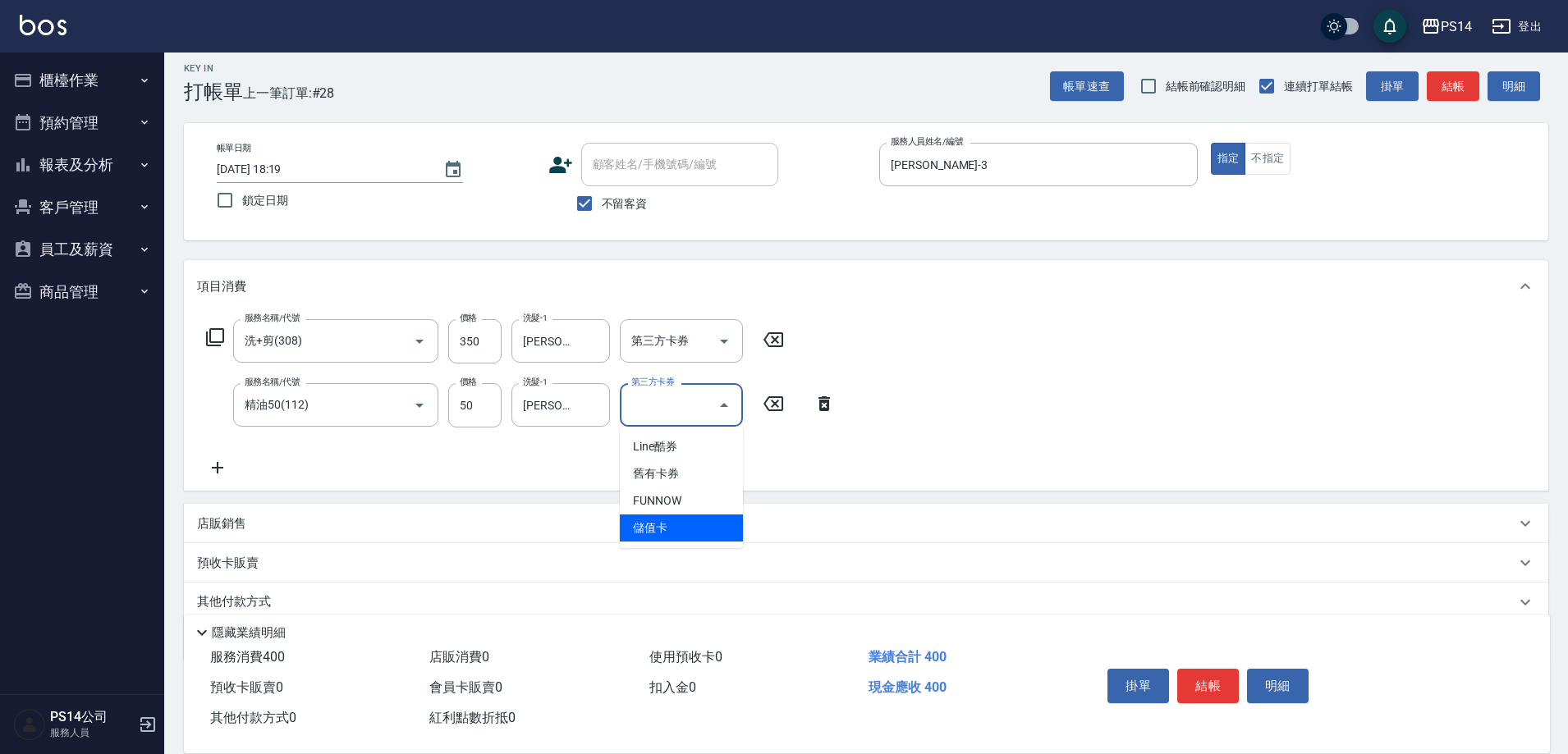
type input "儲值卡"
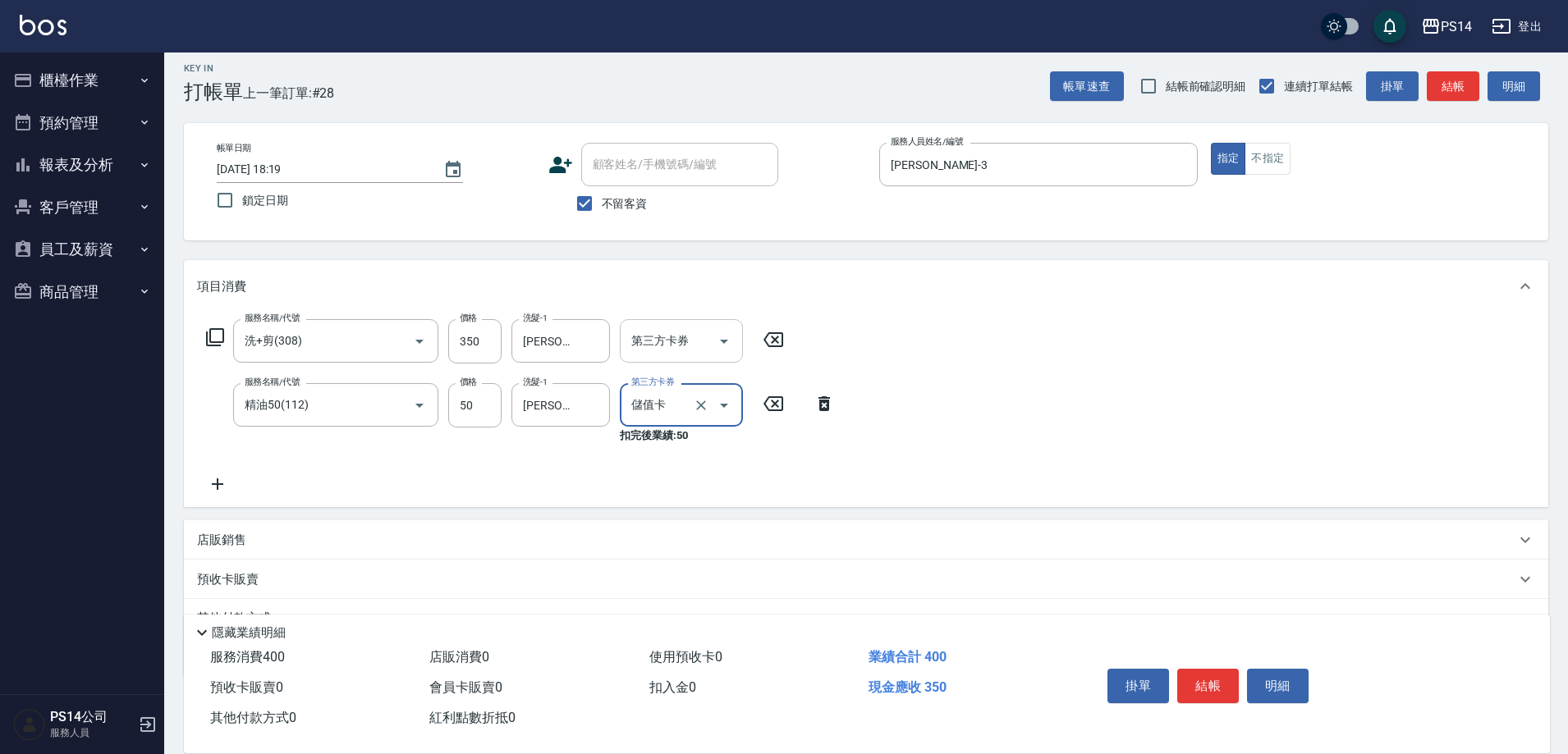
click at [729, 337] on icon "Open" at bounding box center [723, 341] width 20 height 20
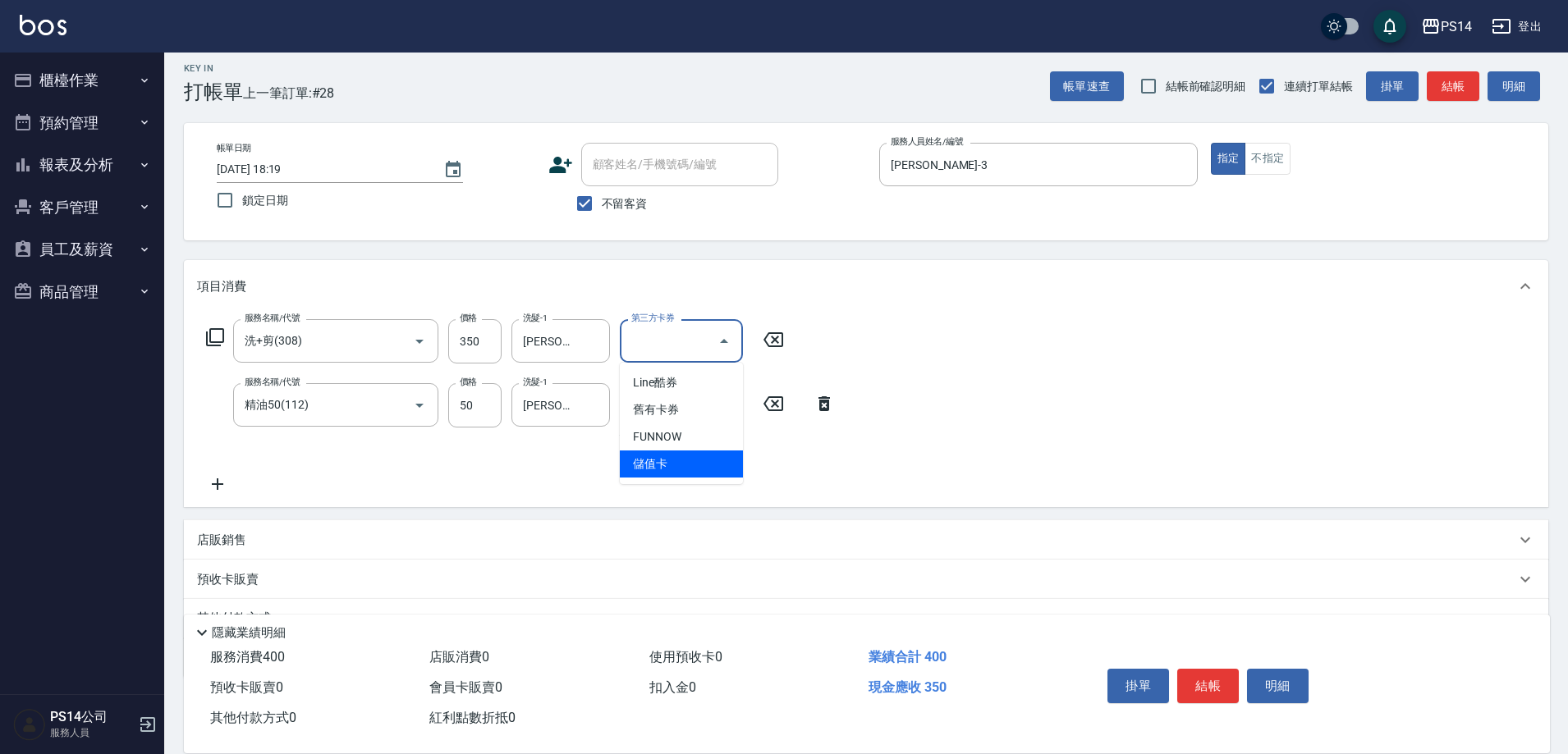
click at [713, 465] on span "儲值卡" at bounding box center [681, 464] width 123 height 27
type input "儲值卡"
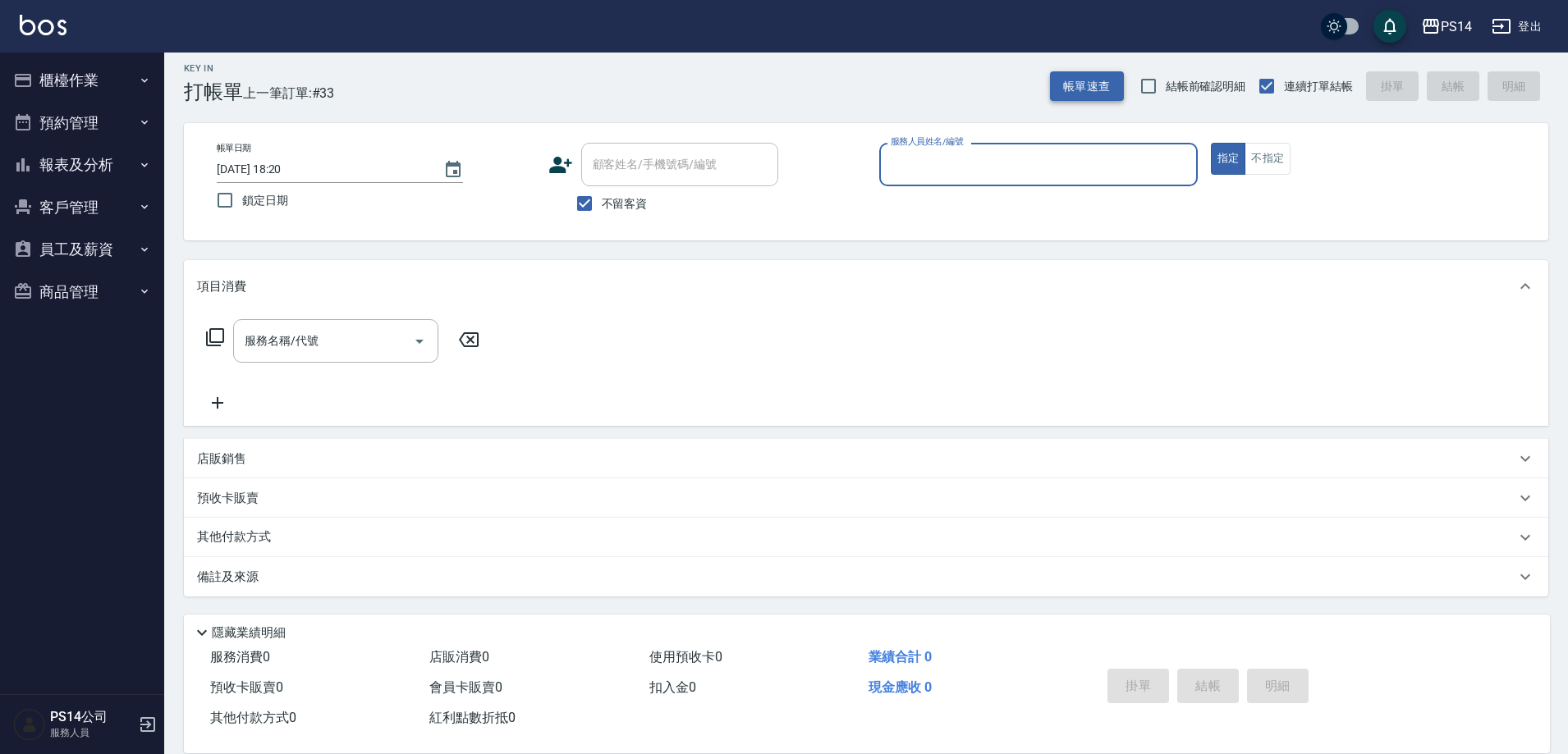
click at [1091, 79] on button "帳單速查" at bounding box center [1087, 86] width 74 height 30
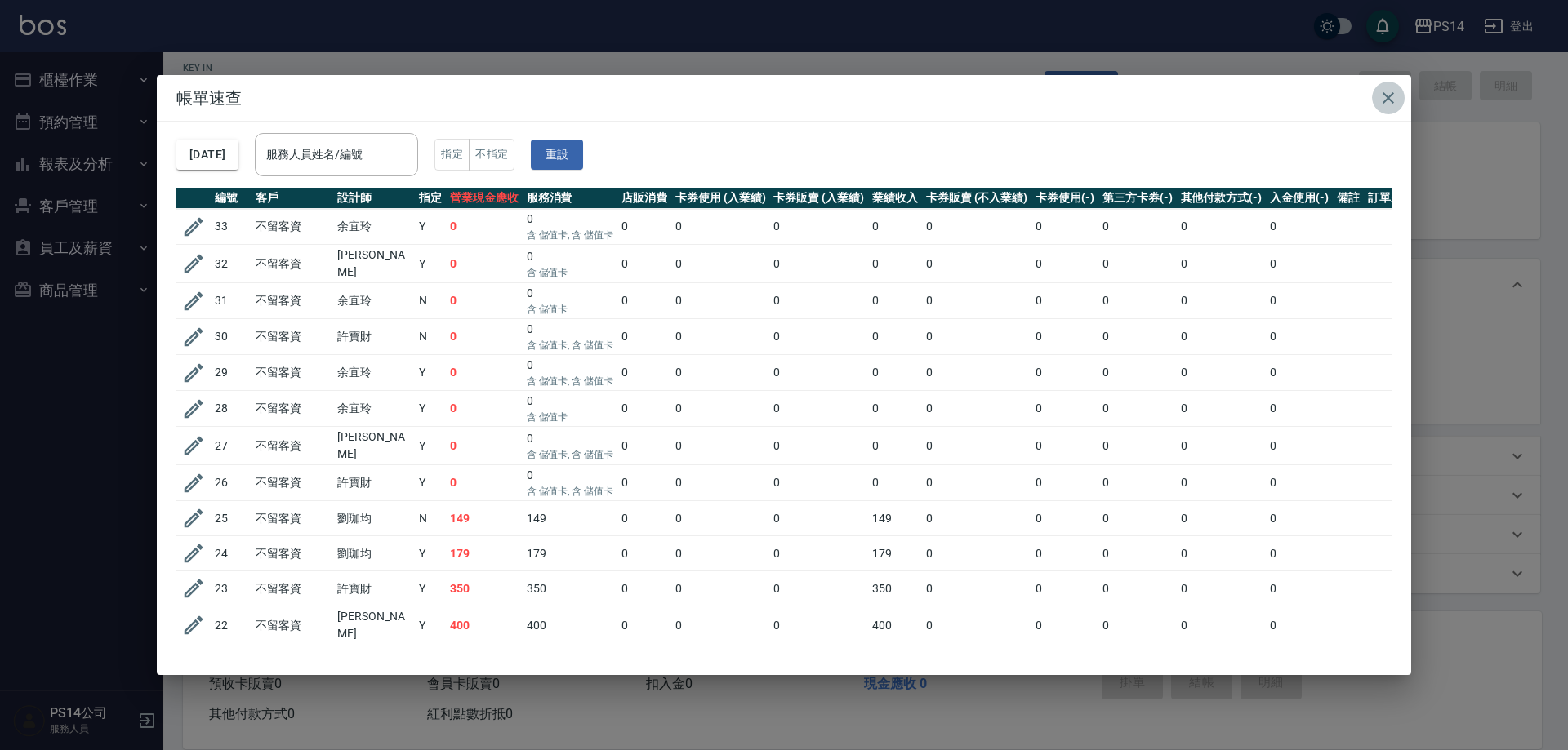
click at [1388, 95] on icon "button" at bounding box center [1388, 97] width 20 height 20
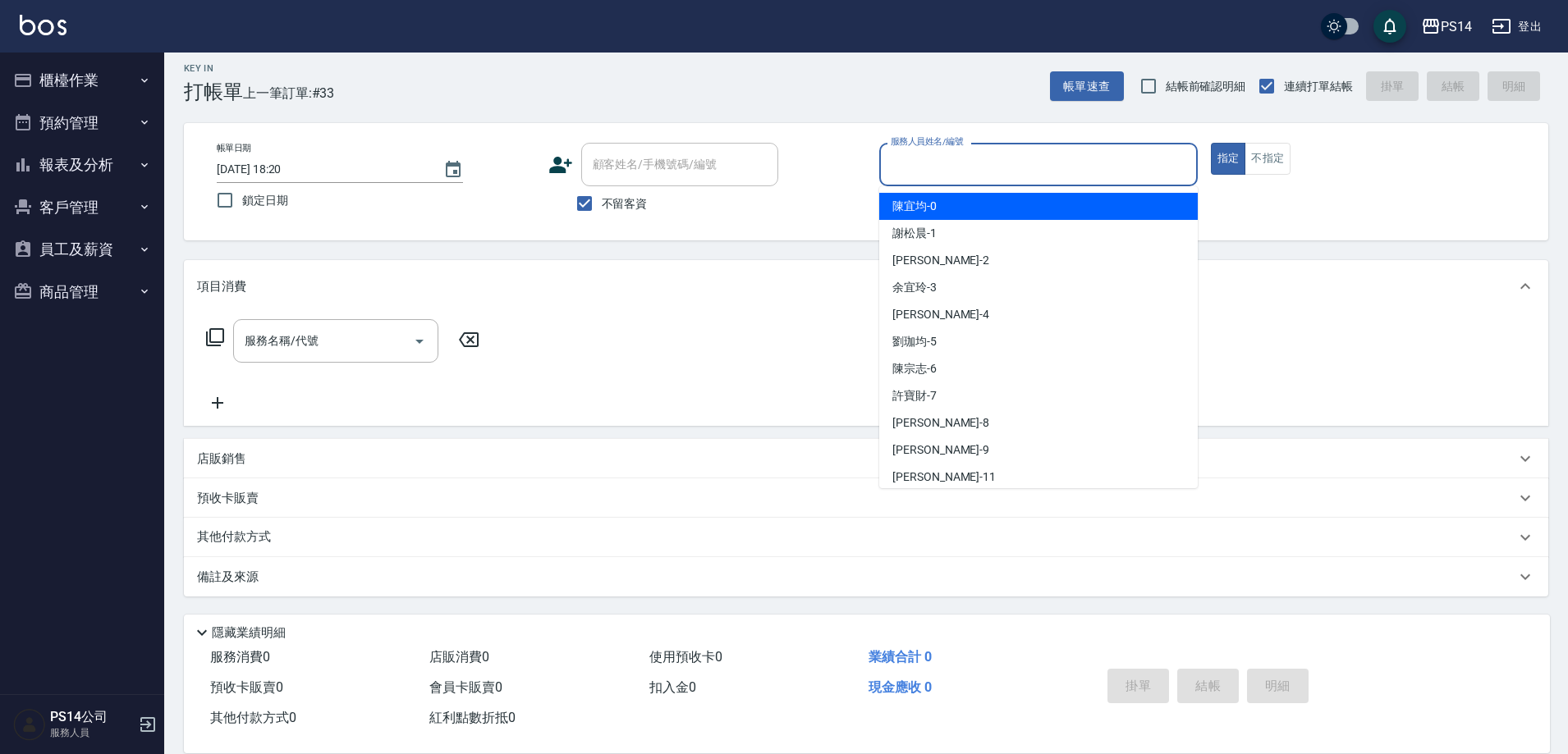
click at [1047, 152] on input "服務人員姓名/編號" at bounding box center [1038, 164] width 303 height 29
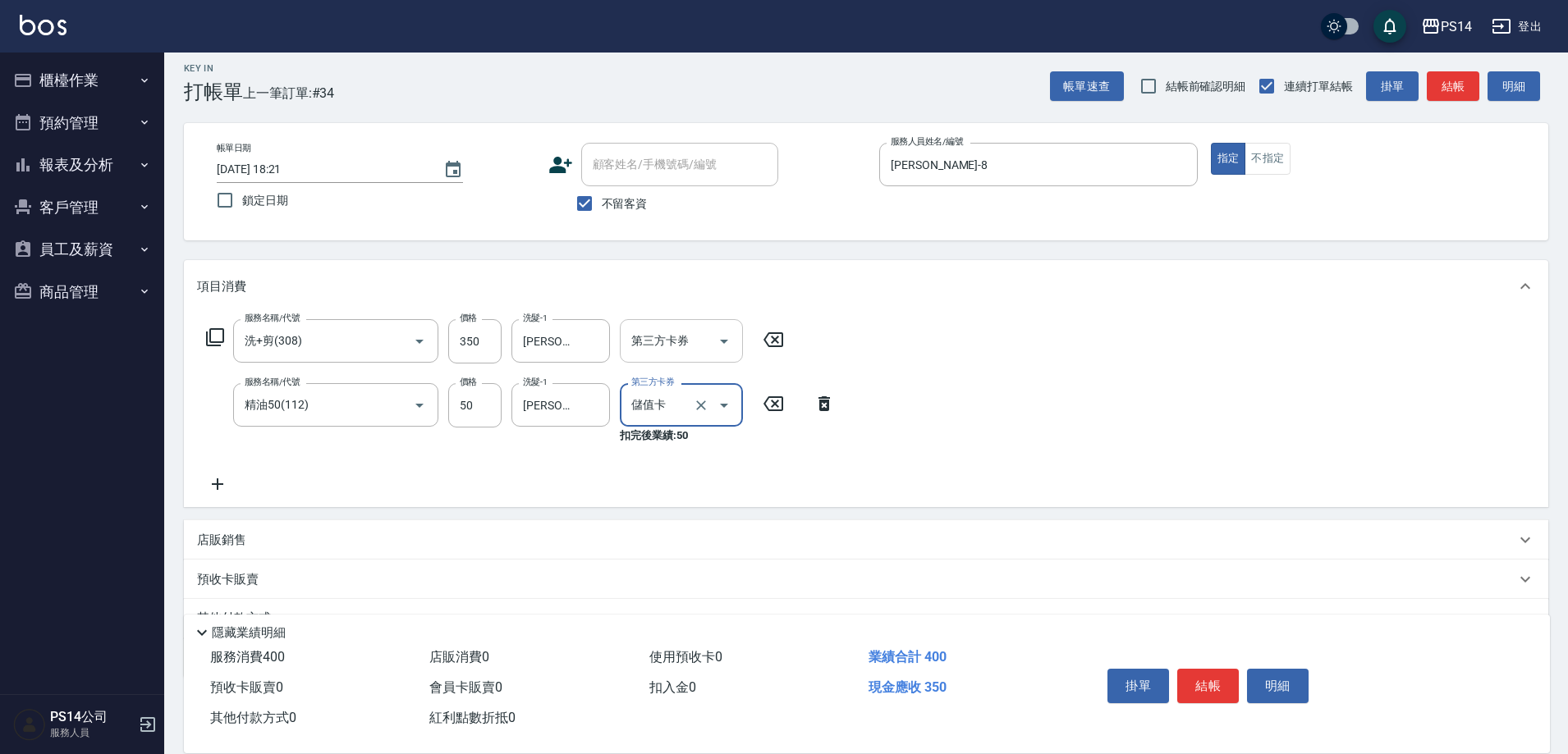
click at [726, 340] on icon "Open" at bounding box center [723, 342] width 8 height 4
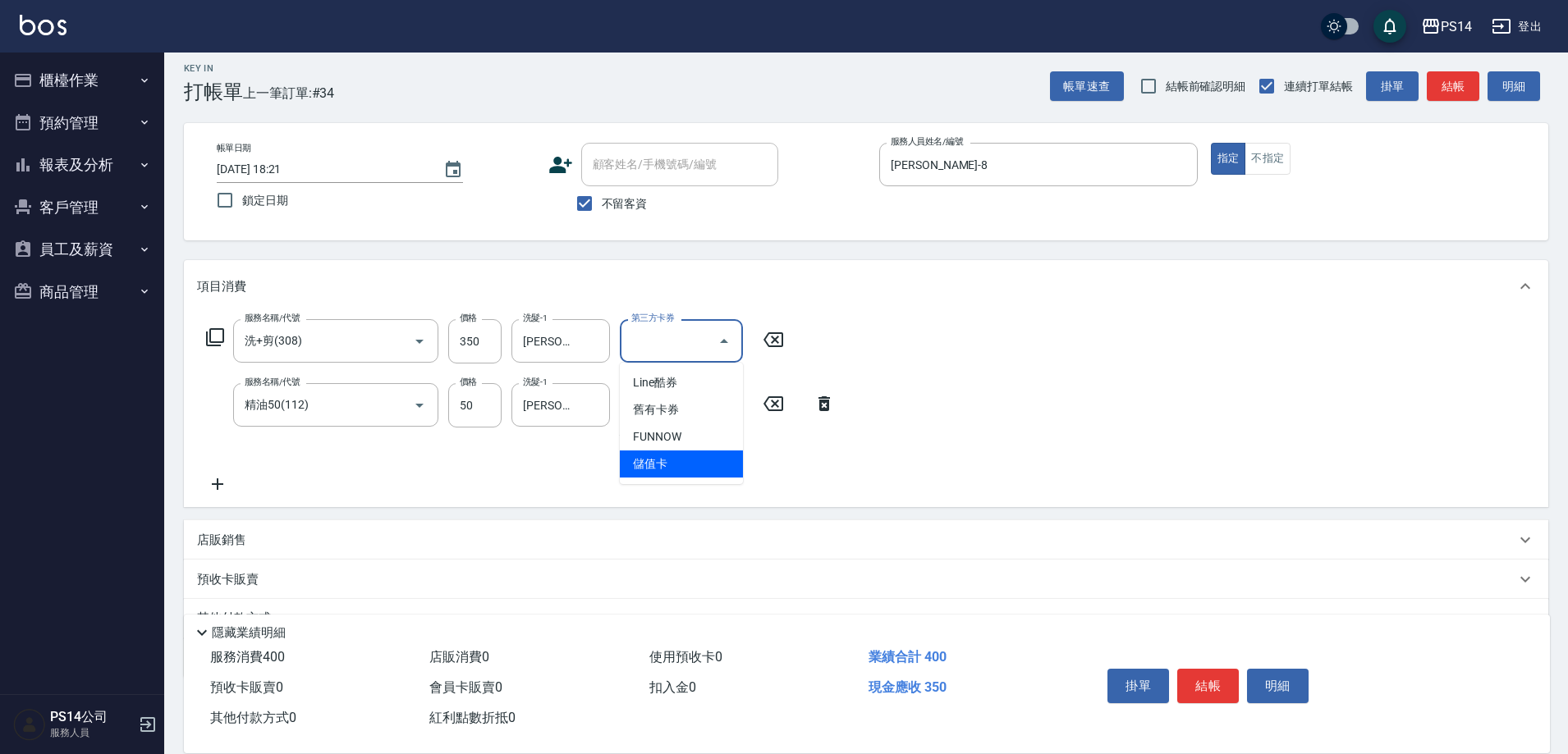
click at [702, 467] on span "儲值卡" at bounding box center [681, 464] width 123 height 27
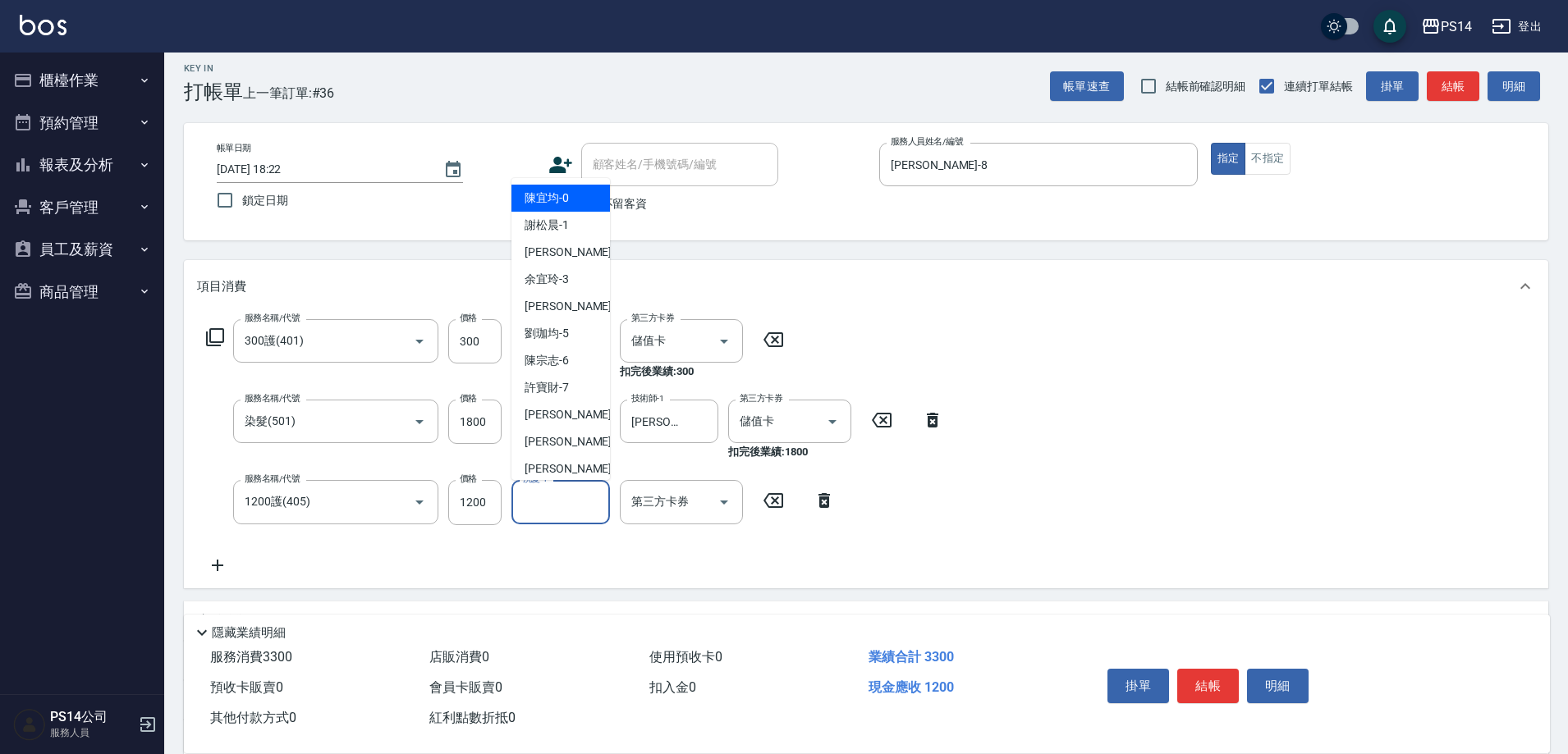
drag, startPoint x: 557, startPoint y: 511, endPoint x: 565, endPoint y: 507, distance: 8.9
click at [563, 507] on input "洗髮-1" at bounding box center [560, 501] width 84 height 29
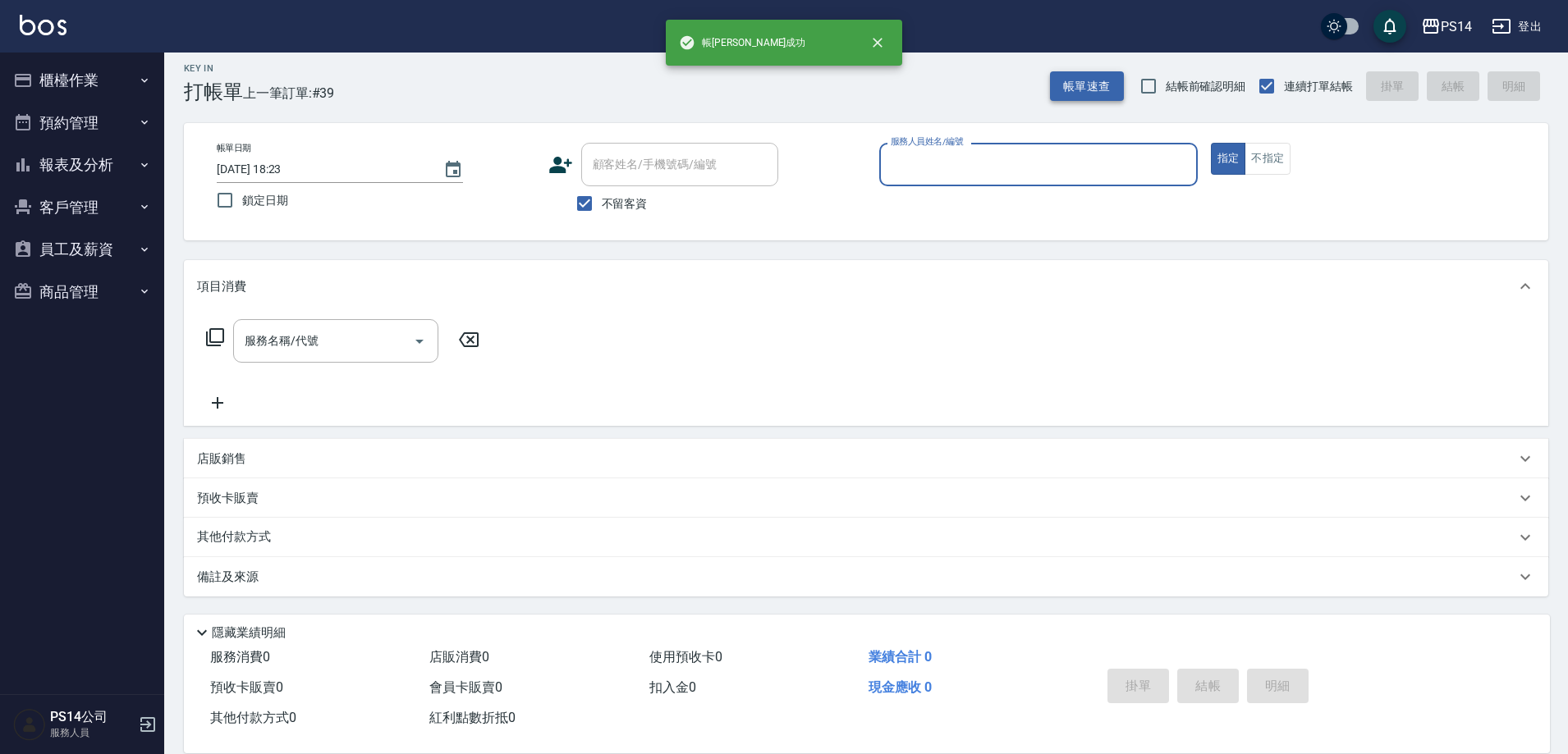
click at [1091, 71] on button "帳單速查" at bounding box center [1087, 86] width 74 height 30
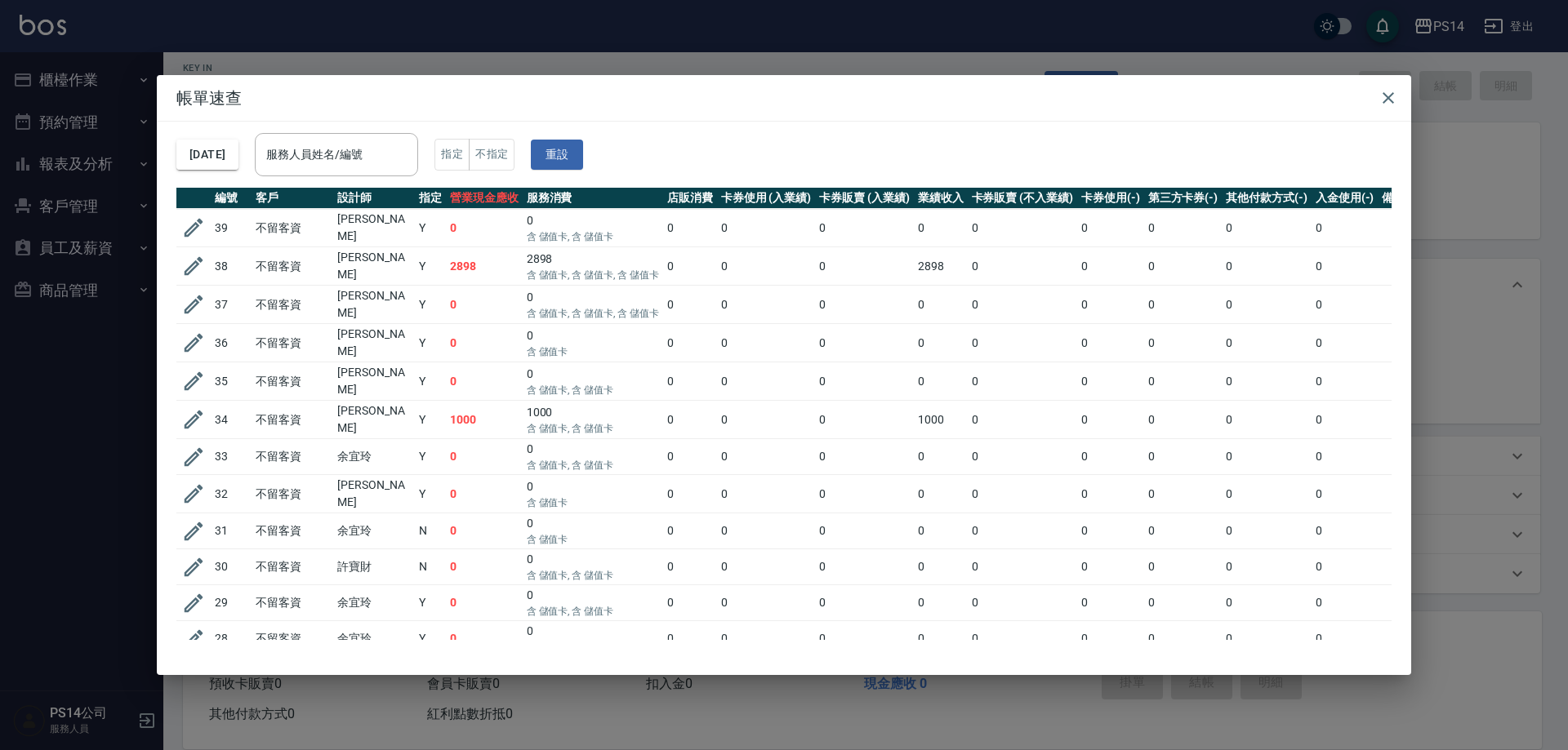
click at [1407, 103] on h2 "帳單速查" at bounding box center [784, 97] width 1254 height 46
click at [1390, 96] on icon "button" at bounding box center [1388, 98] width 11 height 11
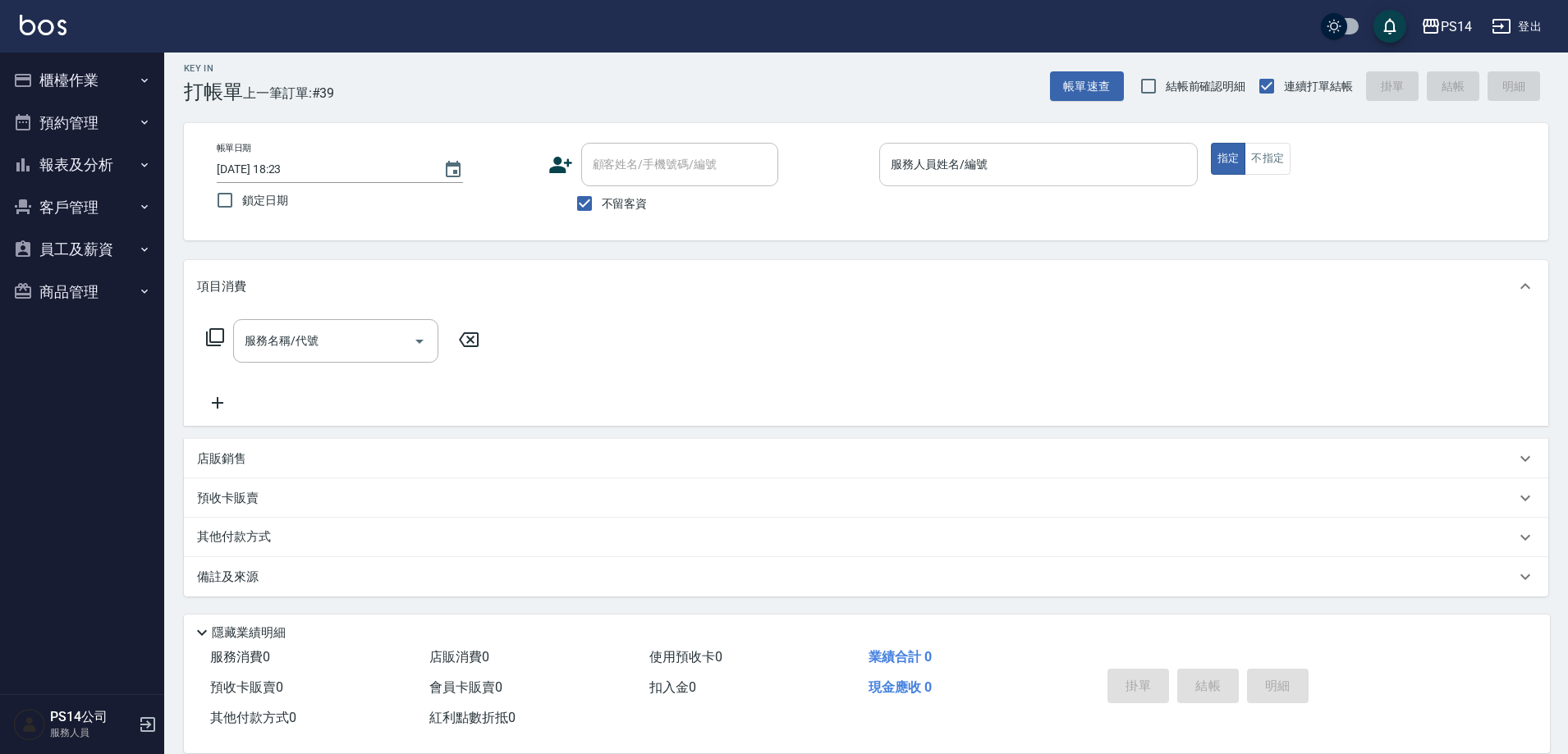
click at [1033, 162] on input "服務人員姓名/編號" at bounding box center [1038, 164] width 303 height 29
click at [60, 164] on button "報表及分析" at bounding box center [82, 164] width 151 height 42
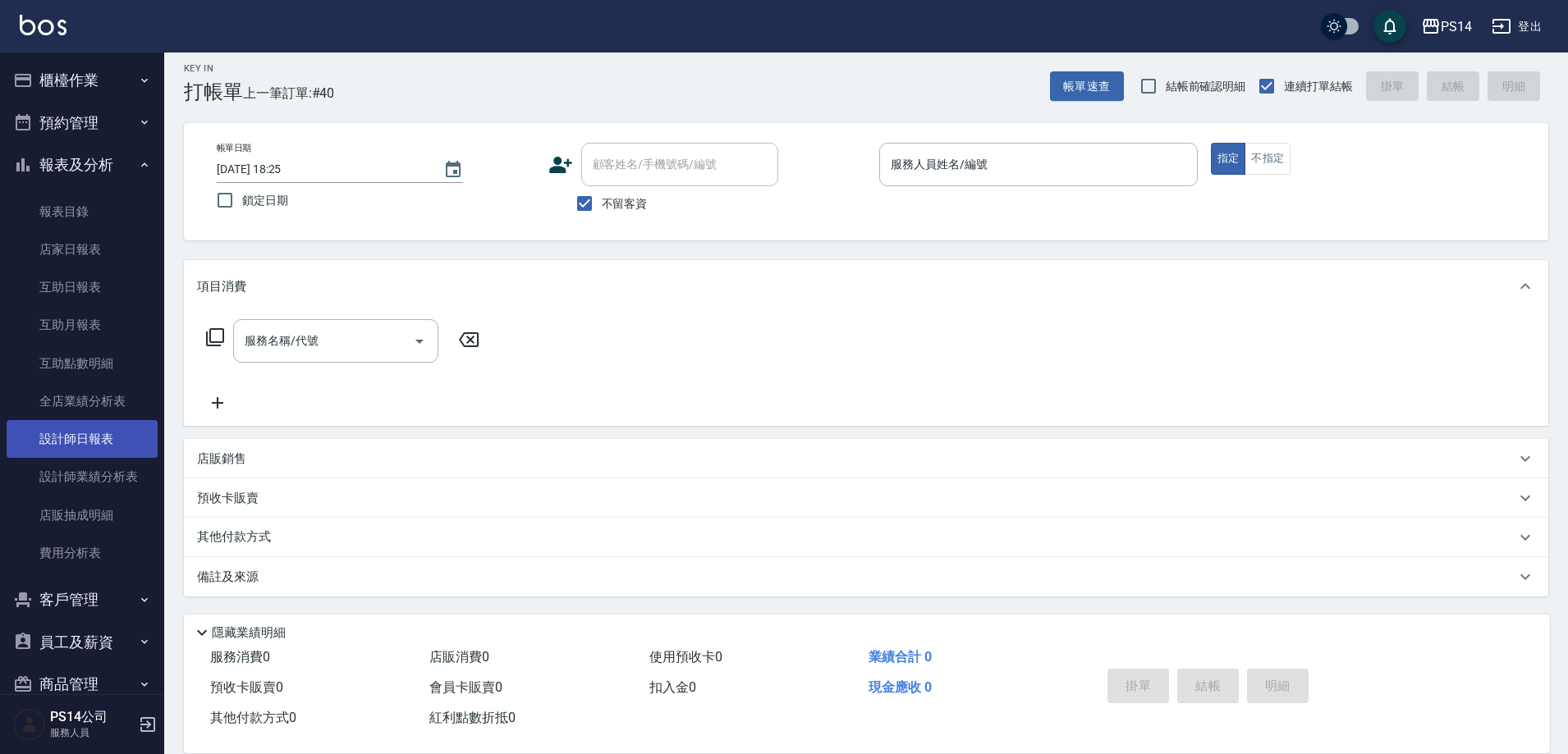
click at [114, 435] on link "設計師日報表" at bounding box center [82, 439] width 151 height 38
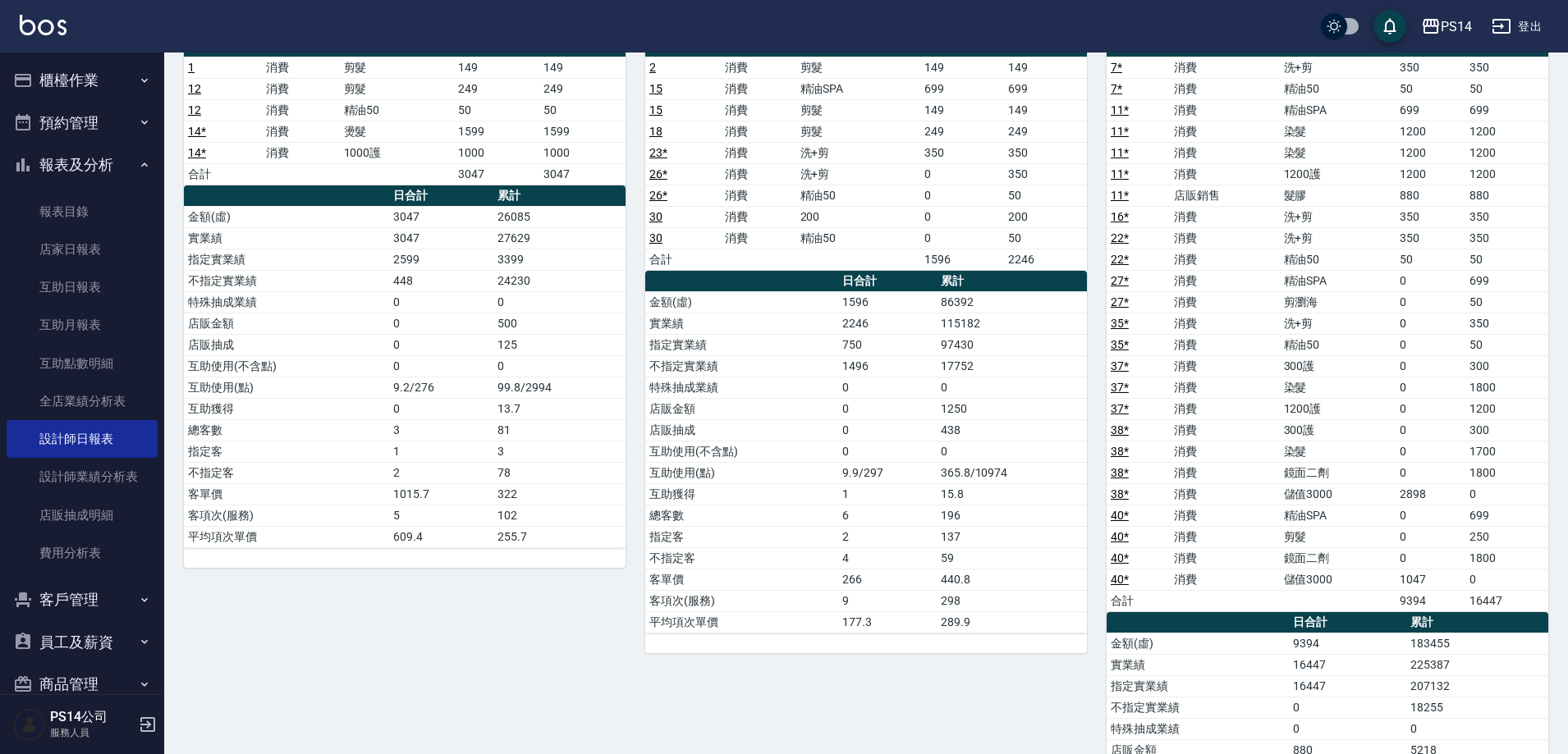
scroll to position [902, 0]
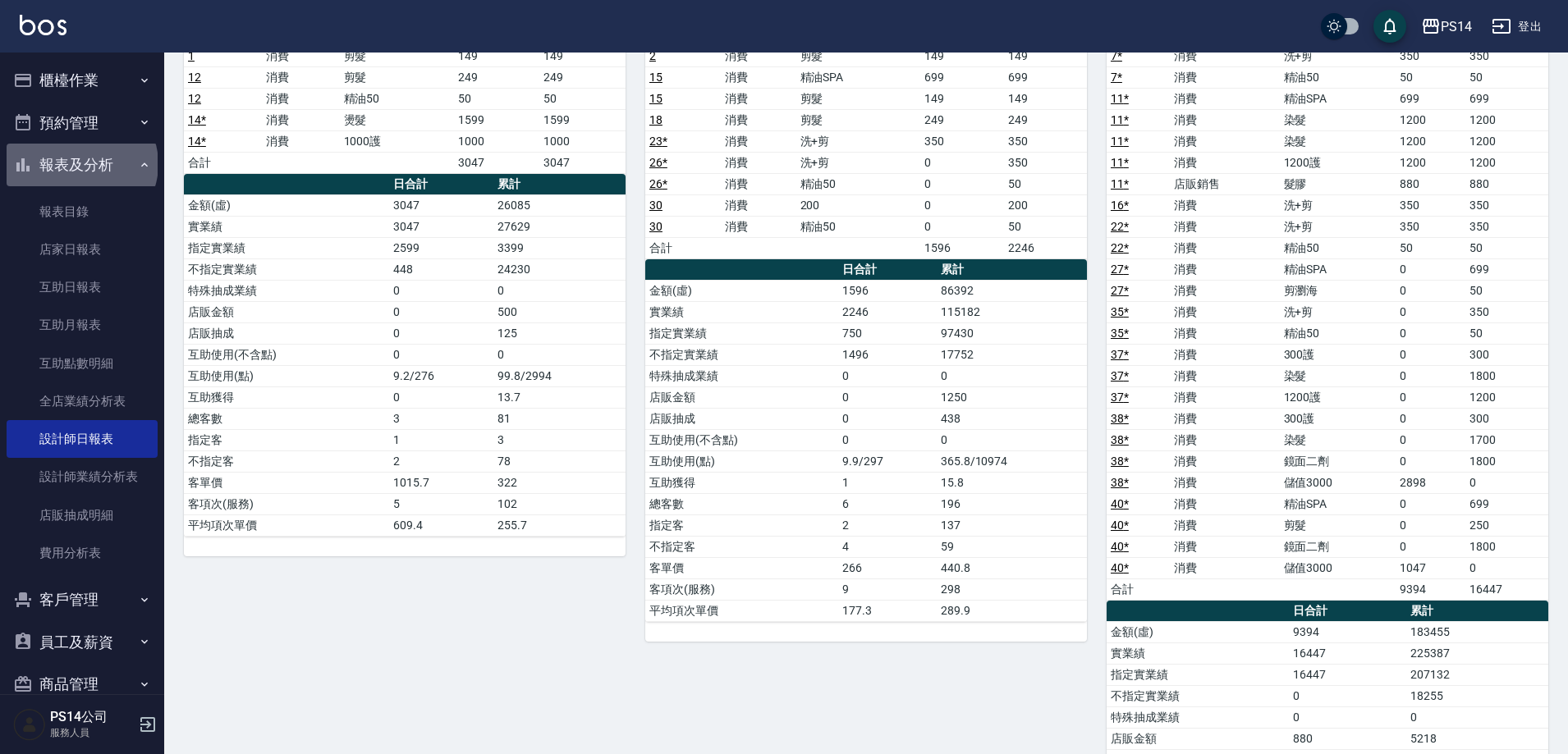
click at [81, 164] on button "報表及分析" at bounding box center [82, 164] width 151 height 42
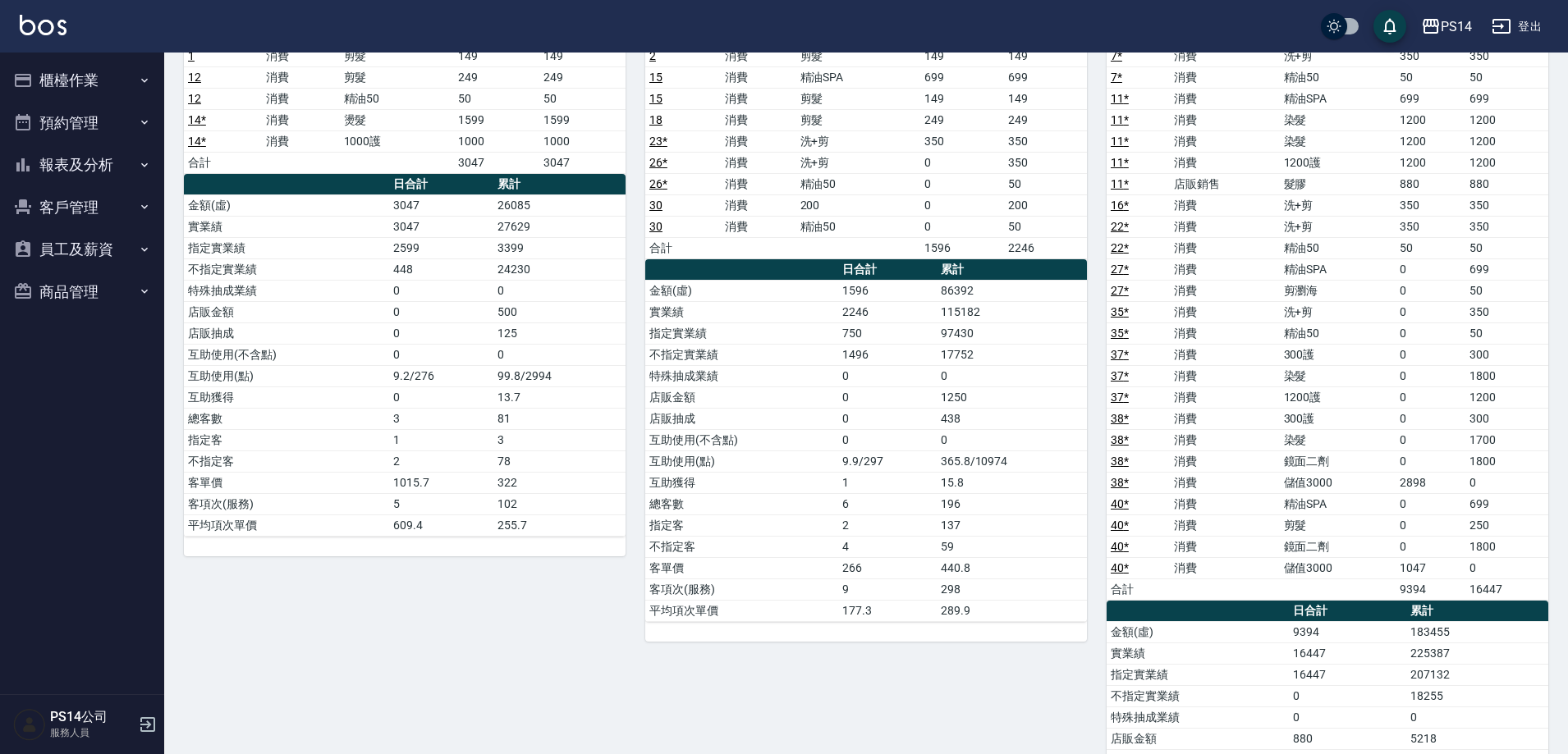
click at [72, 77] on button "櫃檯作業" at bounding box center [82, 80] width 151 height 42
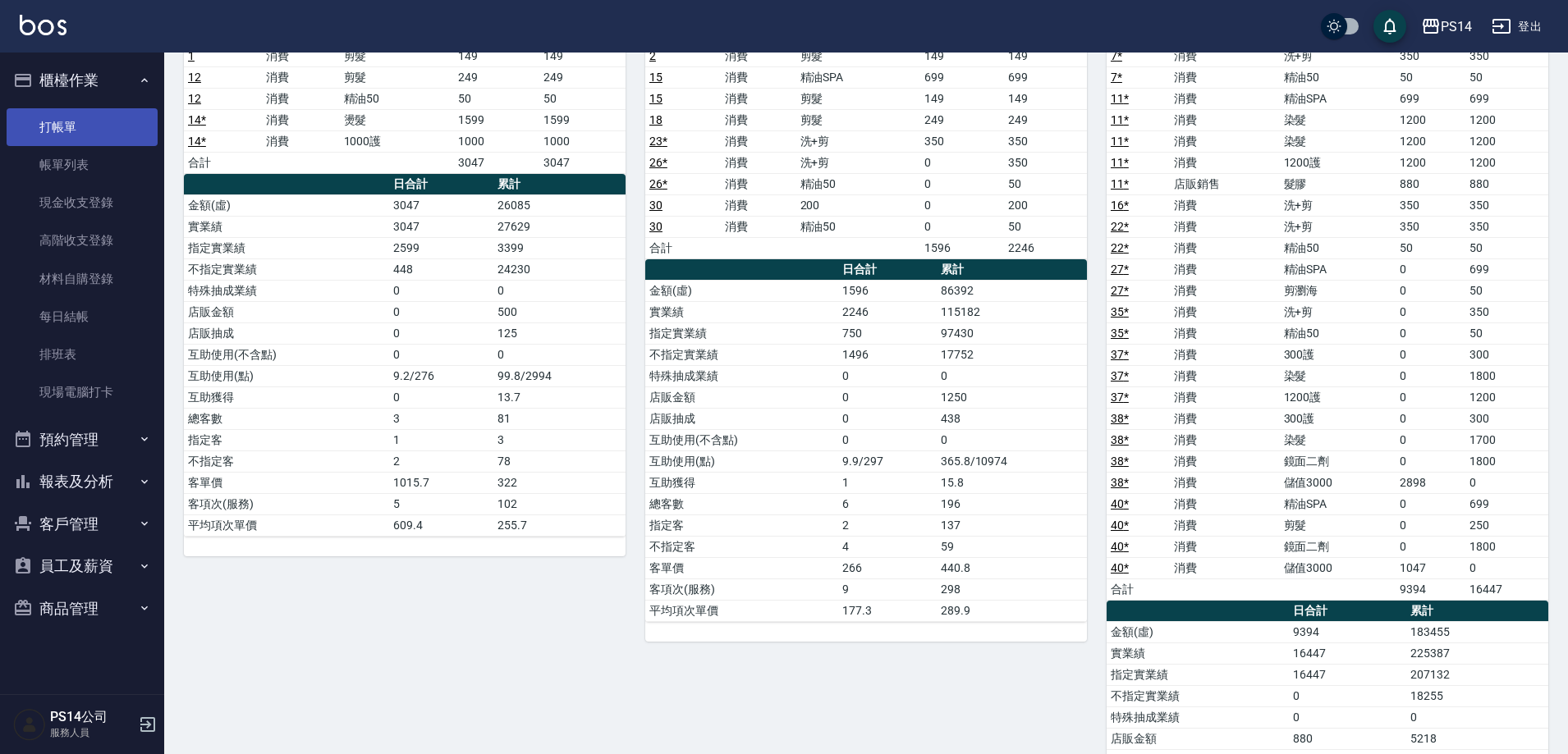
click at [70, 129] on link "打帳單" at bounding box center [82, 127] width 151 height 38
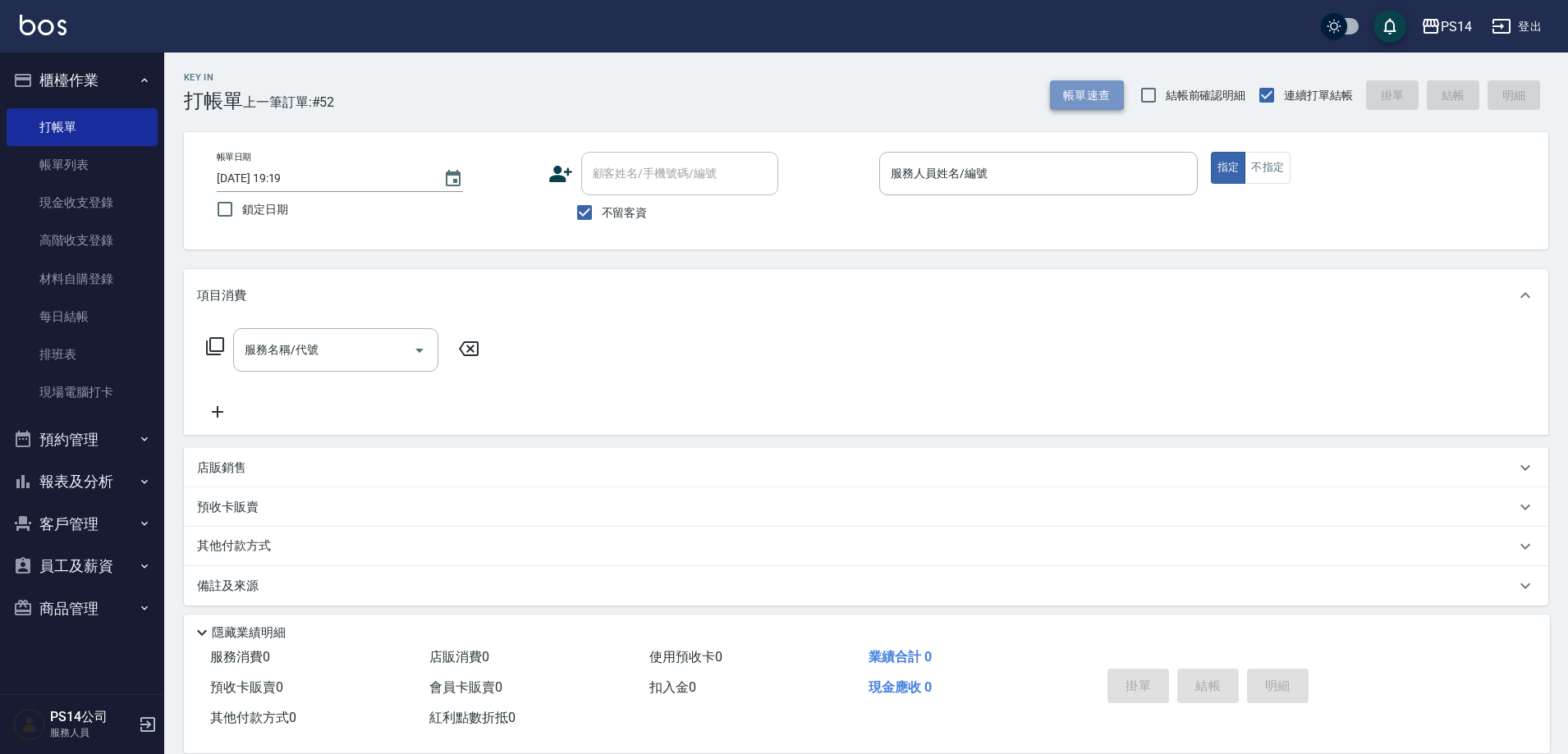
click at [1079, 94] on button "帳單速查" at bounding box center [1087, 96] width 74 height 30
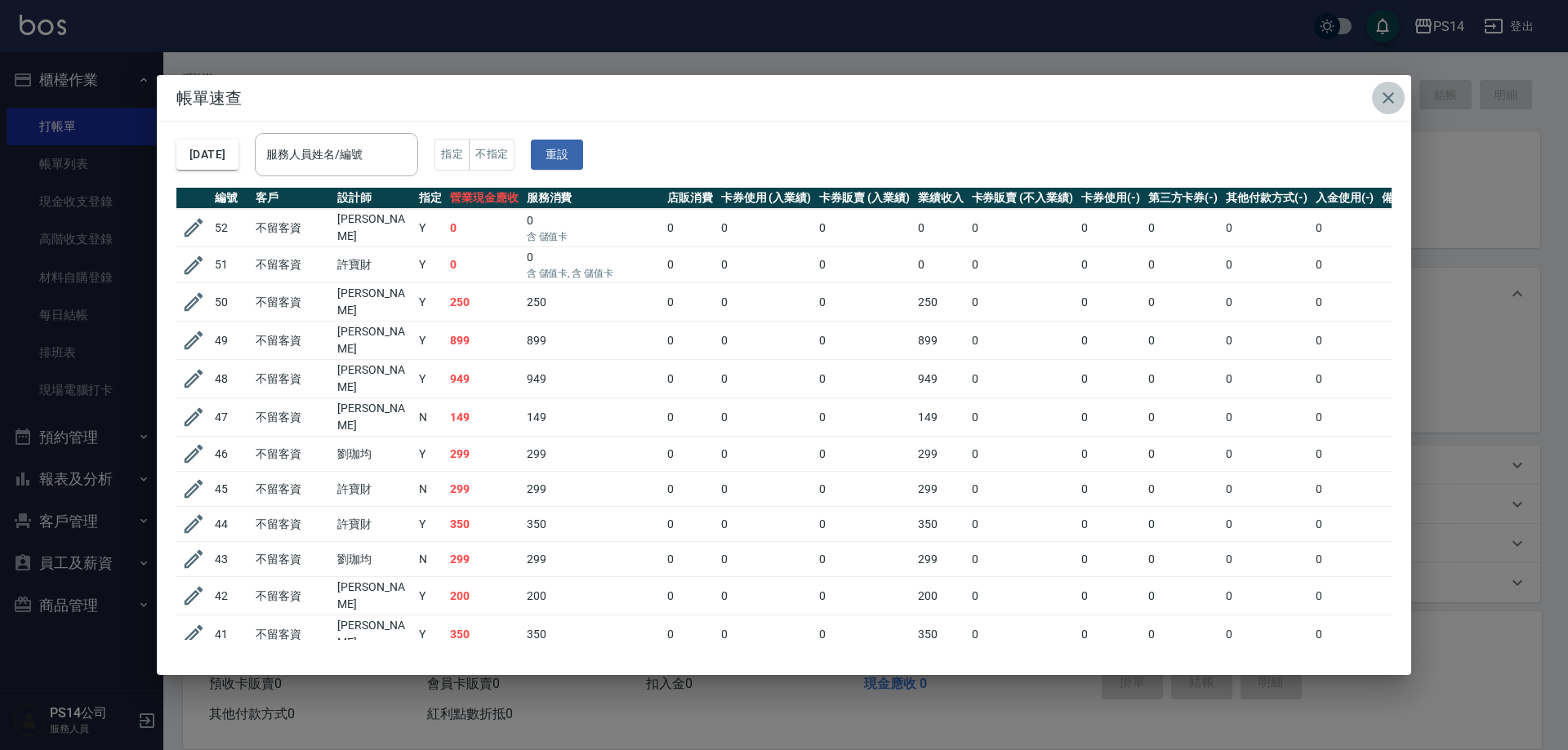
click at [1392, 98] on icon "button" at bounding box center [1388, 97] width 20 height 20
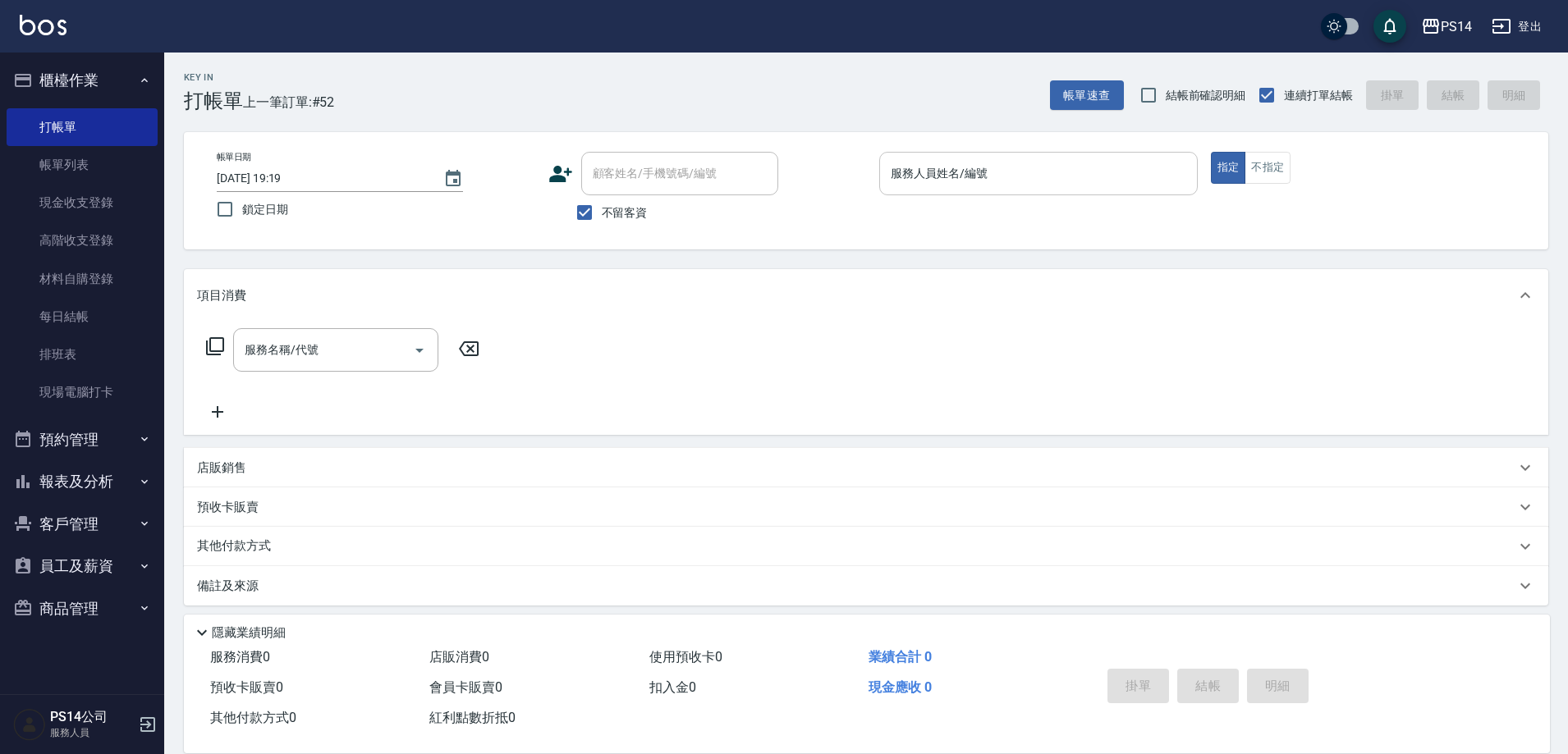
click at [978, 191] on div "服務人員姓名/編號" at bounding box center [1038, 174] width 318 height 43
click at [60, 73] on button "櫃檯作業" at bounding box center [82, 80] width 151 height 42
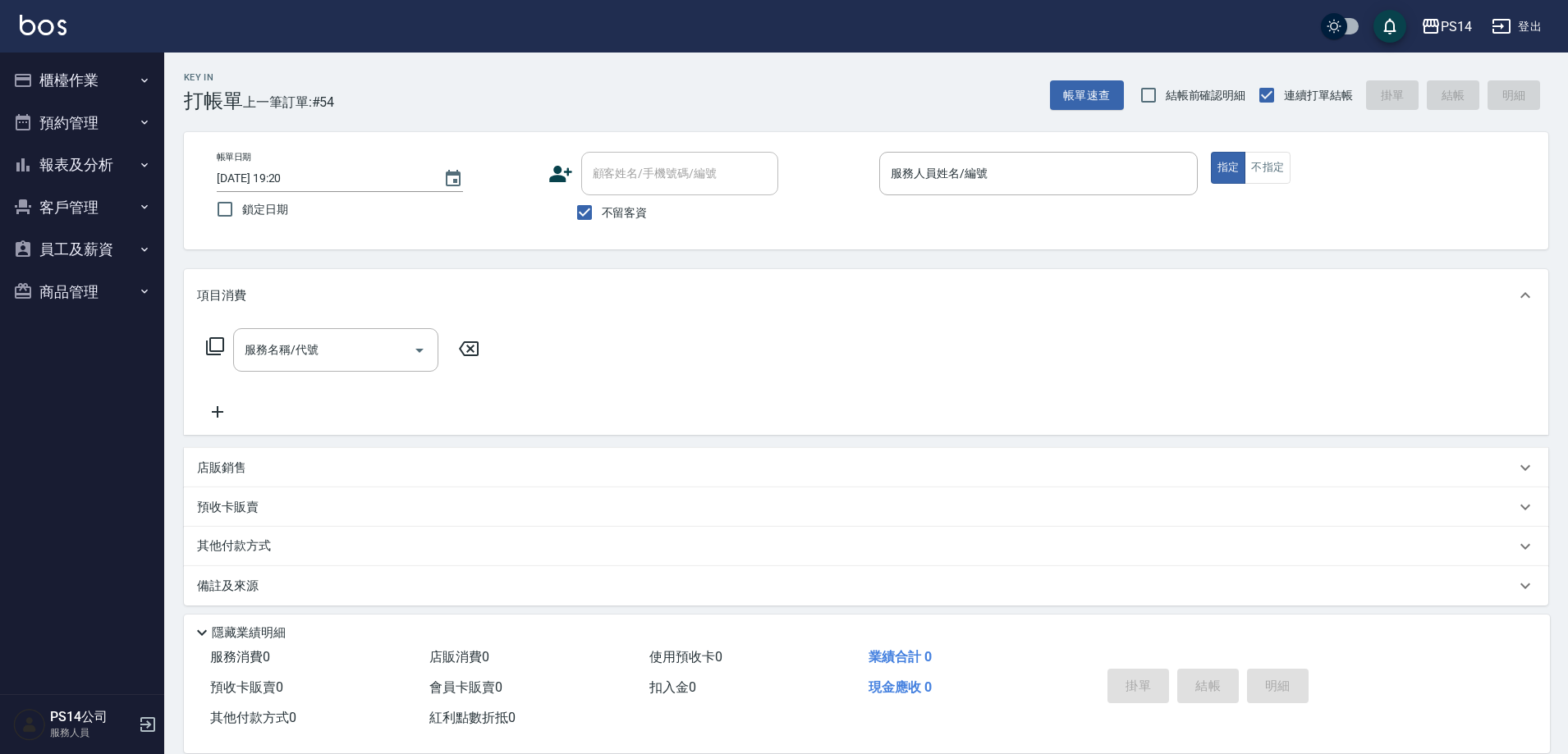
click at [82, 162] on button "報表及分析" at bounding box center [82, 164] width 151 height 42
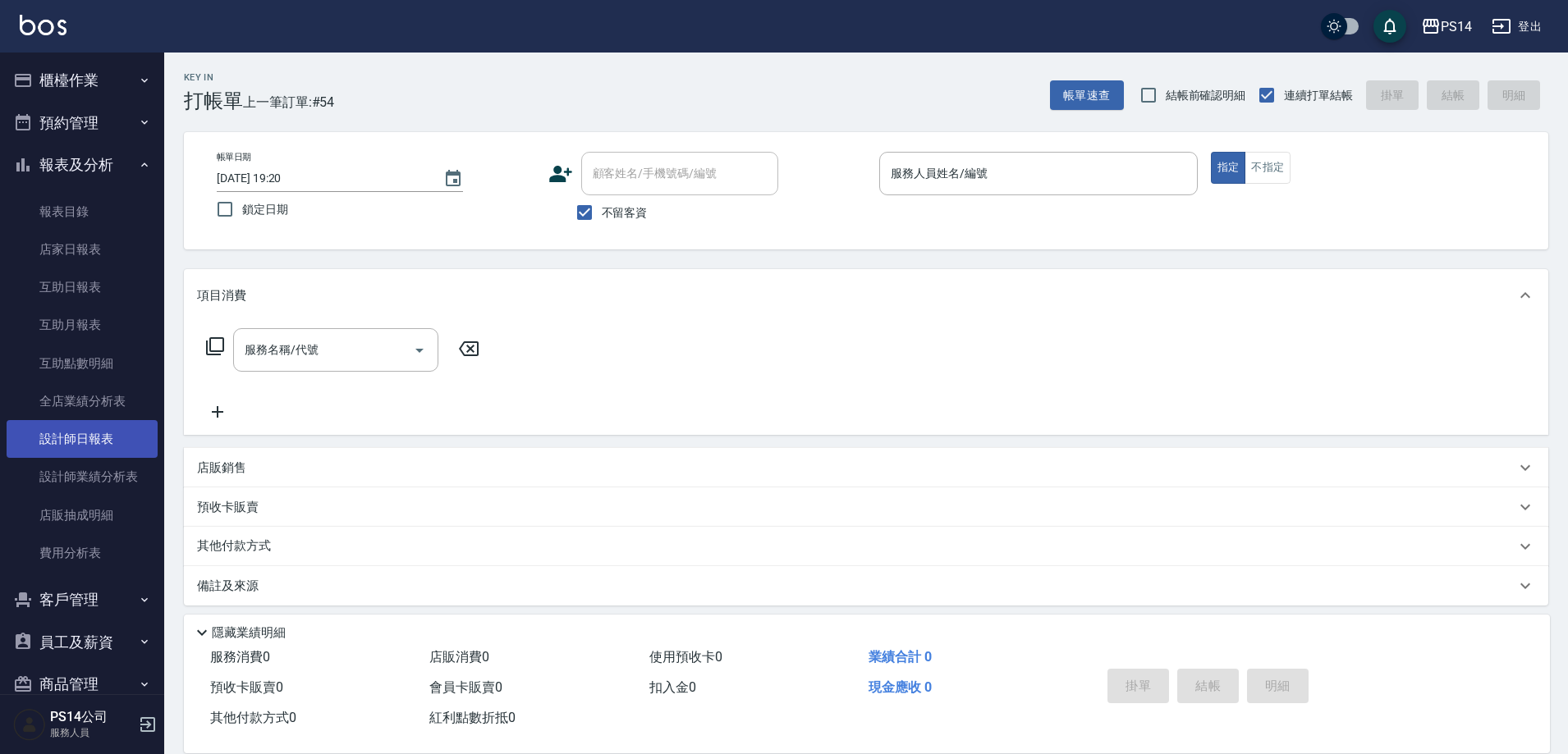
click at [115, 429] on link "設計師日報表" at bounding box center [82, 439] width 151 height 38
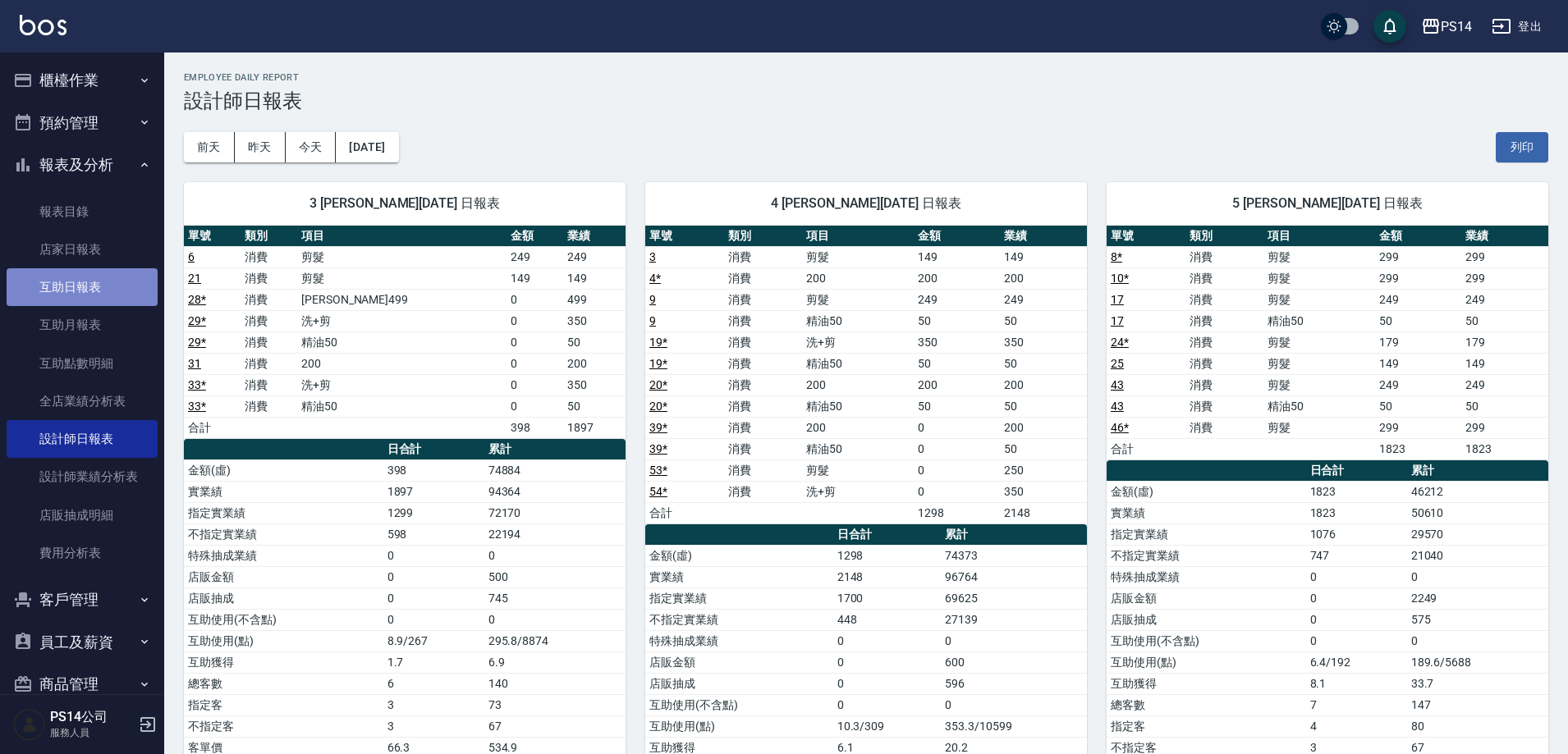
click at [84, 284] on link "互助日報表" at bounding box center [82, 287] width 151 height 38
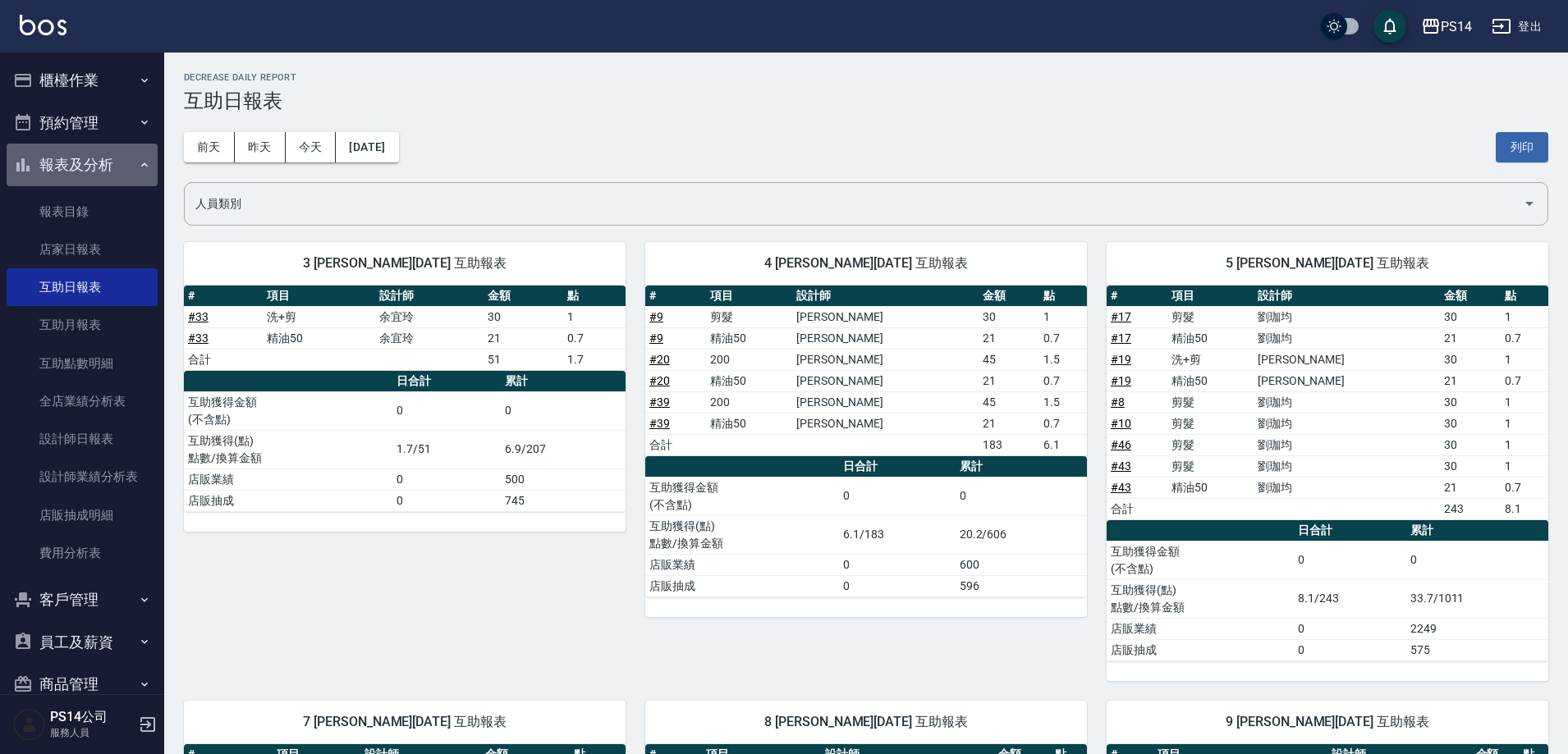
click at [85, 162] on button "報表及分析" at bounding box center [82, 164] width 151 height 42
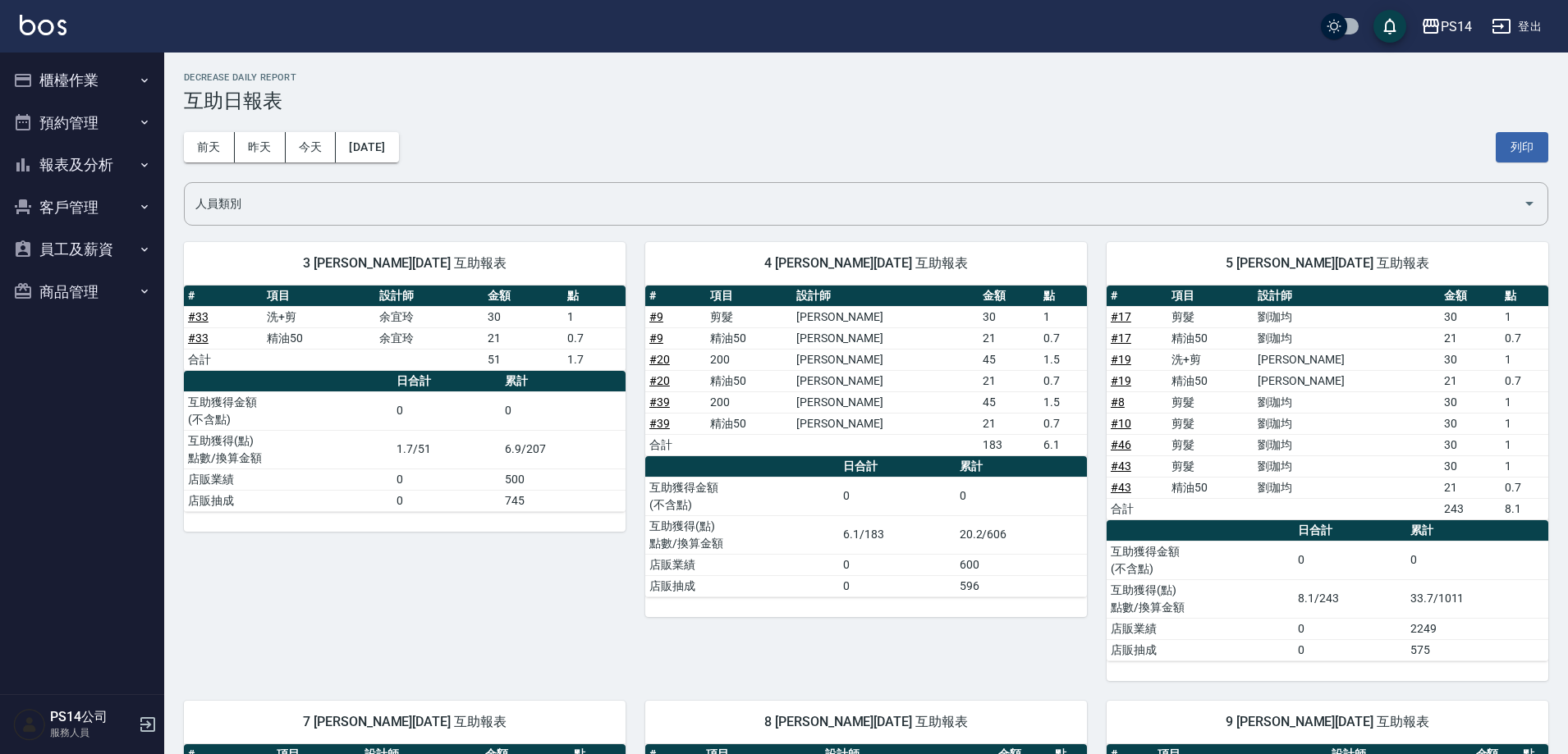
click at [79, 84] on button "櫃檯作業" at bounding box center [82, 80] width 151 height 42
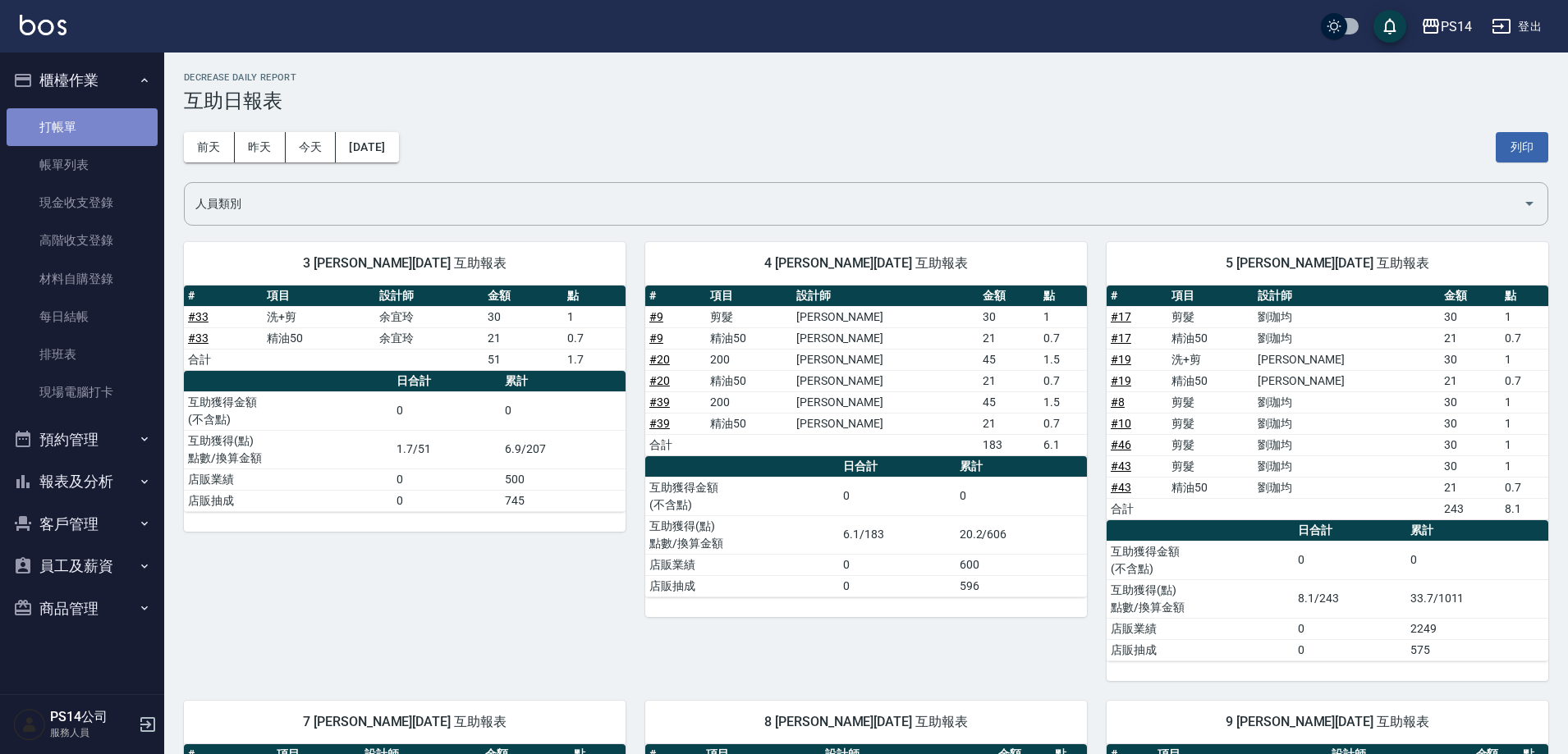
click at [74, 127] on link "打帳單" at bounding box center [82, 127] width 151 height 38
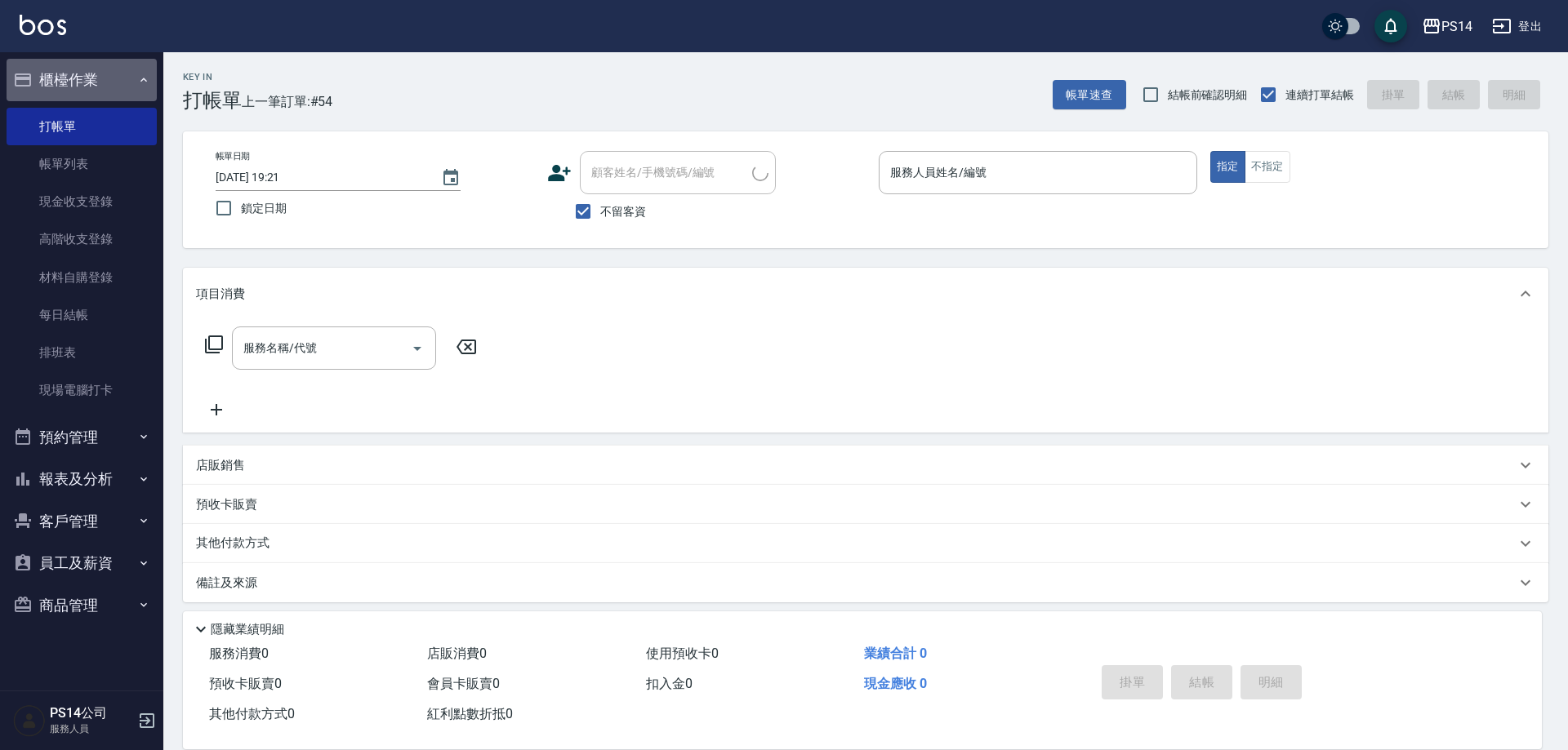
click at [69, 75] on button "櫃檯作業" at bounding box center [81, 79] width 150 height 42
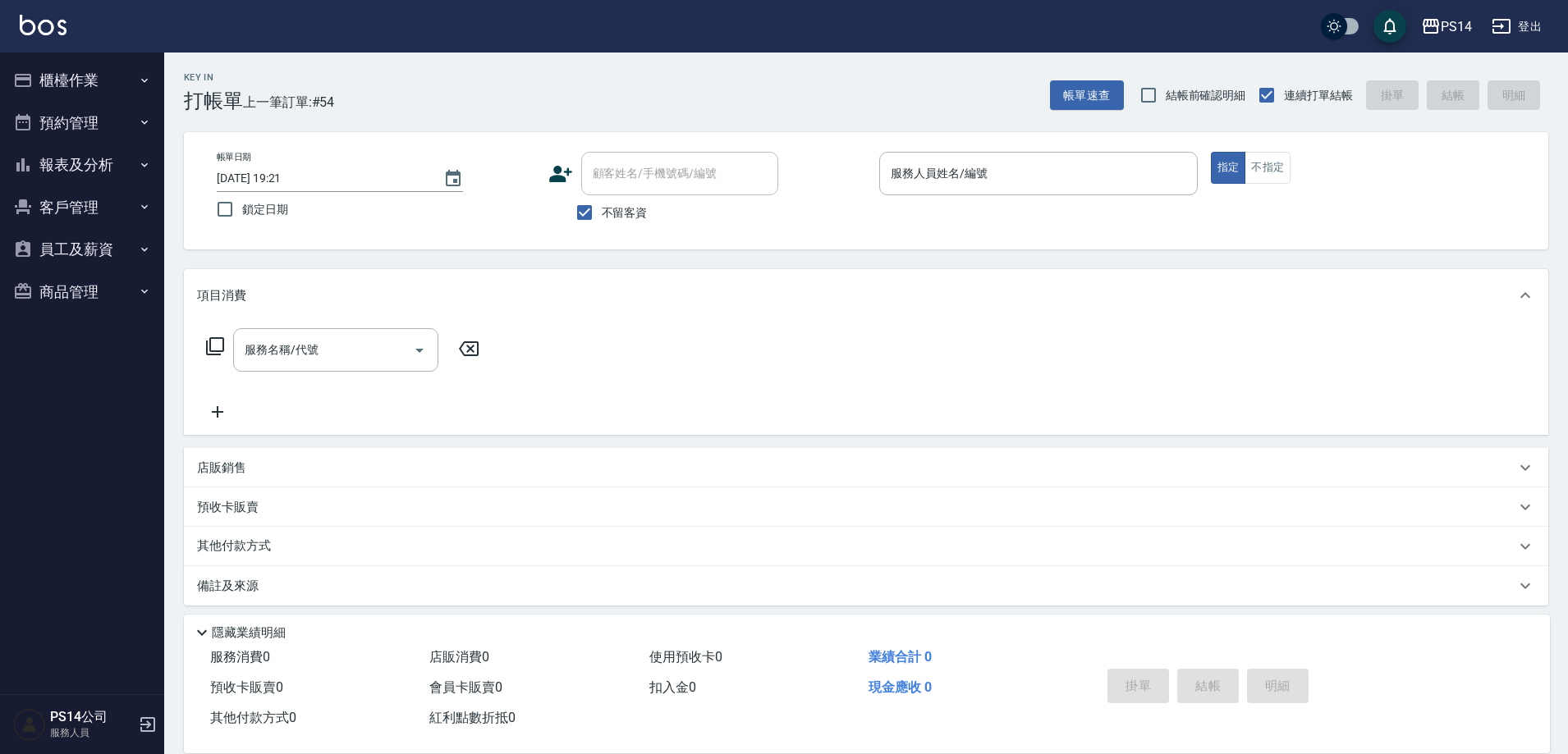
click at [878, 96] on div "Key In 打帳單 上一筆訂單:#54 帳單速查 結帳前確認明細 連續打單結帳 掛單 結帳 明細" at bounding box center [856, 83] width 1384 height 60
click at [932, 161] on div "服務人員姓名/編號 服務人員姓名/編號" at bounding box center [1038, 174] width 318 height 43
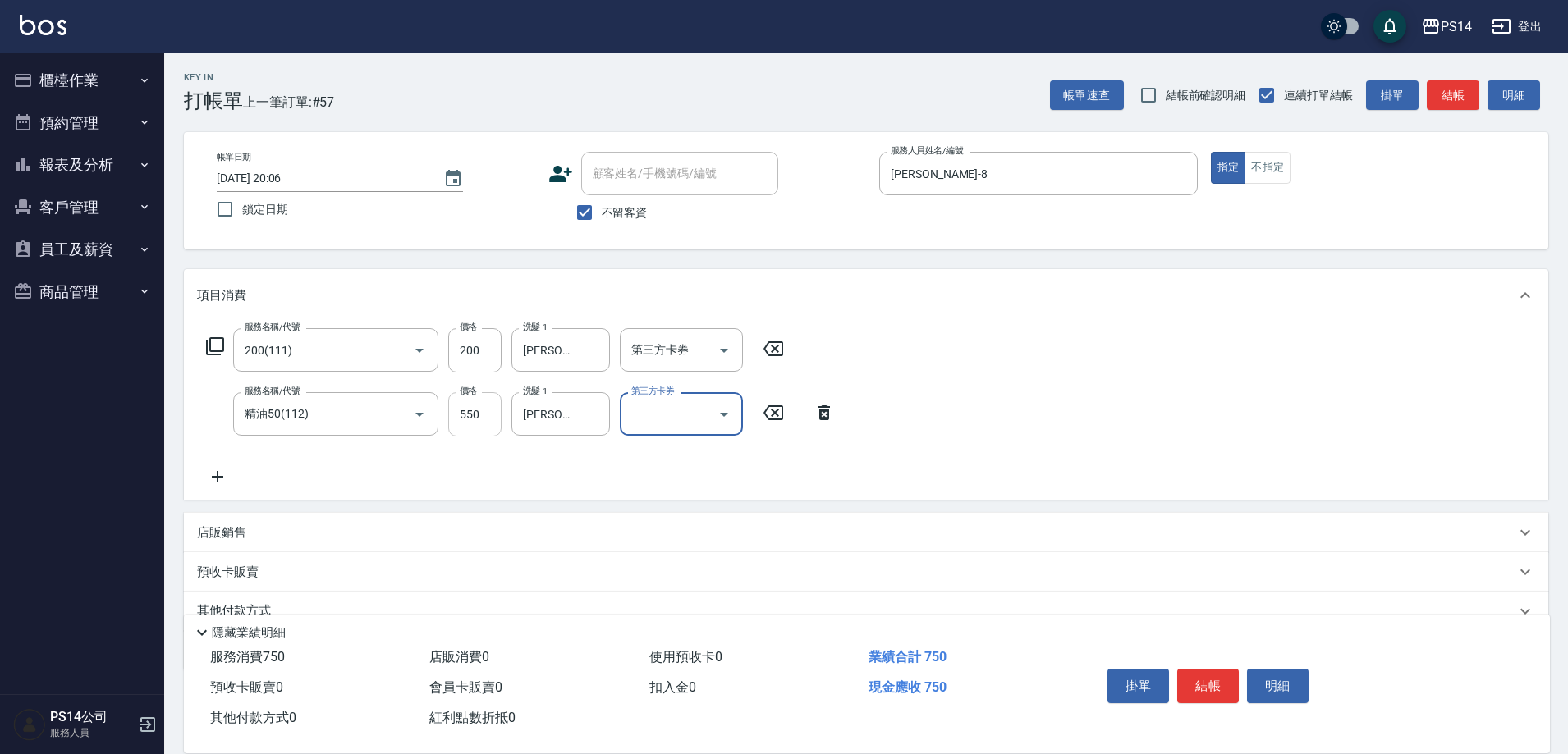
click at [471, 405] on input "550" at bounding box center [474, 414] width 54 height 44
click at [474, 405] on input "550" at bounding box center [474, 414] width 54 height 44
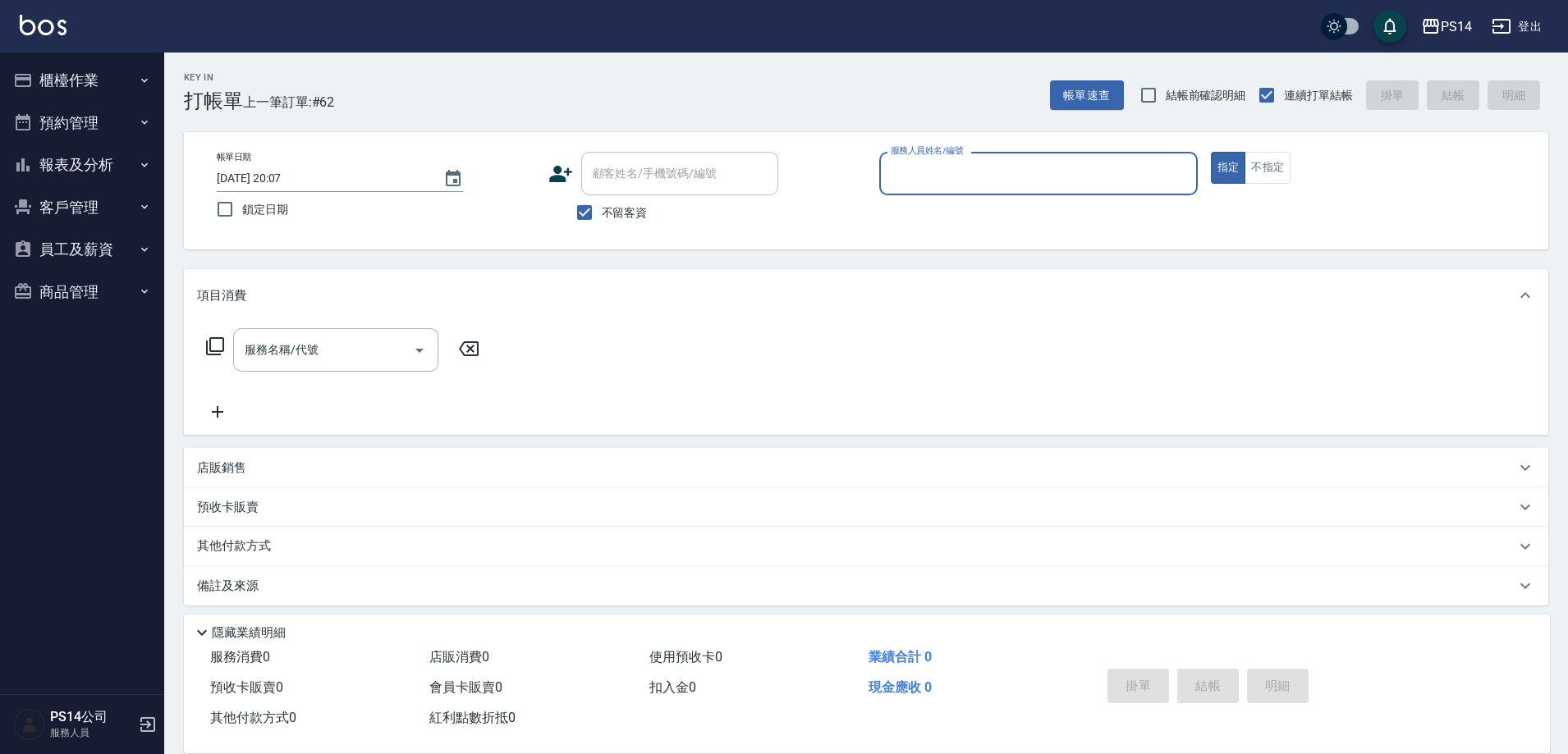
click at [53, 165] on button "報表及分析" at bounding box center [82, 164] width 151 height 42
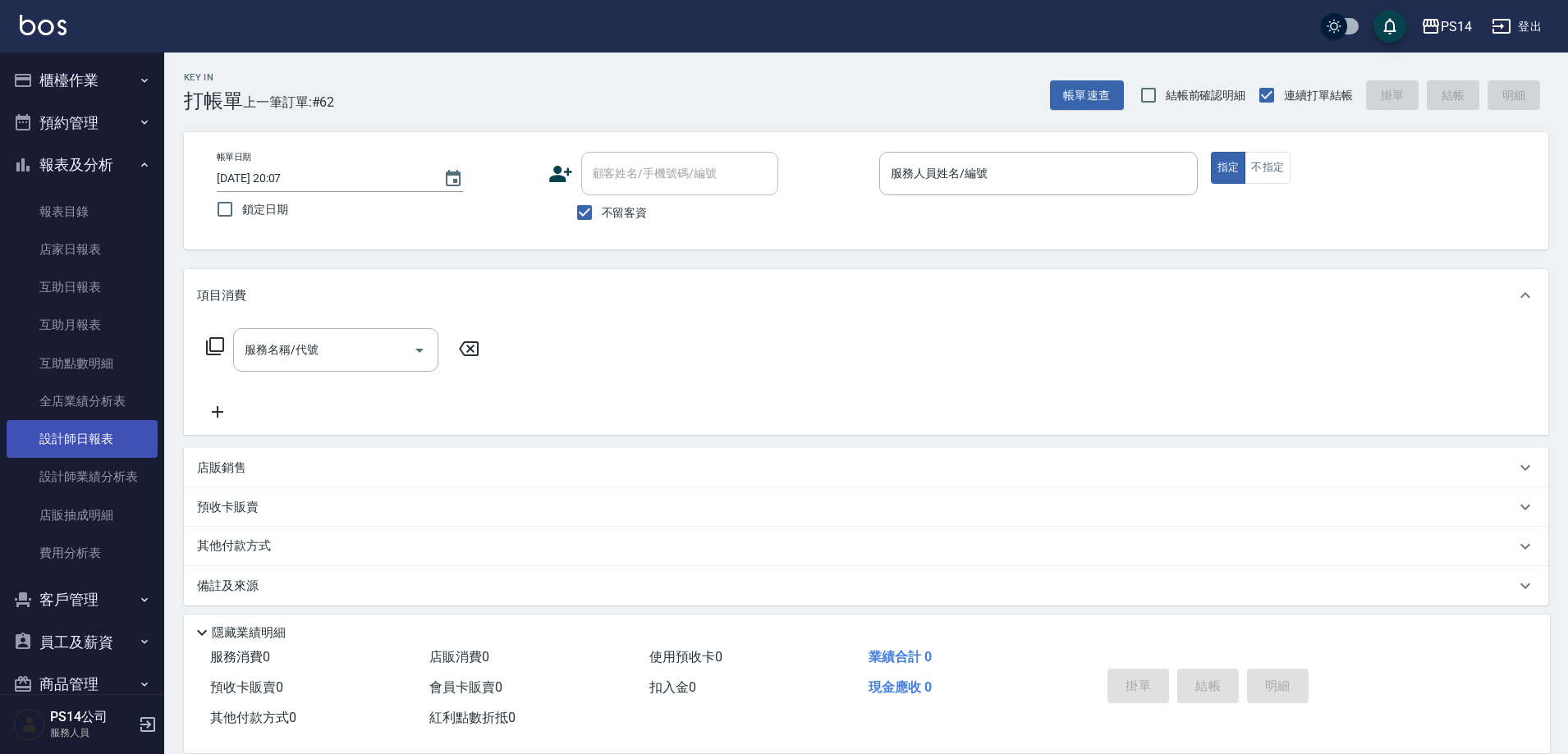
click at [79, 443] on link "設計師日報表" at bounding box center [82, 439] width 151 height 38
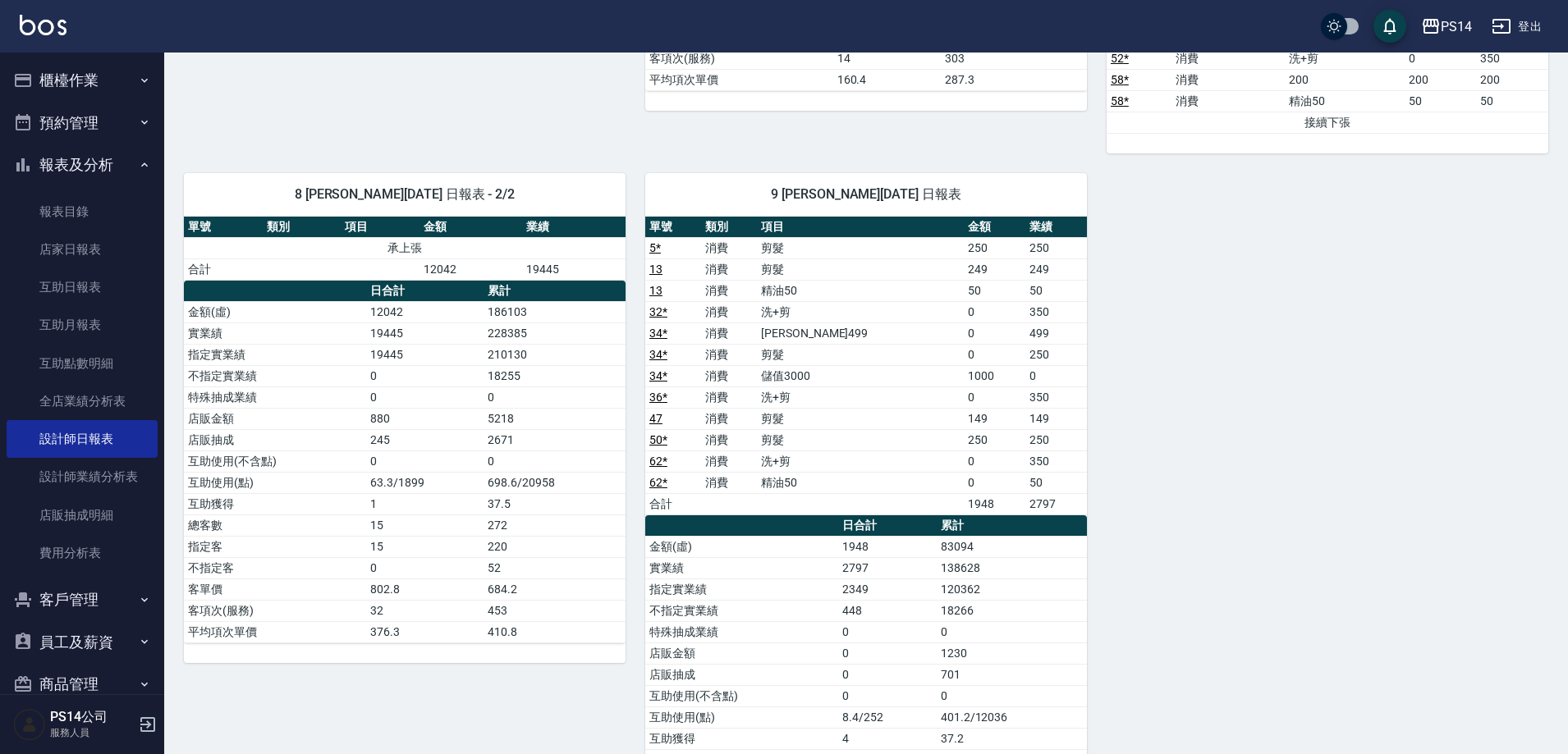
scroll to position [1313, 0]
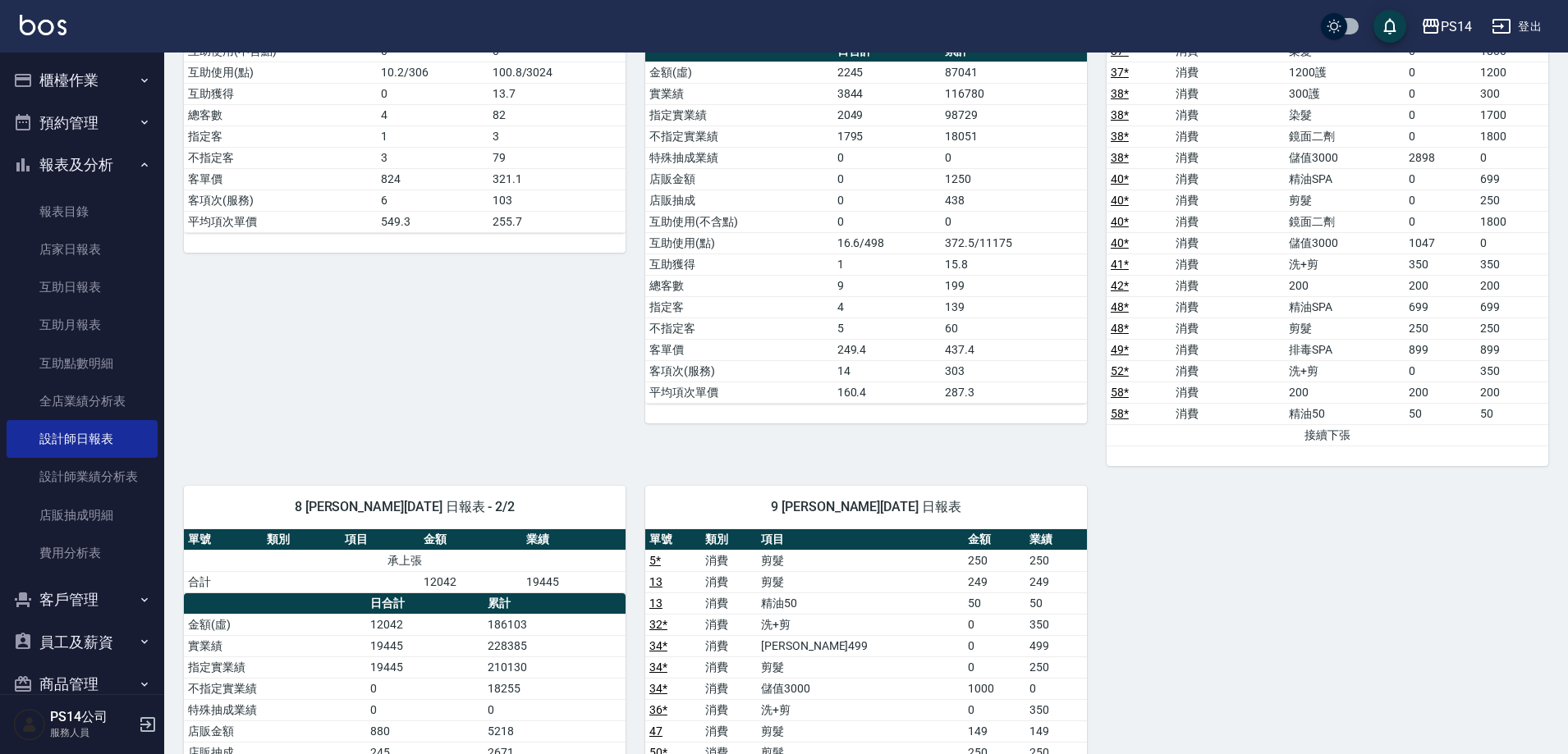
drag, startPoint x: 49, startPoint y: 72, endPoint x: 39, endPoint y: 117, distance: 46.1
click at [49, 74] on button "櫃檯作業" at bounding box center [82, 80] width 151 height 42
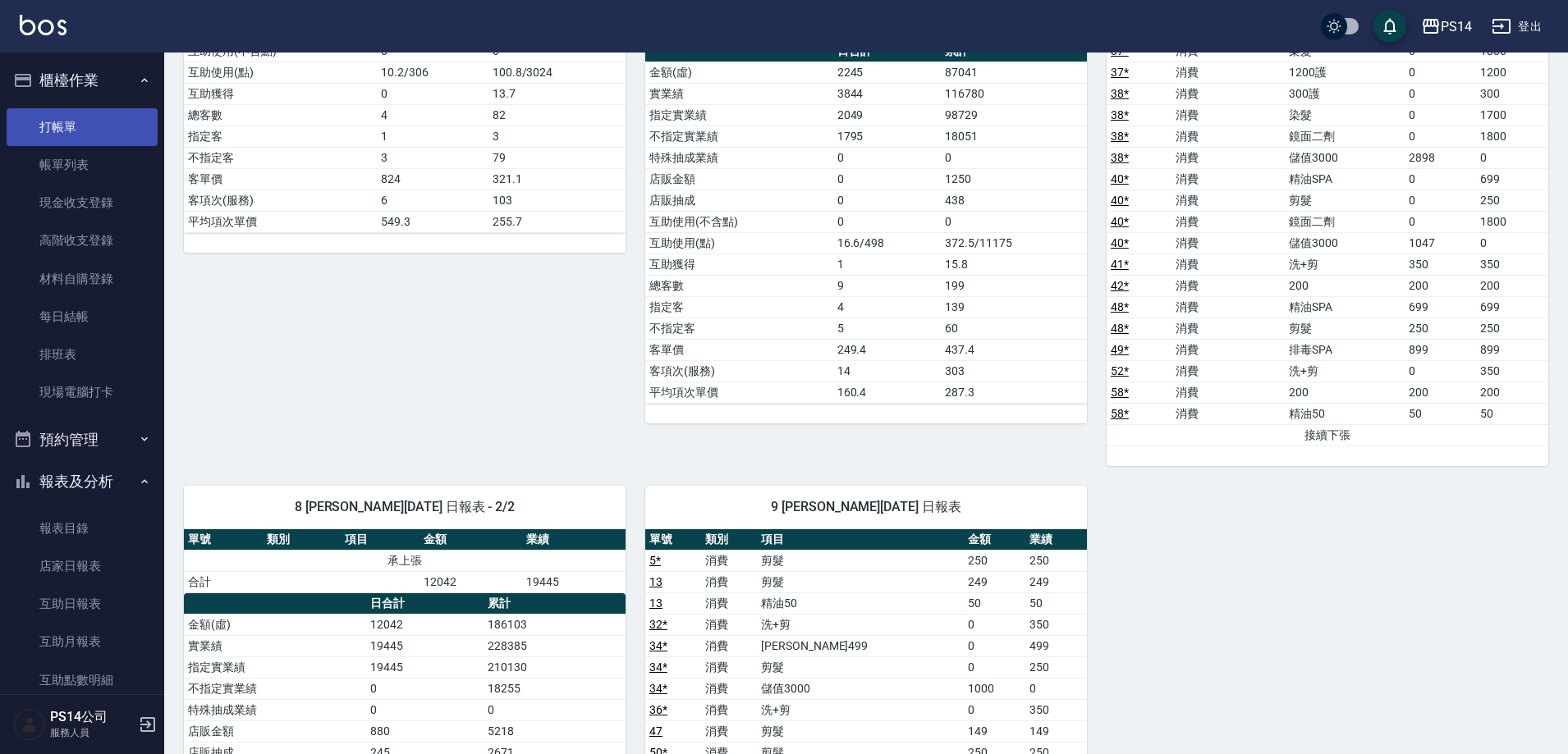
click at [40, 133] on link "打帳單" at bounding box center [82, 127] width 151 height 38
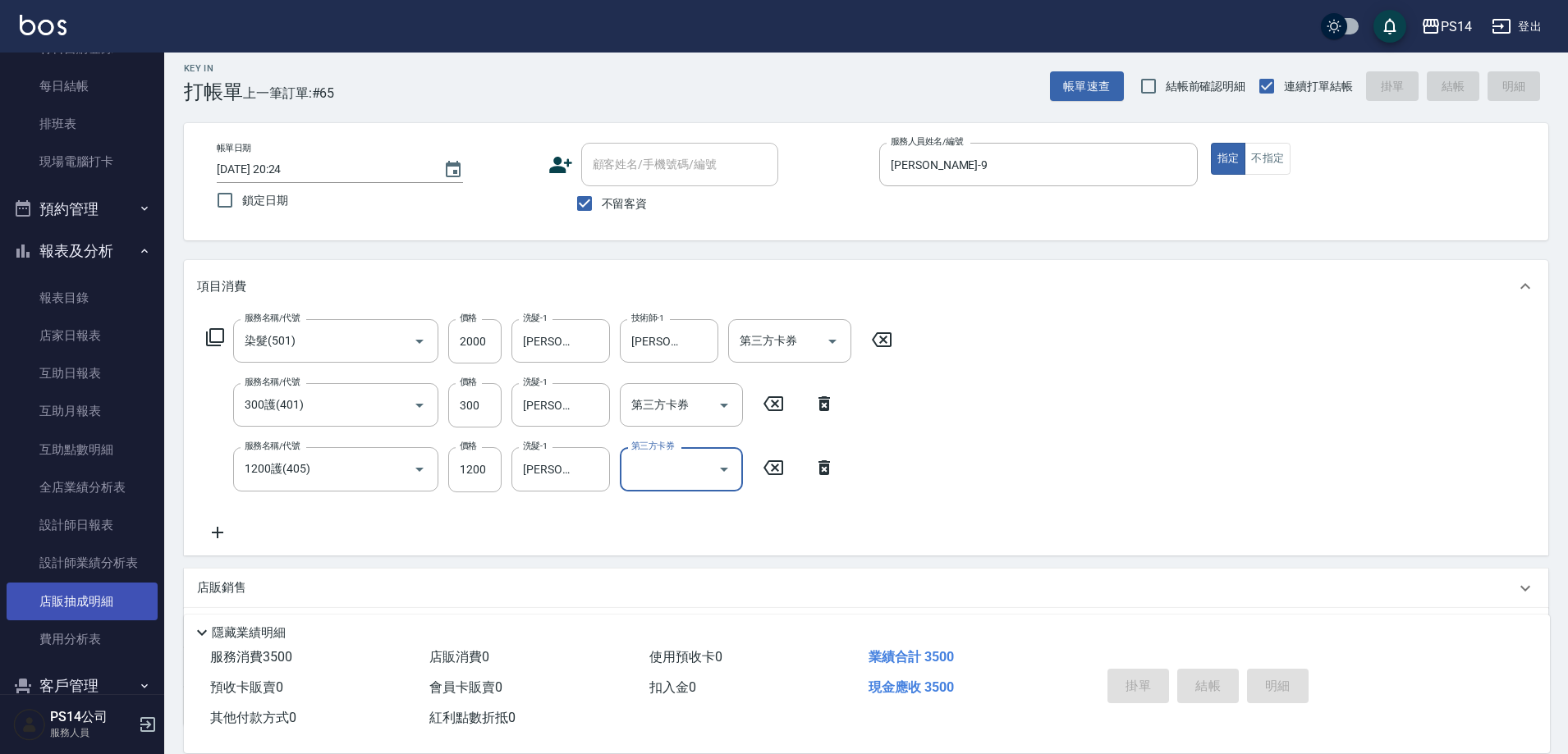
scroll to position [246, 0]
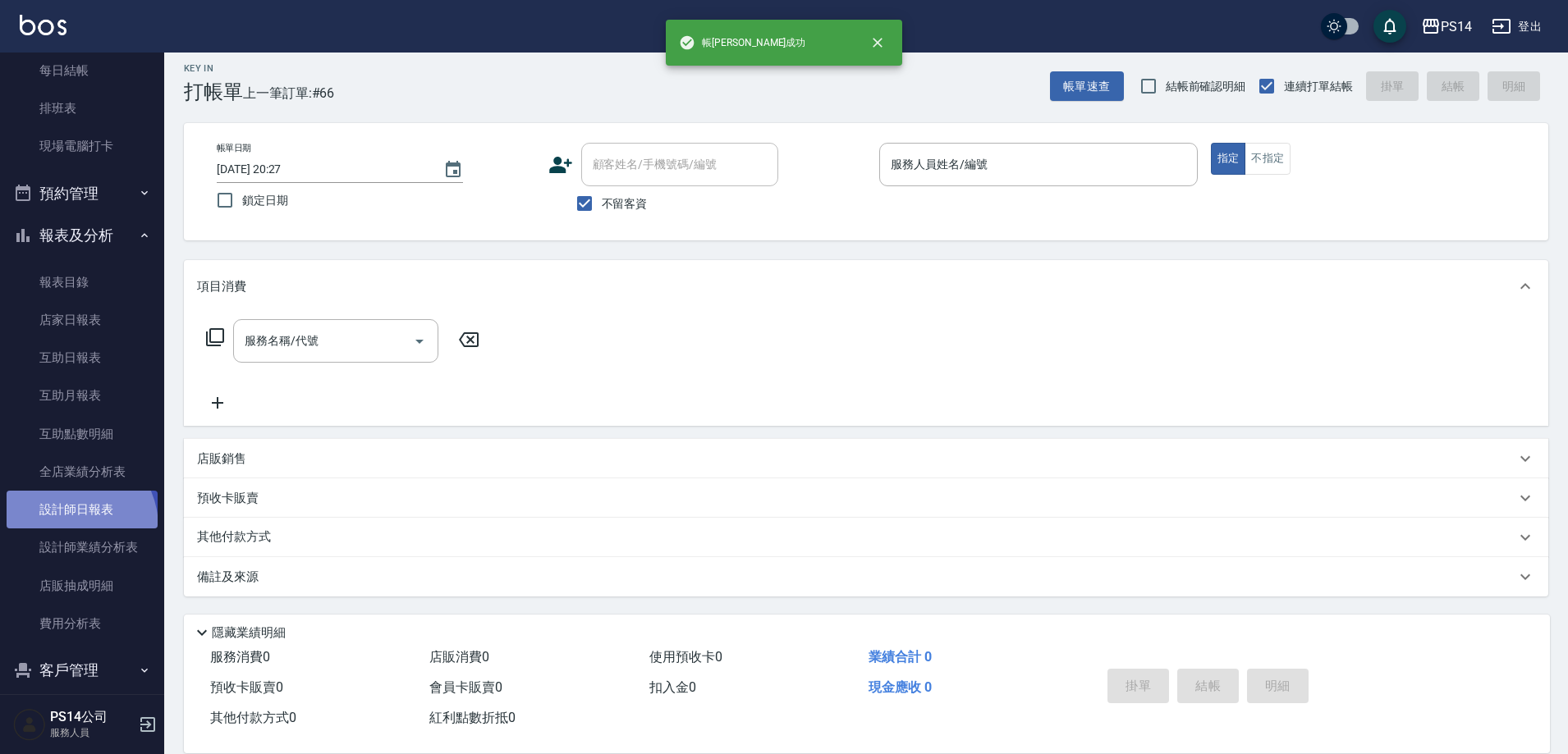
click at [65, 528] on link "設計師日報表" at bounding box center [82, 510] width 151 height 38
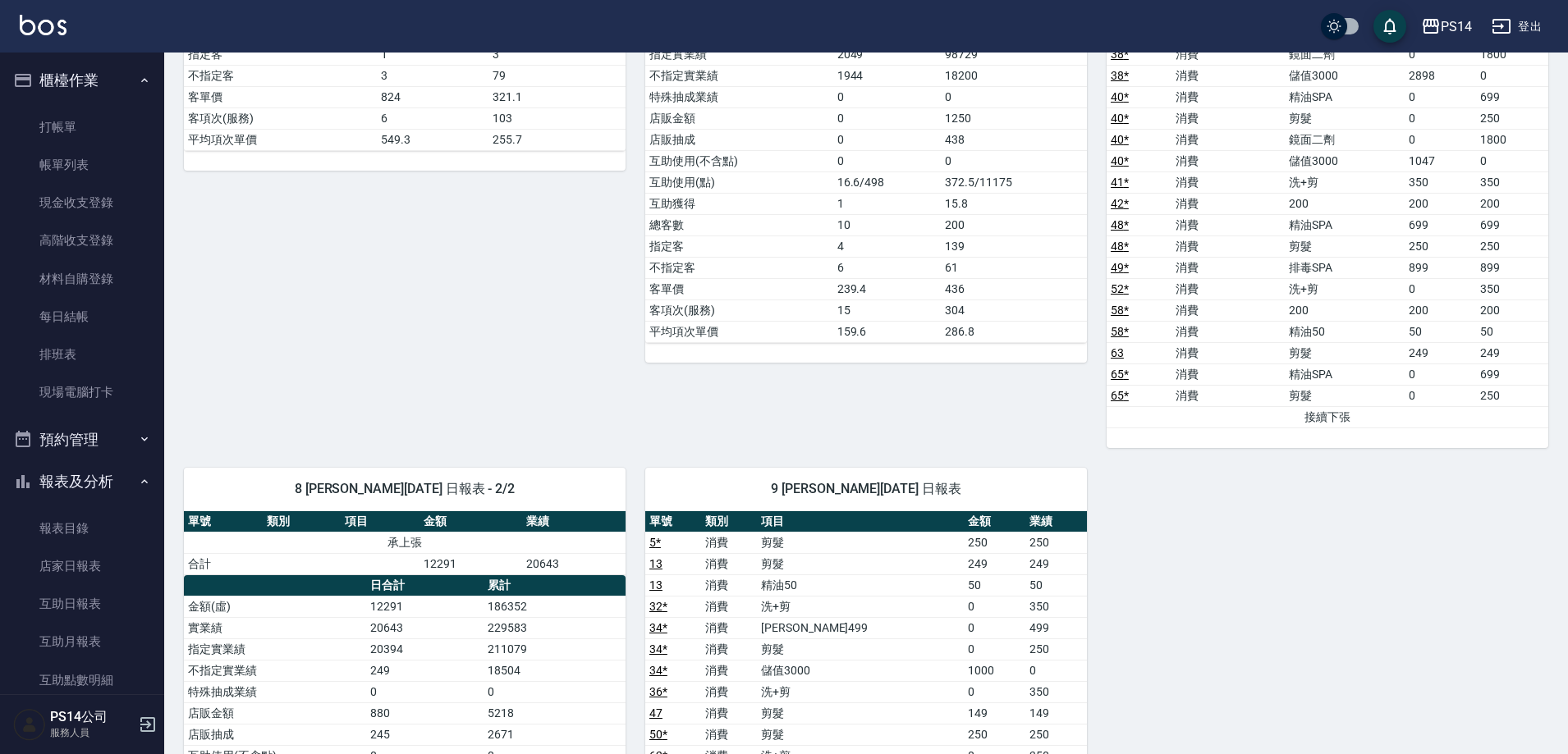
scroll to position [1231, 0]
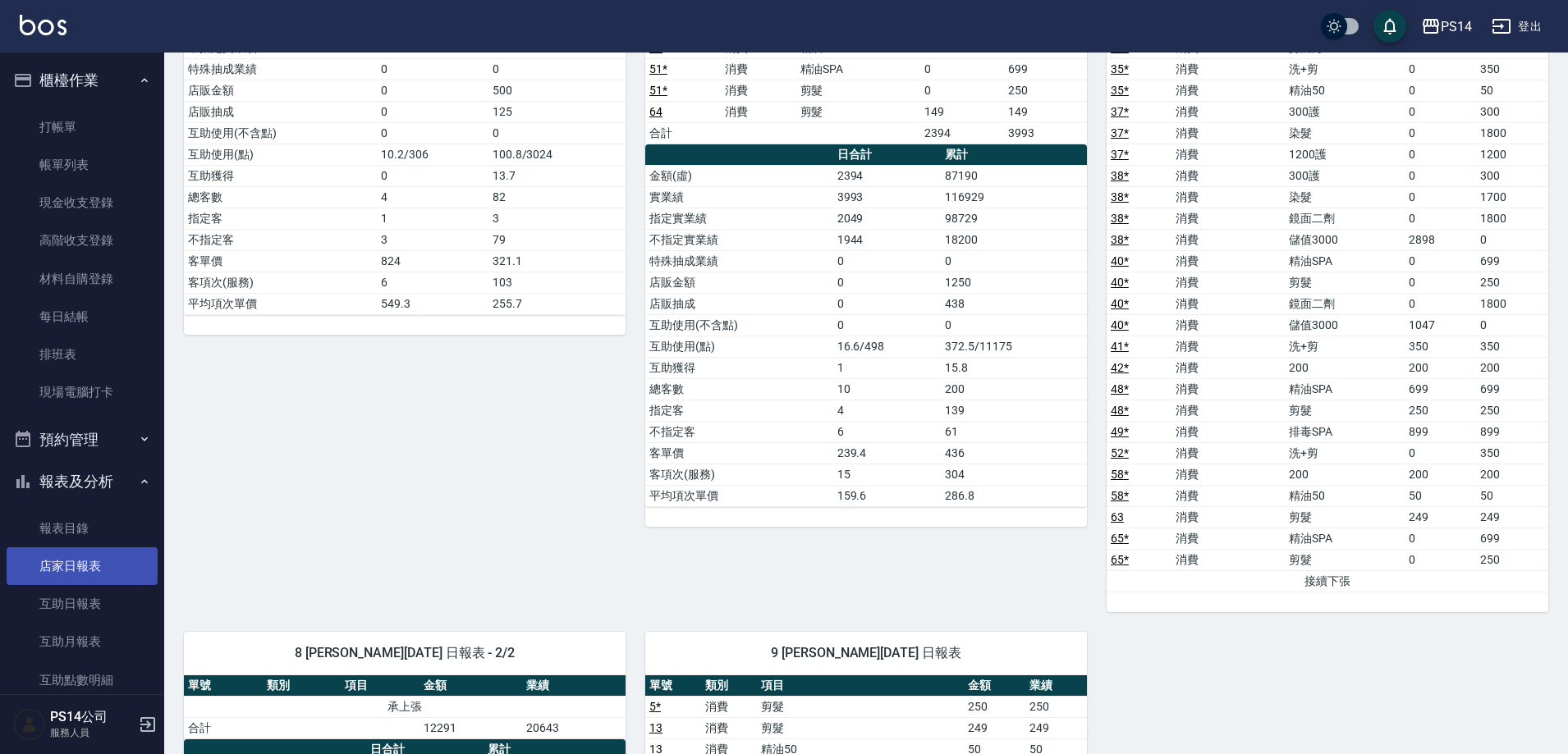
click at [65, 562] on link "店家日報表" at bounding box center [82, 566] width 151 height 38
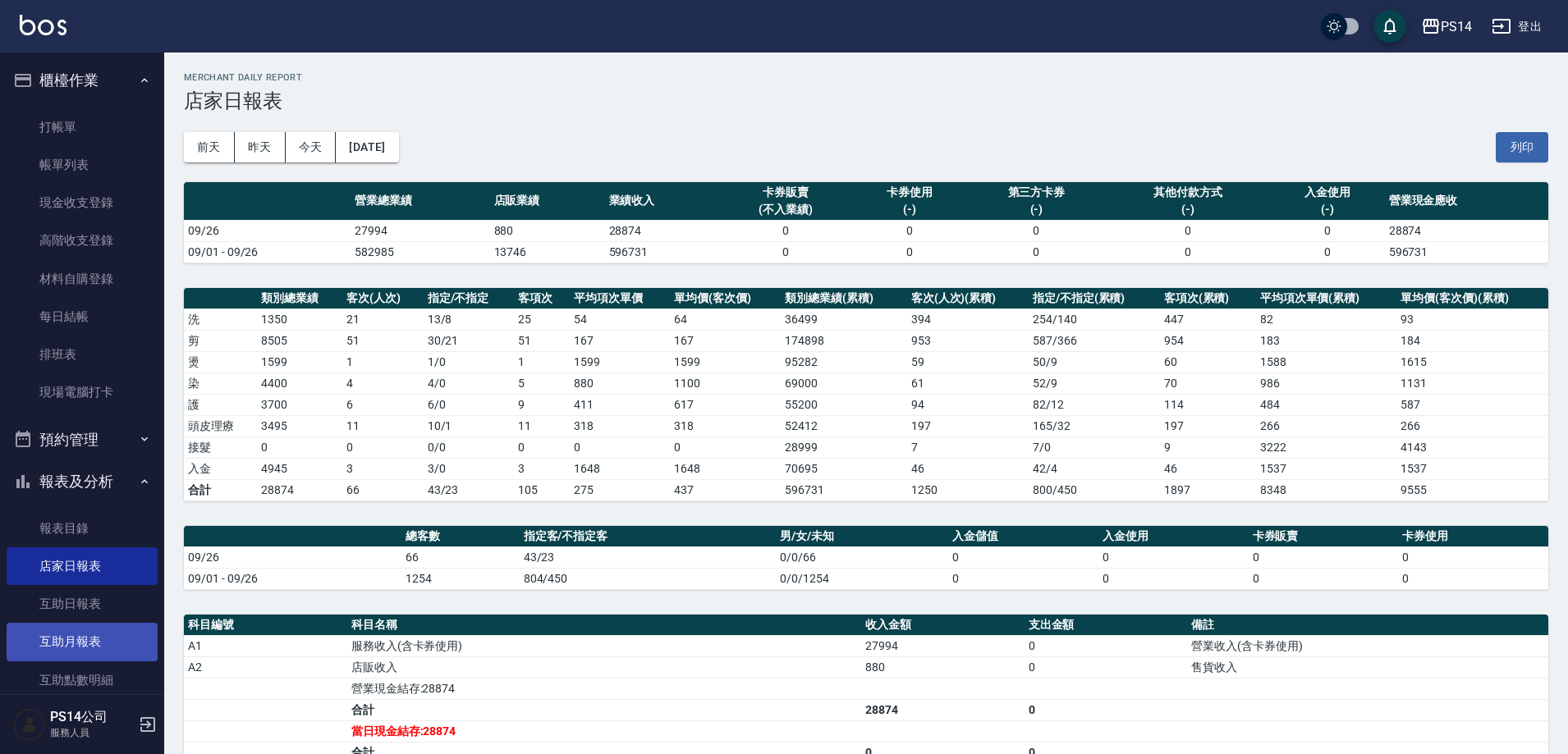
scroll to position [82, 0]
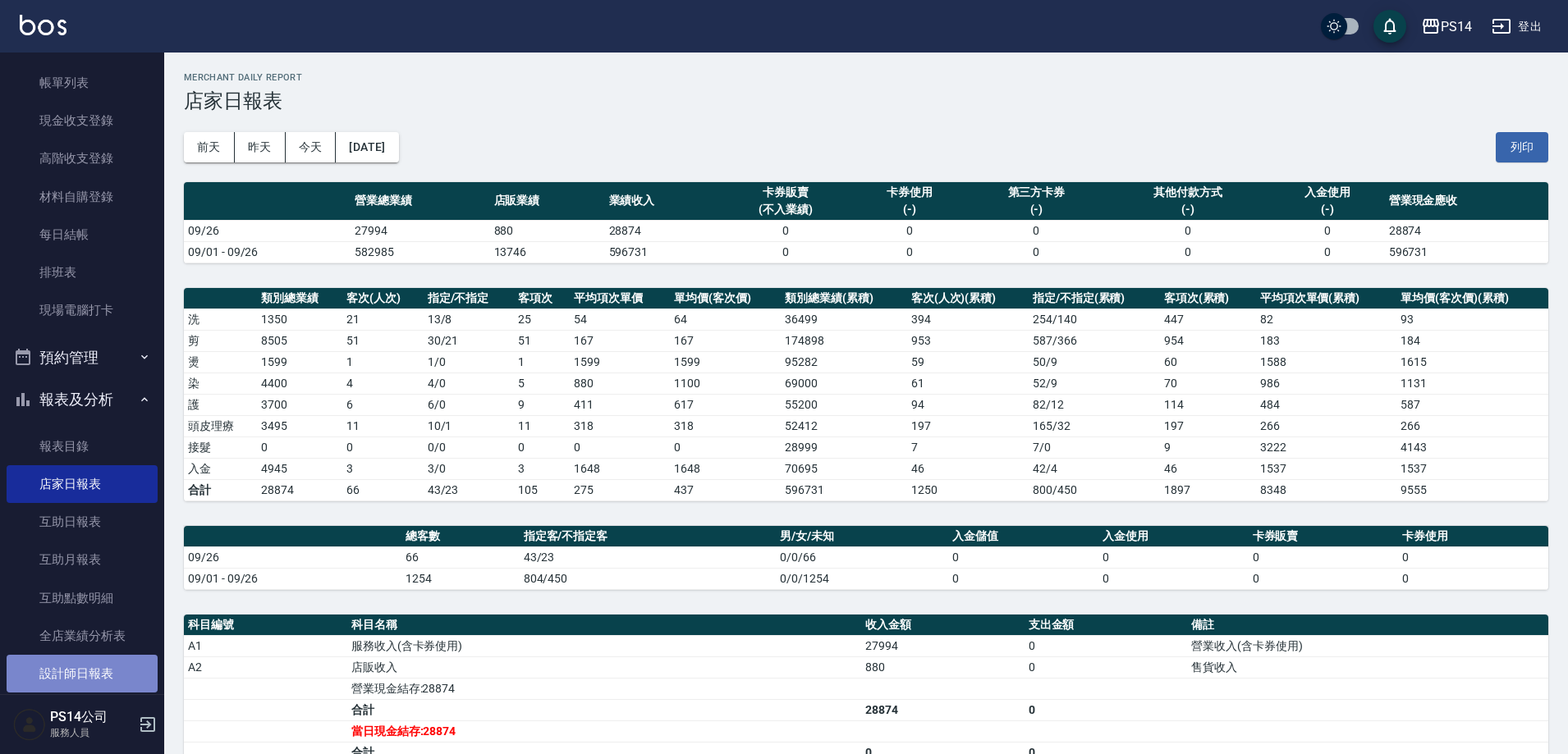
click at [87, 660] on link "設計師日報表" at bounding box center [82, 673] width 151 height 38
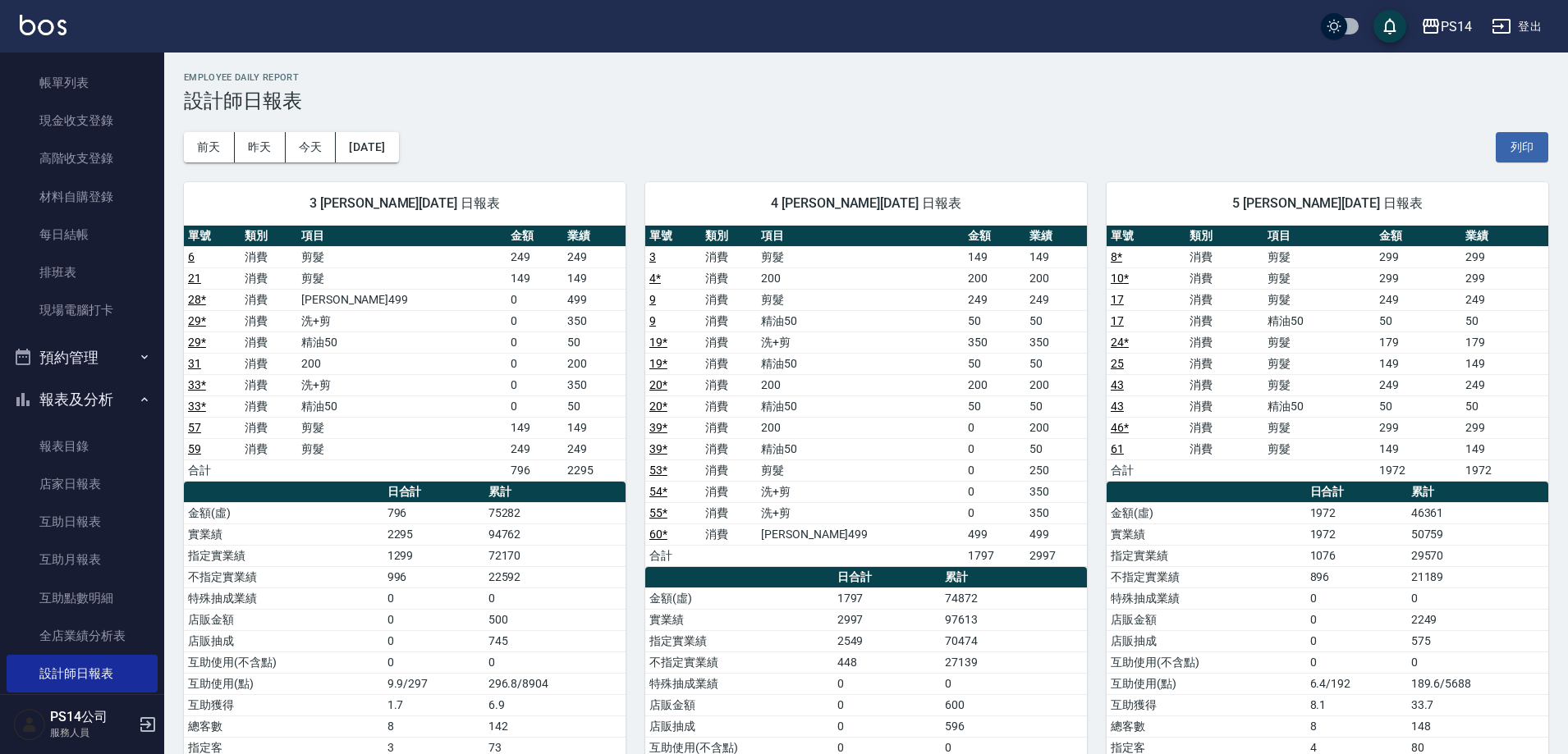
drag, startPoint x: 1202, startPoint y: 629, endPoint x: 1513, endPoint y: 585, distance: 314.1
click at [1513, 585] on td "21189" at bounding box center [1478, 577] width 141 height 22
click at [74, 127] on link "現金收支登錄" at bounding box center [82, 120] width 151 height 38
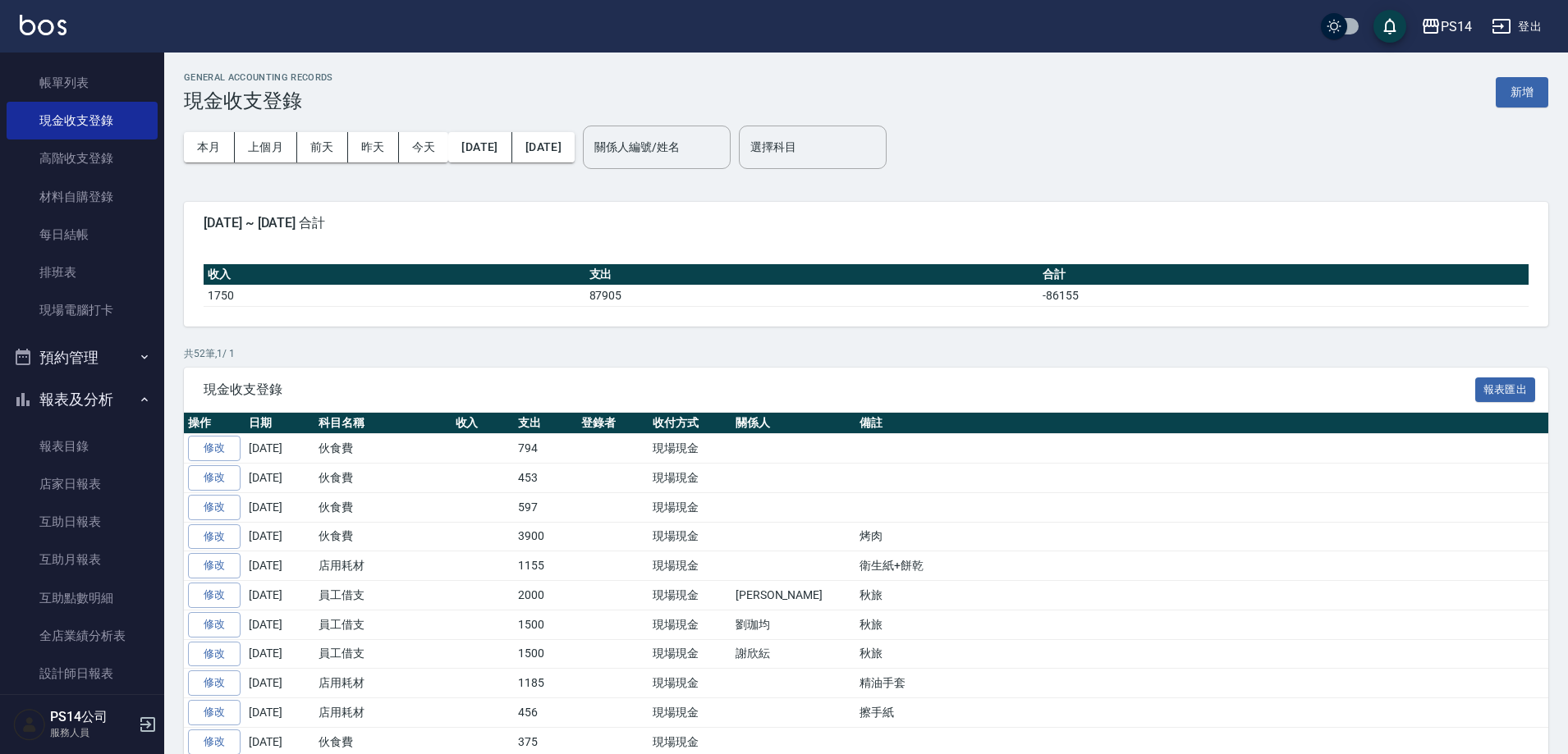
click at [1514, 92] on button "新增" at bounding box center [1522, 92] width 53 height 30
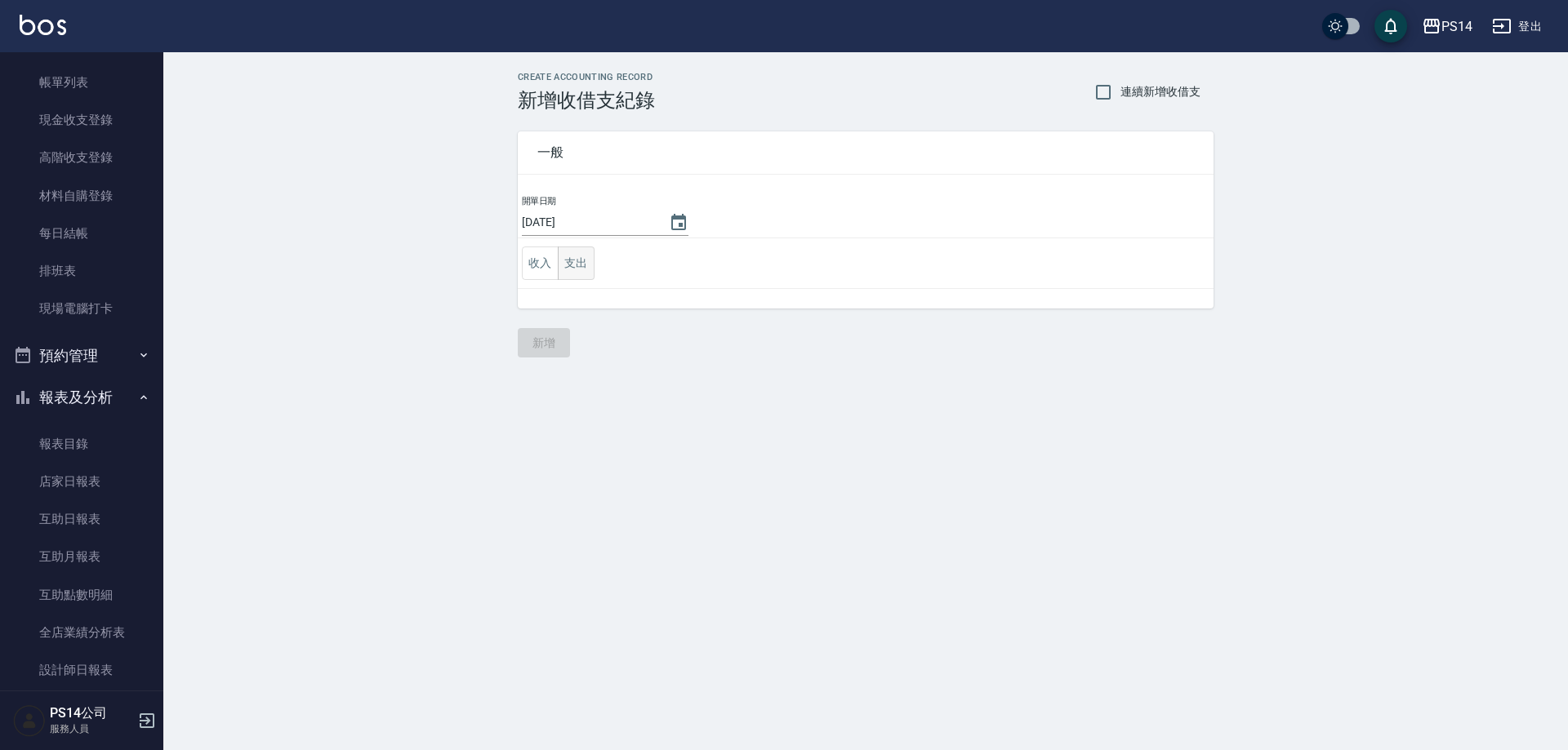
click at [563, 257] on button "支出" at bounding box center [576, 263] width 36 height 34
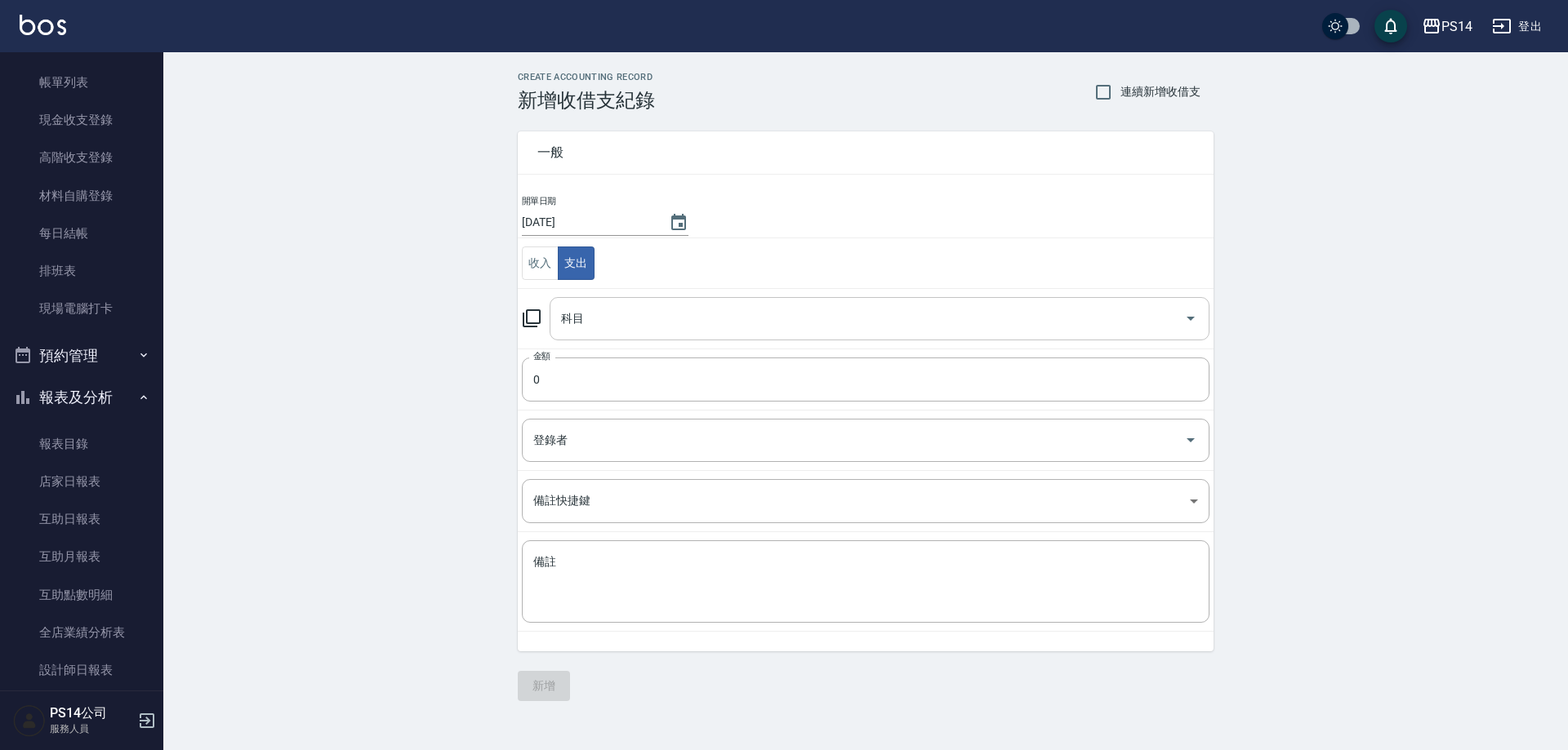
click at [597, 314] on input "科目" at bounding box center [867, 318] width 620 height 29
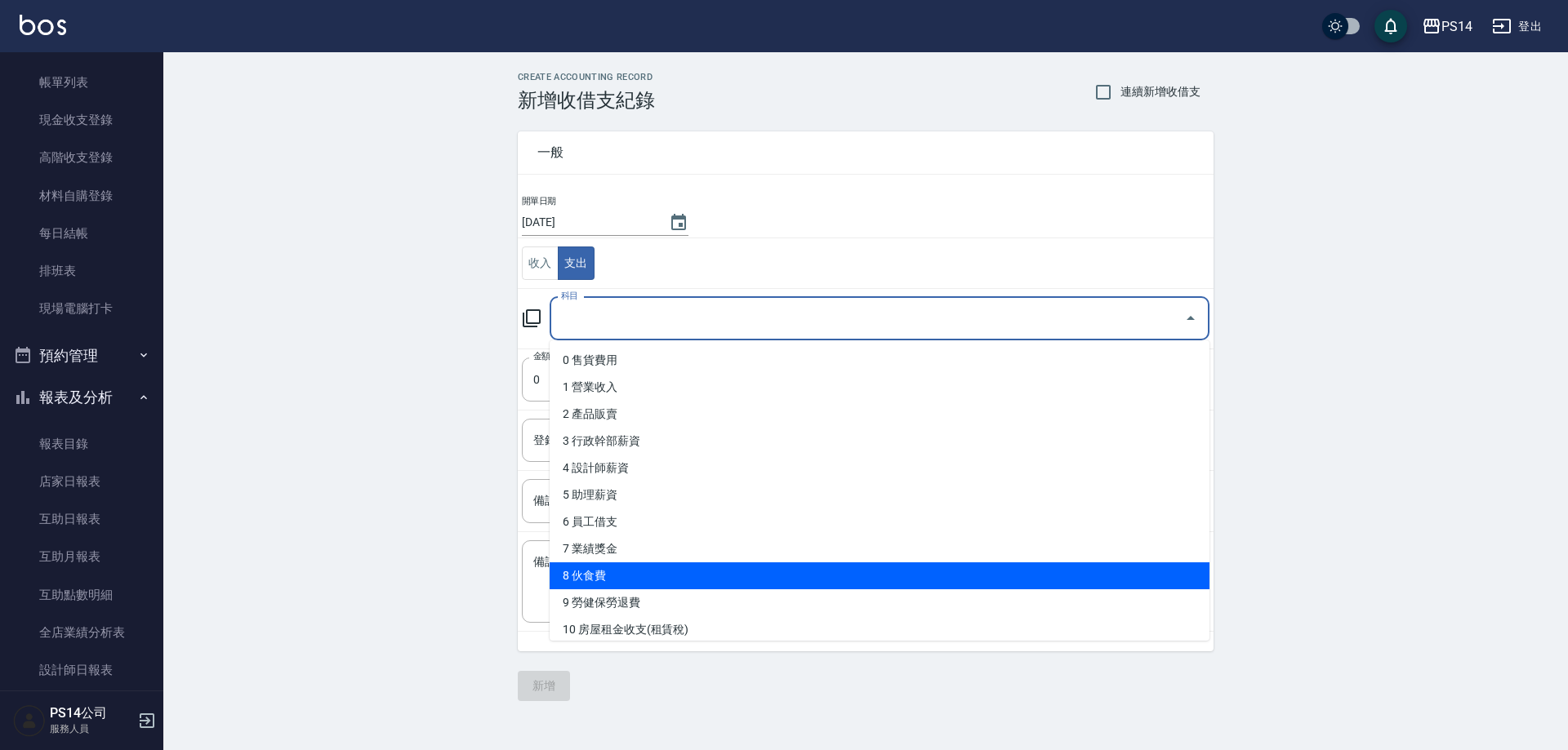
click at [630, 573] on li "8 伙食費" at bounding box center [879, 575] width 660 height 27
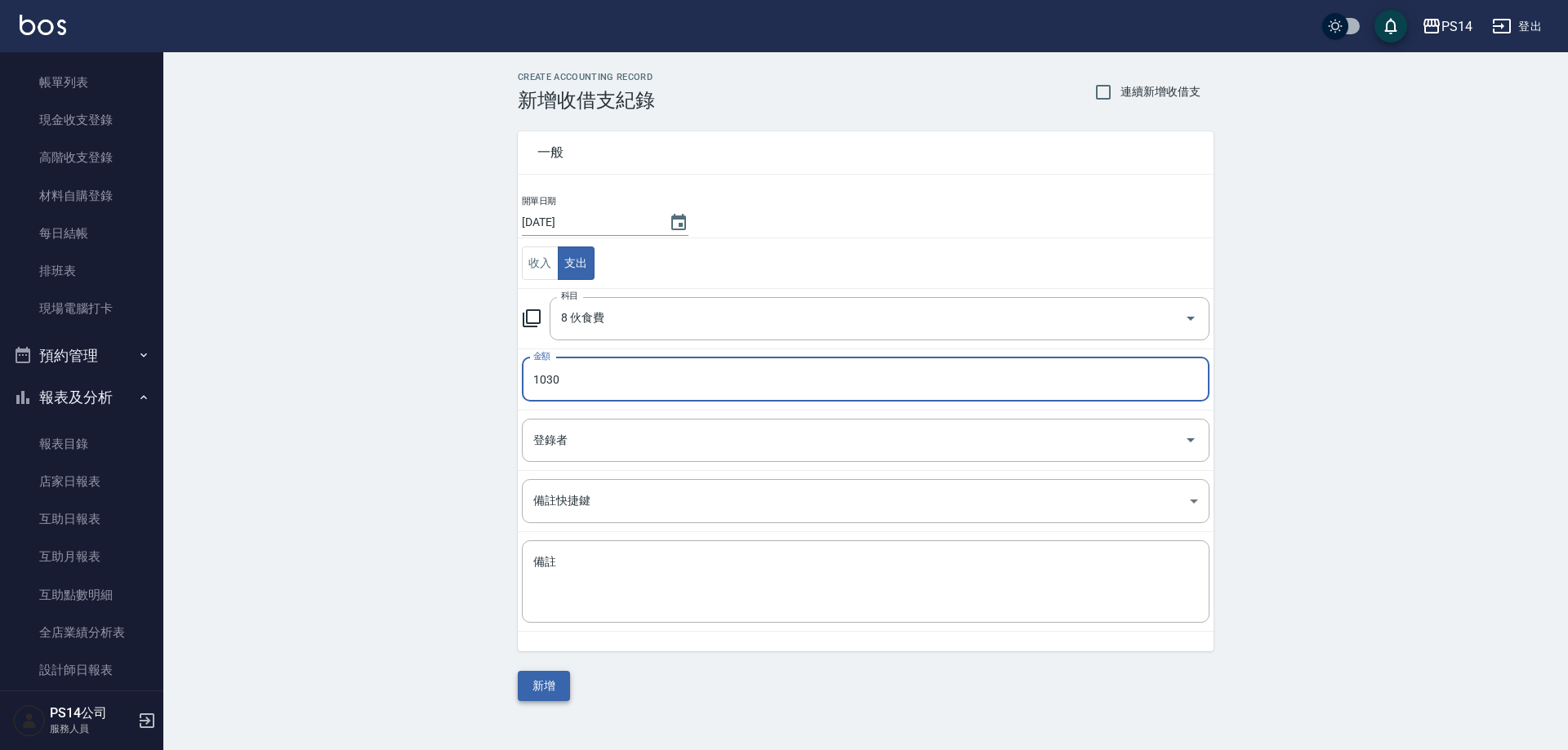
click at [539, 686] on button "新增" at bounding box center [544, 686] width 52 height 30
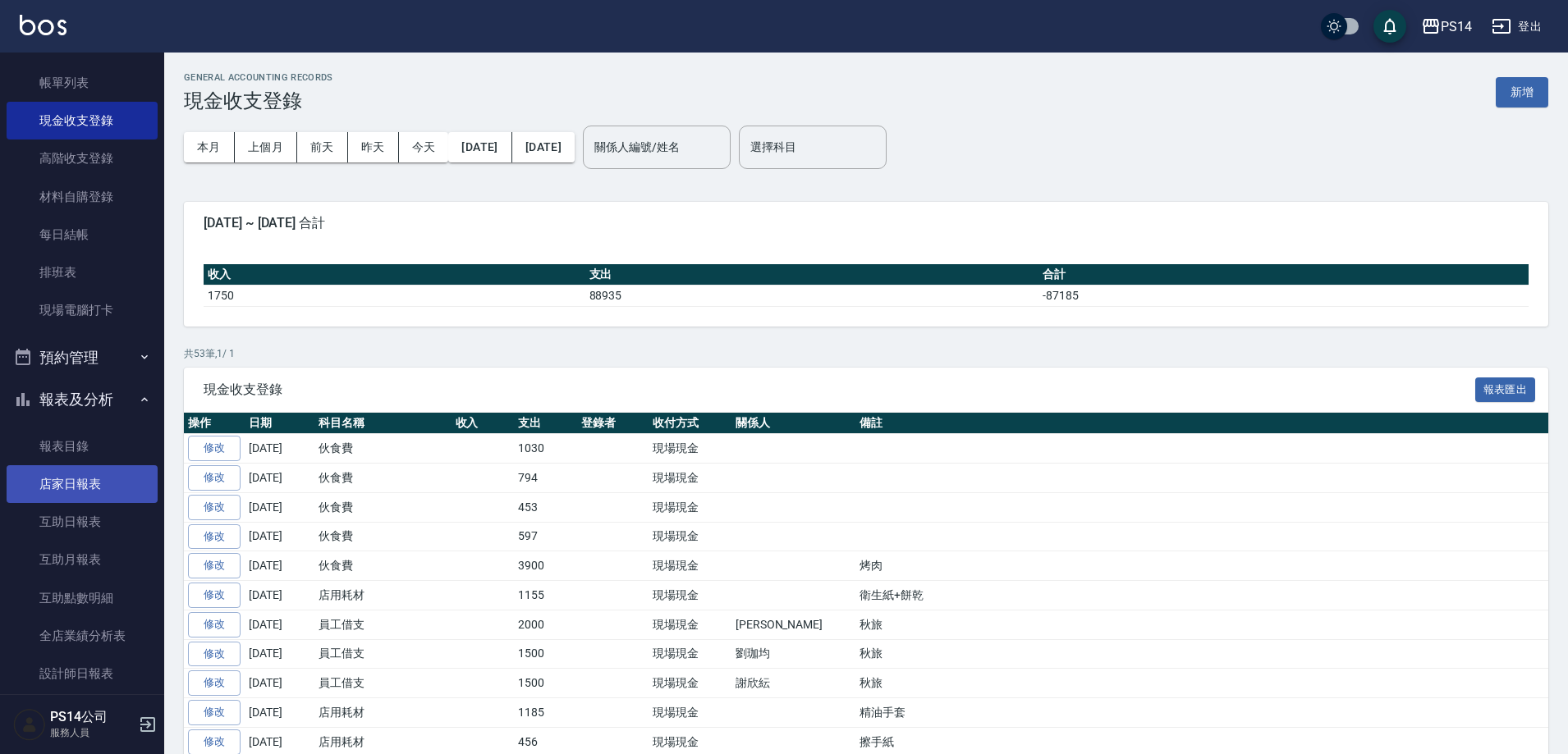
click at [65, 497] on link "店家日報表" at bounding box center [82, 484] width 151 height 38
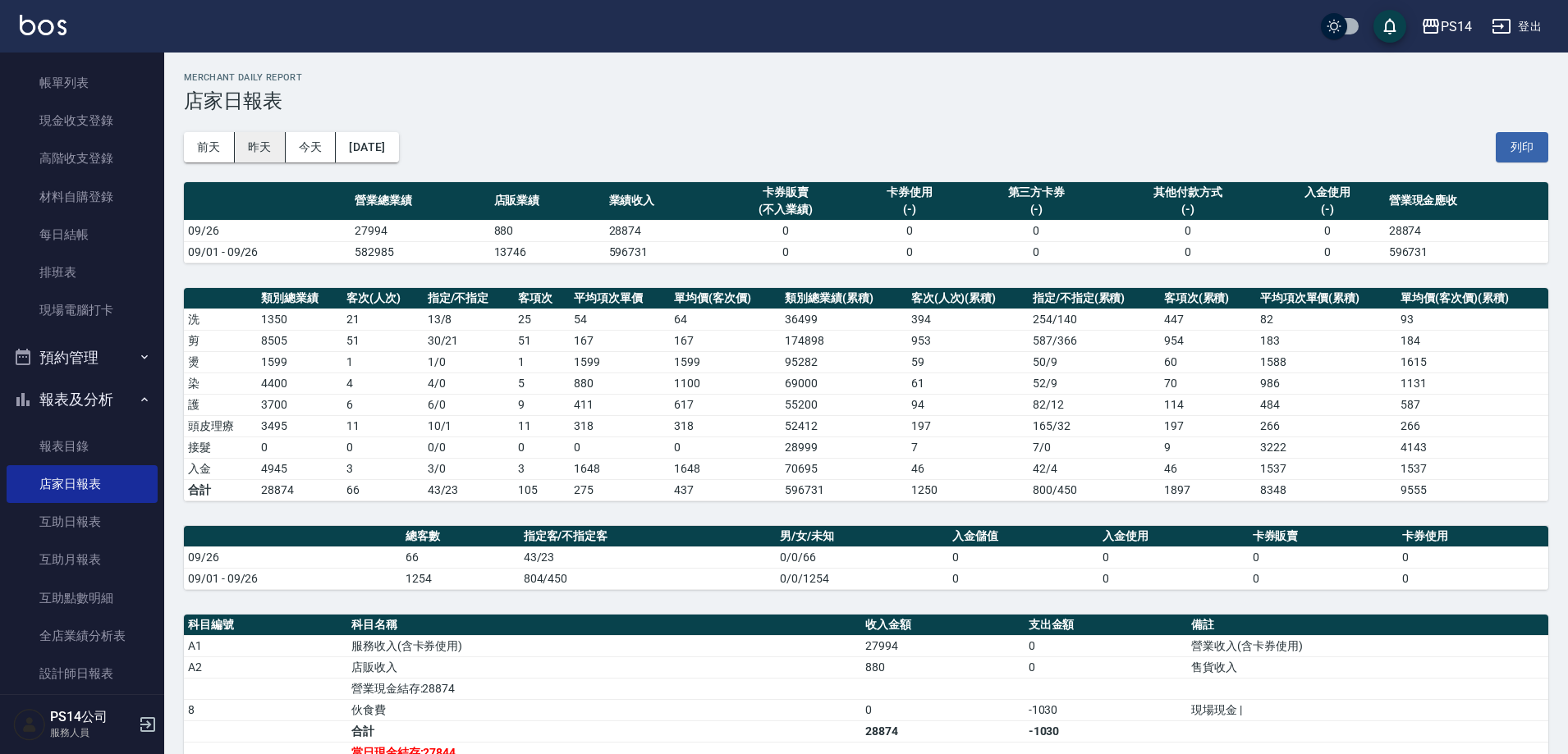
click at [254, 141] on button "昨天" at bounding box center [260, 147] width 51 height 30
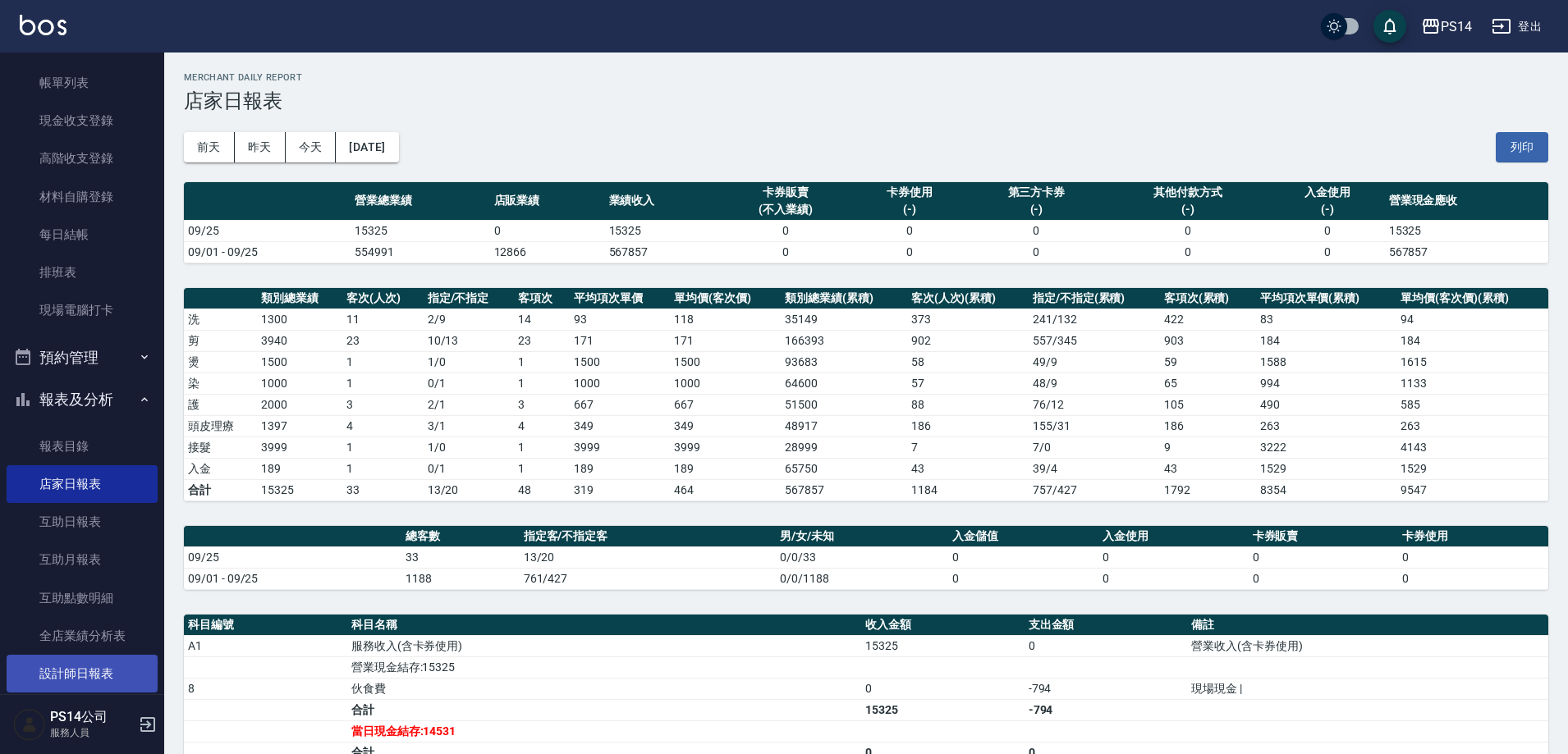
click at [58, 668] on link "設計師日報表" at bounding box center [82, 673] width 151 height 38
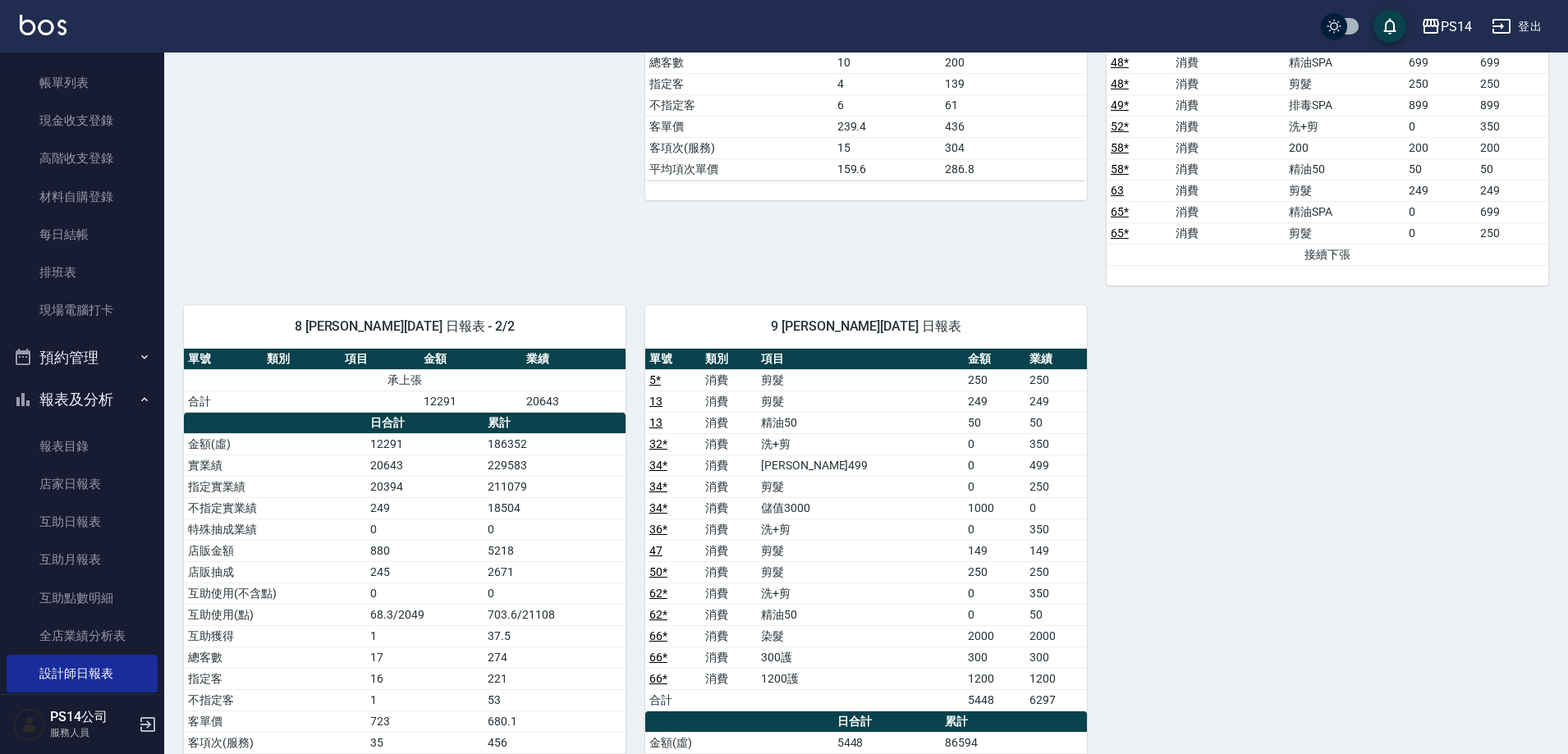
scroll to position [1571, 0]
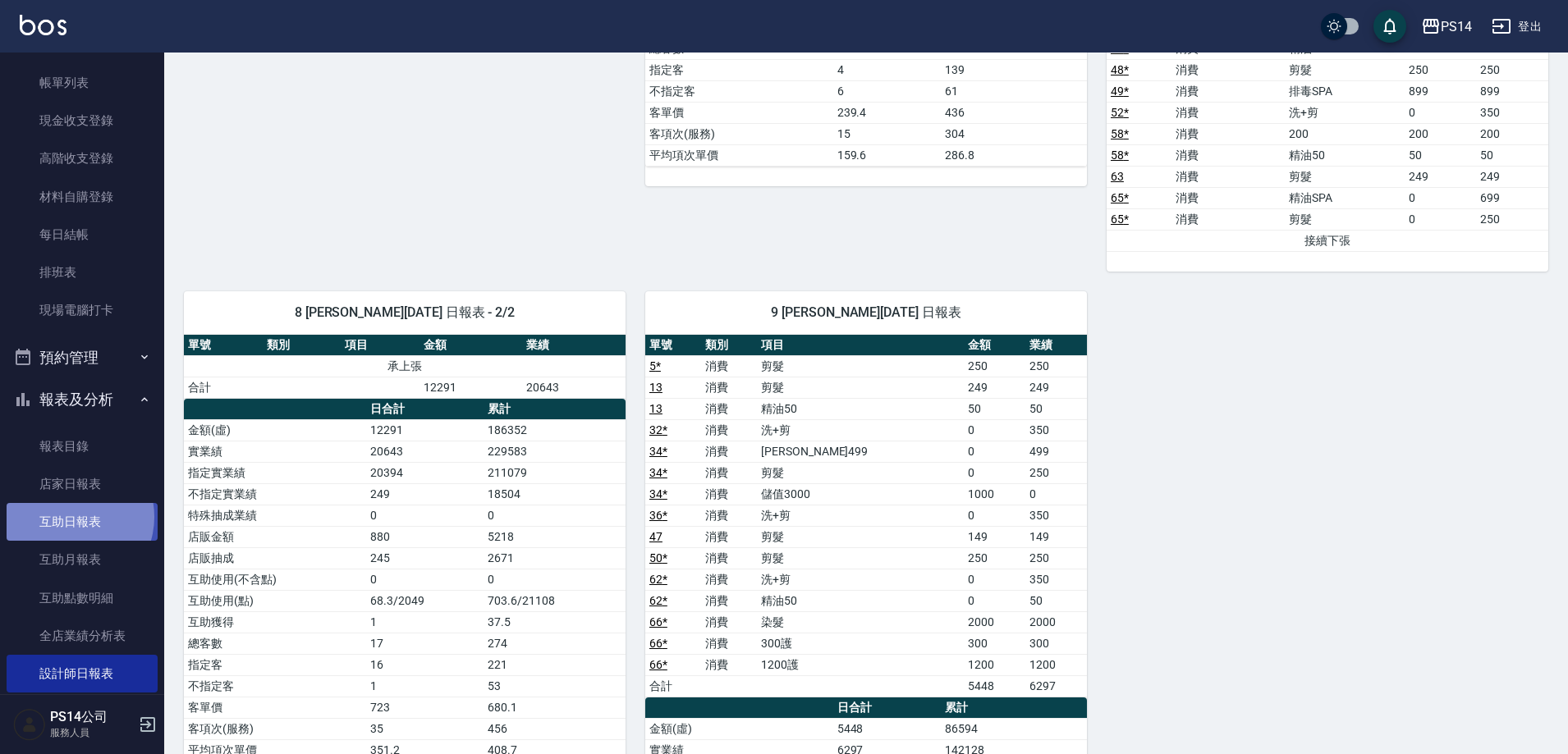
click at [69, 517] on link "互助日報表" at bounding box center [82, 522] width 151 height 38
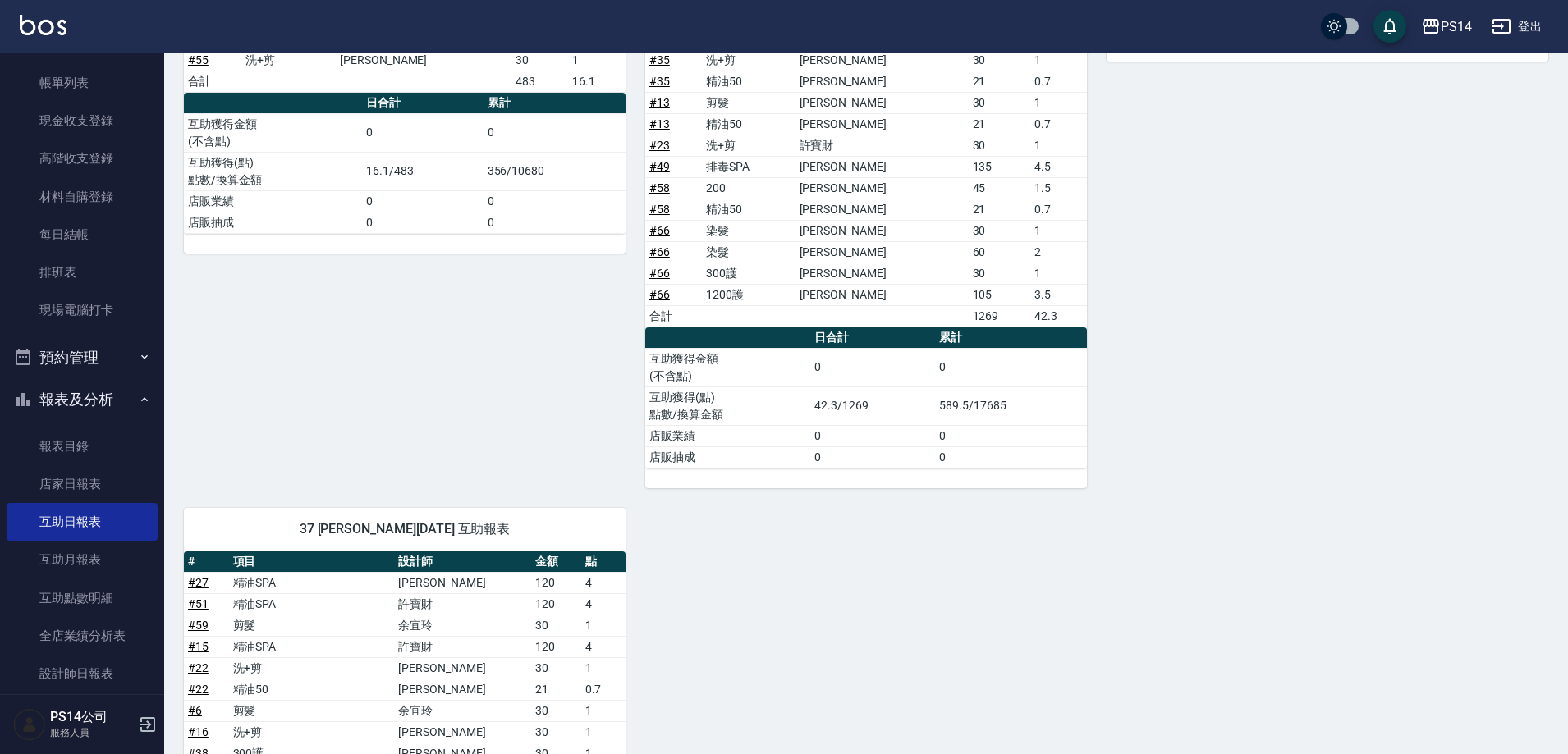
scroll to position [1117, 0]
